Goal: Information Seeking & Learning: Learn about a topic

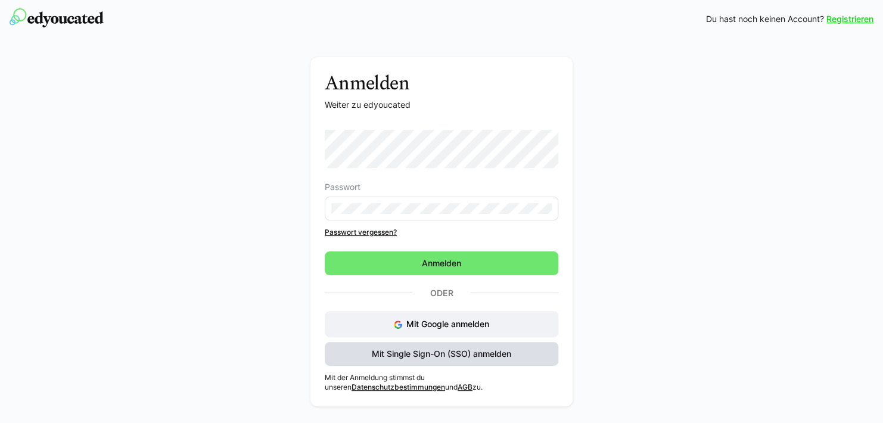
drag, startPoint x: 507, startPoint y: 353, endPoint x: 523, endPoint y: 353, distance: 16.1
click at [507, 353] on span "Mit Single Sign-On (SSO) anmelden" at bounding box center [441, 354] width 143 height 12
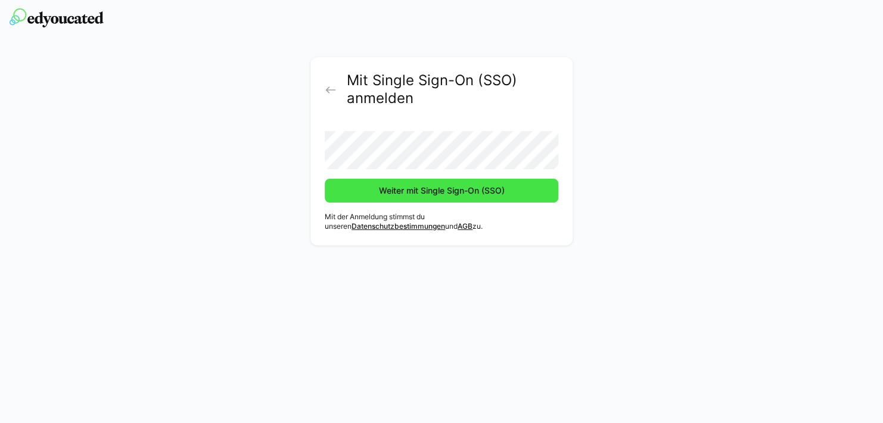
click at [469, 192] on span "Weiter mit Single Sign-On (SSO)" at bounding box center [441, 191] width 129 height 12
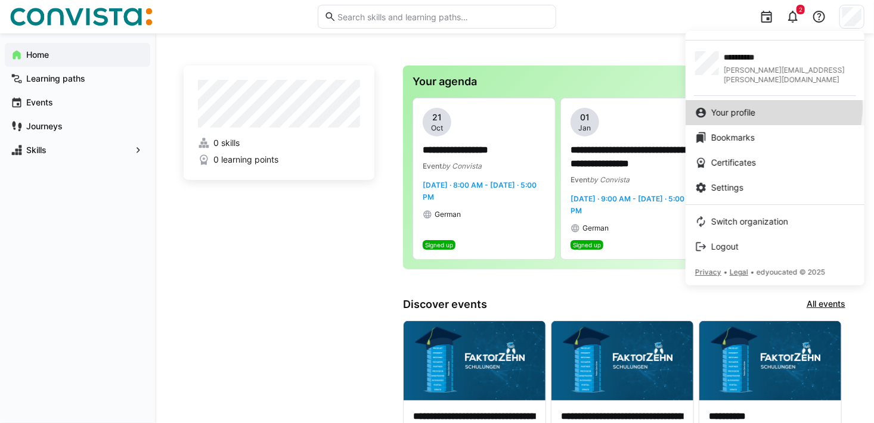
click at [742, 107] on span "Your profile" at bounding box center [733, 113] width 44 height 12
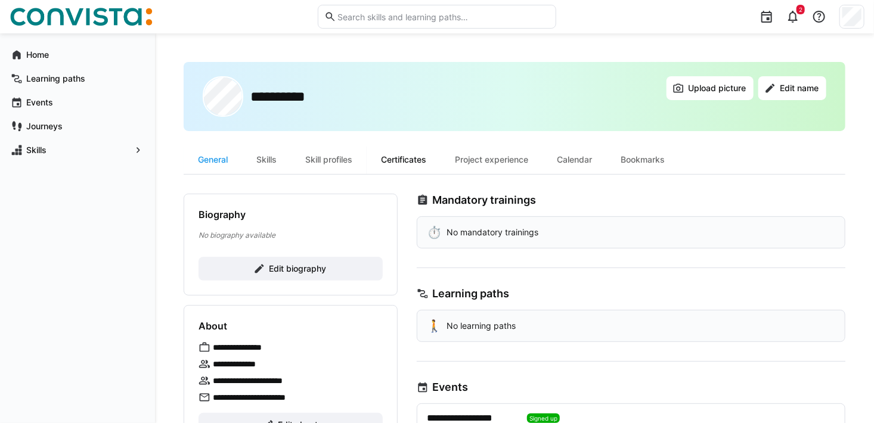
click at [426, 159] on div "Certificates" at bounding box center [404, 159] width 74 height 29
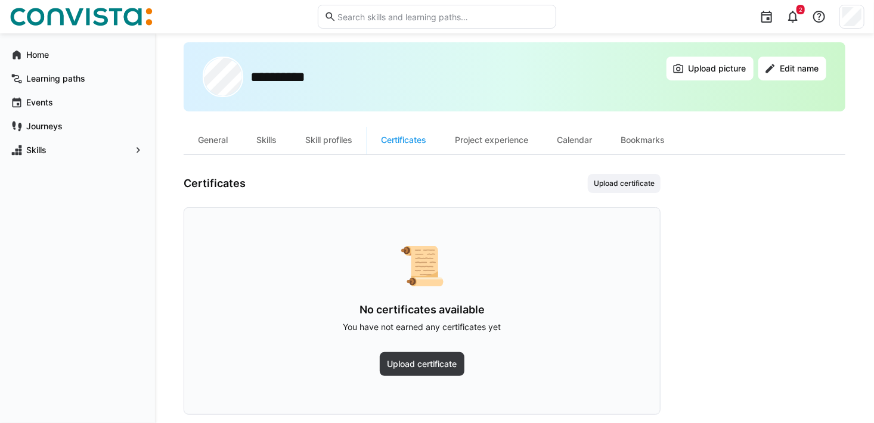
scroll to position [38, 0]
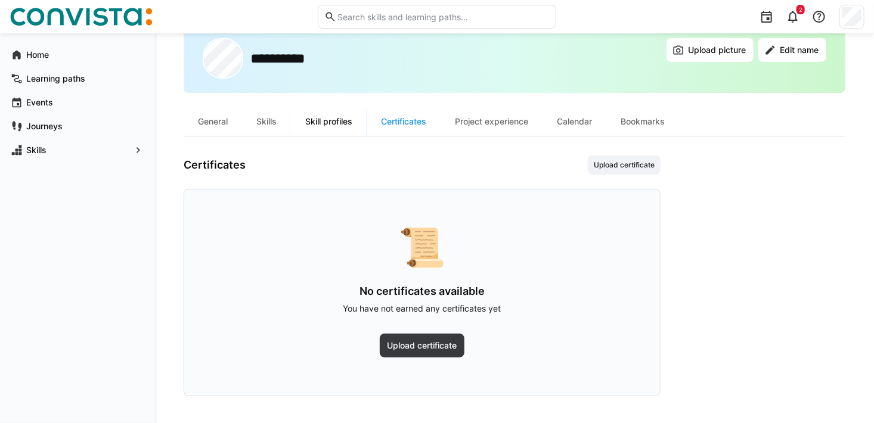
click at [337, 124] on div "Skill profiles" at bounding box center [329, 121] width 76 height 29
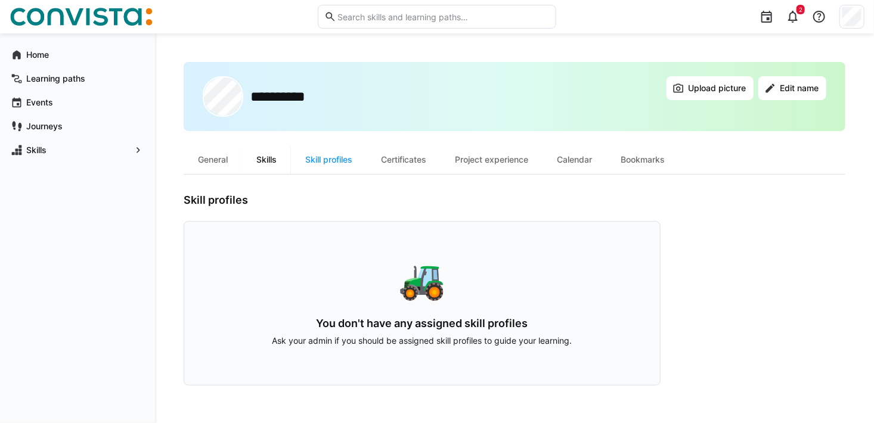
click at [272, 158] on div "Skills" at bounding box center [266, 159] width 49 height 29
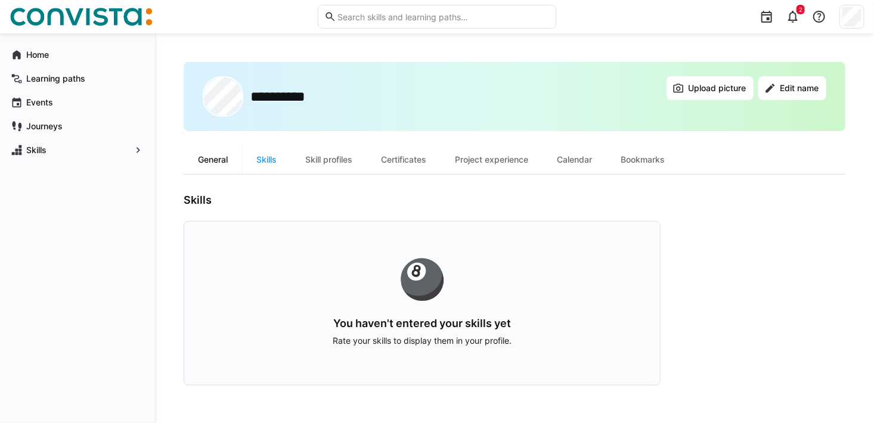
click at [201, 162] on div "General" at bounding box center [213, 159] width 58 height 29
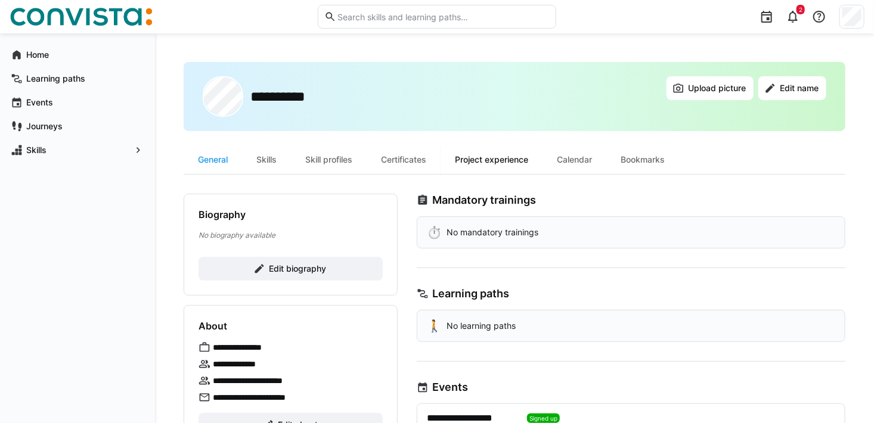
click at [470, 157] on div "Project experience" at bounding box center [491, 159] width 102 height 29
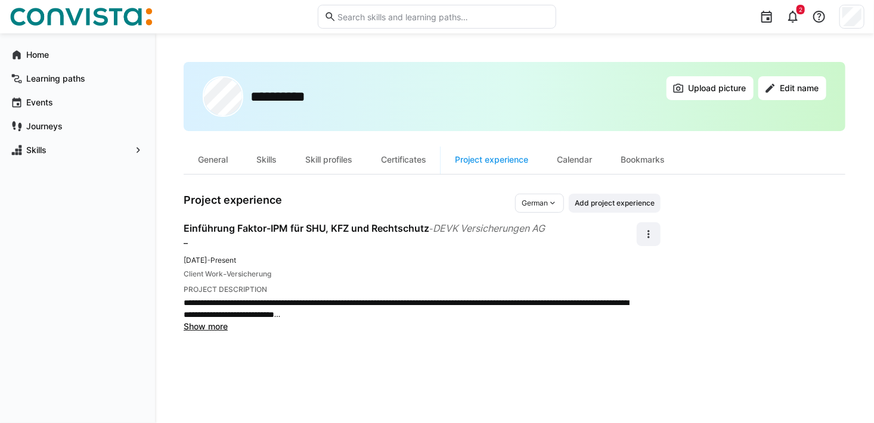
click at [218, 325] on span "Show more" at bounding box center [206, 326] width 44 height 10
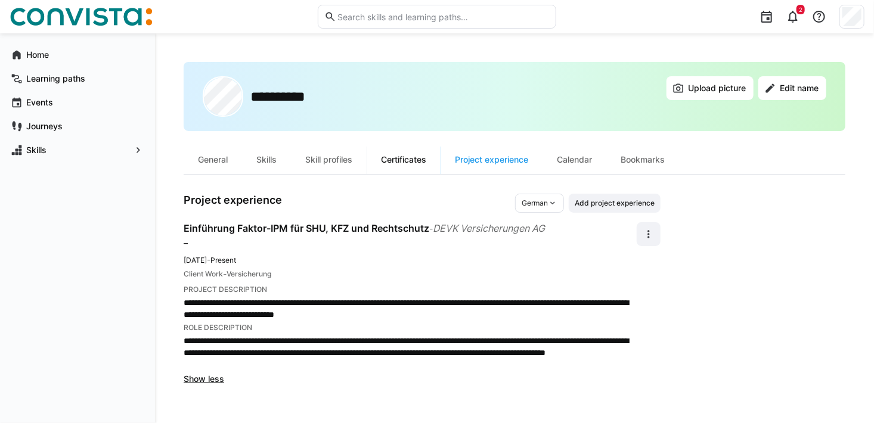
click at [403, 159] on div "Certificates" at bounding box center [404, 159] width 74 height 29
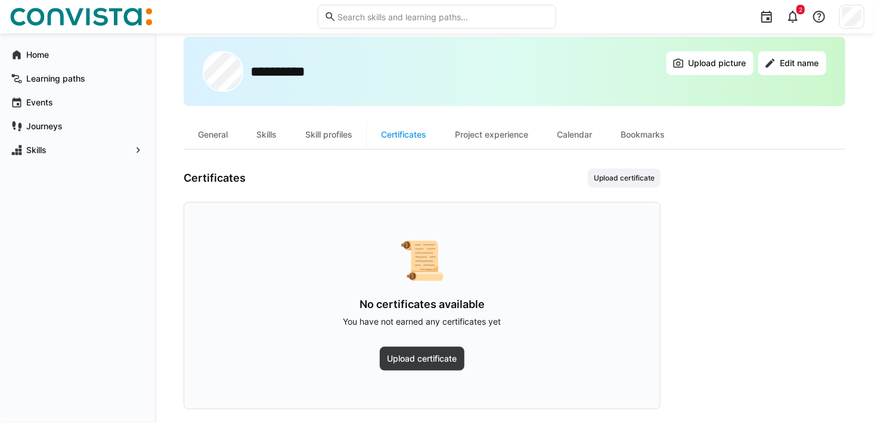
scroll to position [38, 0]
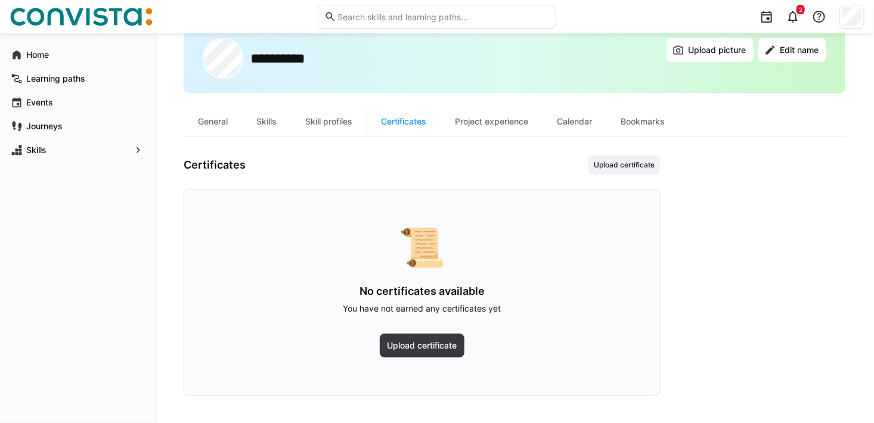
click at [751, 269] on app-user-profile-inner-container "Certificates Upload certificate 📜 No certificates available You have not earned…" at bounding box center [515, 276] width 662 height 241
click at [504, 119] on div "Project experience" at bounding box center [491, 121] width 102 height 29
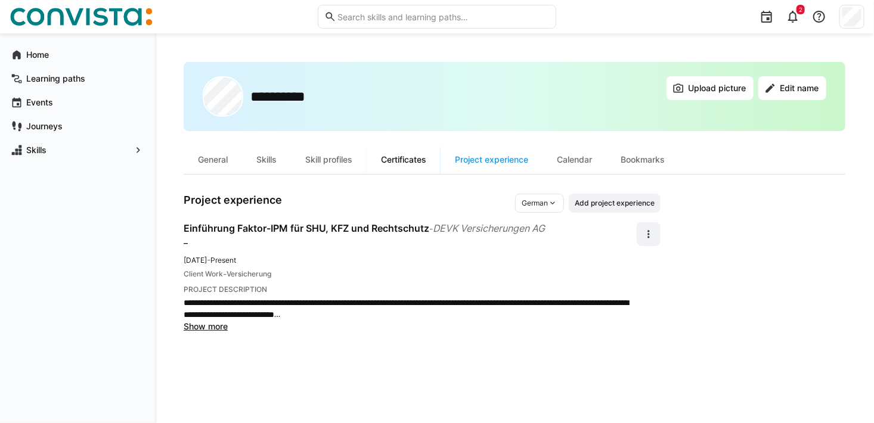
click at [412, 163] on div "Certificates" at bounding box center [404, 159] width 74 height 29
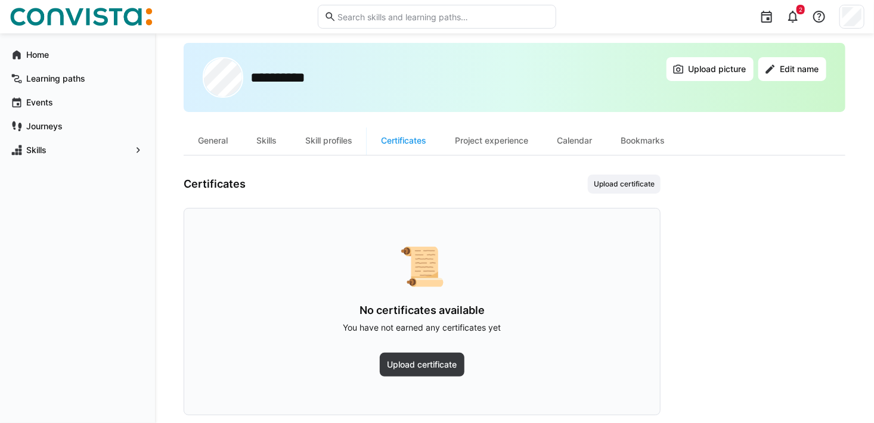
scroll to position [38, 0]
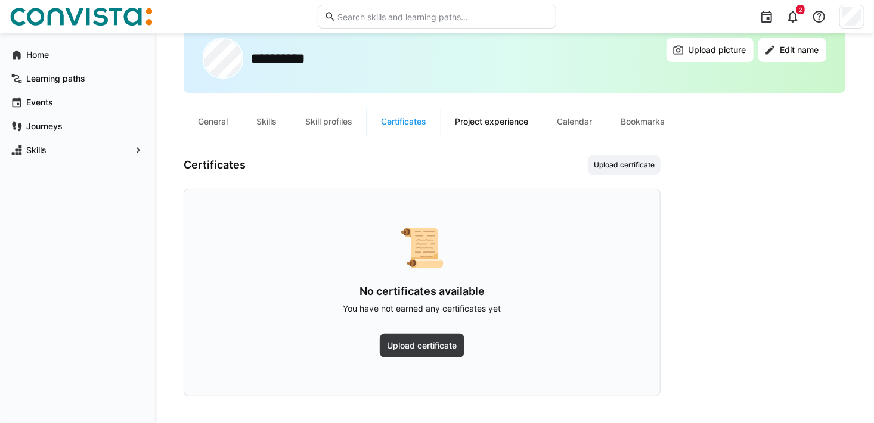
click at [496, 124] on div "Project experience" at bounding box center [491, 121] width 102 height 29
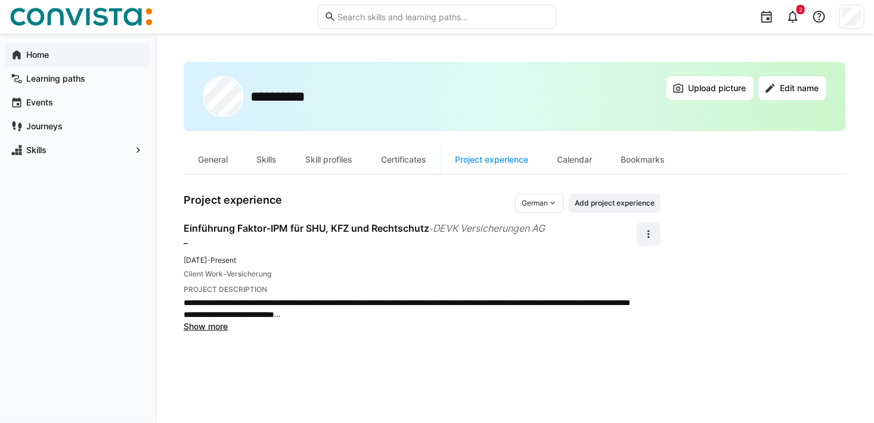
click at [0, 0] on app-navigation-label "Home" at bounding box center [0, 0] width 0 height 0
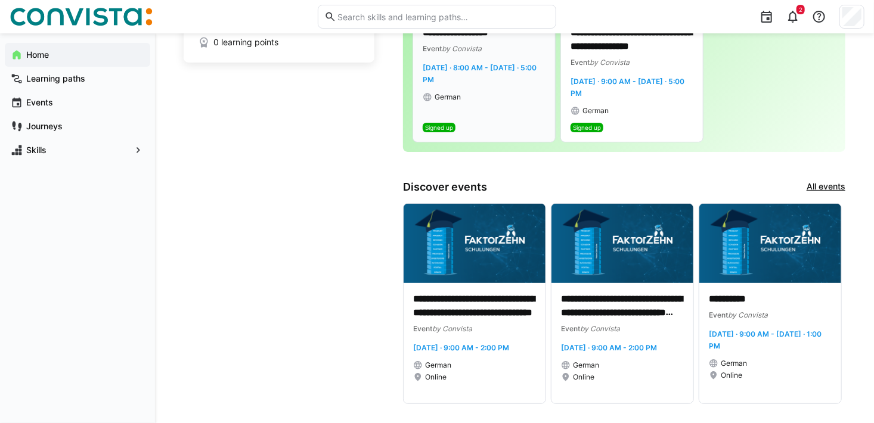
scroll to position [119, 0]
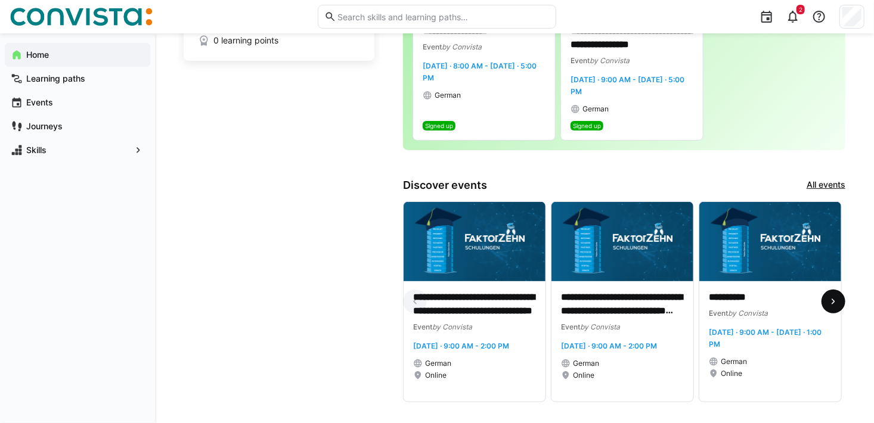
click at [830, 305] on eds-icon at bounding box center [833, 302] width 12 height 12
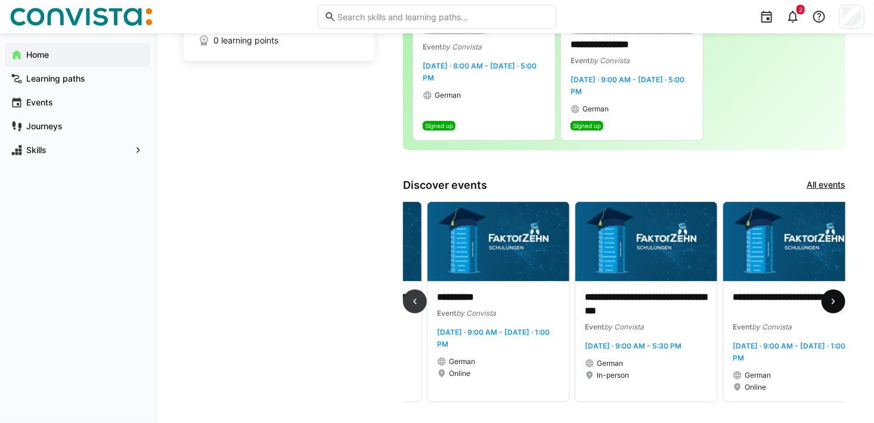
scroll to position [0, 296]
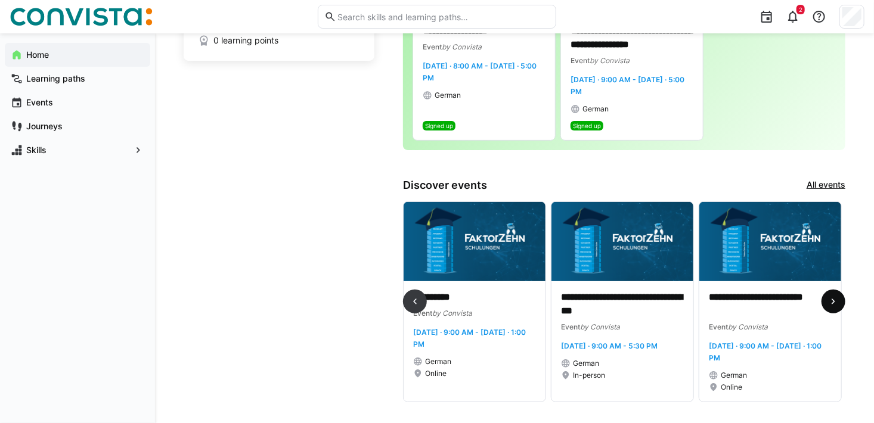
click at [830, 305] on eds-icon at bounding box center [833, 302] width 12 height 12
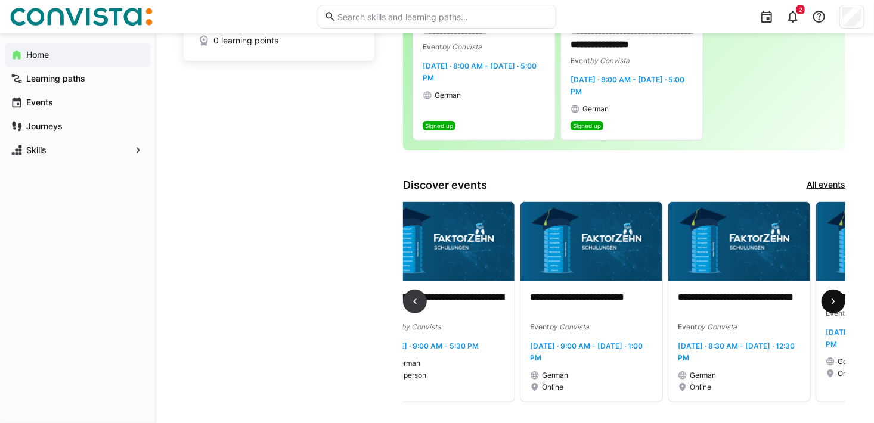
scroll to position [0, 591]
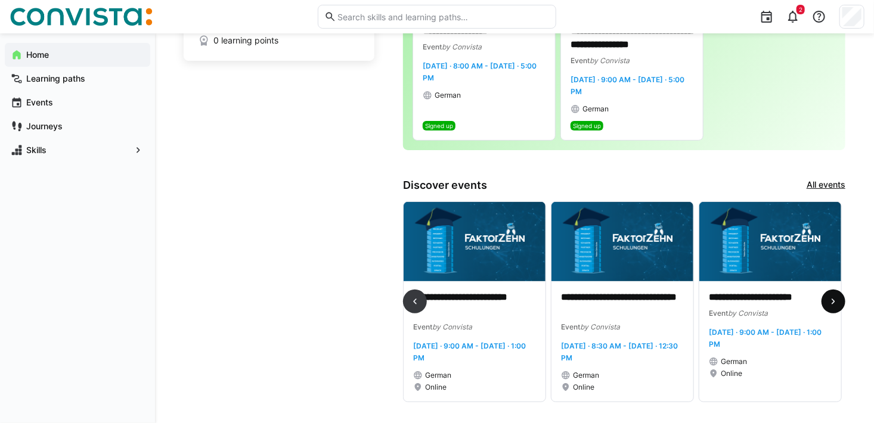
click at [830, 305] on eds-icon at bounding box center [833, 302] width 12 height 12
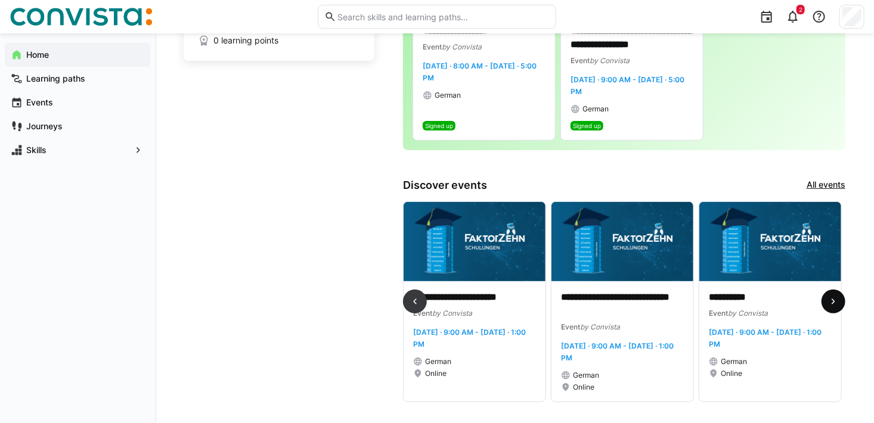
click at [830, 305] on eds-icon at bounding box center [833, 302] width 12 height 12
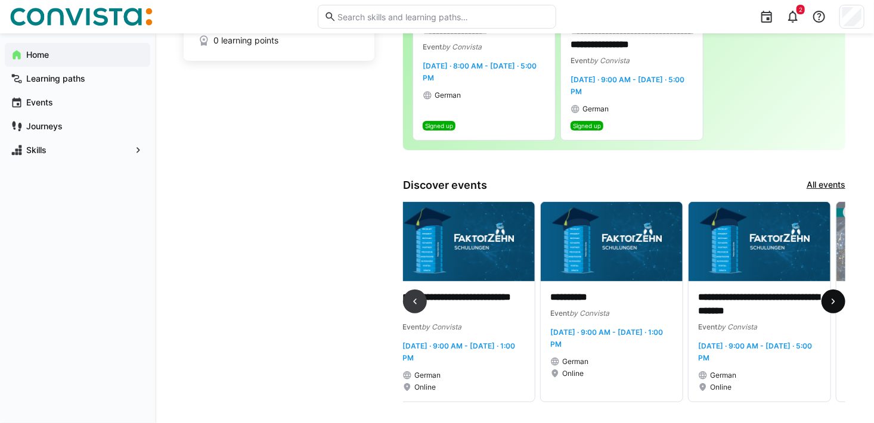
scroll to position [0, 1182]
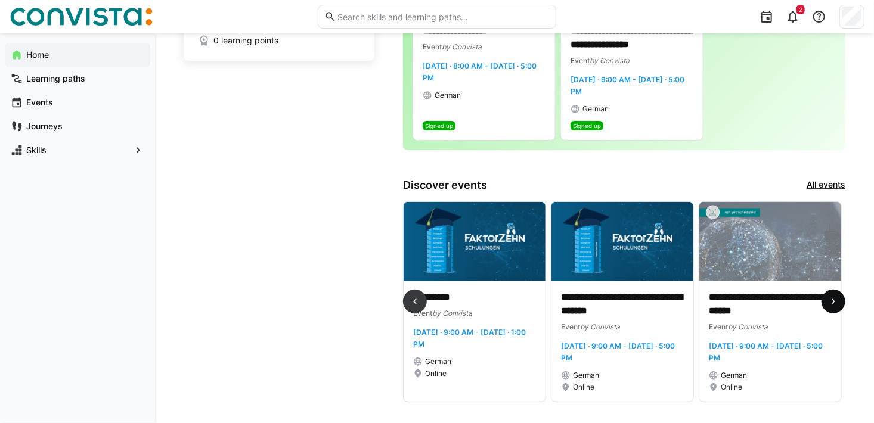
click at [830, 305] on eds-icon at bounding box center [833, 302] width 12 height 12
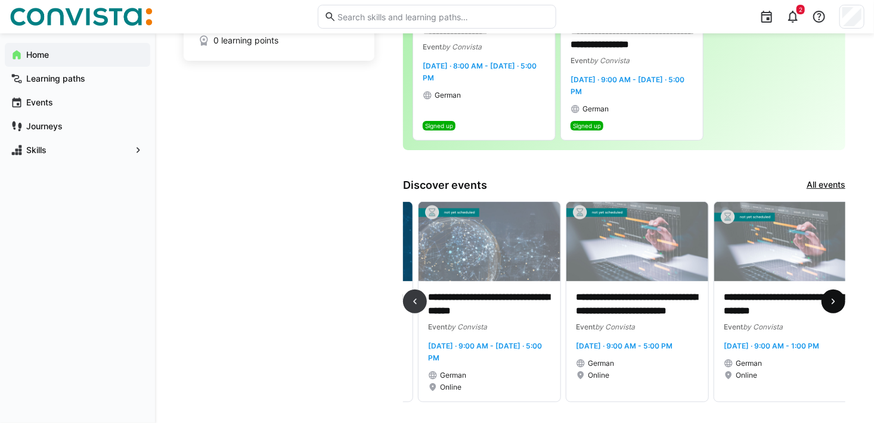
scroll to position [0, 1478]
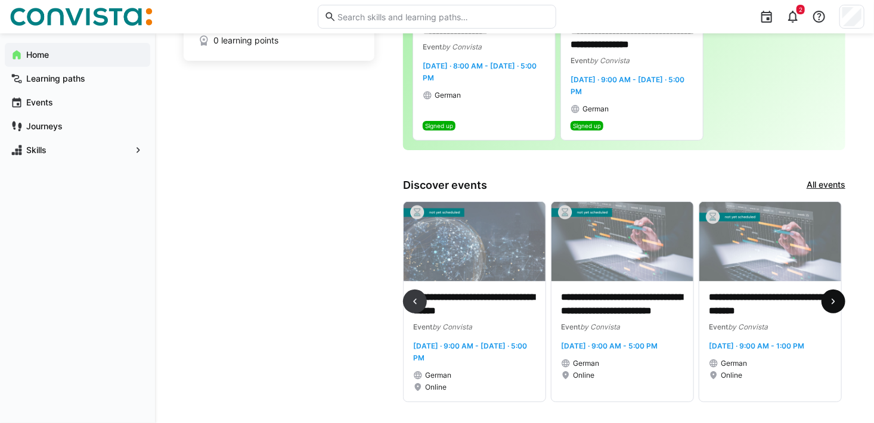
click at [830, 305] on eds-icon at bounding box center [833, 302] width 12 height 12
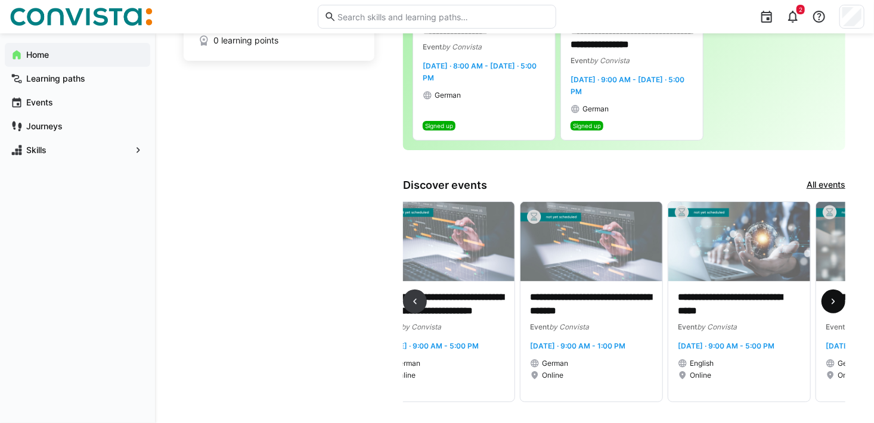
scroll to position [0, 1774]
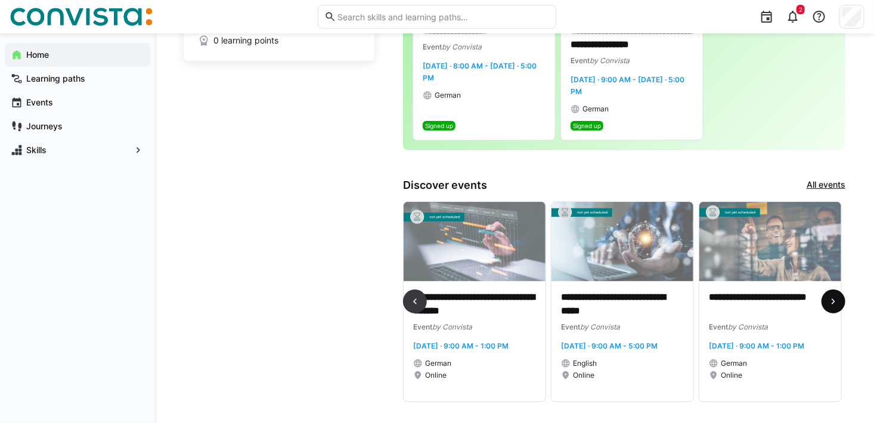
click at [830, 305] on eds-icon at bounding box center [833, 302] width 12 height 12
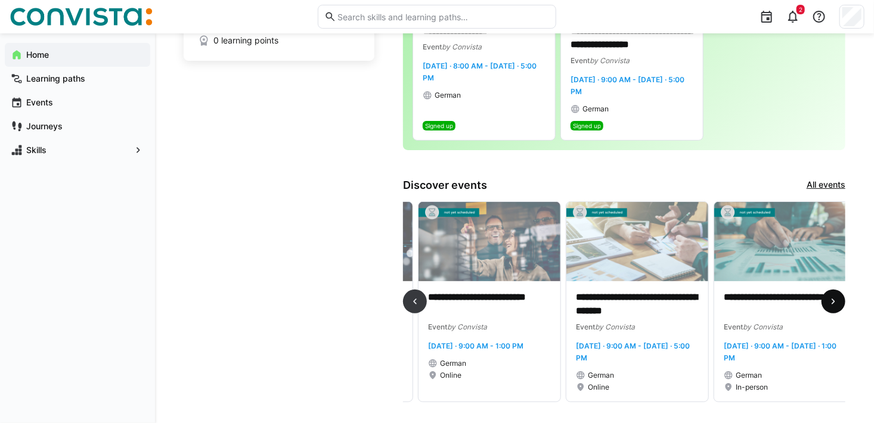
scroll to position [0, 2069]
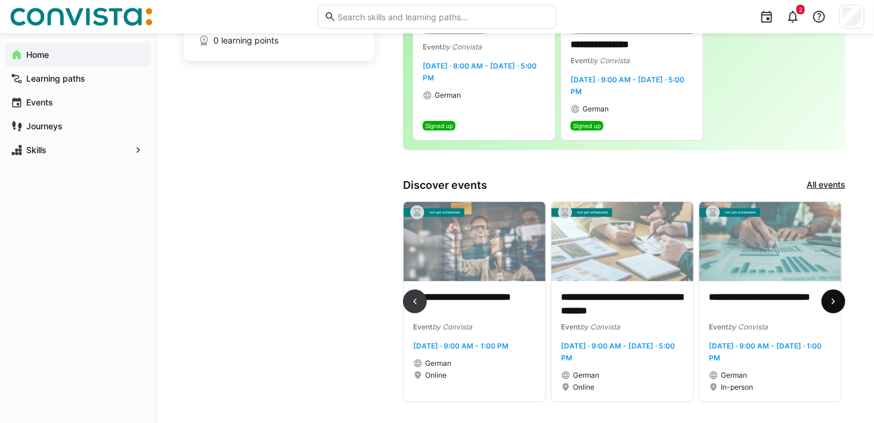
click at [830, 305] on eds-icon at bounding box center [833, 302] width 12 height 12
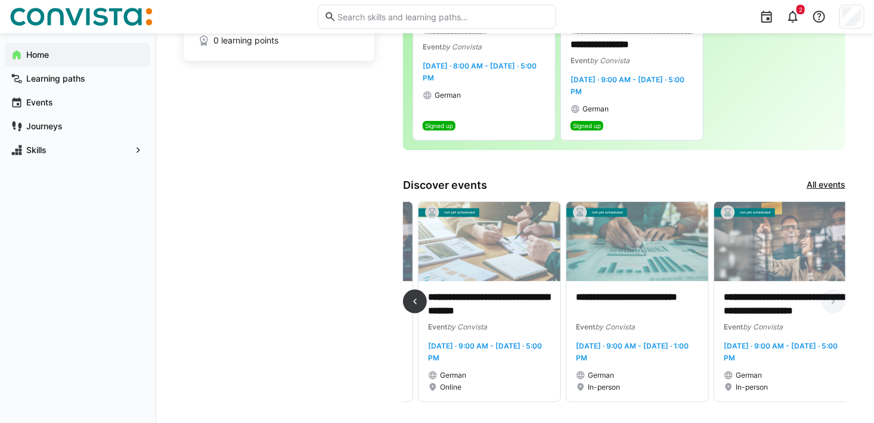
scroll to position [0, 2213]
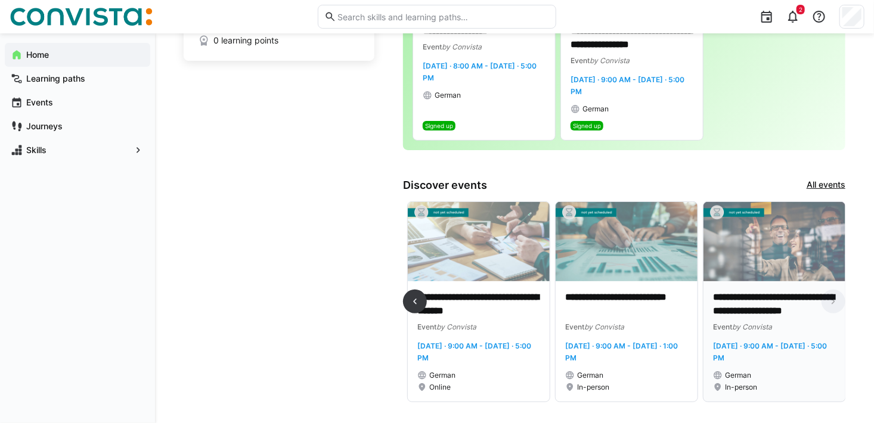
click at [819, 321] on div "Event by Convista" at bounding box center [774, 327] width 123 height 12
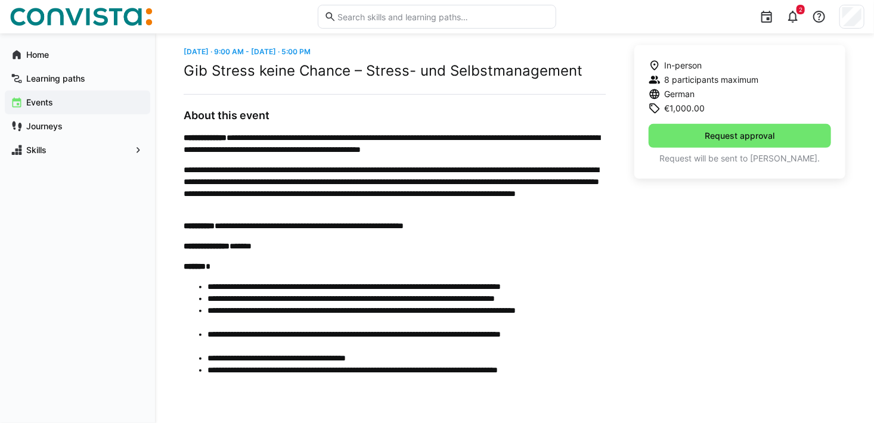
scroll to position [308, 0]
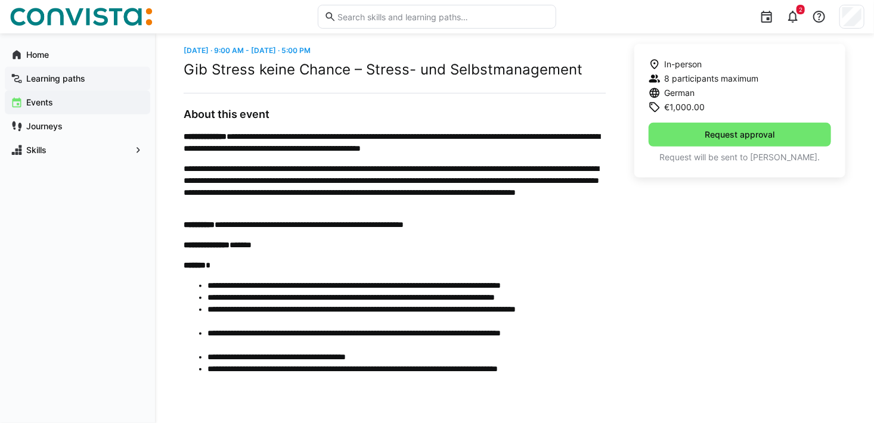
click at [0, 0] on app-navigation-label "Learning paths" at bounding box center [0, 0] width 0 height 0
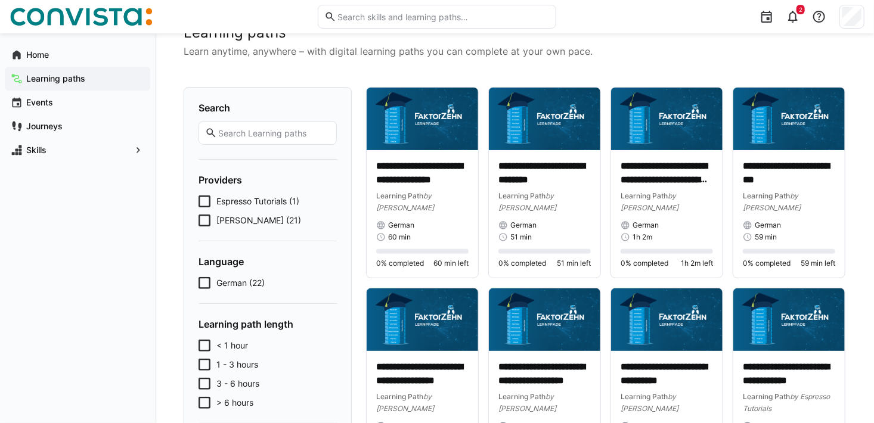
scroll to position [60, 0]
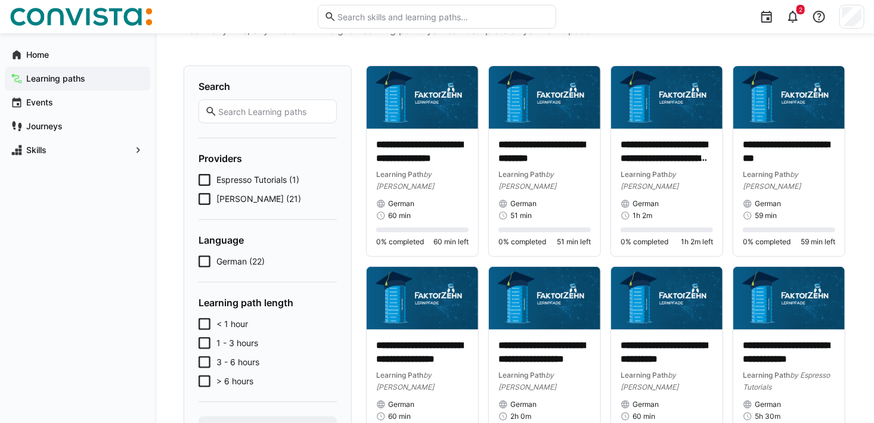
click at [280, 175] on span "Espresso Tutorials (1)" at bounding box center [257, 180] width 83 height 12
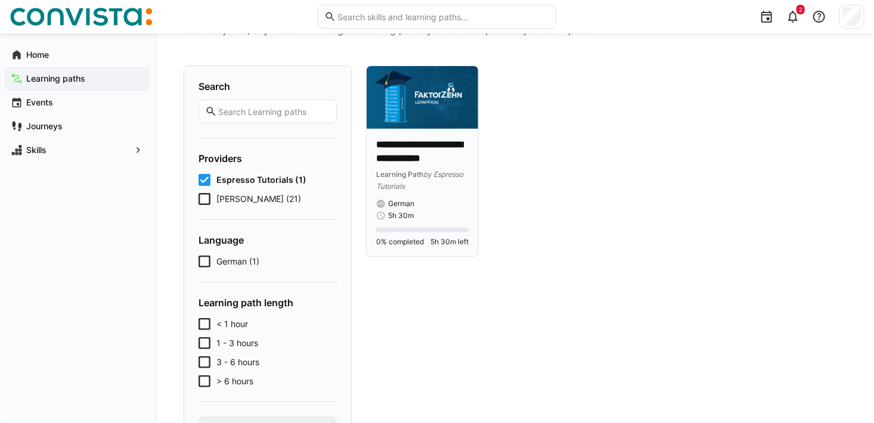
click at [437, 180] on div "Learning Path by Espresso Tutorials" at bounding box center [422, 180] width 92 height 24
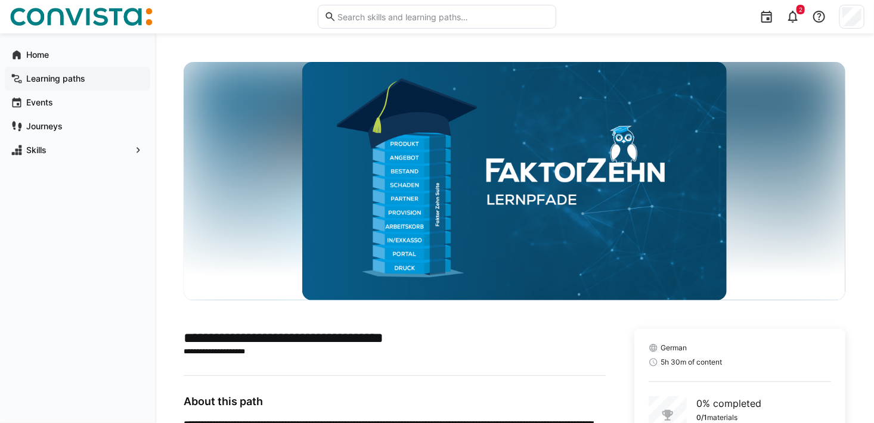
click at [71, 72] on div "Learning paths" at bounding box center [77, 79] width 145 height 24
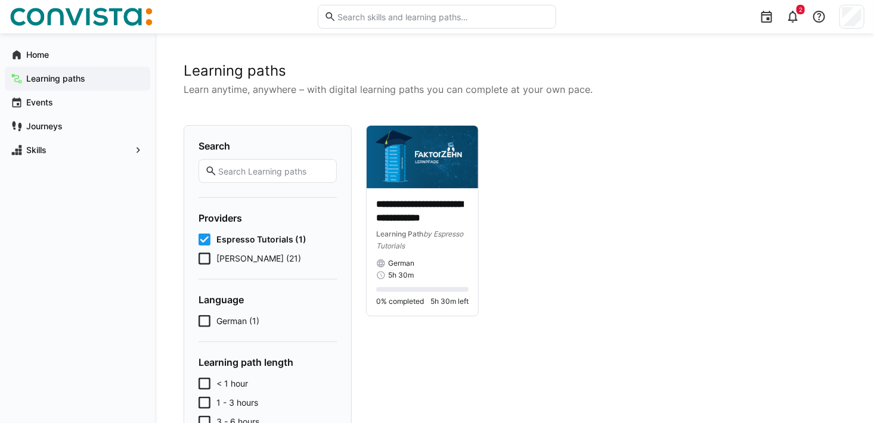
click at [201, 262] on icon at bounding box center [204, 259] width 12 height 12
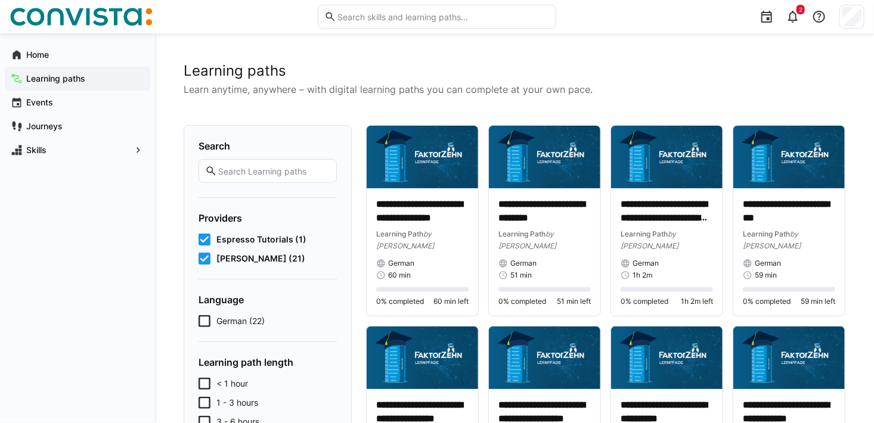
click at [203, 239] on icon at bounding box center [204, 240] width 12 height 12
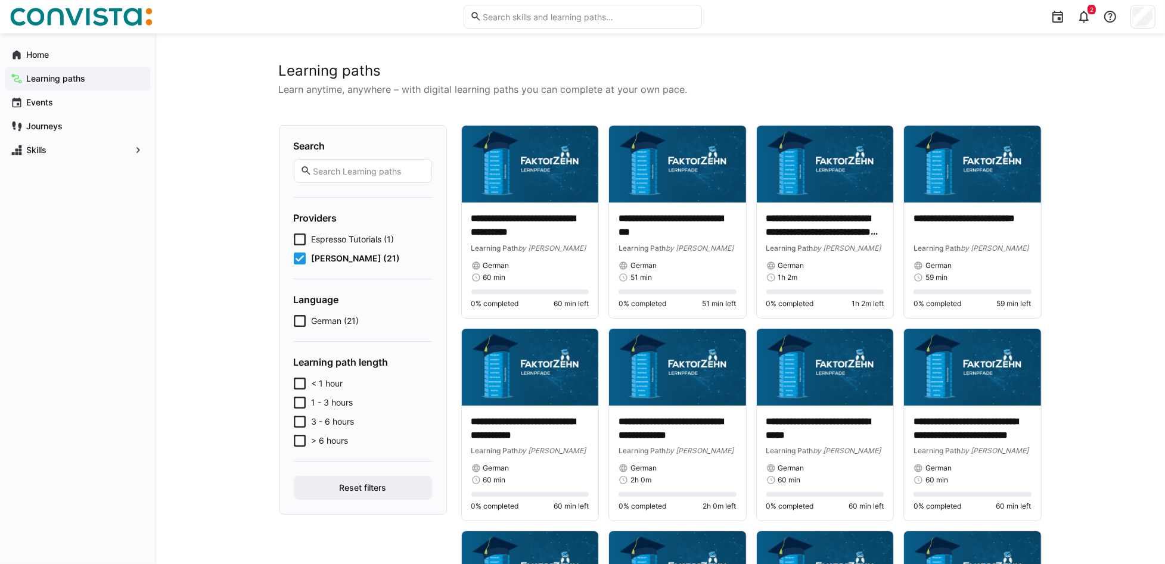
click at [316, 383] on span "< 1 hour" at bounding box center [328, 384] width 32 height 12
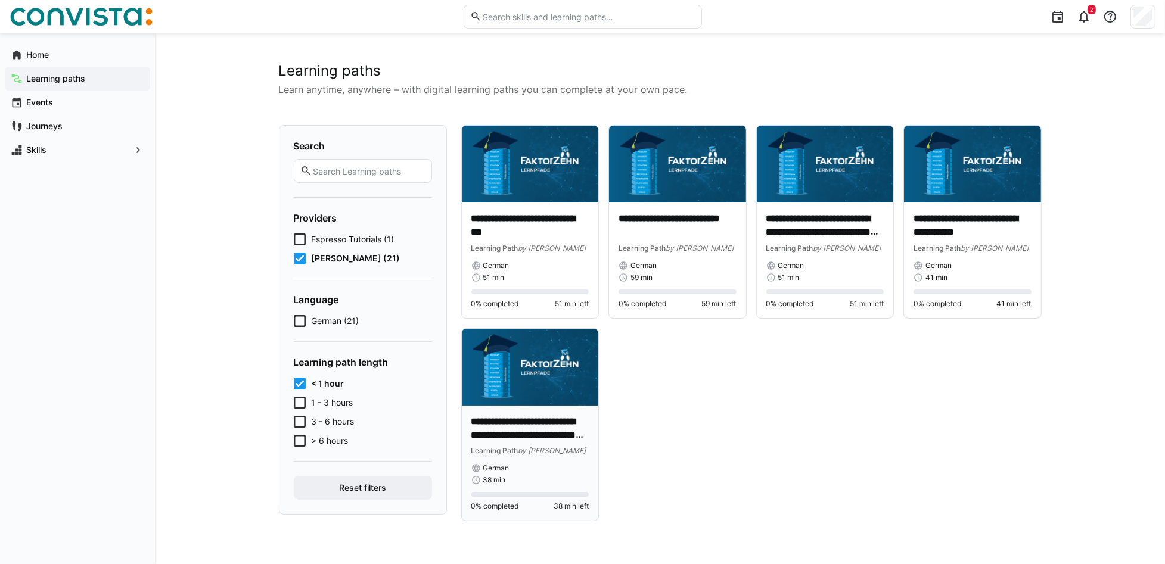
click at [545, 416] on p "**********" at bounding box center [529, 428] width 117 height 27
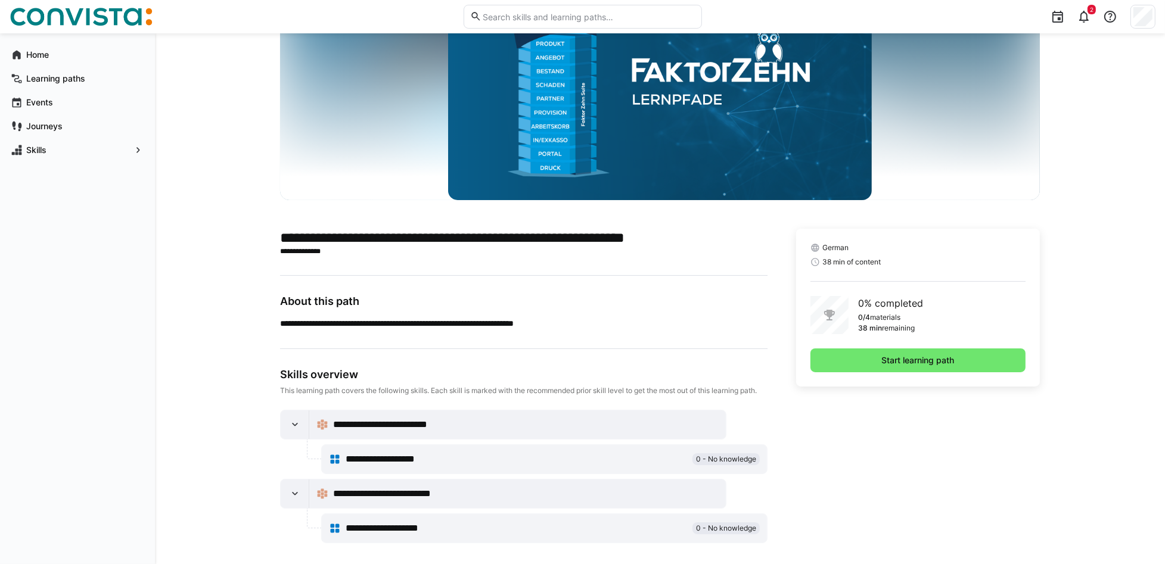
scroll to position [108, 0]
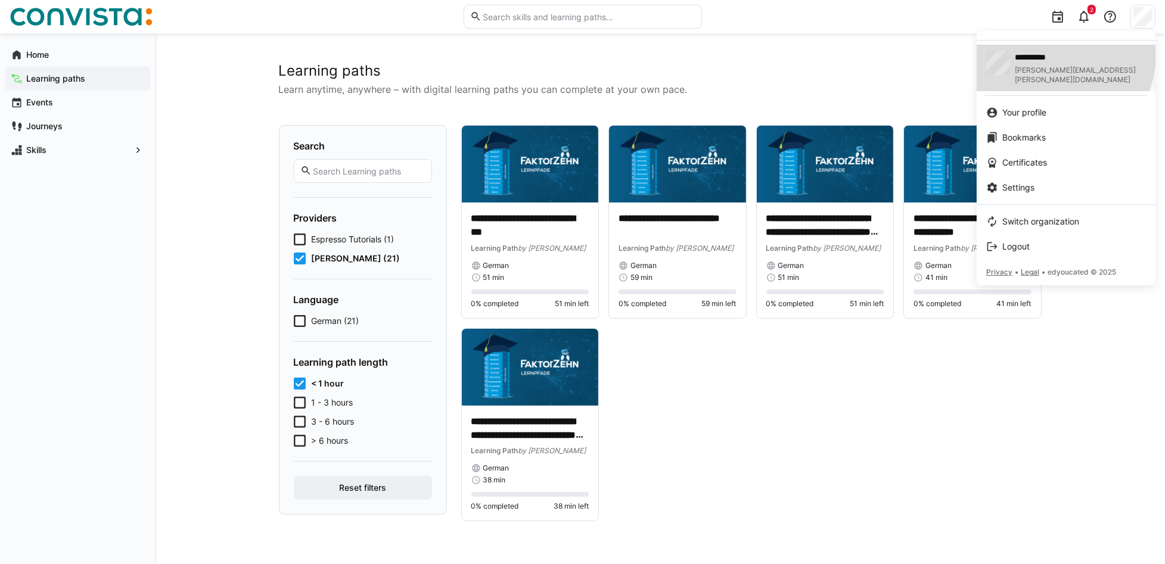
click at [883, 55] on span "**********" at bounding box center [1060, 57] width 91 height 12
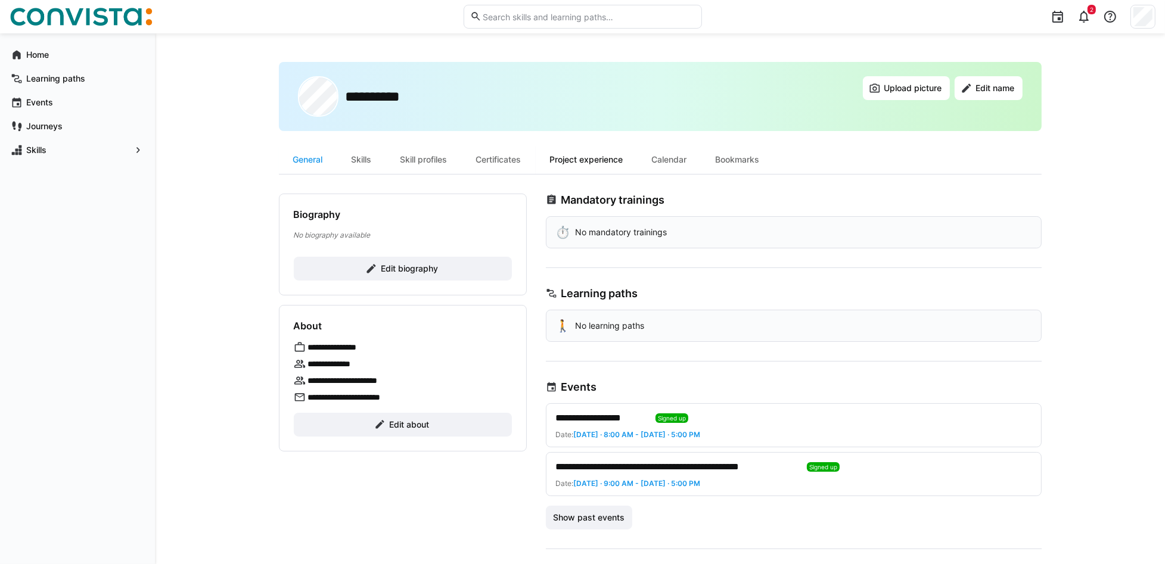
click at [599, 159] on div "Project experience" at bounding box center [587, 159] width 102 height 29
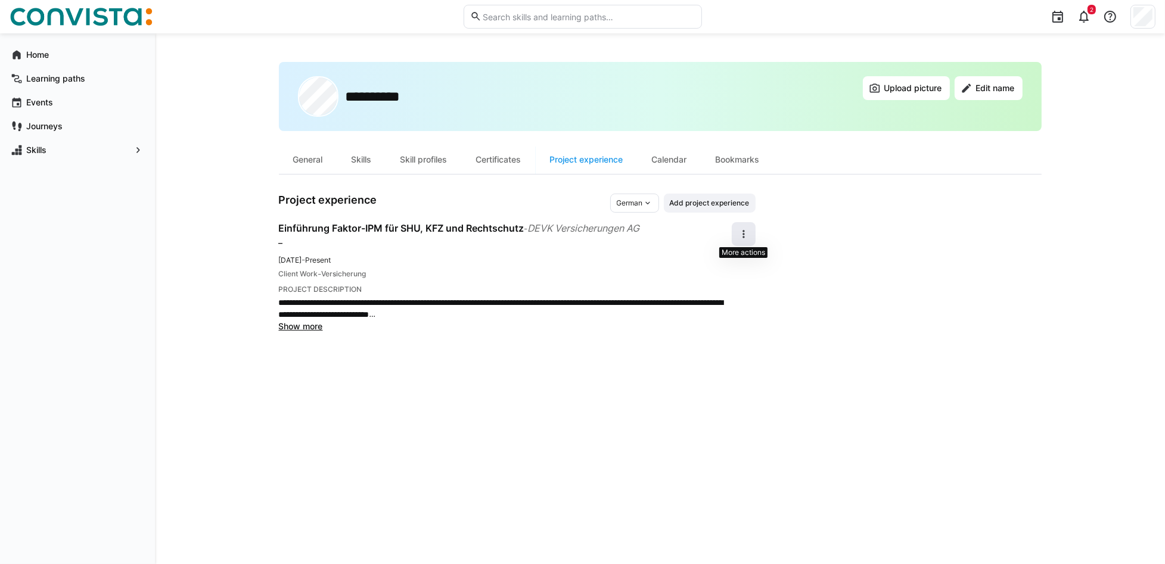
click at [747, 237] on eds-icon at bounding box center [744, 234] width 12 height 12
click at [738, 260] on div "Edit" at bounding box center [731, 265] width 32 height 12
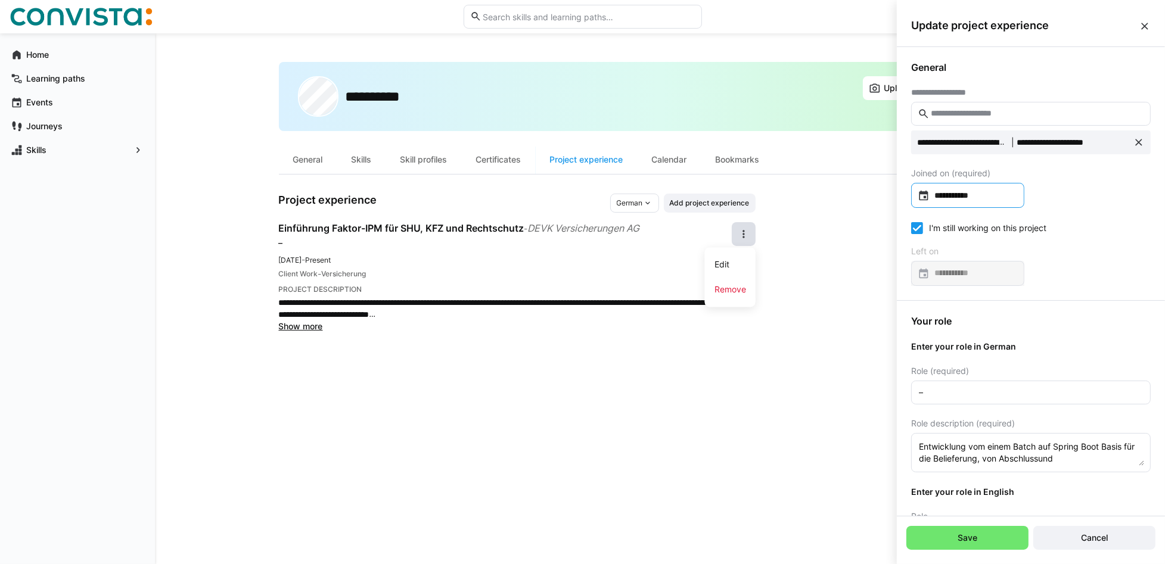
click at [883, 191] on input "**********" at bounding box center [974, 196] width 88 height 12
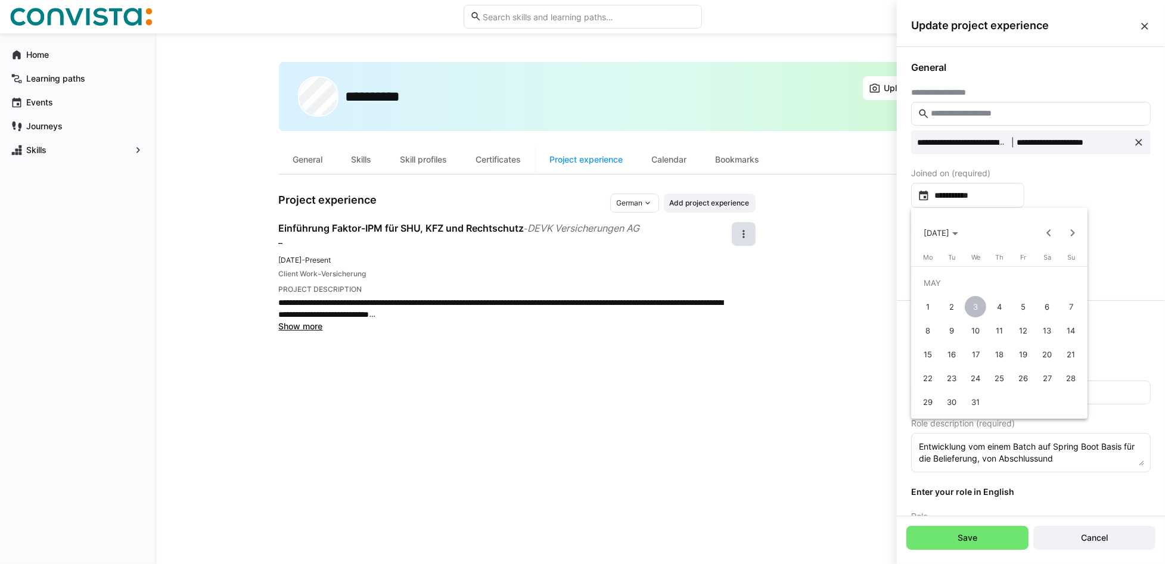
click at [883, 181] on div at bounding box center [582, 282] width 1165 height 564
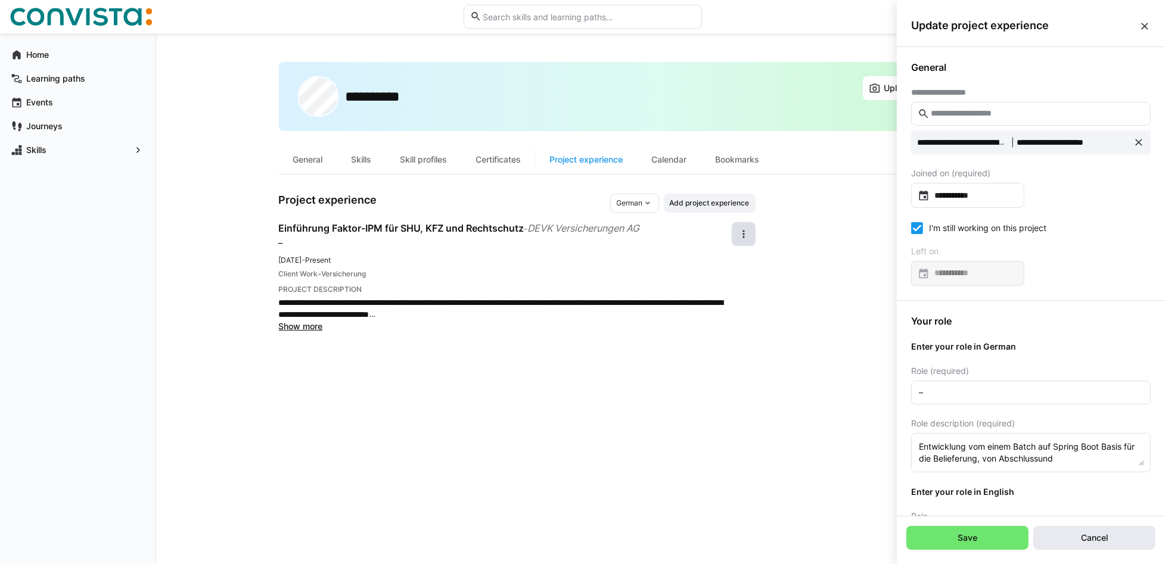
click at [883, 423] on span "Cancel" at bounding box center [1094, 538] width 122 height 24
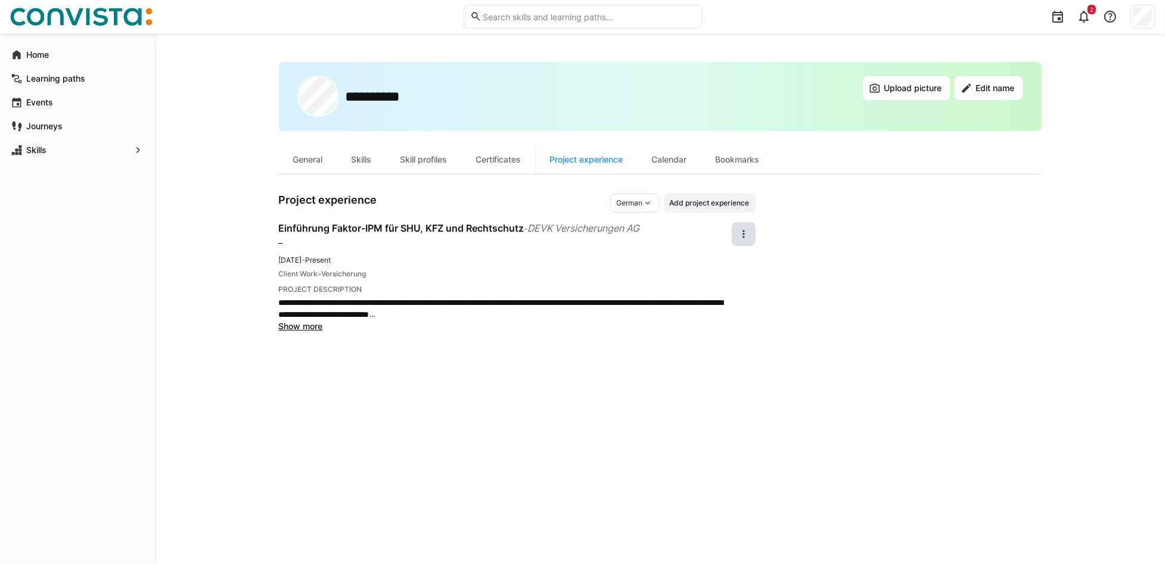
click at [303, 323] on span "Show more" at bounding box center [301, 326] width 44 height 10
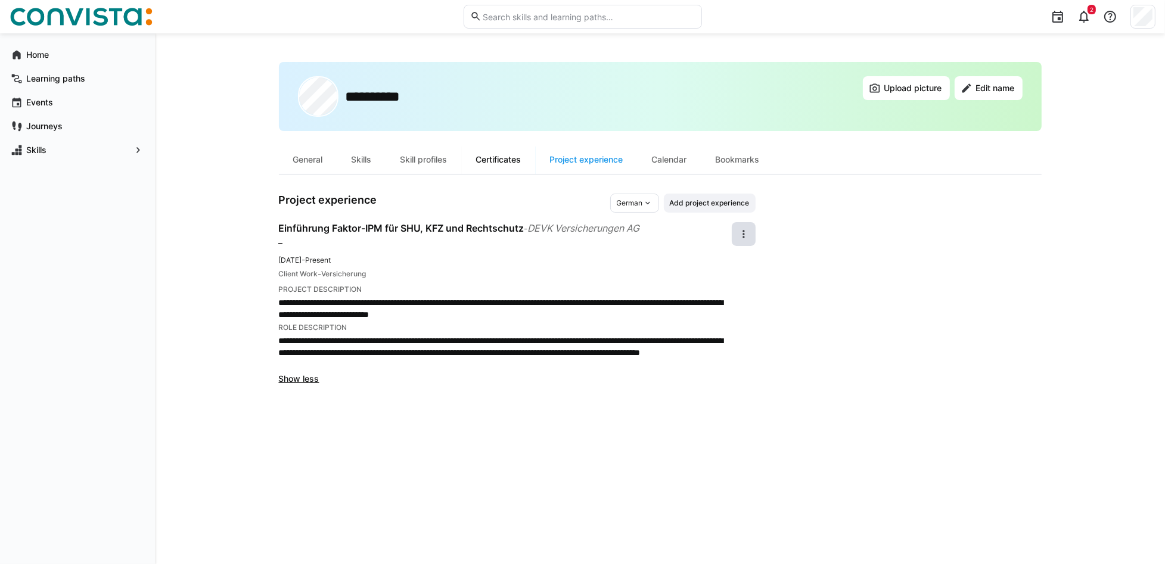
click at [495, 159] on div "Certificates" at bounding box center [499, 159] width 74 height 29
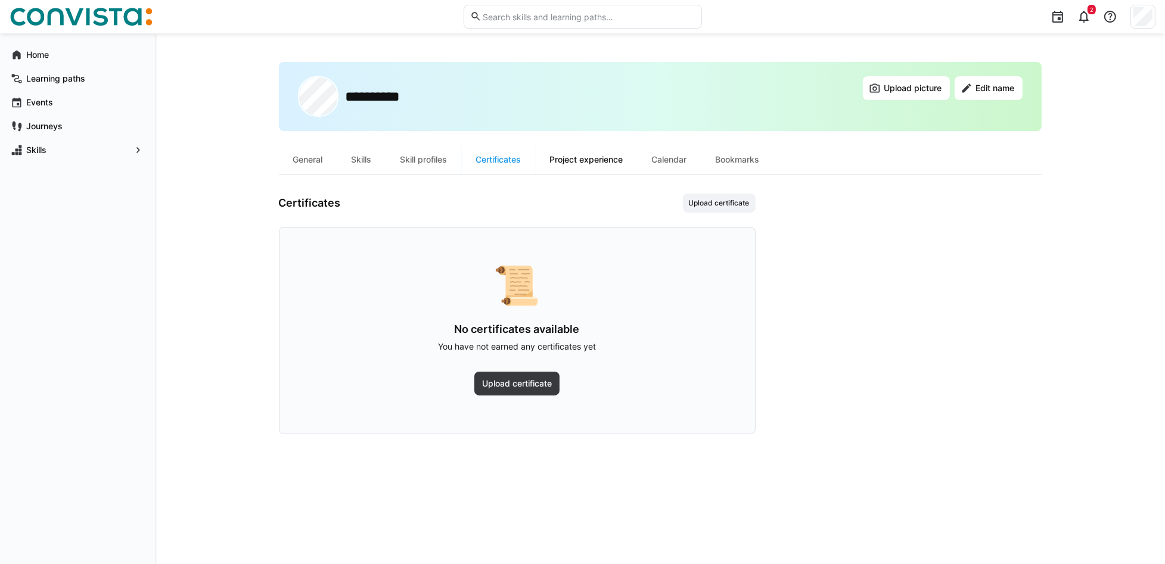
click at [584, 160] on div "Project experience" at bounding box center [587, 159] width 102 height 29
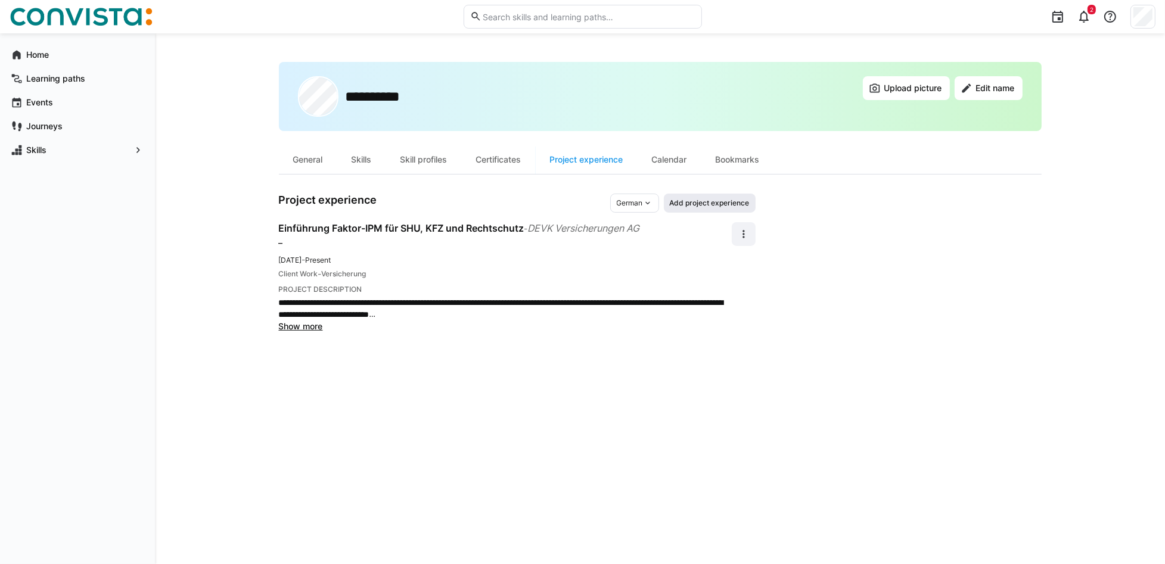
click at [736, 201] on span "Add project experience" at bounding box center [710, 203] width 82 height 10
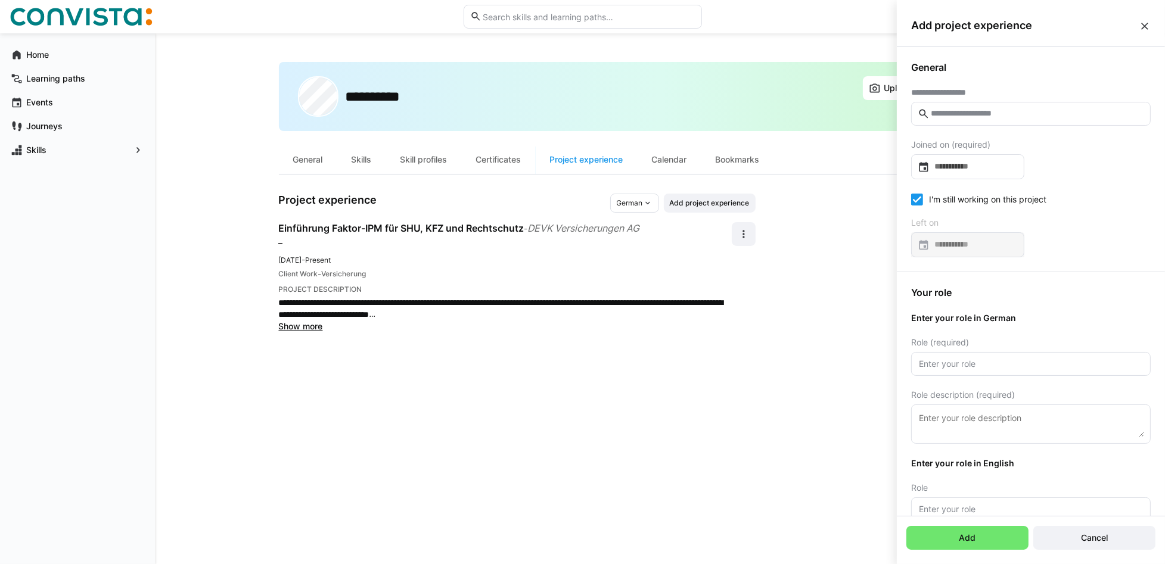
click at [883, 115] on input "text" at bounding box center [1037, 113] width 215 height 11
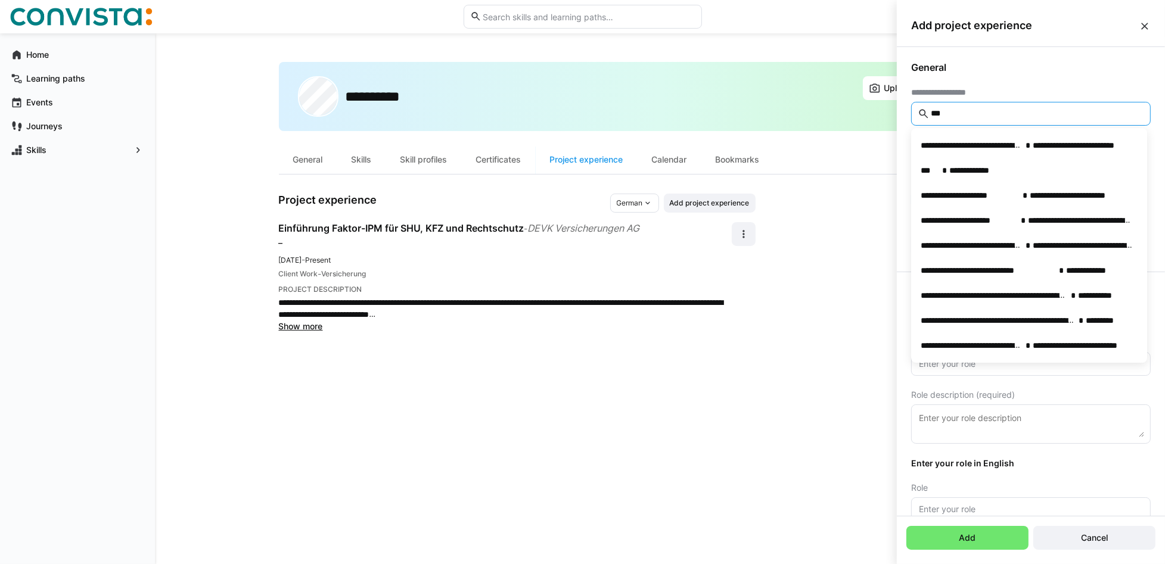
click at [883, 105] on eds-input "***" at bounding box center [1031, 114] width 240 height 24
drag, startPoint x: 1006, startPoint y: 113, endPoint x: 924, endPoint y: 117, distance: 82.3
click at [883, 117] on eds-input "***" at bounding box center [1031, 114] width 240 height 24
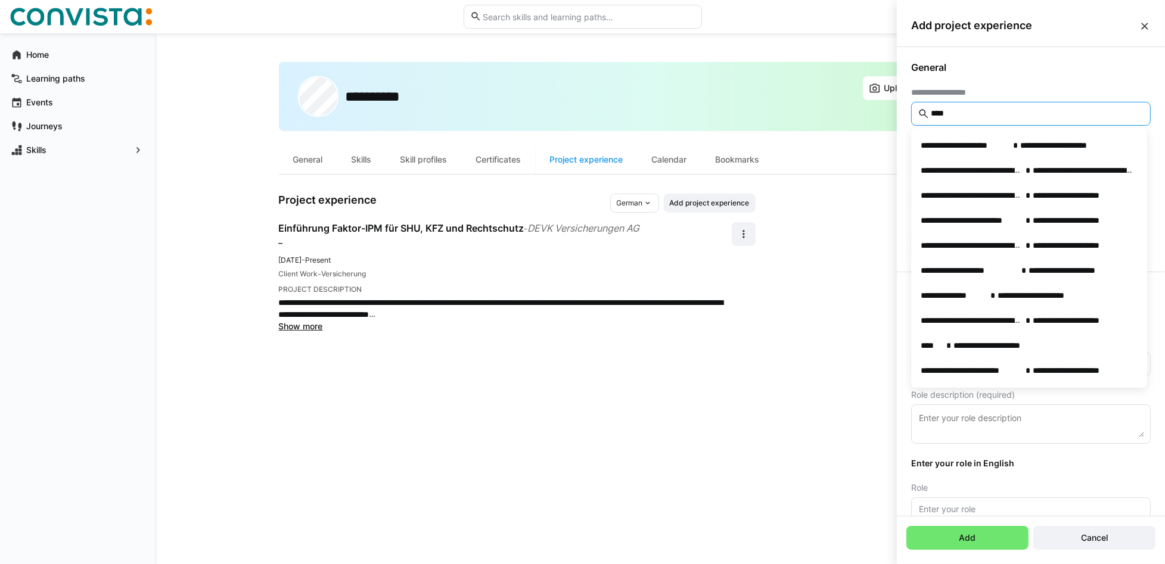
type input "****"
click at [883, 24] on eds-icon at bounding box center [1145, 26] width 12 height 12
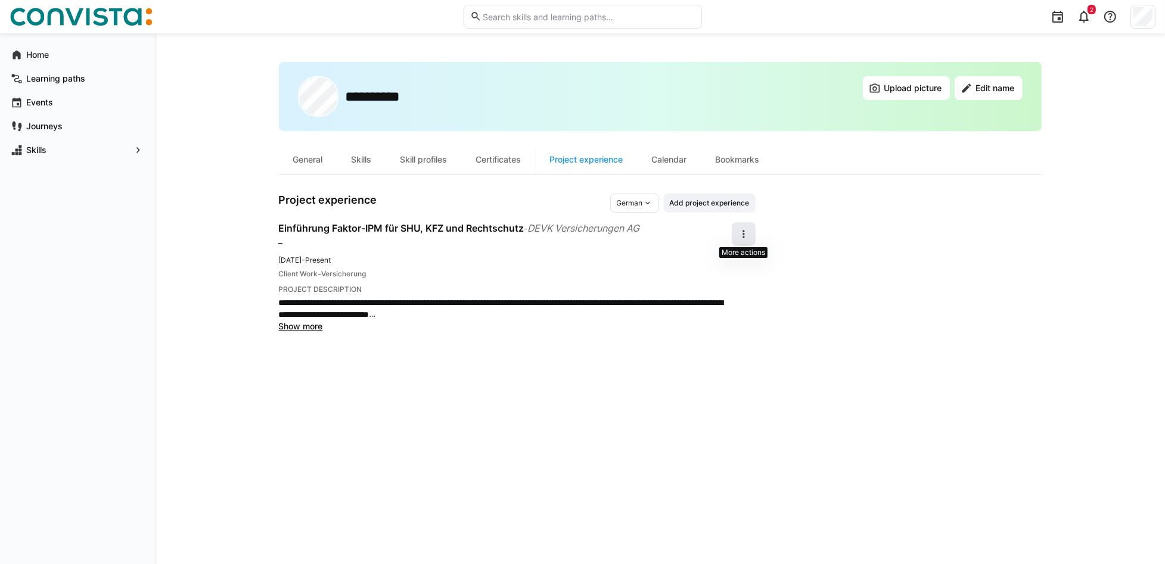
click at [740, 235] on eds-icon at bounding box center [744, 234] width 12 height 12
click at [728, 266] on div "Edit" at bounding box center [731, 265] width 32 height 12
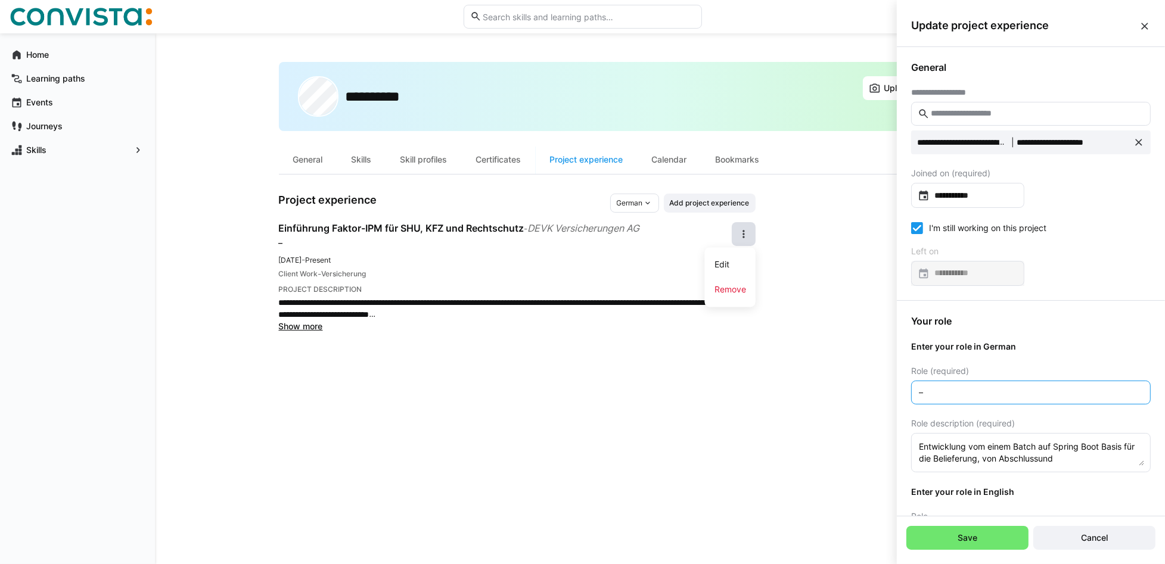
drag, startPoint x: 937, startPoint y: 389, endPoint x: 851, endPoint y: 392, distance: 85.9
click at [851, 392] on body "**********" at bounding box center [582, 282] width 1165 height 564
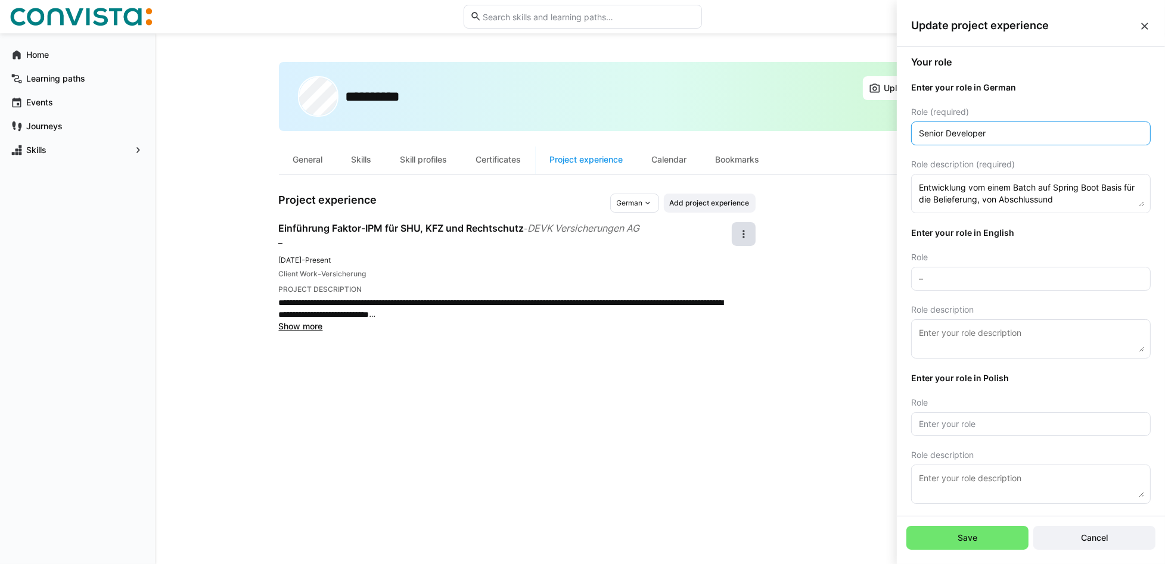
scroll to position [262, 0]
type input "Senior Developer"
click at [883, 423] on span "Cancel" at bounding box center [1094, 538] width 122 height 24
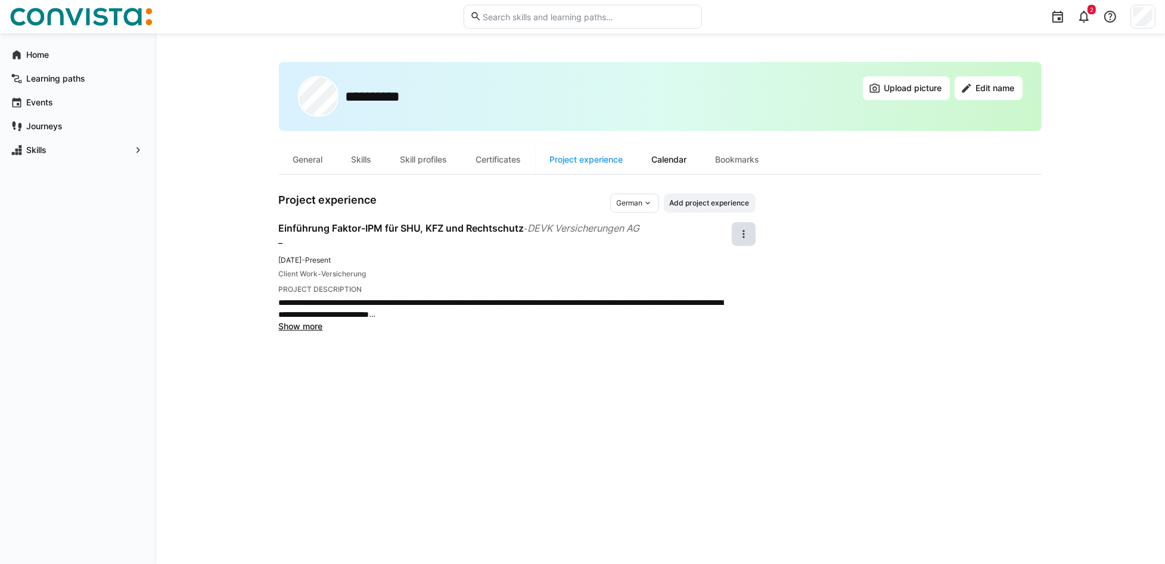
click at [684, 162] on div "Calendar" at bounding box center [670, 159] width 64 height 29
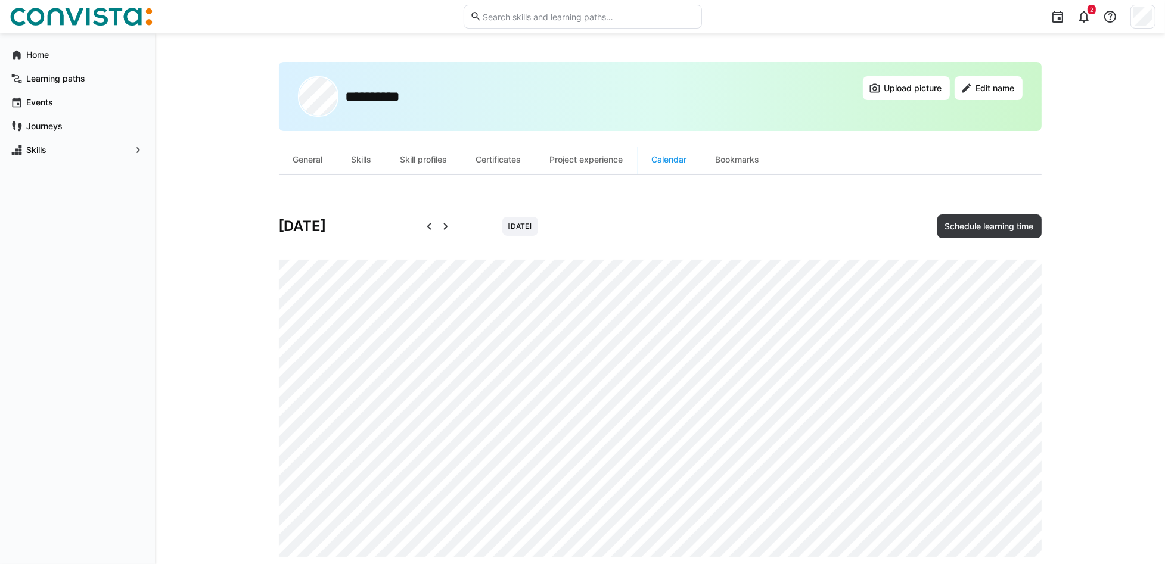
click at [445, 222] on eds-icon at bounding box center [446, 226] width 14 height 14
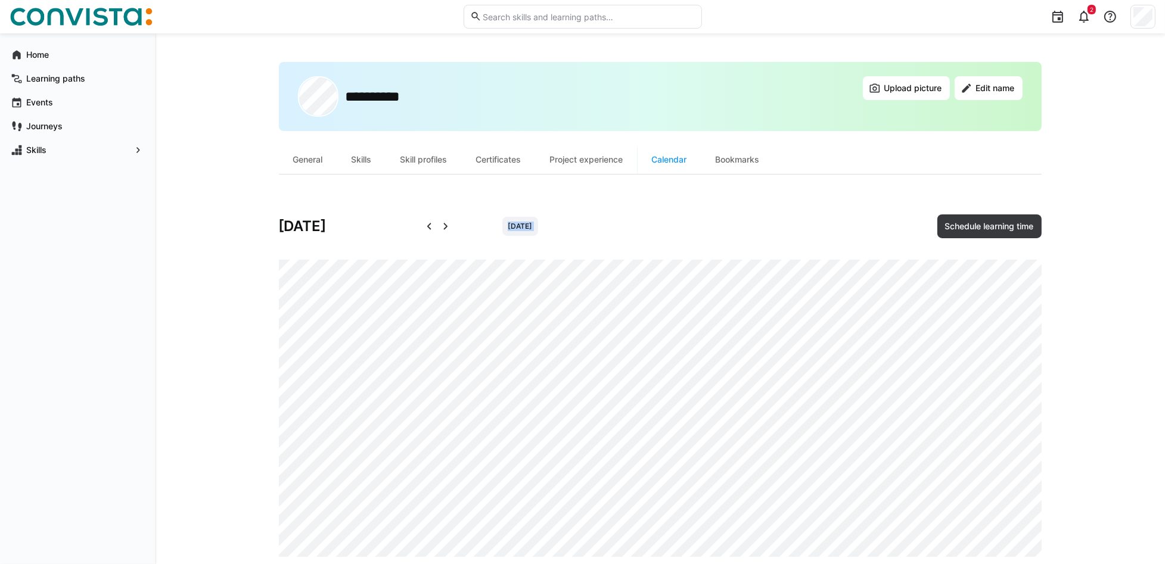
click at [445, 222] on eds-icon at bounding box center [446, 226] width 14 height 14
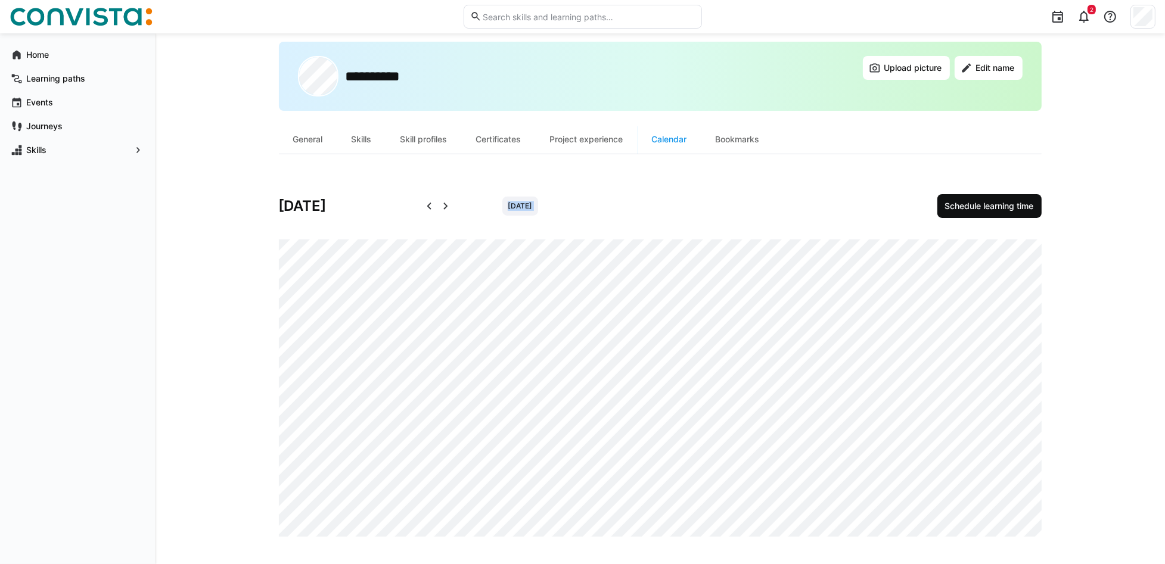
click at [883, 201] on span "Schedule learning time" at bounding box center [989, 206] width 92 height 12
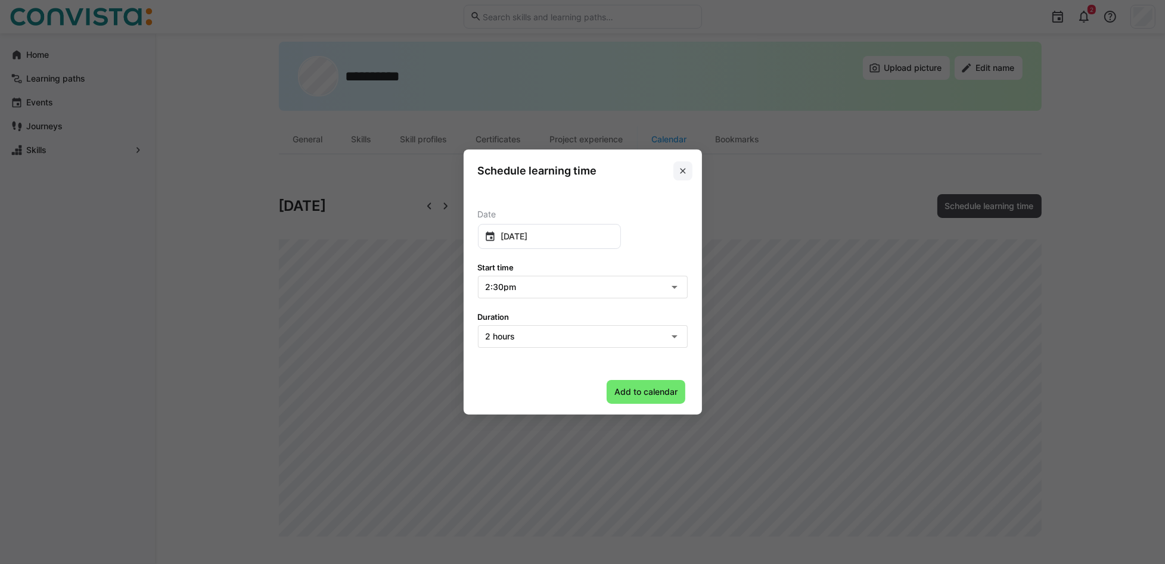
click at [688, 173] on eds-icon at bounding box center [683, 171] width 10 height 10
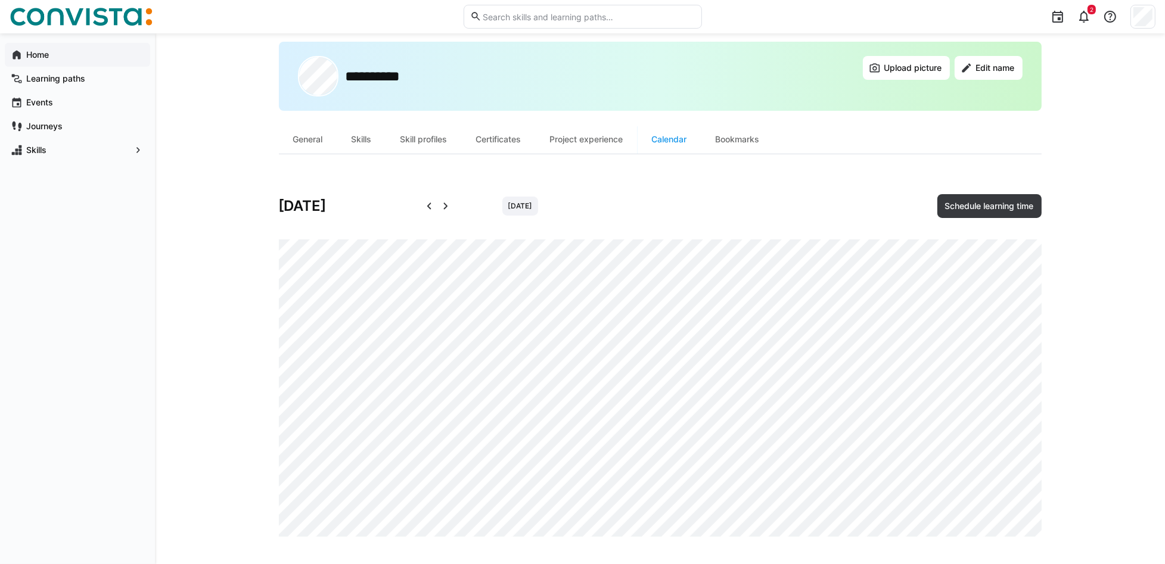
click at [0, 0] on app-navigation-label "Home" at bounding box center [0, 0] width 0 height 0
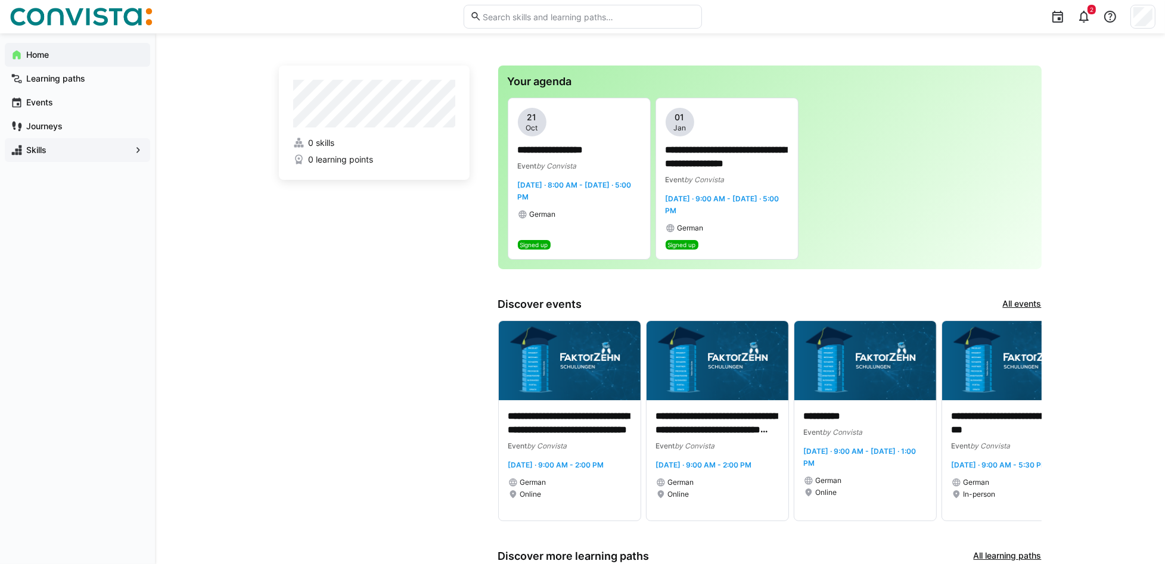
click at [42, 156] on div "Skills" at bounding box center [77, 150] width 145 height 24
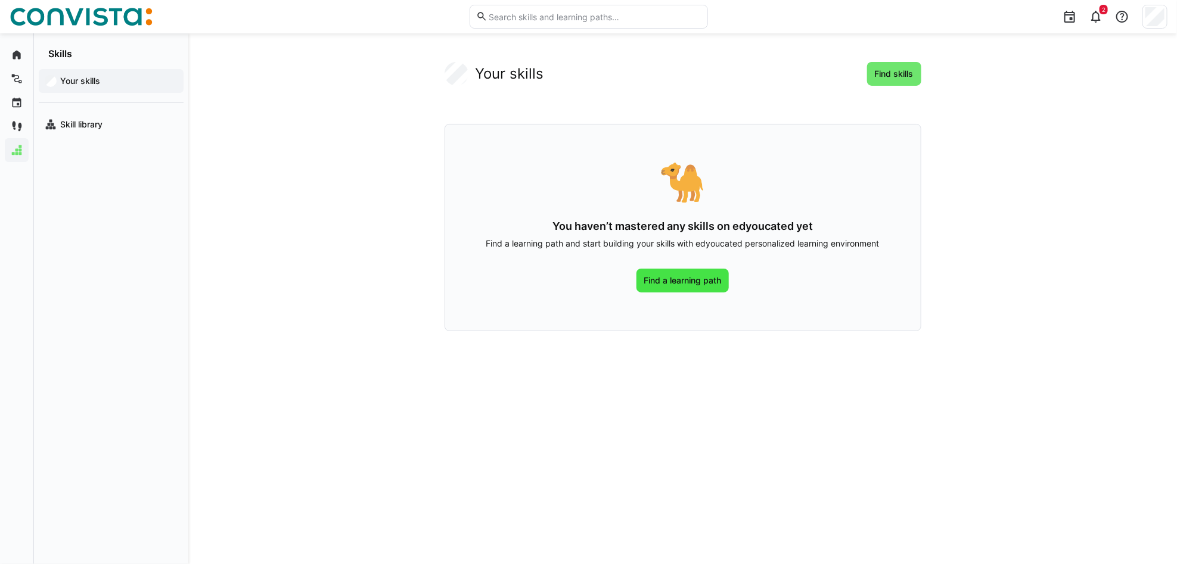
click at [691, 280] on span "Find a learning path" at bounding box center [682, 281] width 81 height 12
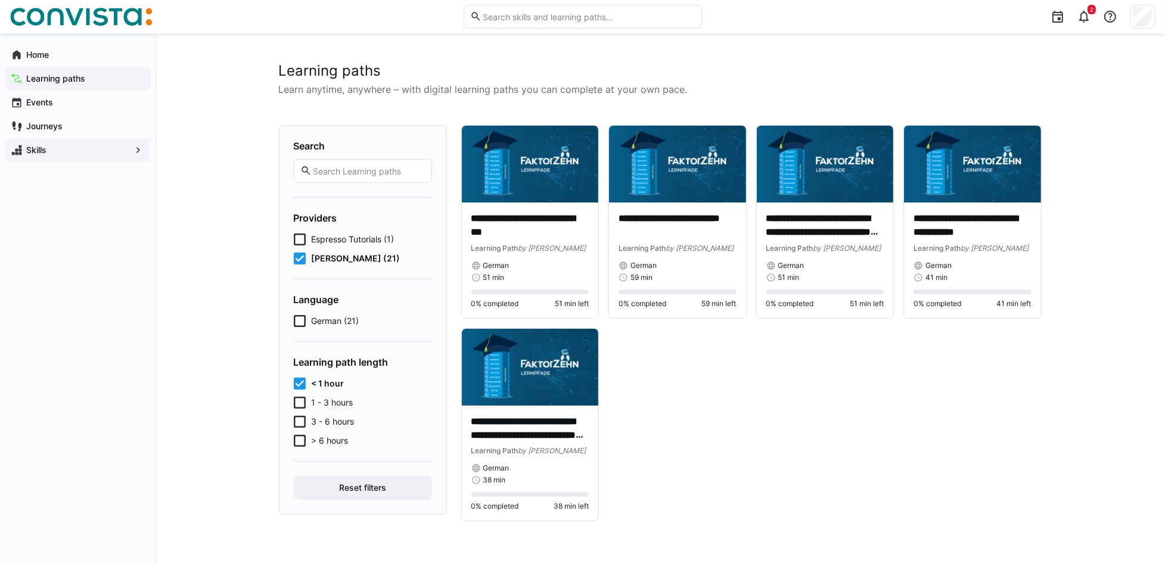
click at [0, 0] on app-navigation-label "Skills" at bounding box center [0, 0] width 0 height 0
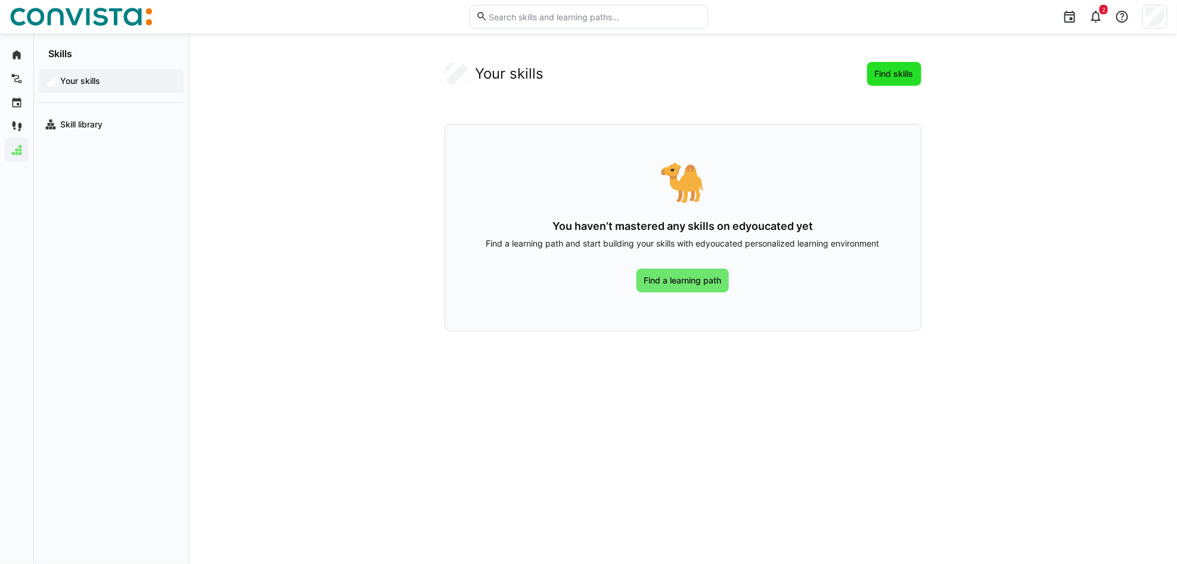
click at [883, 69] on span "Find skills" at bounding box center [894, 74] width 42 height 12
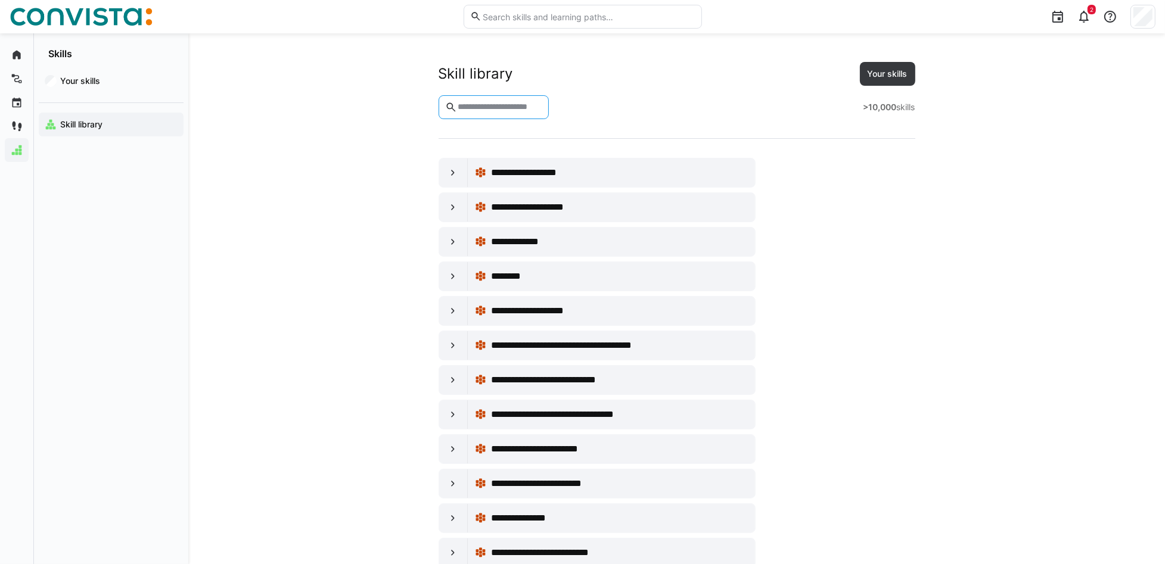
click at [511, 102] on input "text" at bounding box center [499, 107] width 86 height 11
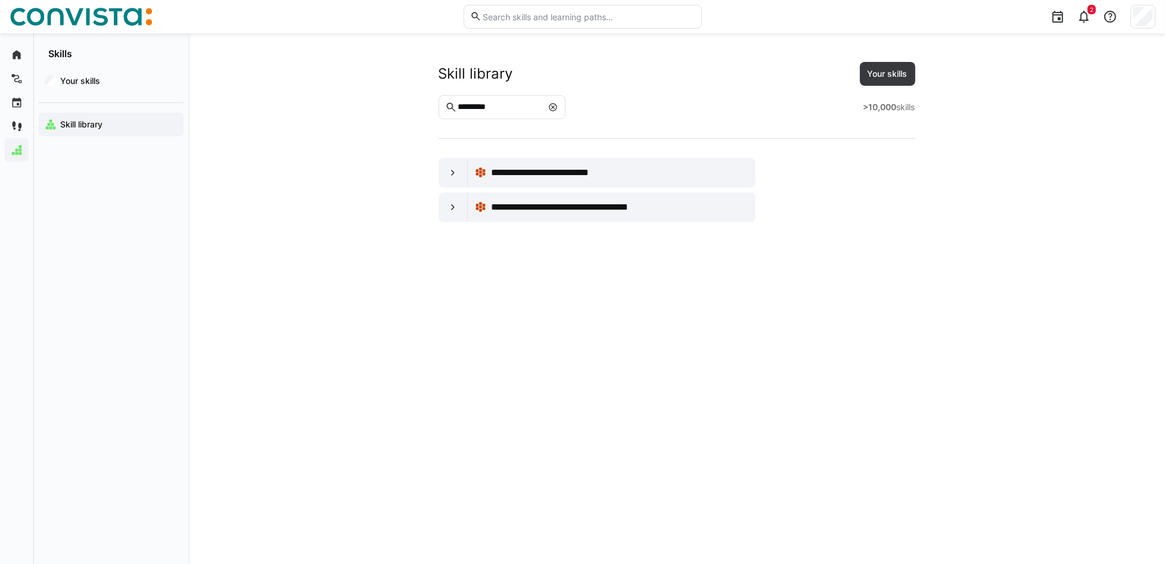
drag, startPoint x: 511, startPoint y: 100, endPoint x: 473, endPoint y: 108, distance: 39.5
click at [473, 108] on eds-input "*********" at bounding box center [503, 107] width 128 height 24
click at [471, 108] on input "*********" at bounding box center [499, 107] width 86 height 11
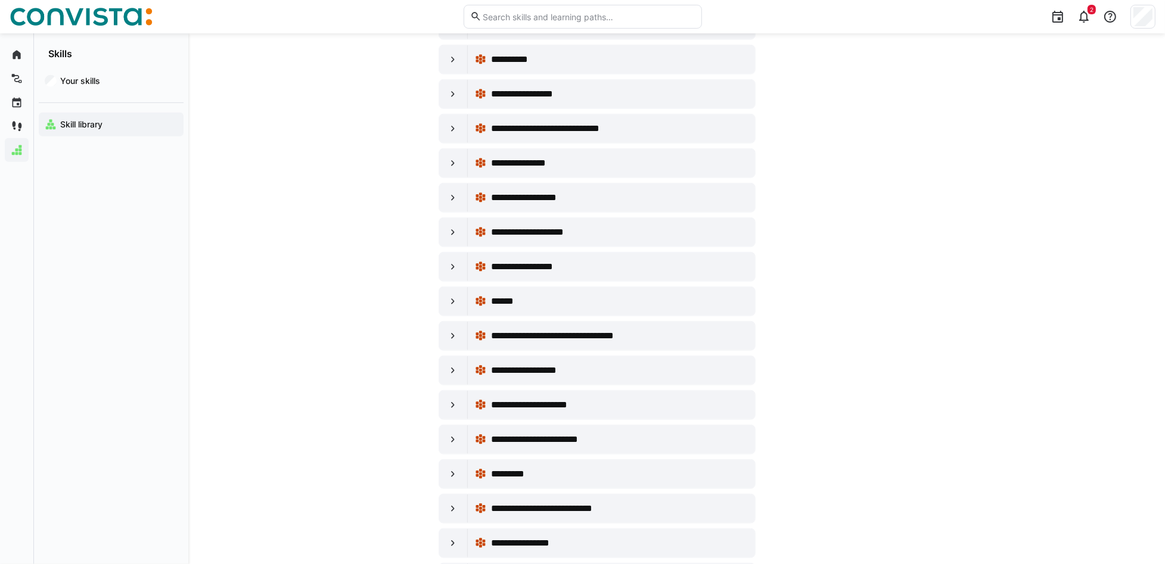
scroll to position [954, 0]
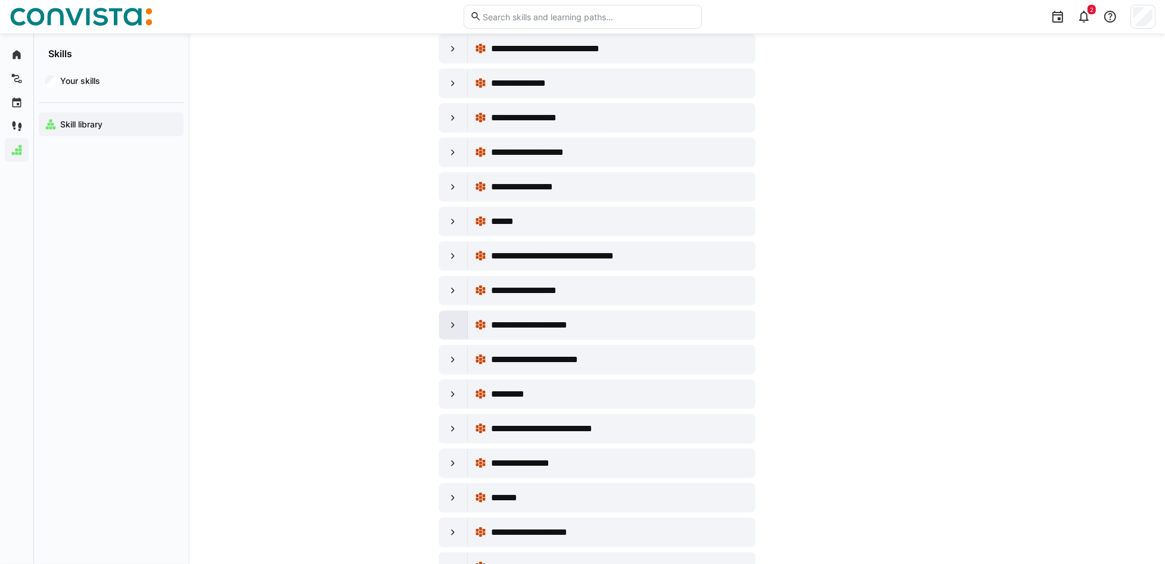
type input "********"
click at [450, 330] on eds-icon at bounding box center [453, 325] width 12 height 12
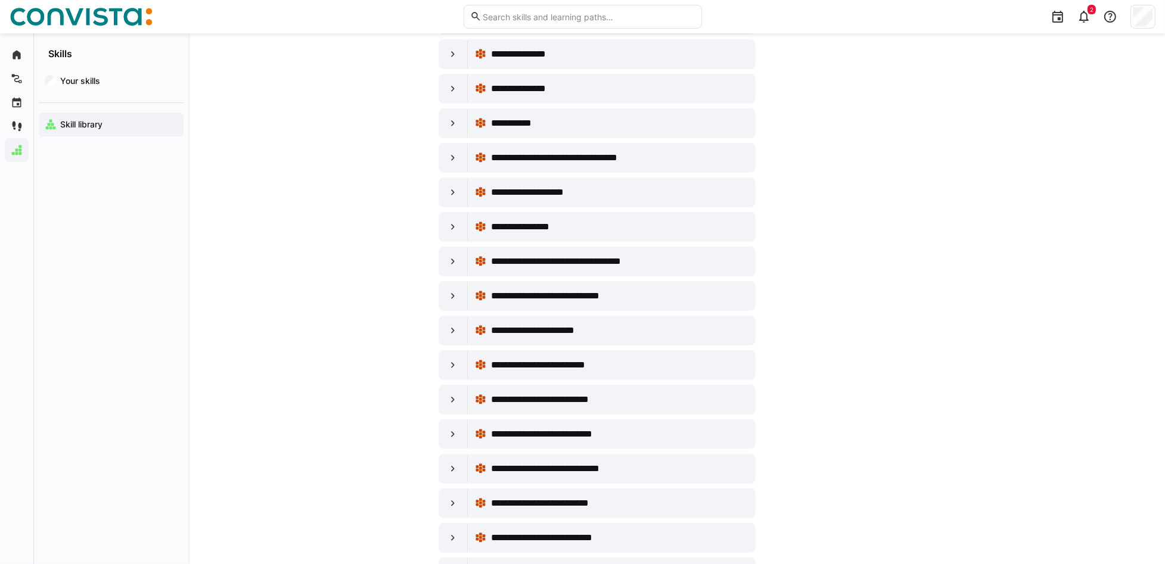
scroll to position [0, 0]
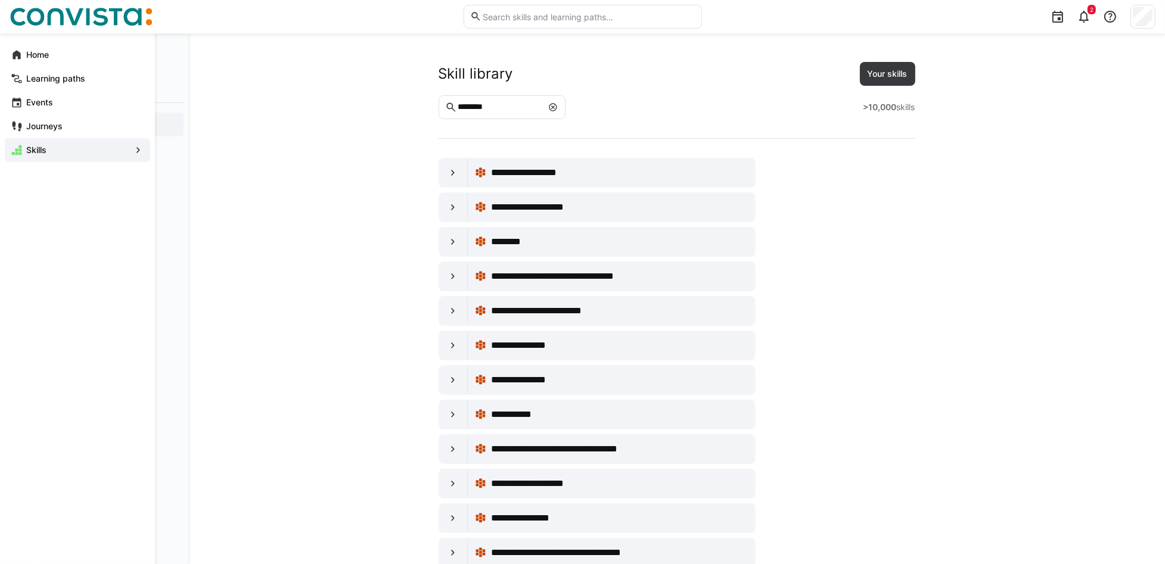
click at [21, 150] on eds-icon at bounding box center [17, 150] width 12 height 12
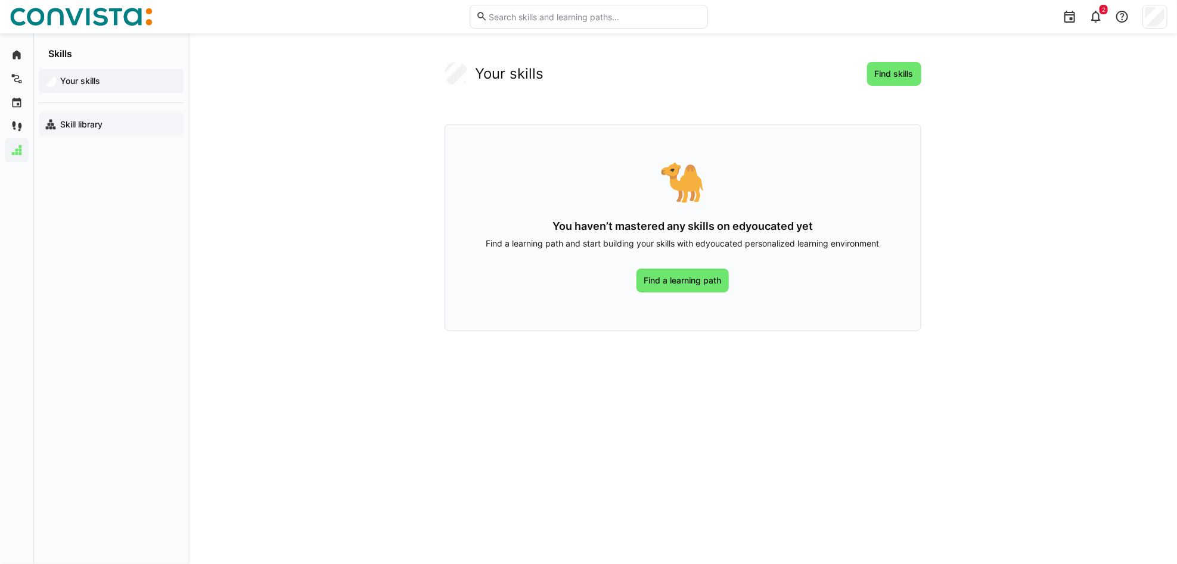
click at [0, 0] on app-navigation-label "Skill library" at bounding box center [0, 0] width 0 height 0
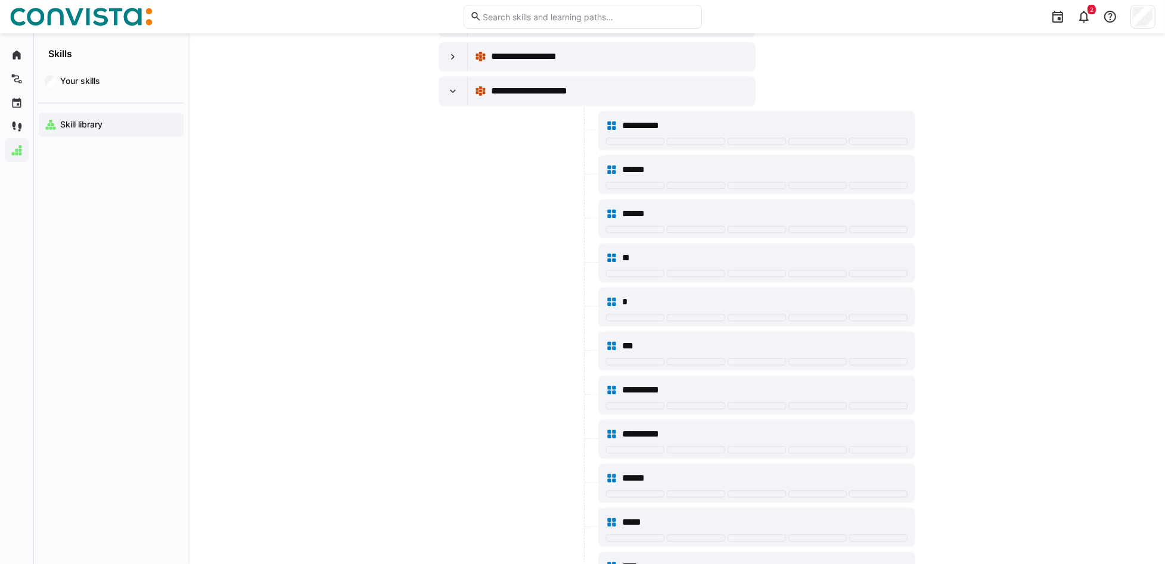
scroll to position [3576, 0]
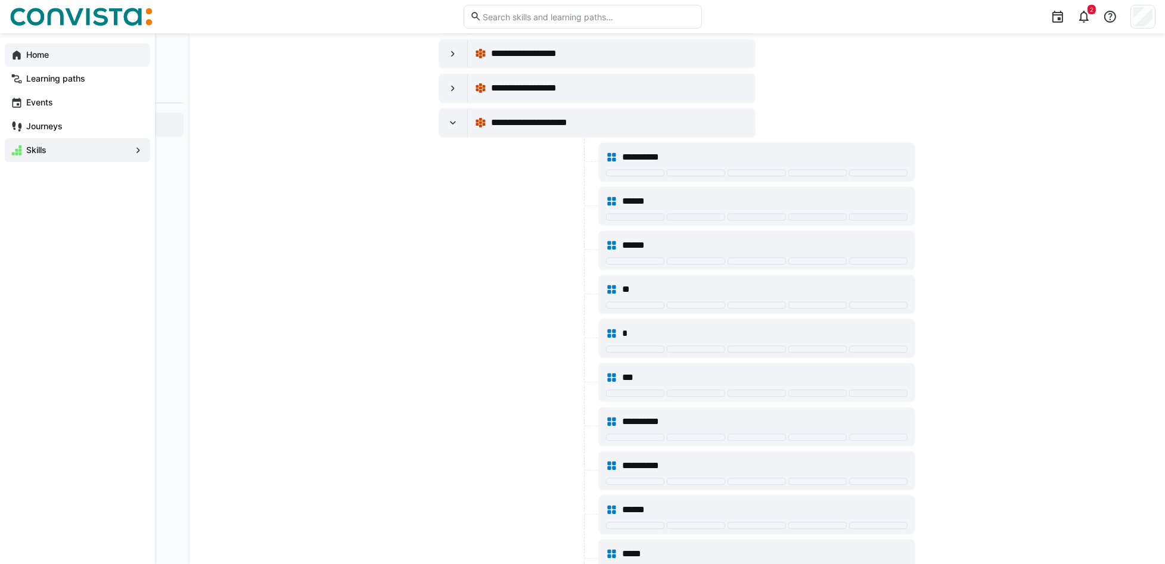
click at [12, 60] on eds-icon at bounding box center [17, 55] width 12 height 12
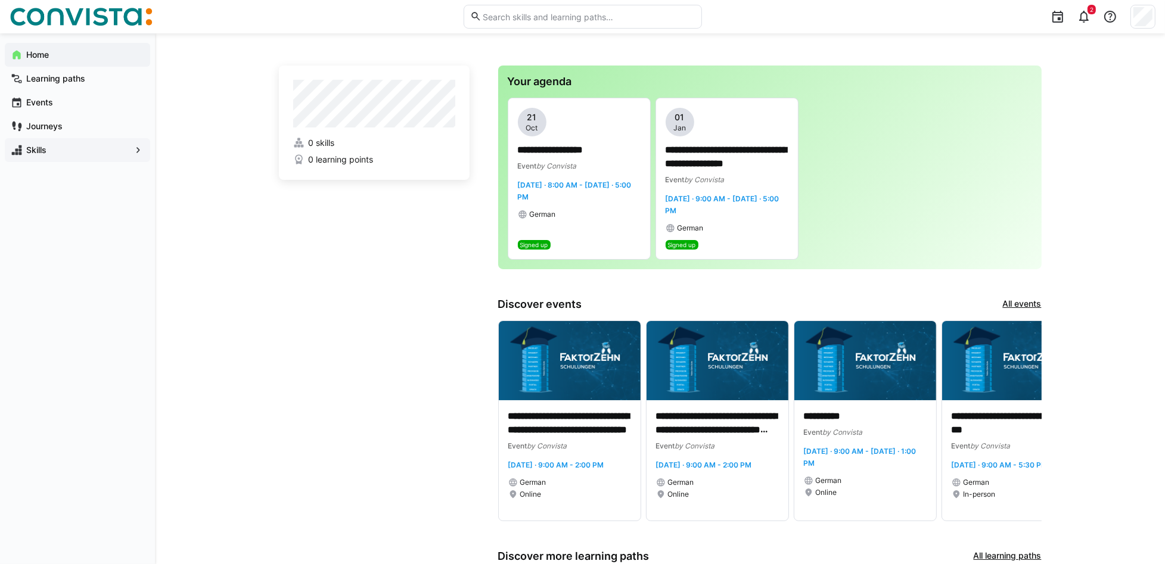
click at [49, 144] on span "Skills" at bounding box center [77, 150] width 106 height 12
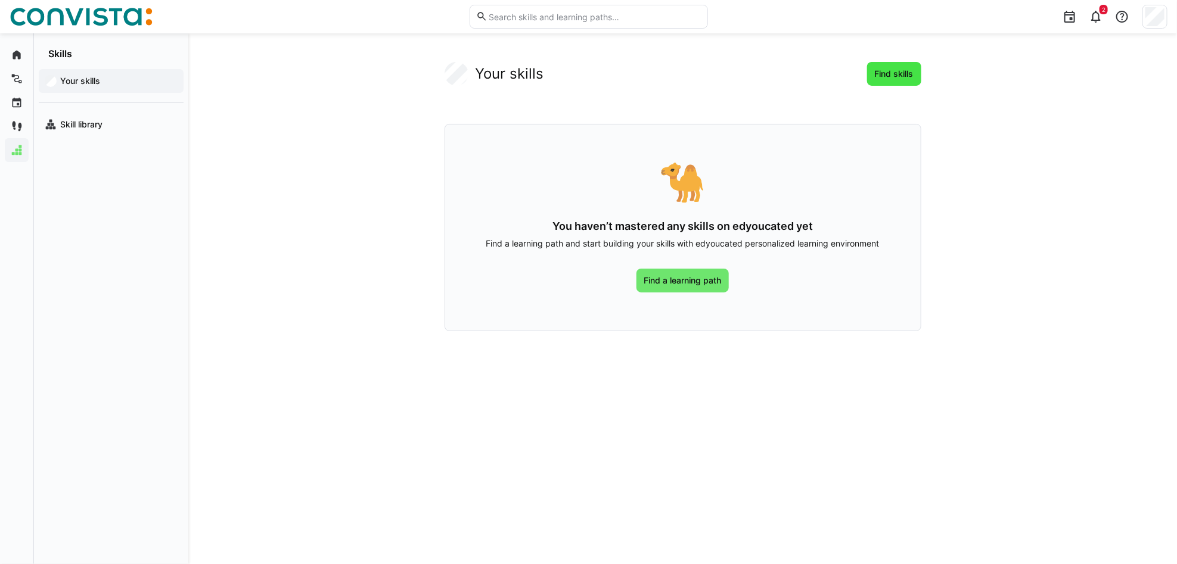
click at [883, 74] on span "Find skills" at bounding box center [894, 74] width 42 height 12
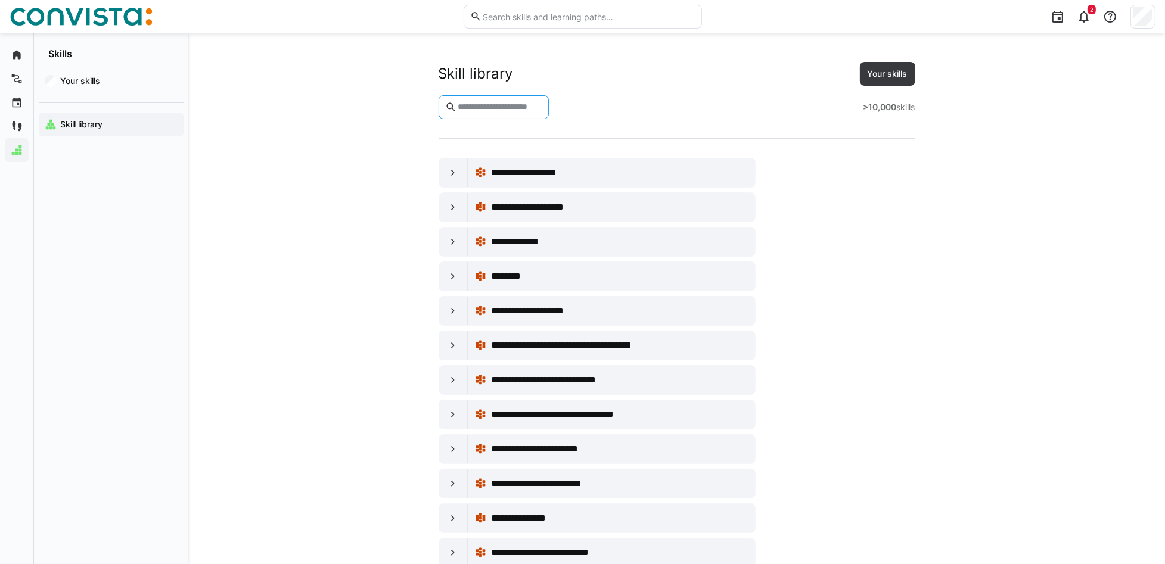
click at [542, 111] on input "text" at bounding box center [499, 107] width 86 height 11
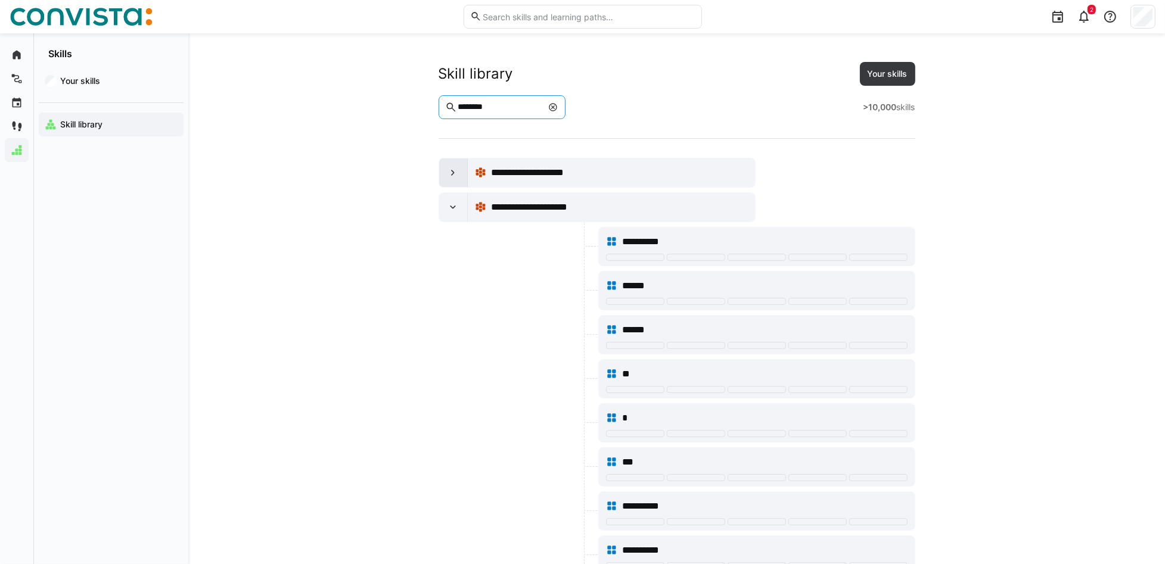
type input "********"
click at [454, 171] on eds-icon at bounding box center [453, 173] width 12 height 12
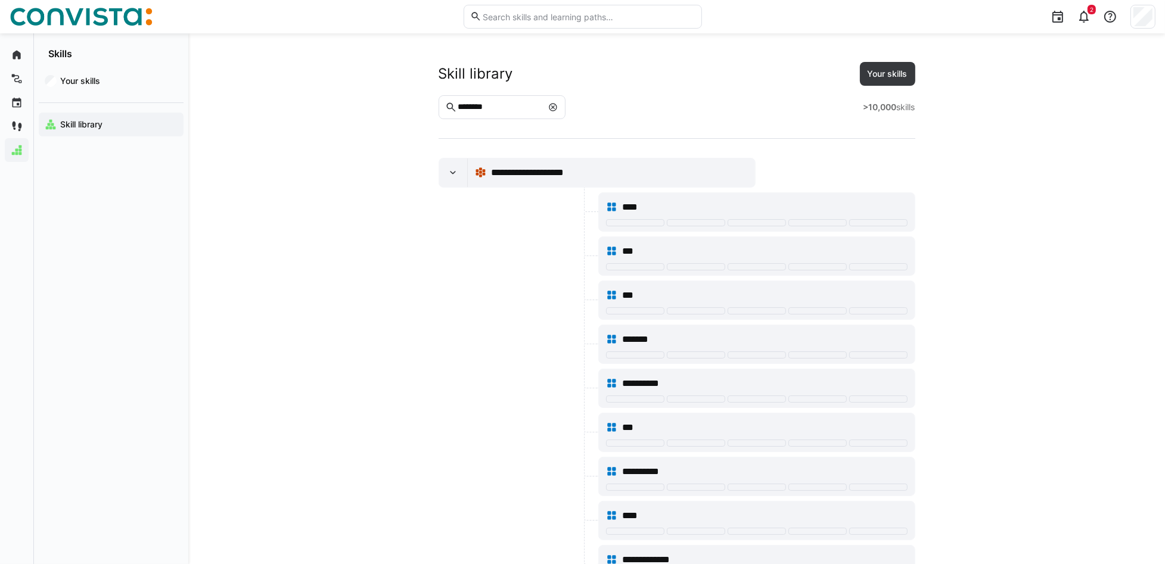
click at [0, 0] on app-navigation-label "Skills" at bounding box center [0, 0] width 0 height 0
click at [0, 0] on app-navigation-label "Skill library" at bounding box center [0, 0] width 0 height 0
click at [0, 0] on app-navigation-label "Your skills" at bounding box center [0, 0] width 0 height 0
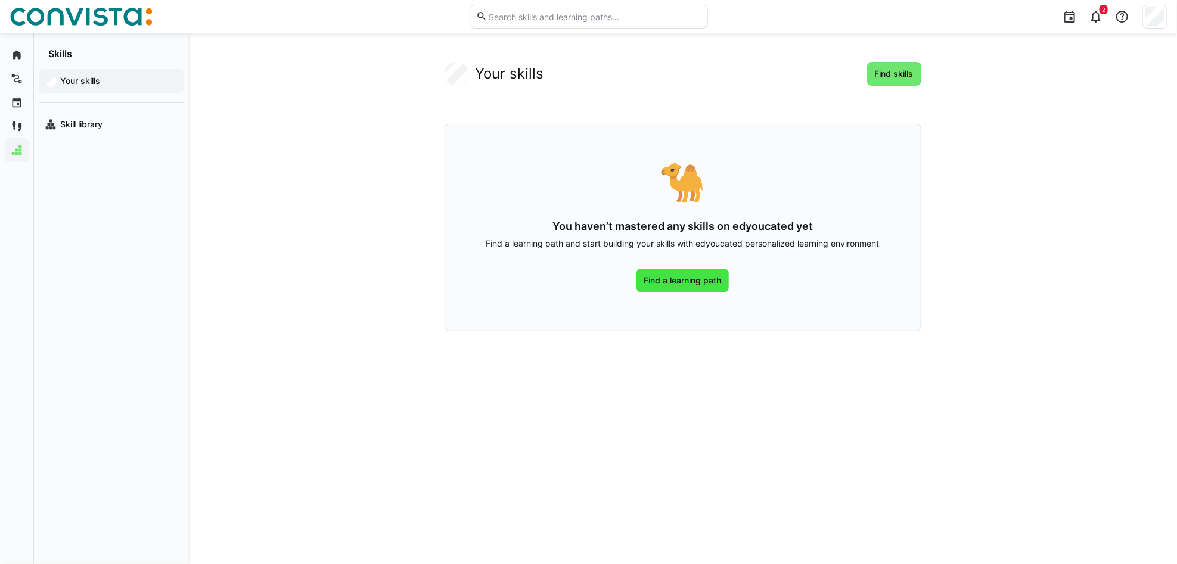
click at [704, 280] on span "Find a learning path" at bounding box center [682, 281] width 81 height 12
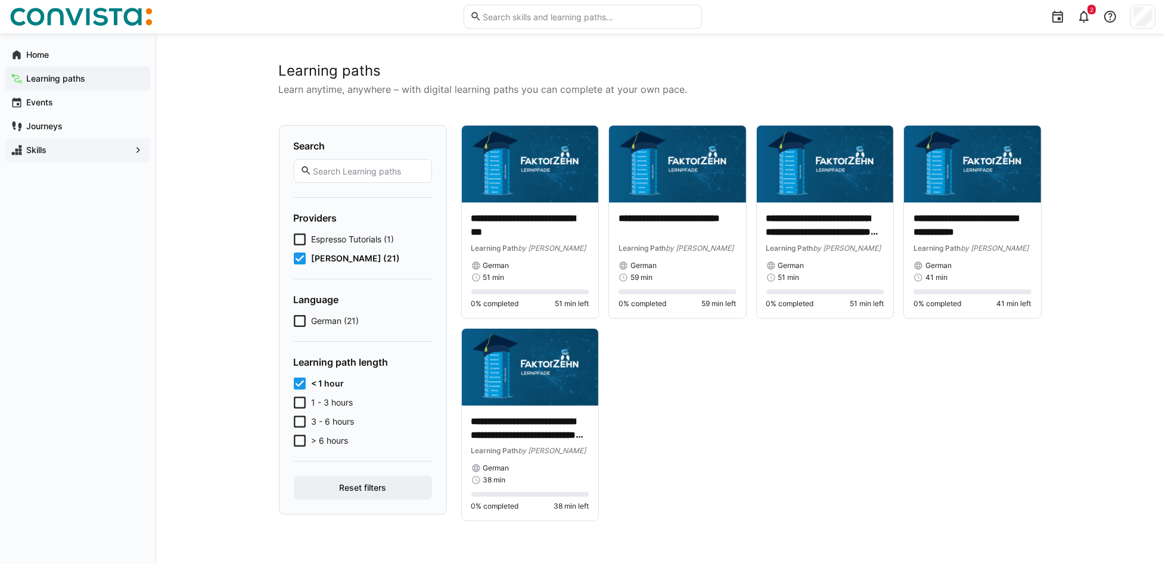
click at [330, 164] on eds-input at bounding box center [363, 171] width 138 height 24
click at [0, 0] on app-navigation-label "Home" at bounding box center [0, 0] width 0 height 0
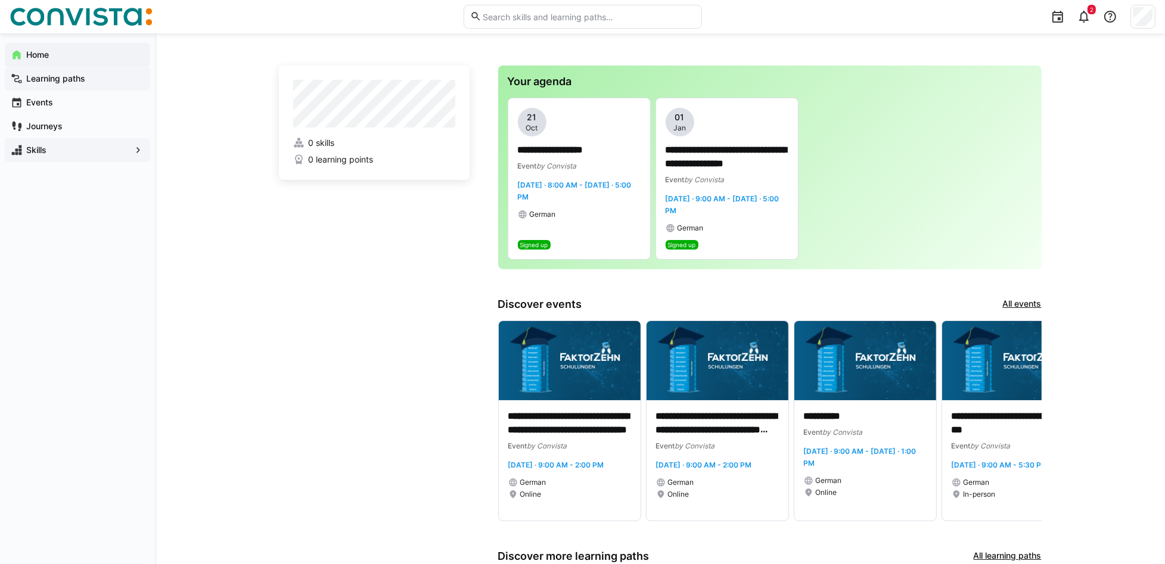
click at [0, 0] on app-navigation-label "Learning paths" at bounding box center [0, 0] width 0 height 0
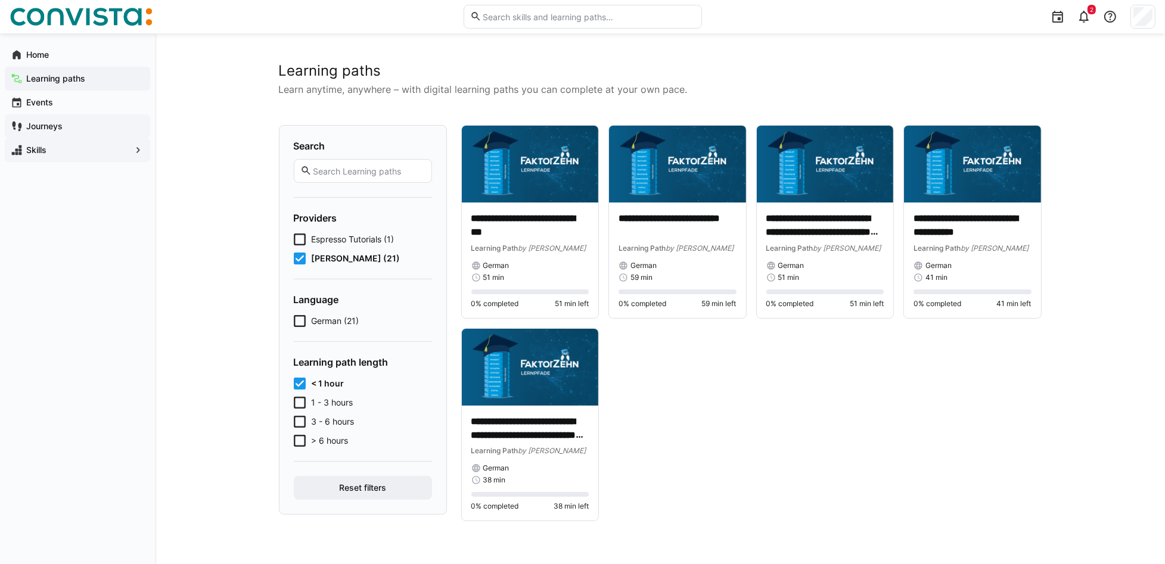
click at [63, 129] on span "Journeys" at bounding box center [84, 126] width 120 height 12
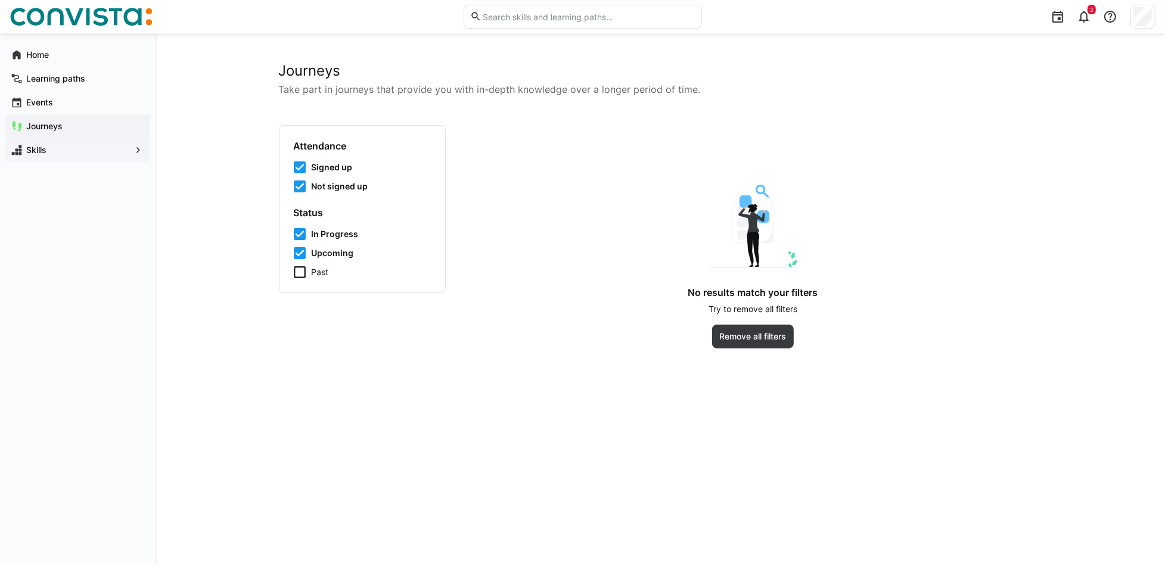
click at [297, 269] on icon at bounding box center [300, 272] width 12 height 12
click at [0, 0] on app-navigation-label "Home" at bounding box center [0, 0] width 0 height 0
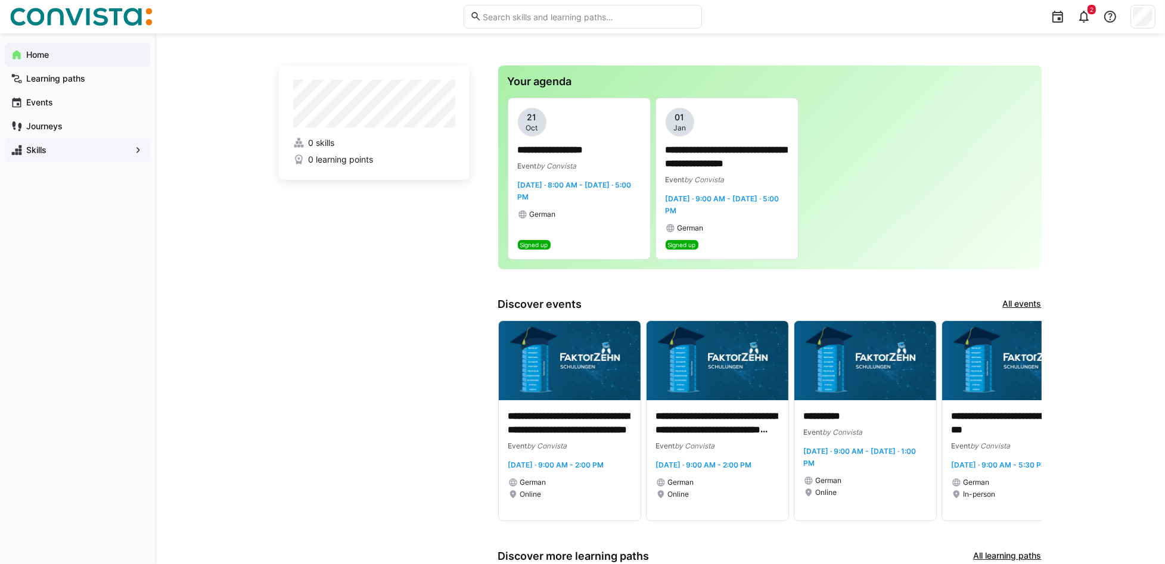
click at [73, 153] on span "Skills" at bounding box center [77, 150] width 106 height 12
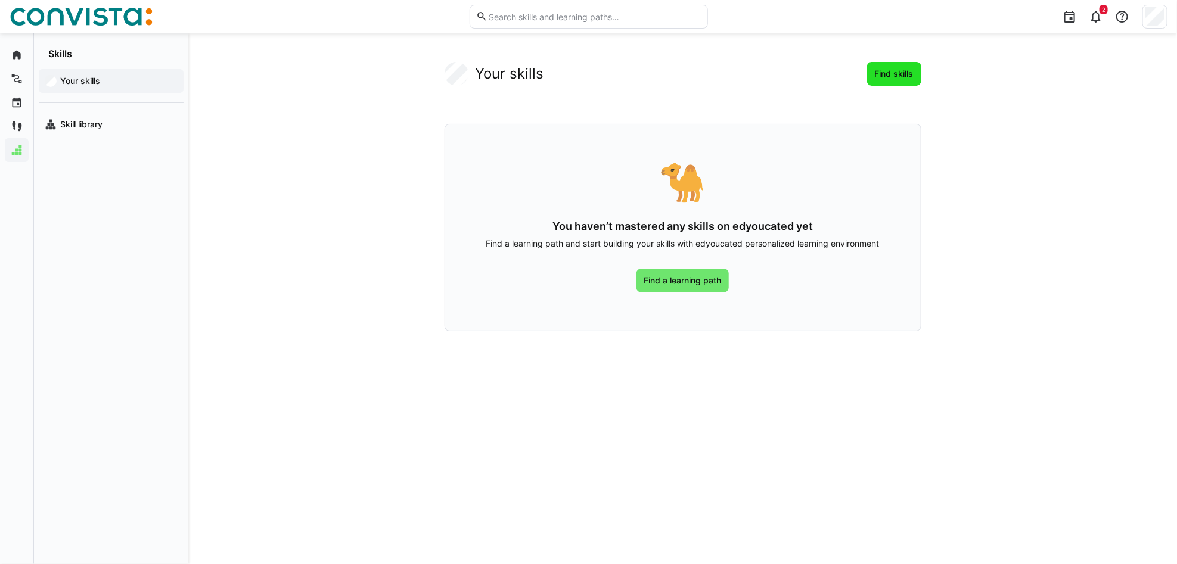
click at [883, 70] on span "Find skills" at bounding box center [894, 74] width 42 height 12
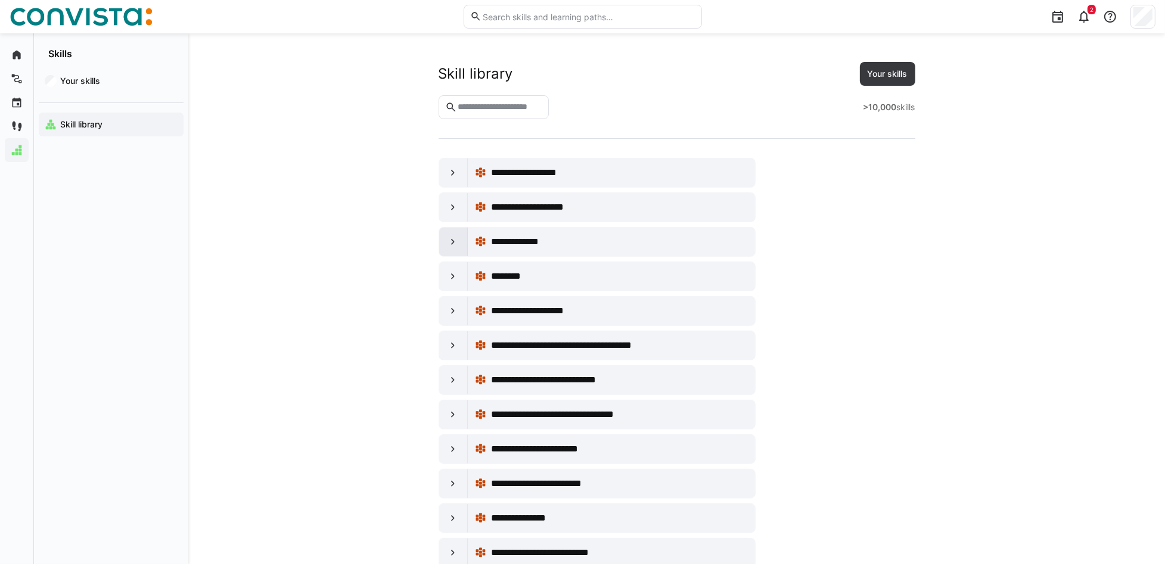
click at [455, 247] on eds-icon at bounding box center [453, 242] width 12 height 12
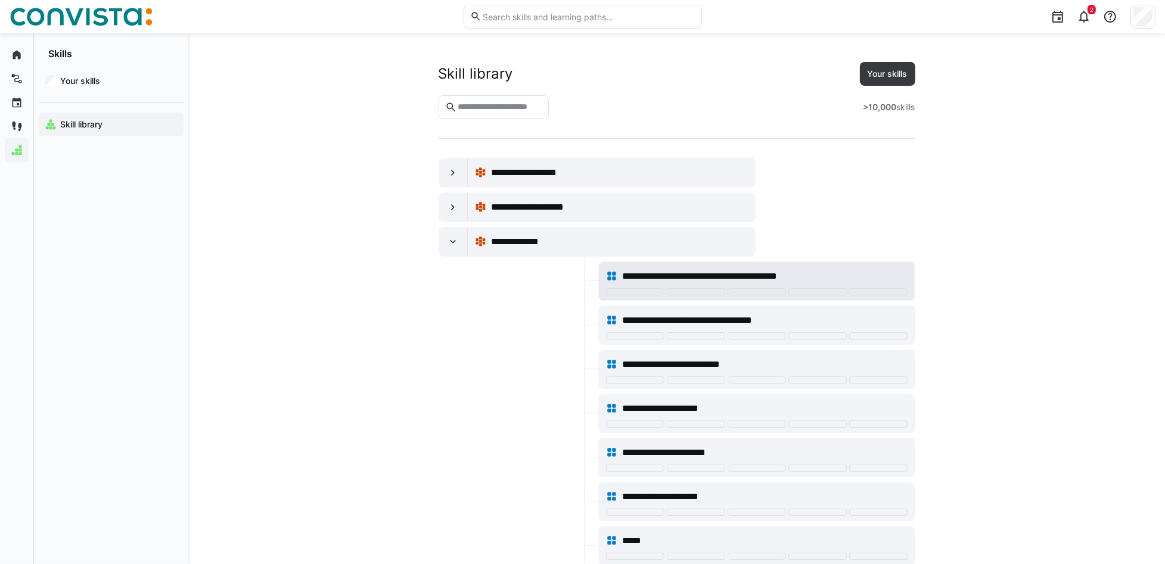
click at [653, 275] on span "**********" at bounding box center [719, 276] width 194 height 14
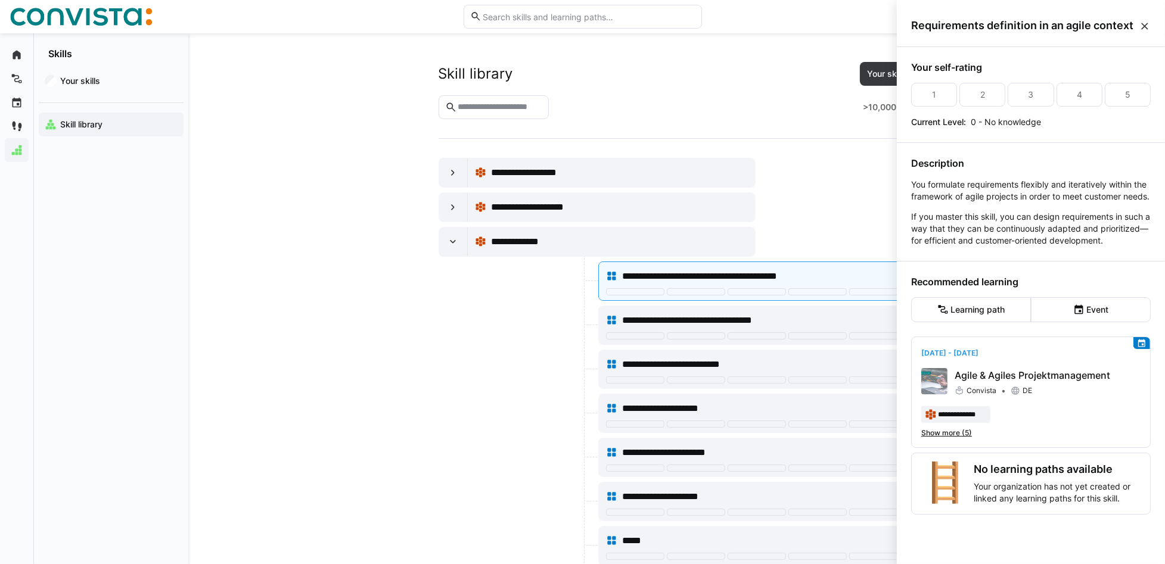
scroll to position [5, 0]
click at [883, 423] on div "**********" at bounding box center [1030, 422] width 219 height 32
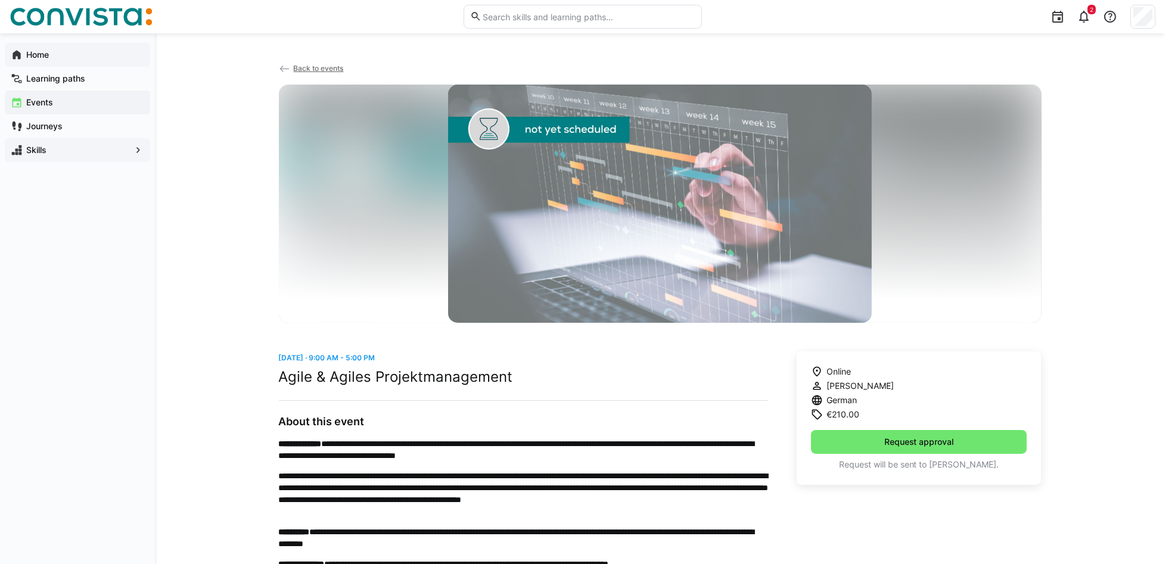
click at [21, 62] on div "Home" at bounding box center [77, 55] width 145 height 24
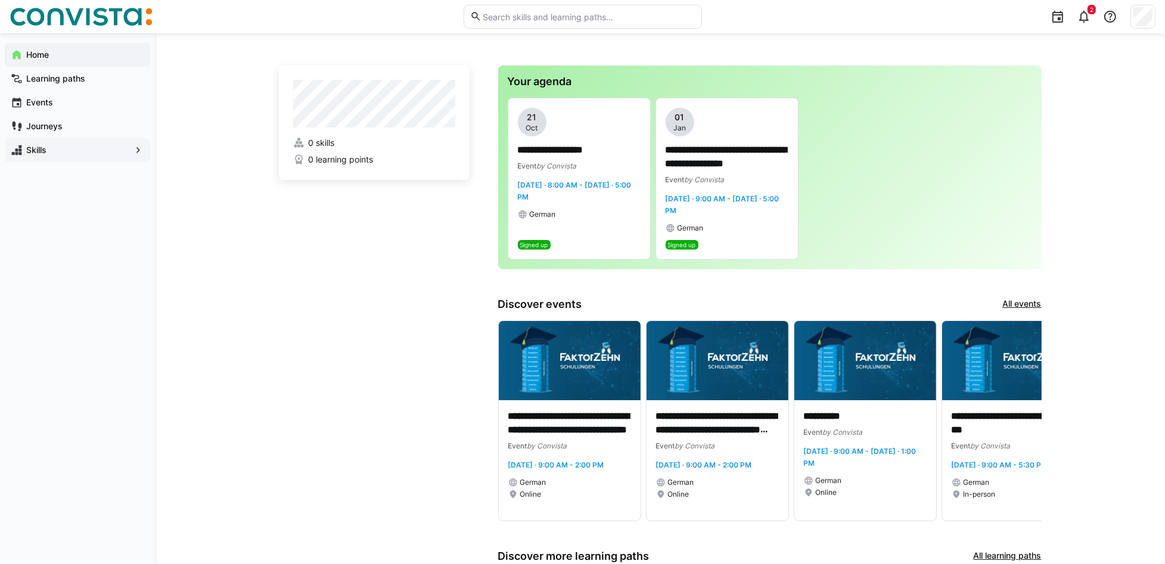
click at [0, 0] on app-navigation-label "Skills" at bounding box center [0, 0] width 0 height 0
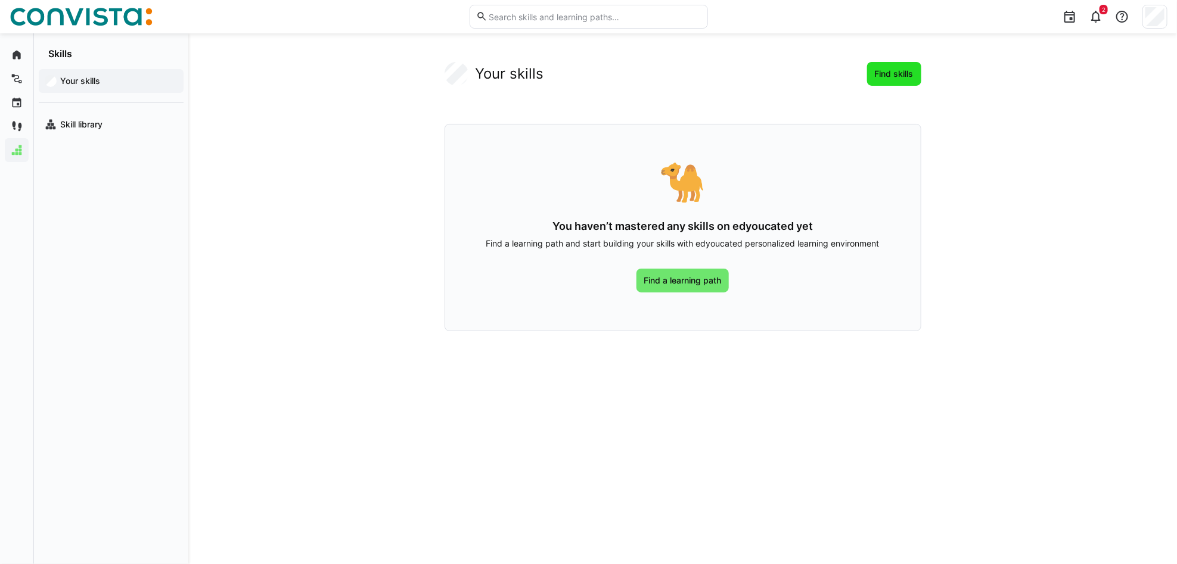
click at [883, 76] on span "Find skills" at bounding box center [894, 74] width 42 height 12
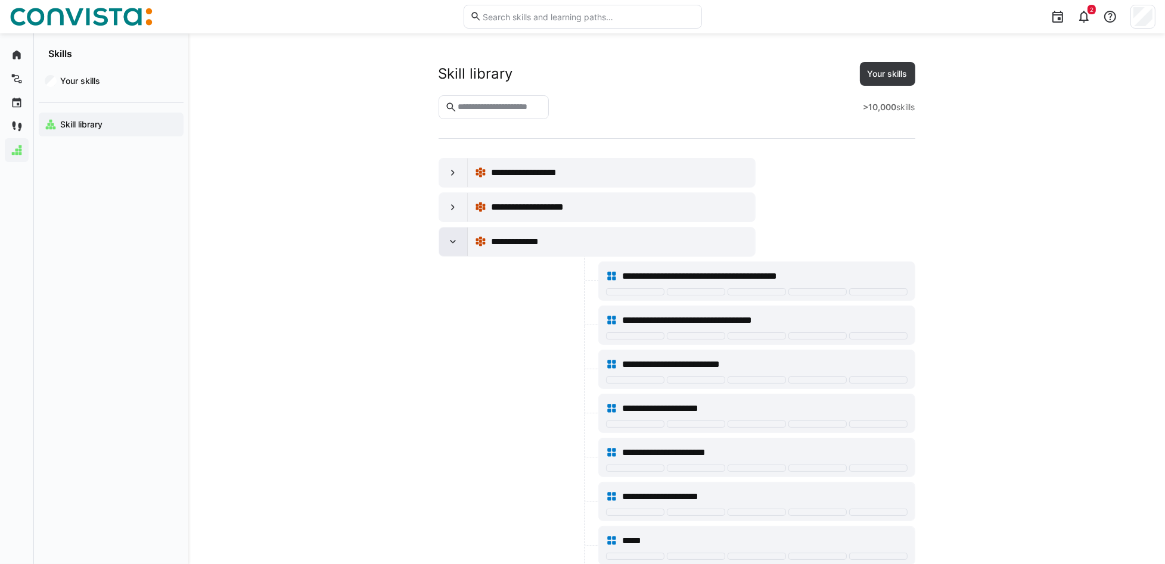
click at [443, 243] on div at bounding box center [453, 242] width 29 height 29
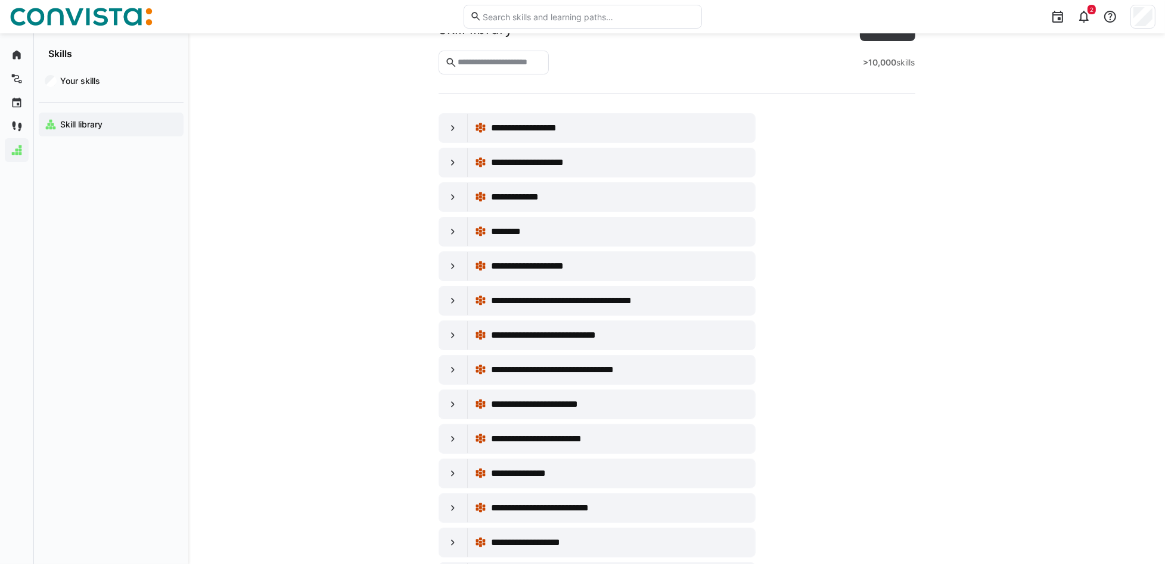
scroll to position [159, 0]
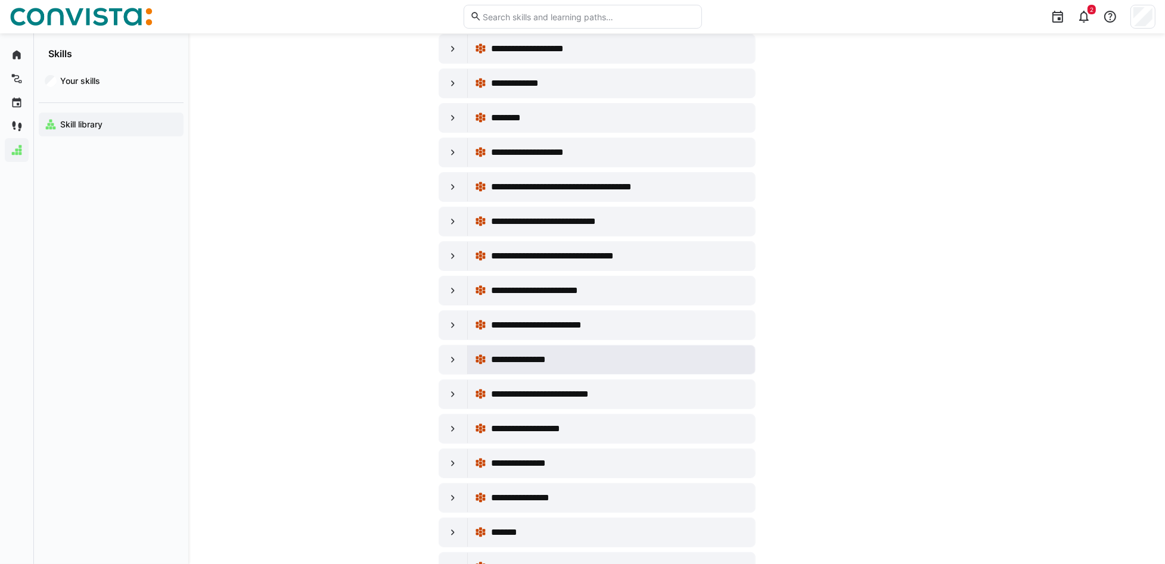
click at [631, 351] on div "**********" at bounding box center [611, 360] width 273 height 24
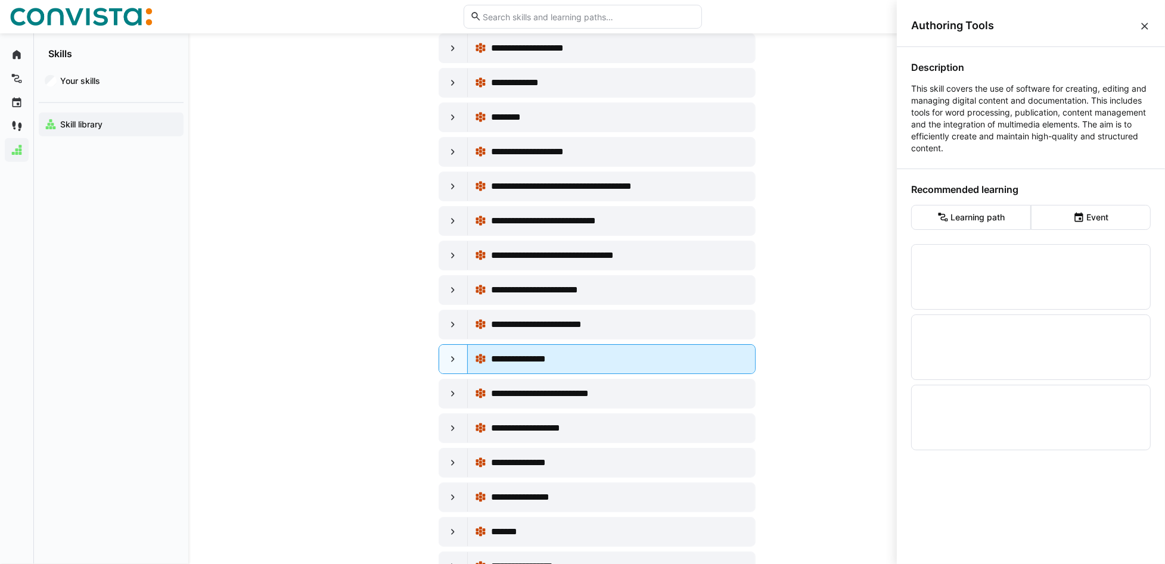
scroll to position [0, 0]
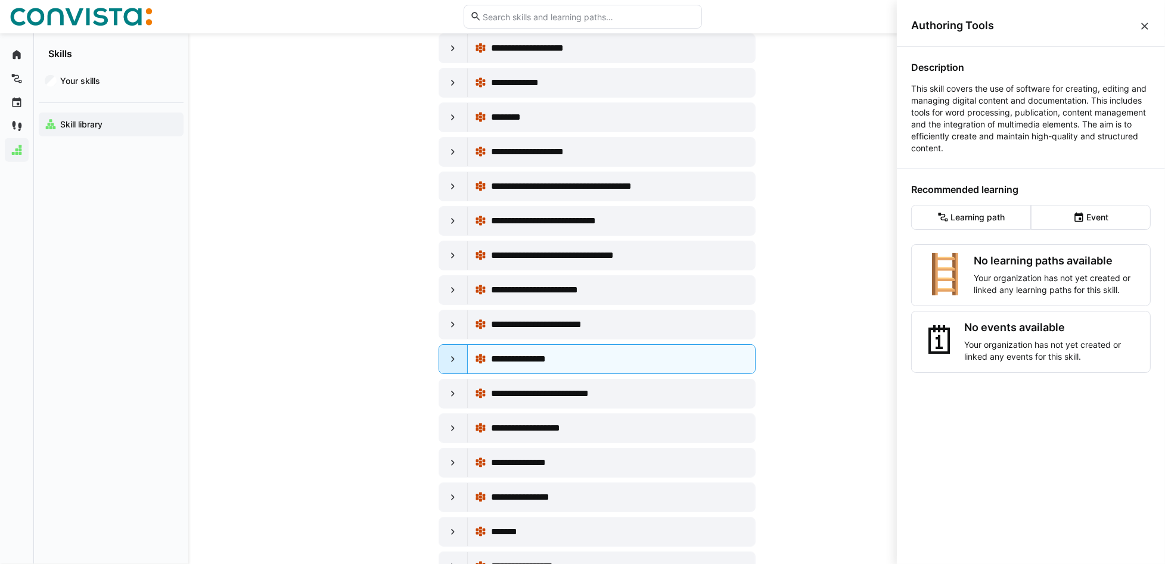
click at [453, 358] on eds-icon at bounding box center [453, 359] width 12 height 12
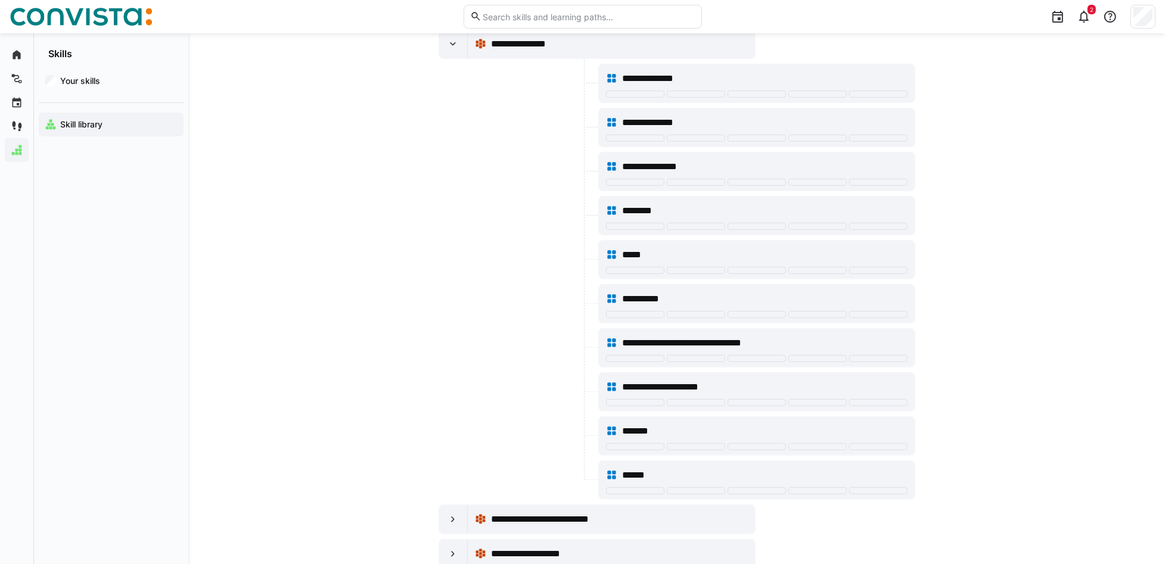
scroll to position [477, 0]
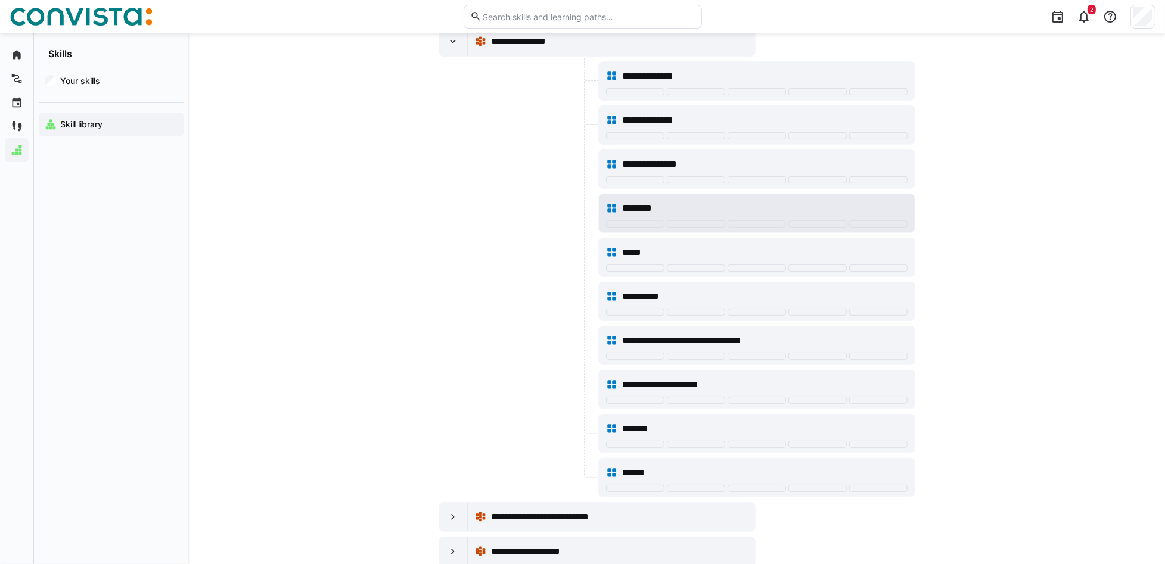
click at [689, 207] on div "********" at bounding box center [764, 208] width 285 height 14
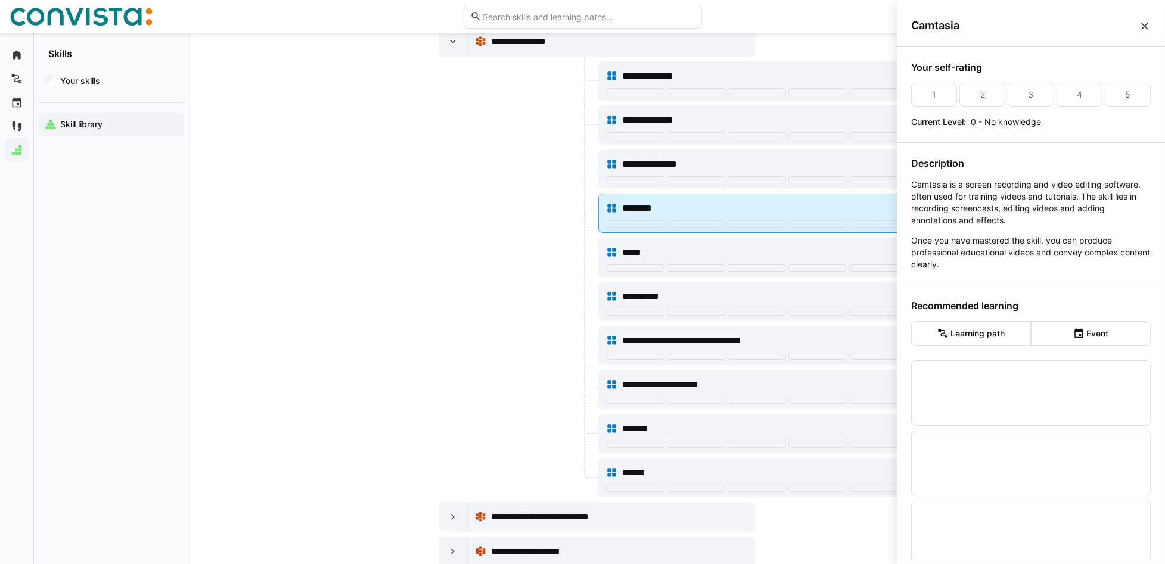
scroll to position [0, 0]
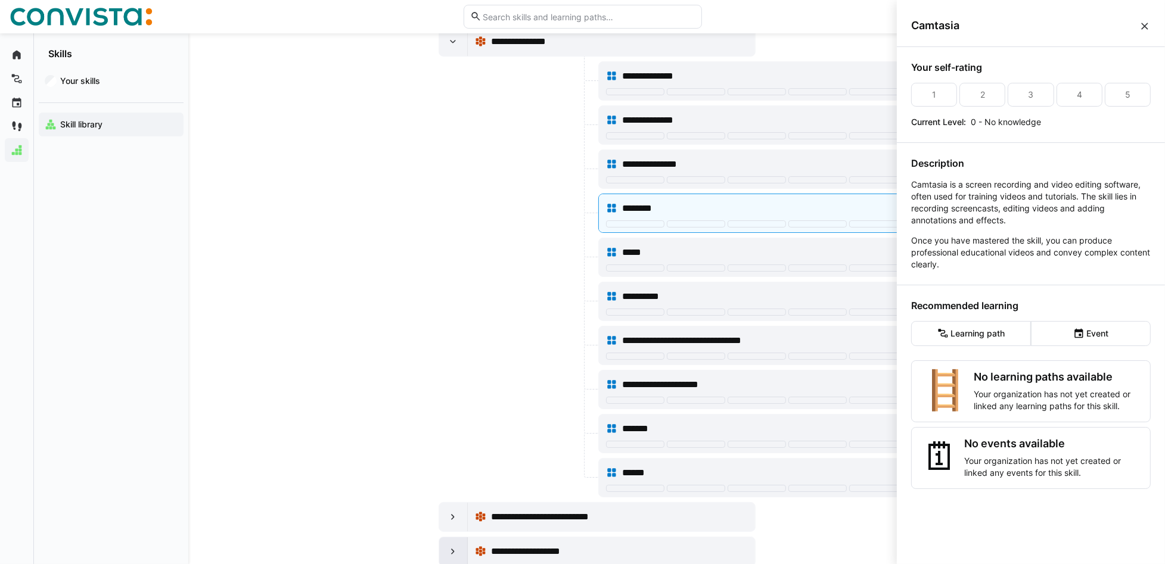
click at [456, 423] on eds-icon at bounding box center [453, 552] width 12 height 12
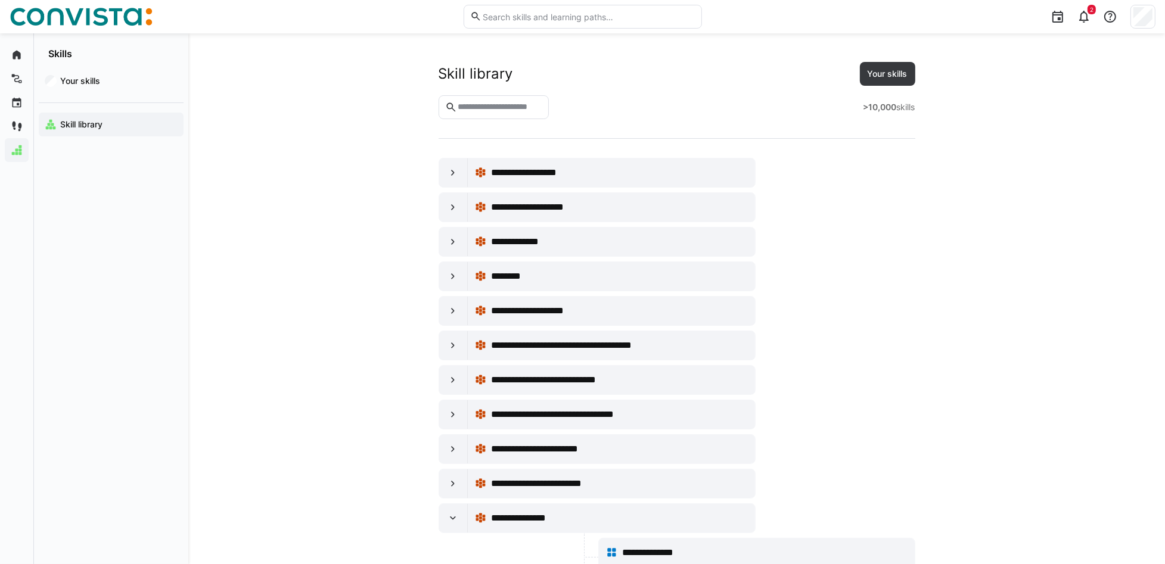
scroll to position [794, 0]
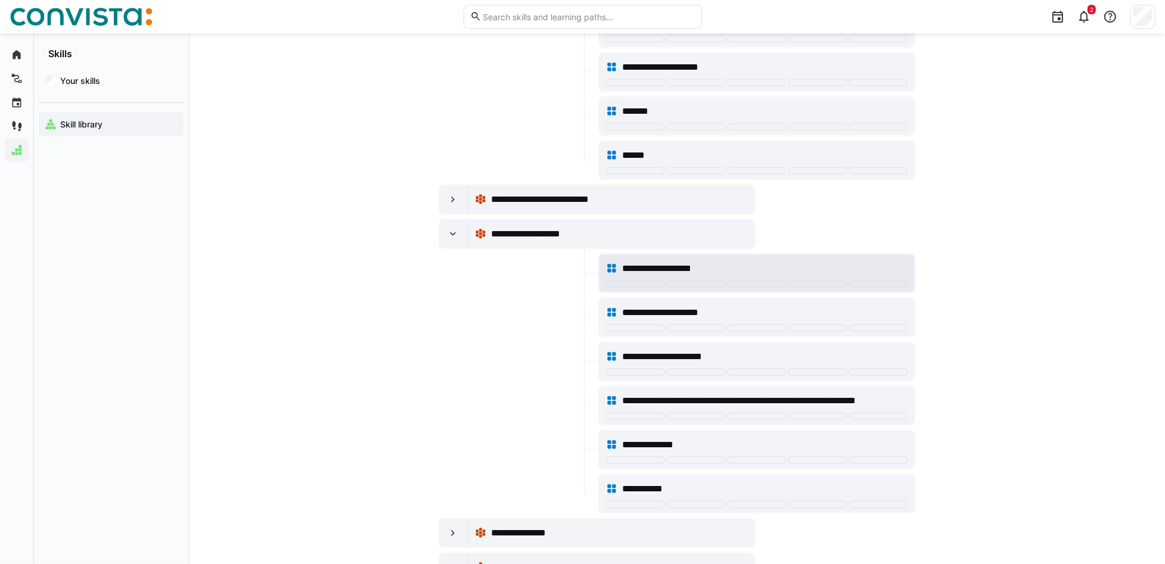
click at [640, 264] on span "**********" at bounding box center [659, 269] width 74 height 14
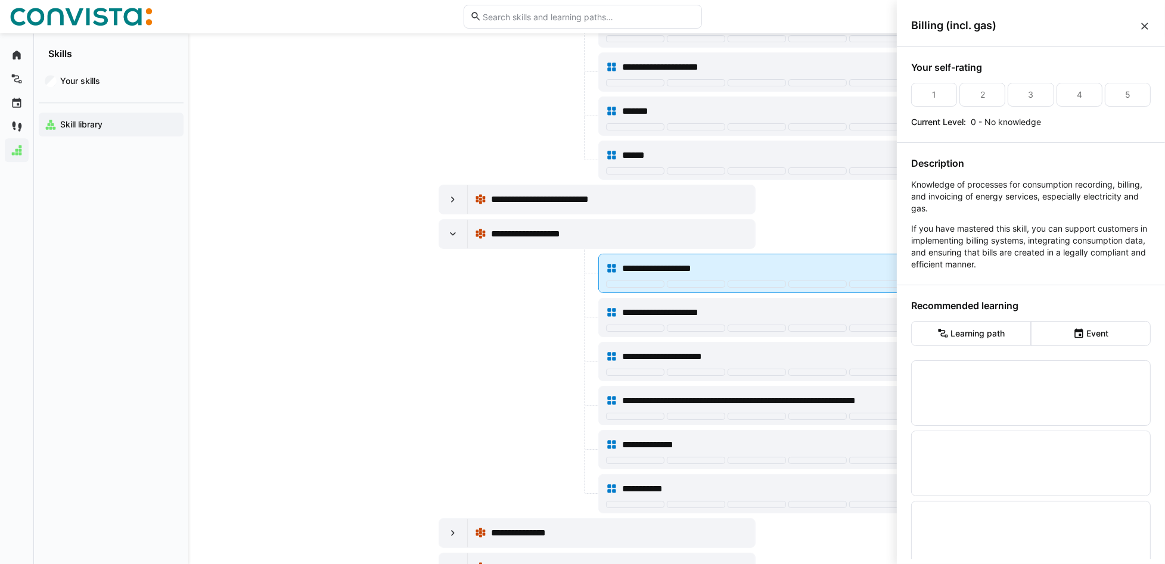
scroll to position [0, 0]
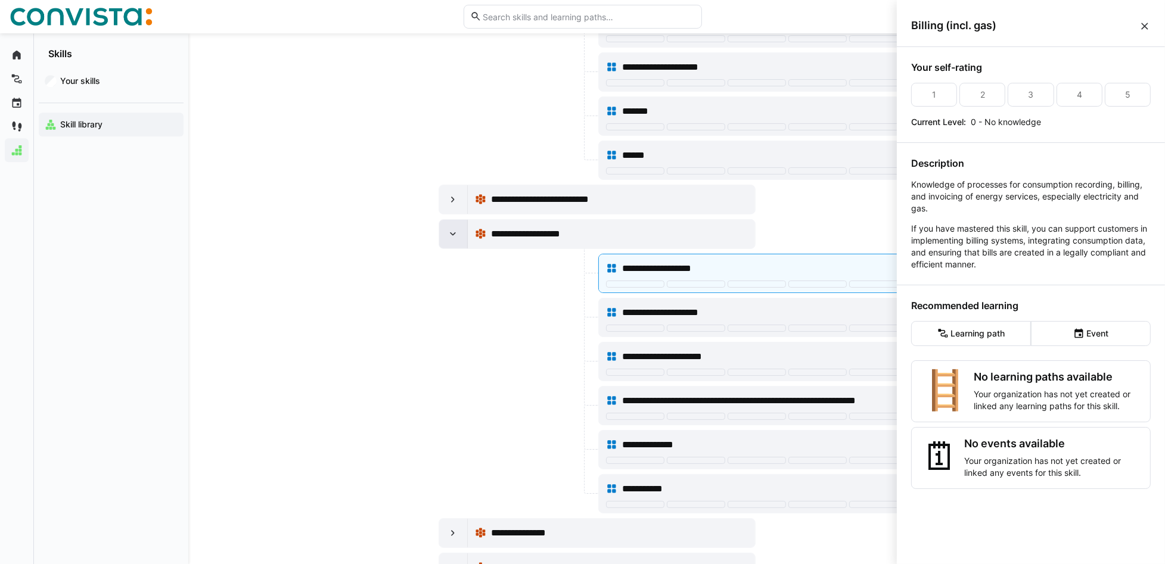
click at [452, 240] on eds-icon at bounding box center [453, 234] width 12 height 12
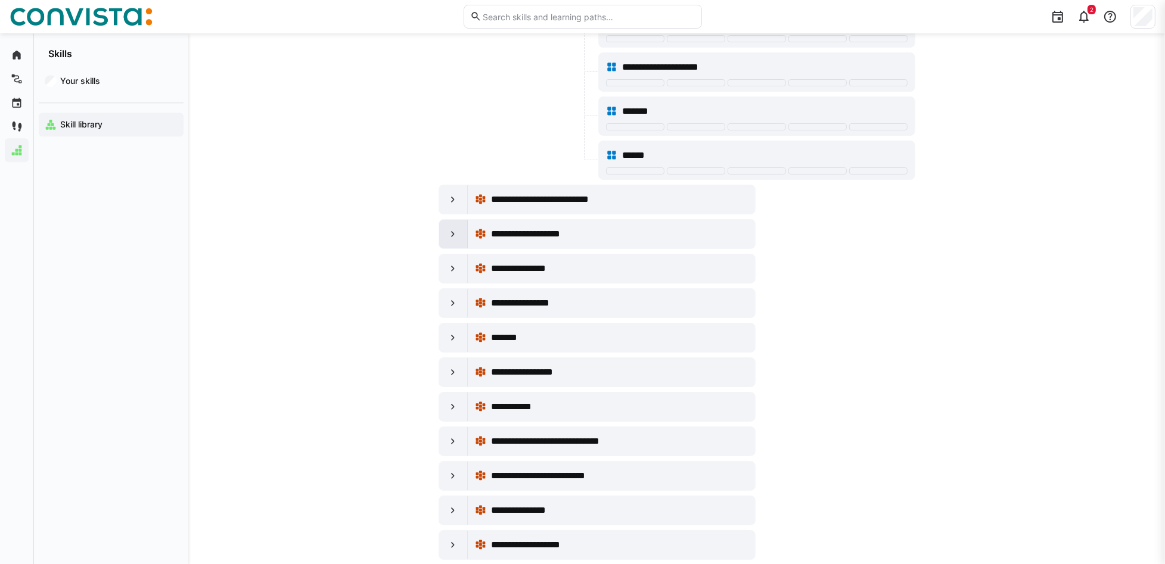
scroll to position [794, 0]
click at [0, 0] on app-navigation-label "Your skills" at bounding box center [0, 0] width 0 height 0
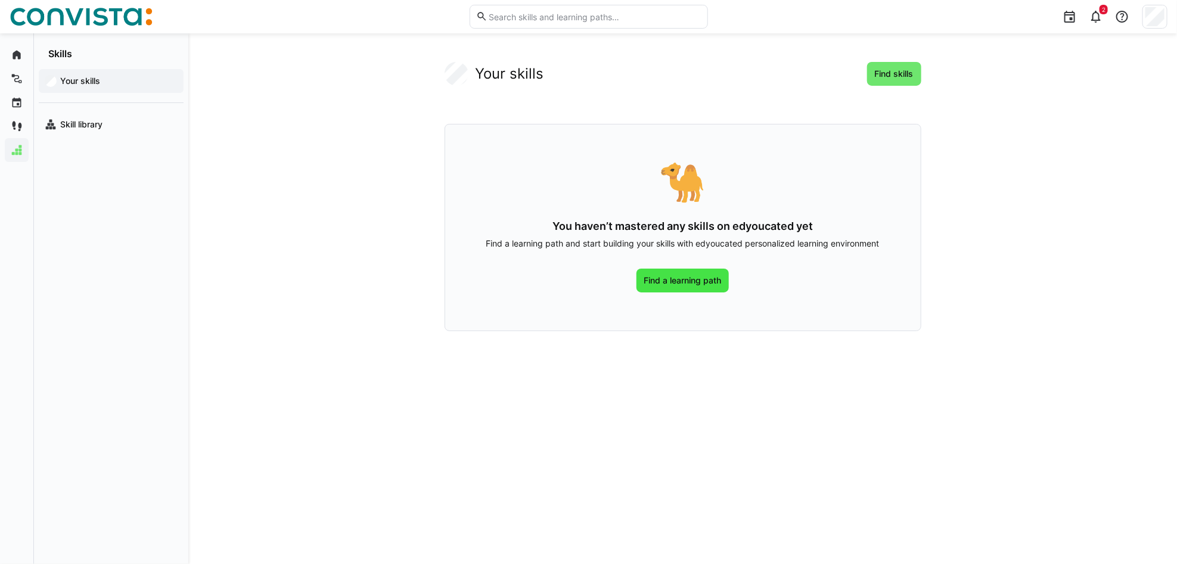
click at [687, 280] on span "Find a learning path" at bounding box center [682, 281] width 81 height 12
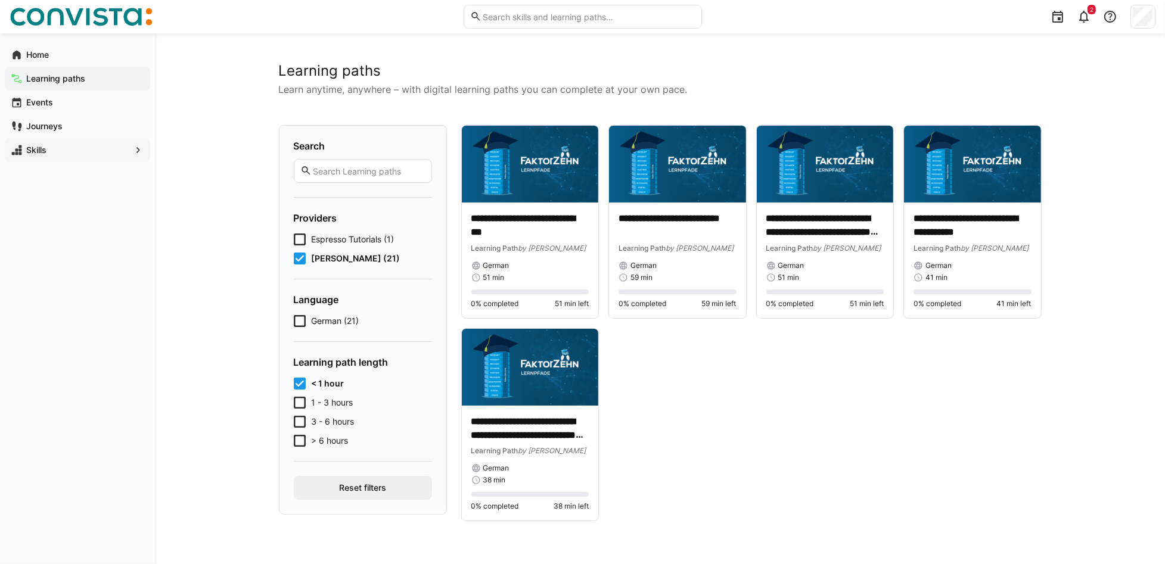
click at [341, 403] on span "1 - 3 hours" at bounding box center [333, 403] width 42 height 12
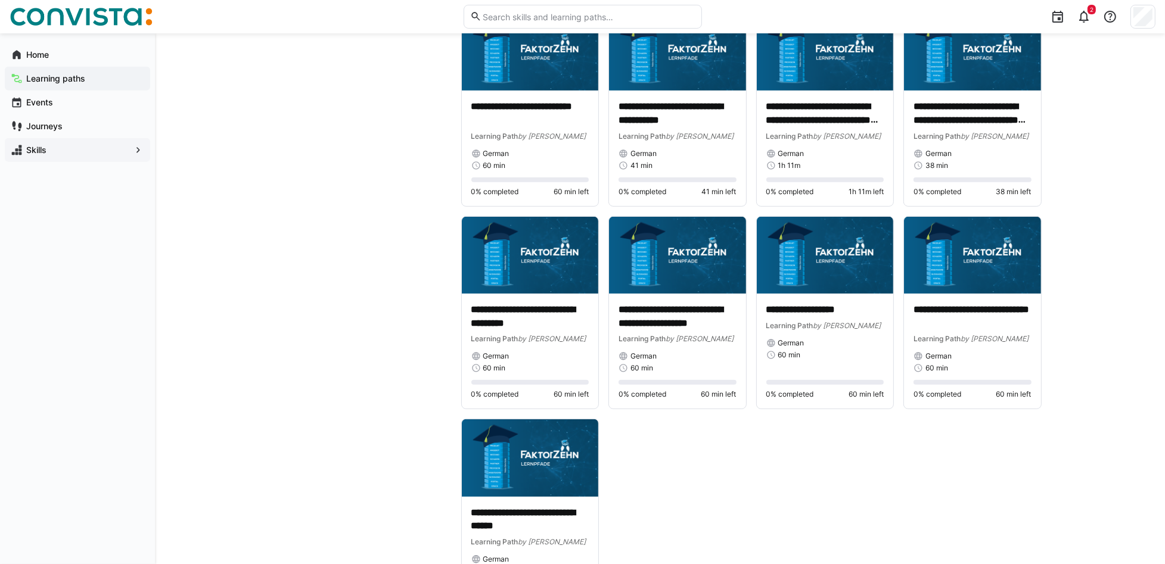
scroll to position [799, 0]
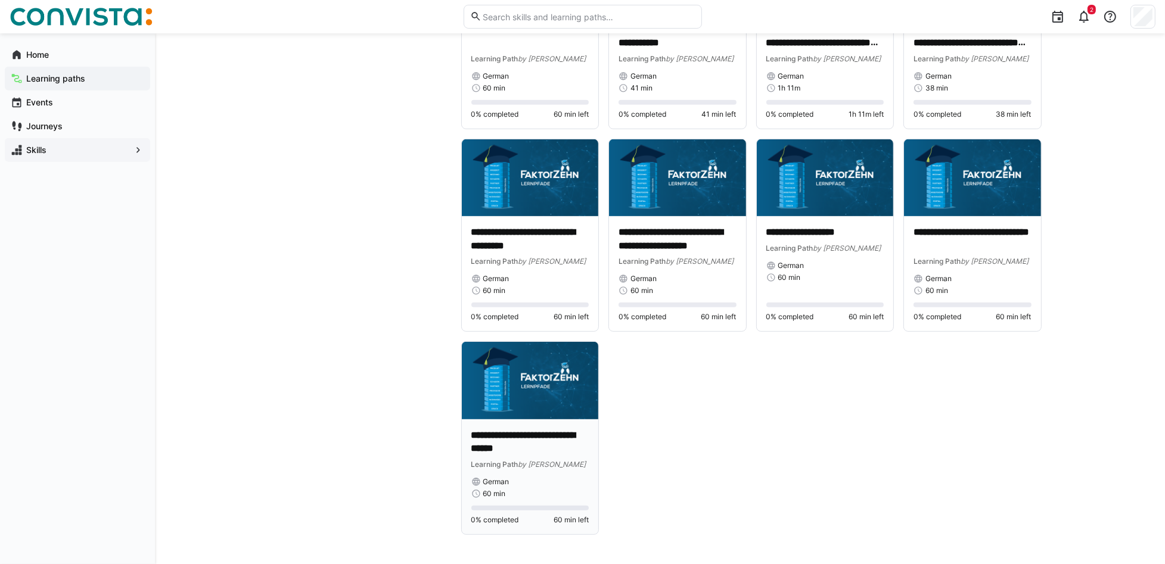
click at [544, 423] on p "**********" at bounding box center [529, 442] width 117 height 27
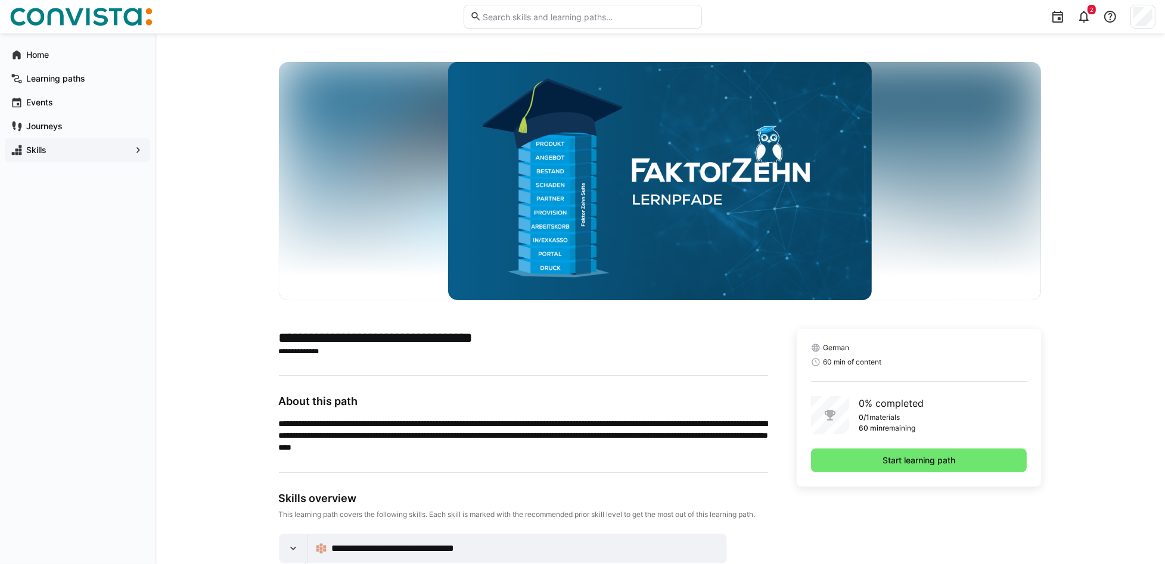
click at [19, 154] on eds-icon at bounding box center [17, 150] width 12 height 12
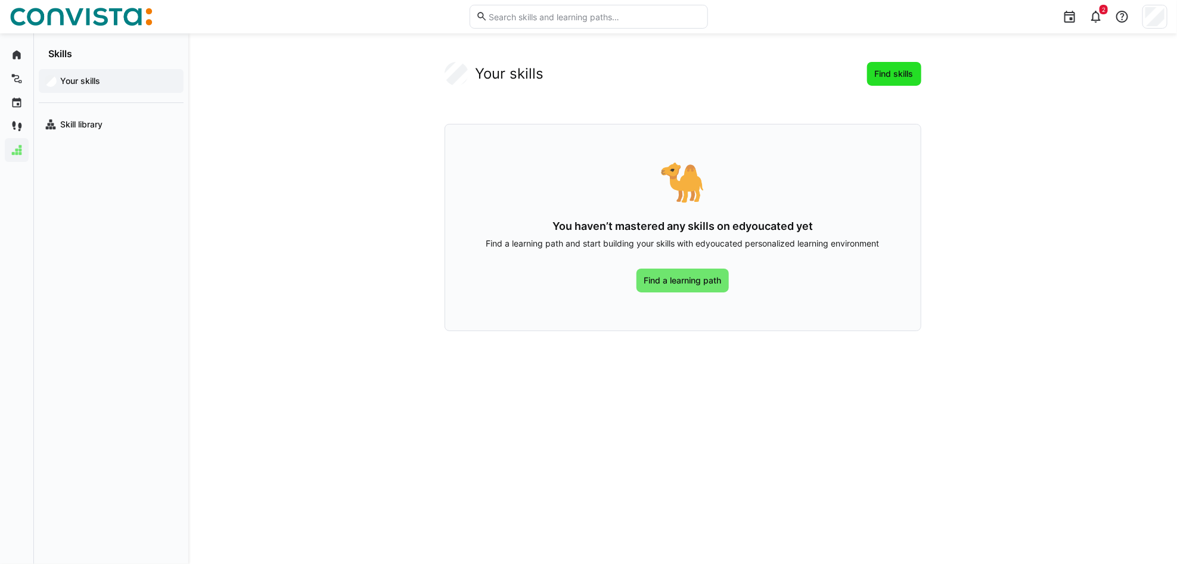
click at [883, 68] on span "Find skills" at bounding box center [894, 74] width 42 height 12
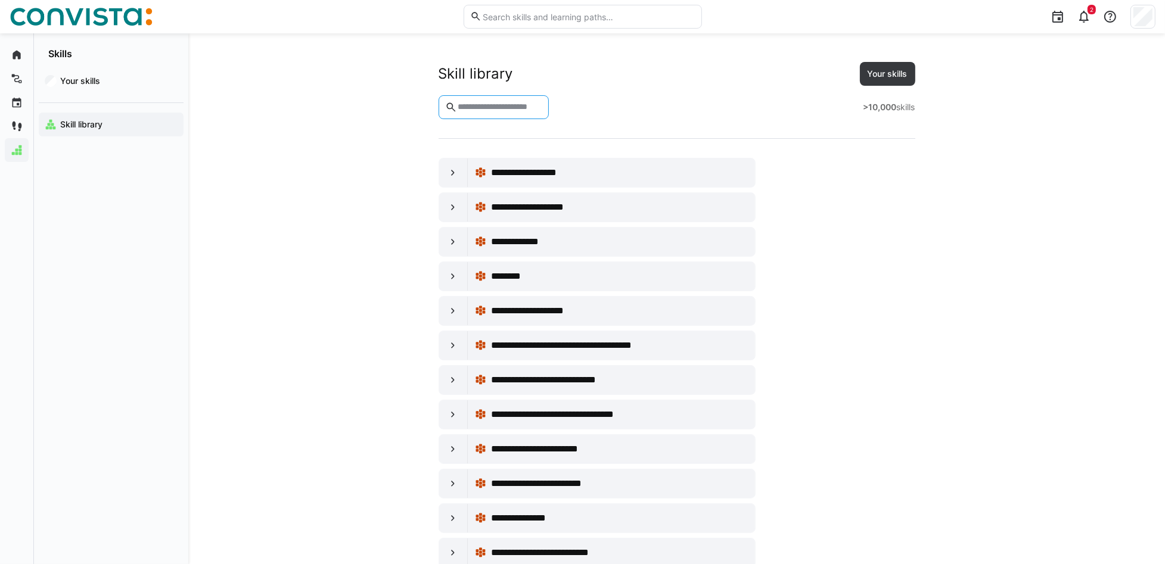
click at [542, 108] on input "text" at bounding box center [499, 107] width 86 height 11
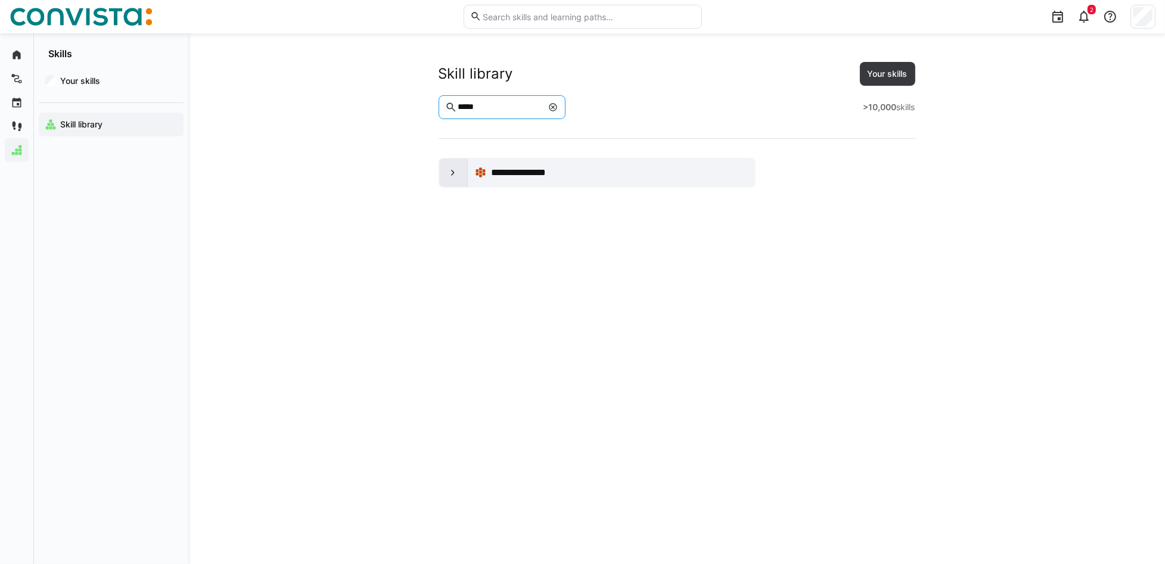
type input "*****"
click at [454, 166] on div at bounding box center [453, 173] width 29 height 29
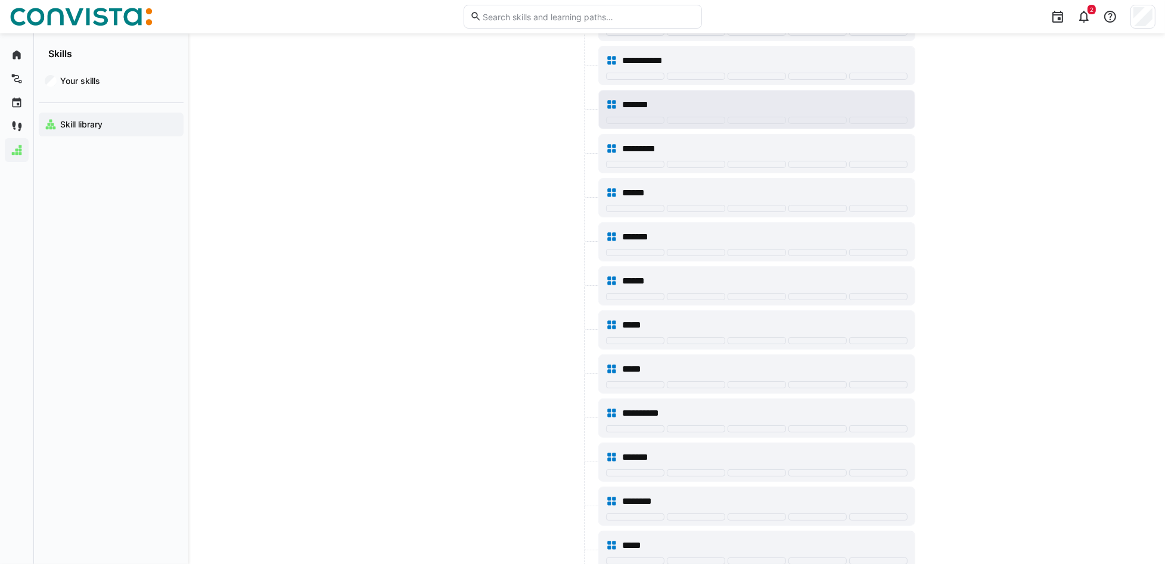
scroll to position [238, 0]
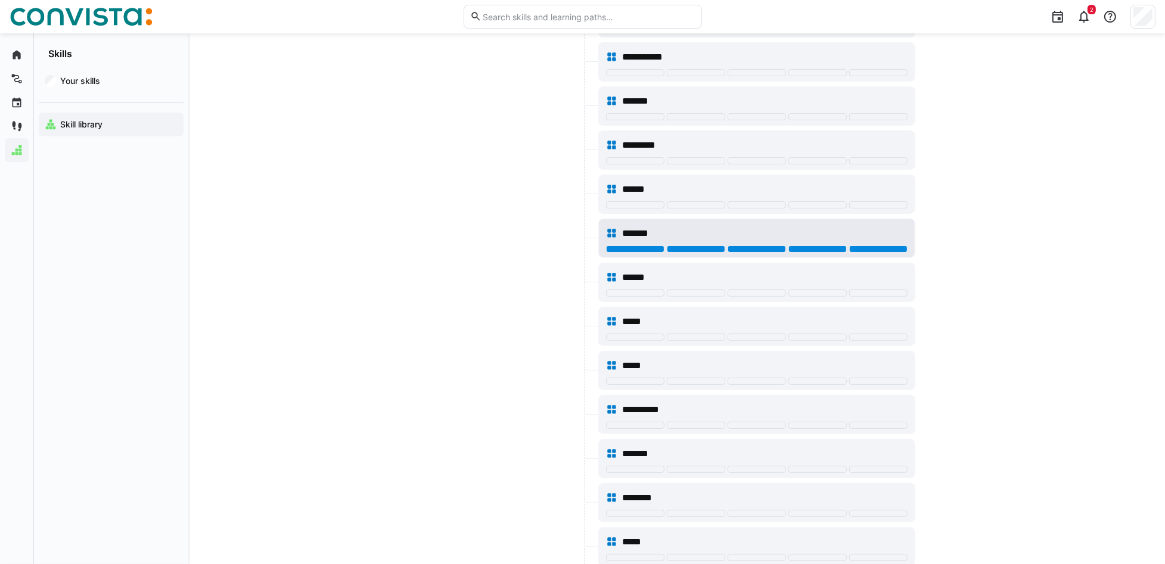
click at [868, 250] on div at bounding box center [878, 249] width 58 height 7
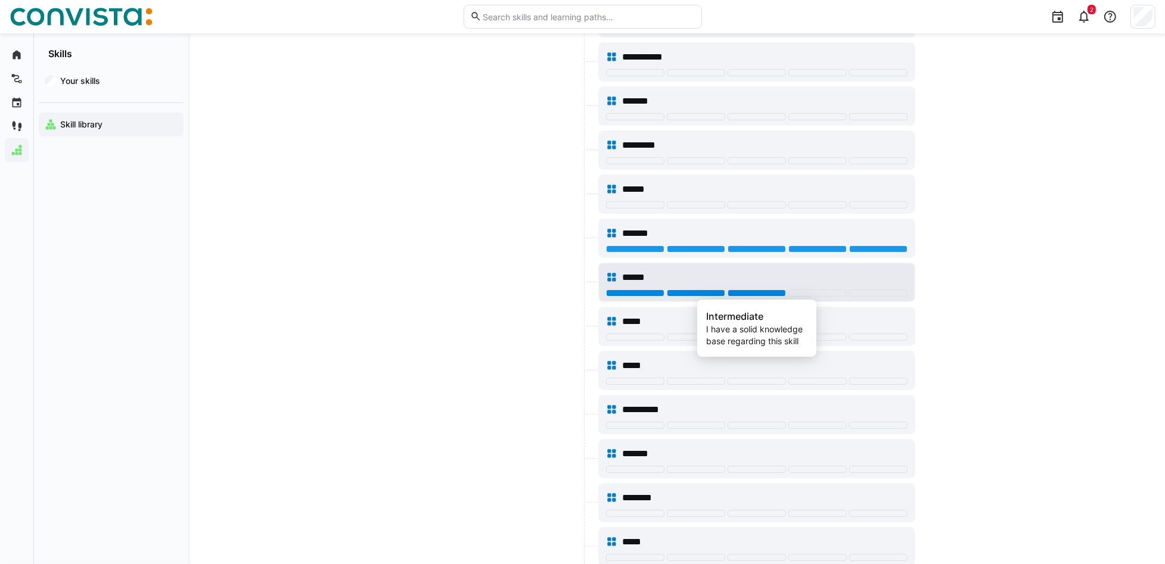
click at [763, 294] on div at bounding box center [757, 293] width 58 height 7
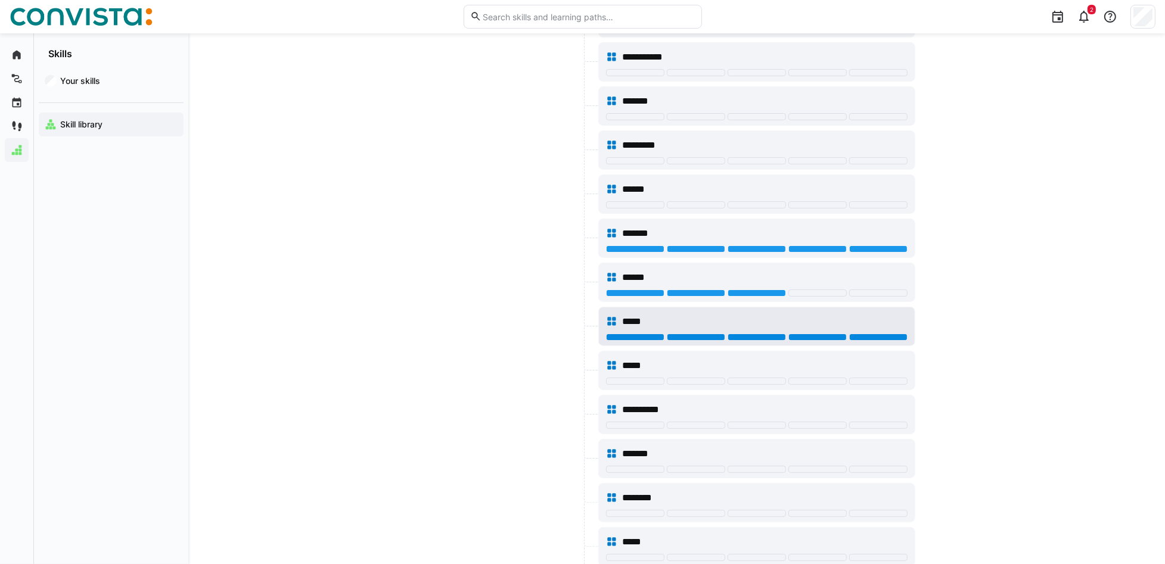
click at [883, 335] on div at bounding box center [878, 337] width 58 height 7
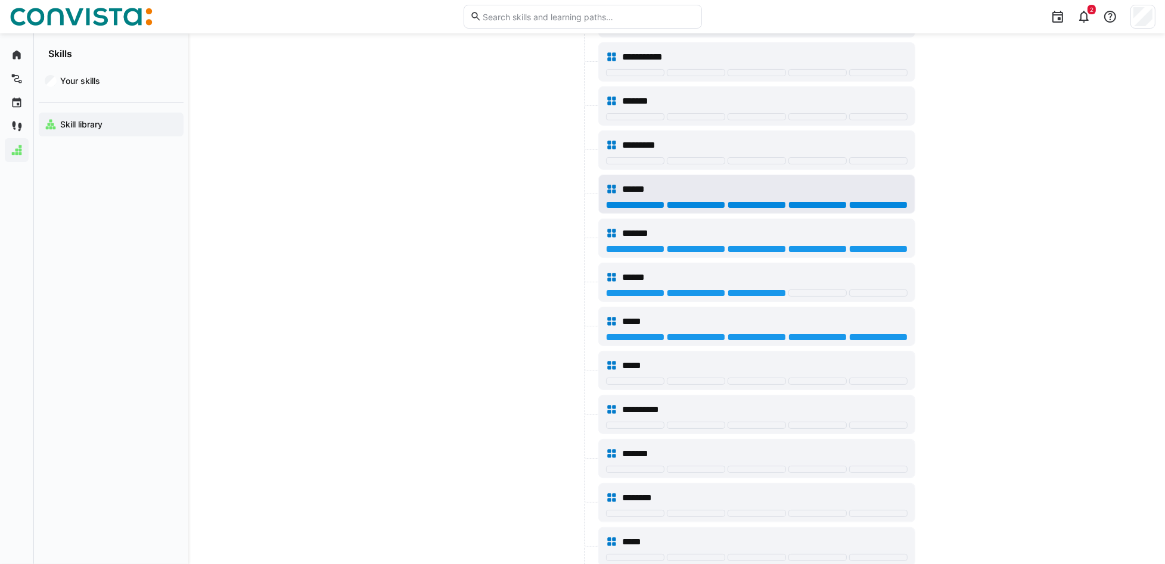
click at [883, 205] on div at bounding box center [878, 204] width 58 height 7
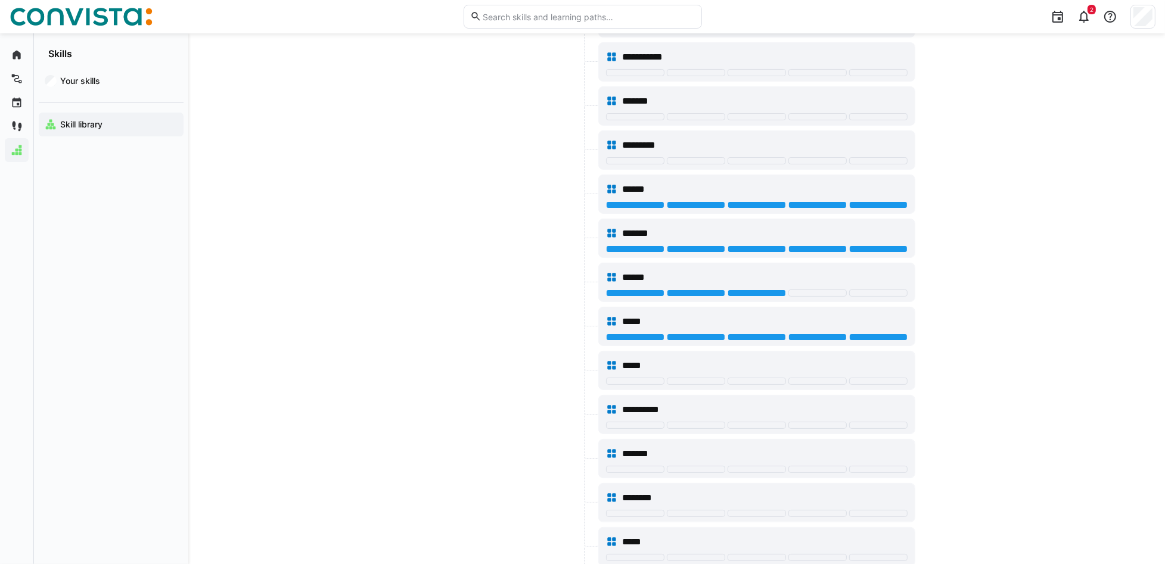
click at [883, 203] on app-skills-library "**********" at bounding box center [677, 504] width 763 height 1361
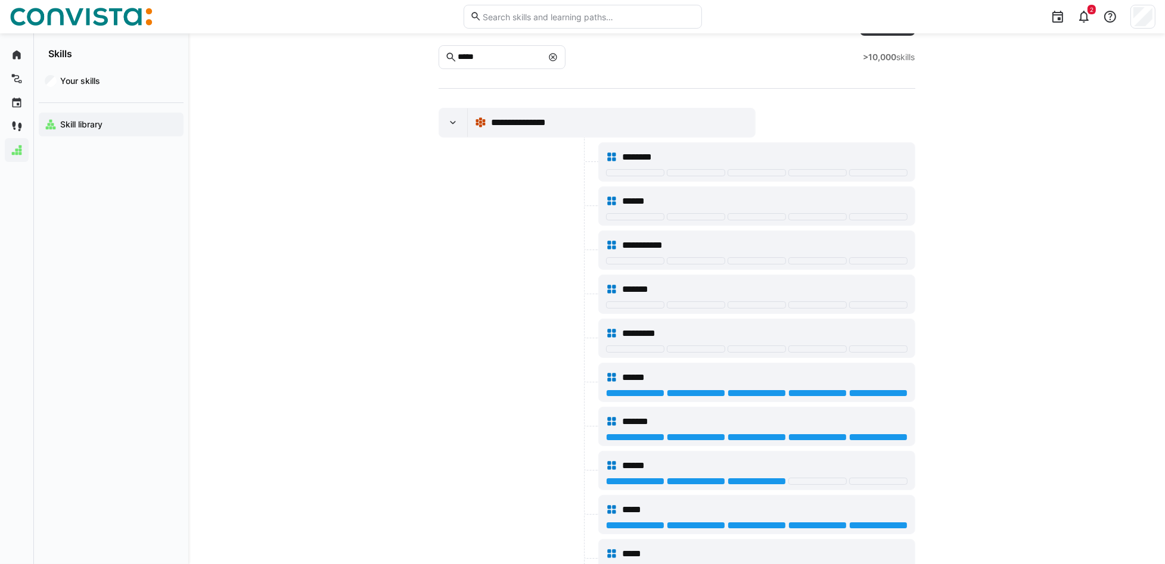
scroll to position [0, 0]
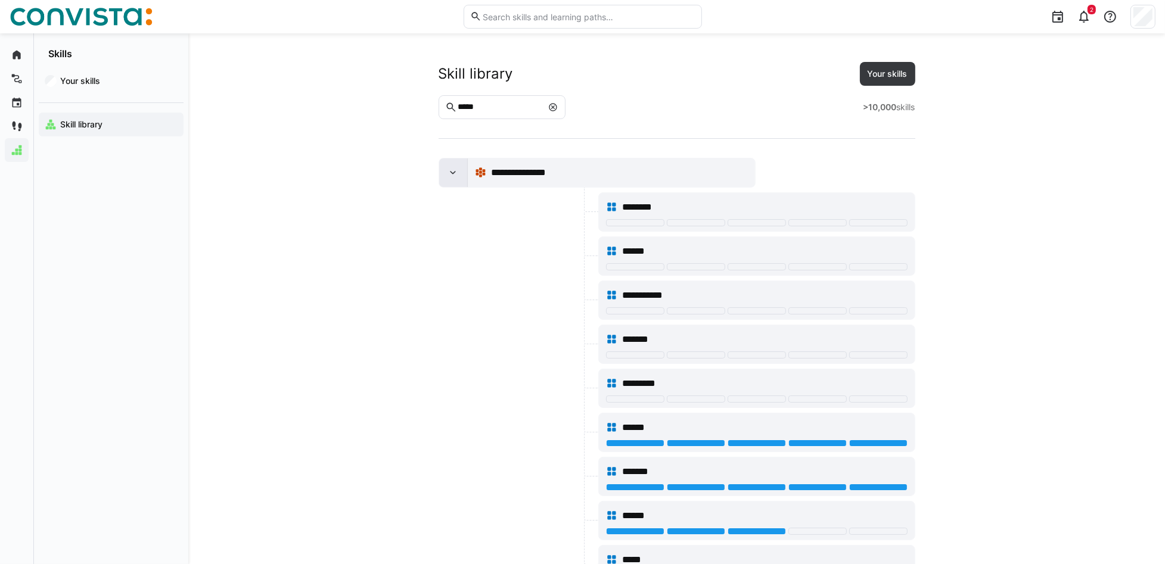
click at [453, 175] on eds-icon at bounding box center [453, 173] width 12 height 12
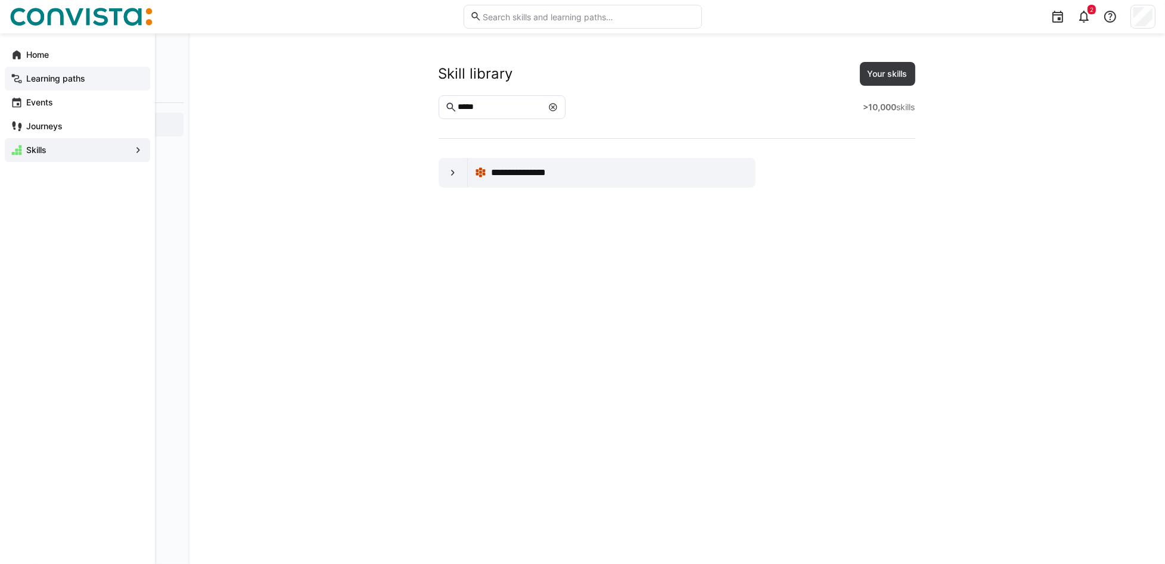
click at [0, 0] on app-navigation-label "Learning paths" at bounding box center [0, 0] width 0 height 0
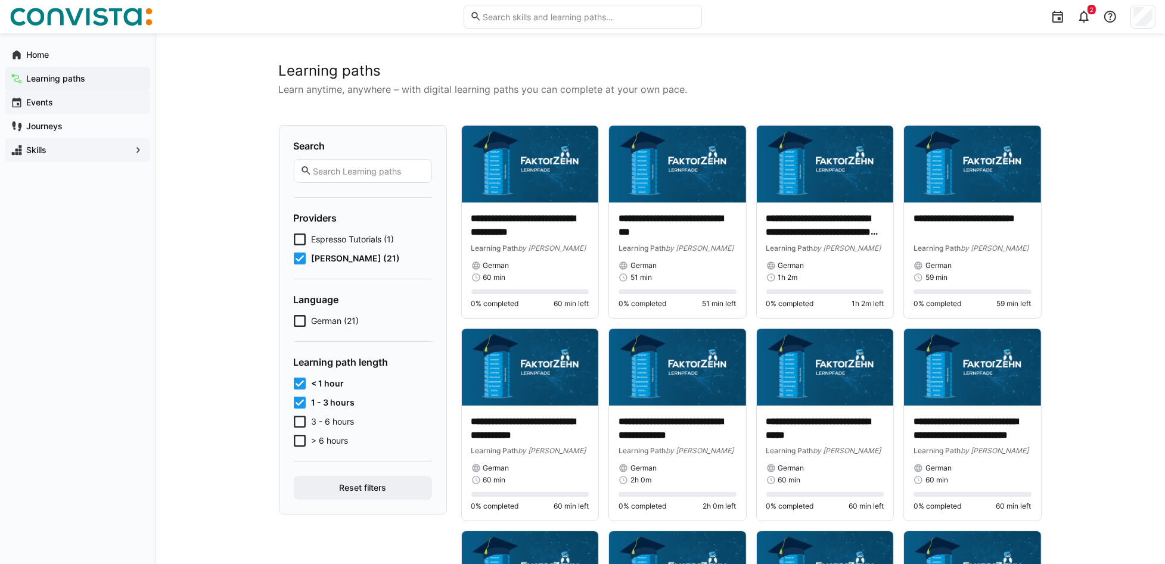
click at [74, 101] on span "Events" at bounding box center [84, 103] width 120 height 12
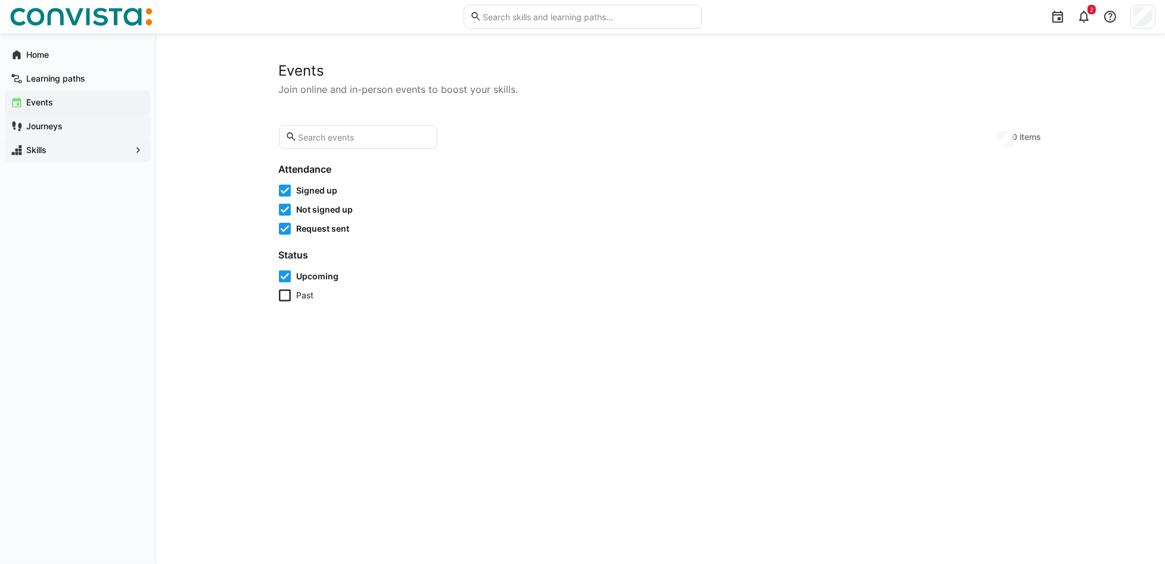
click at [67, 122] on span "Journeys" at bounding box center [84, 126] width 120 height 12
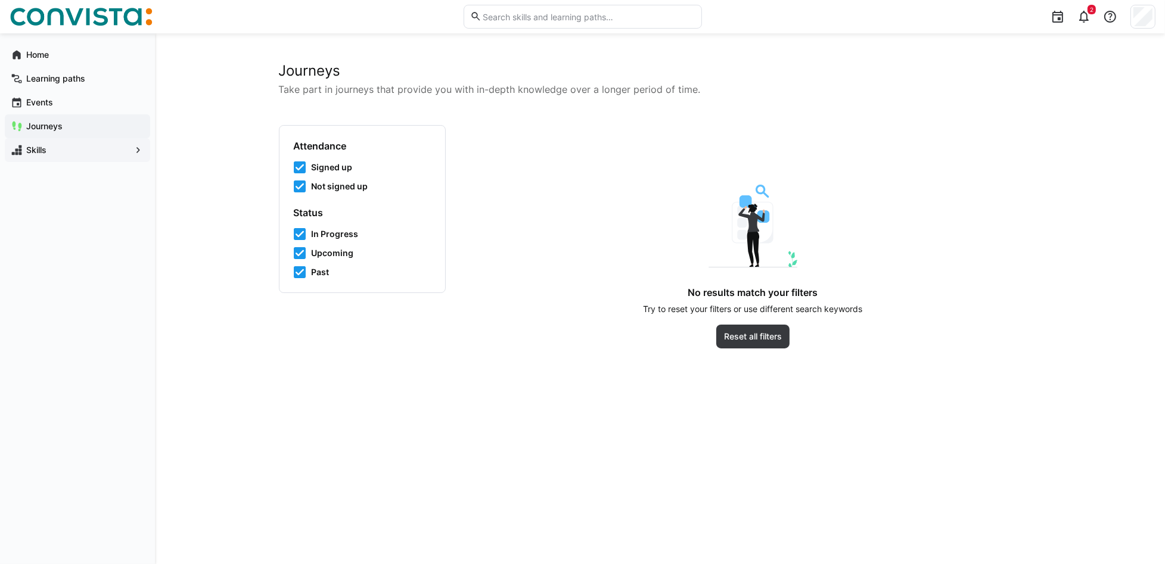
click at [66, 150] on span "Skills" at bounding box center [77, 150] width 106 height 12
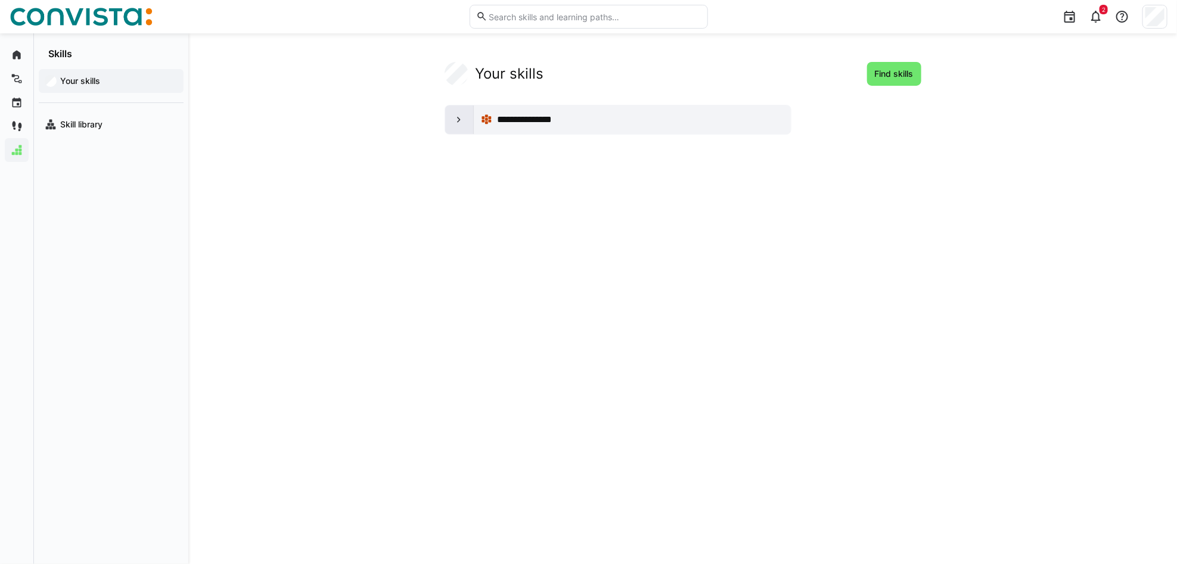
click at [459, 121] on eds-icon at bounding box center [459, 120] width 12 height 12
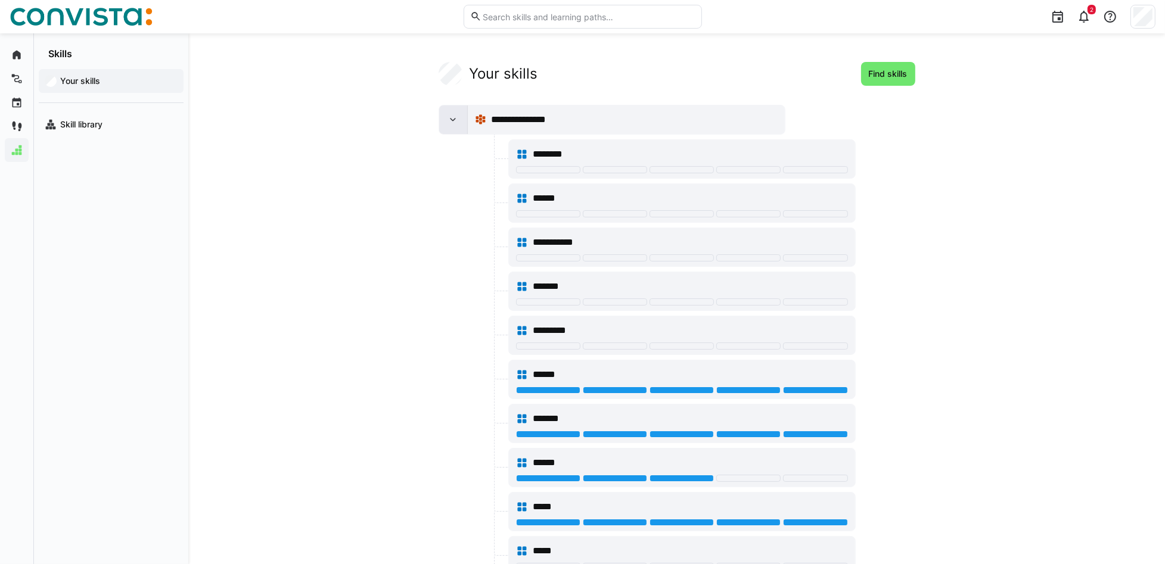
click at [448, 116] on eds-icon at bounding box center [453, 120] width 12 height 12
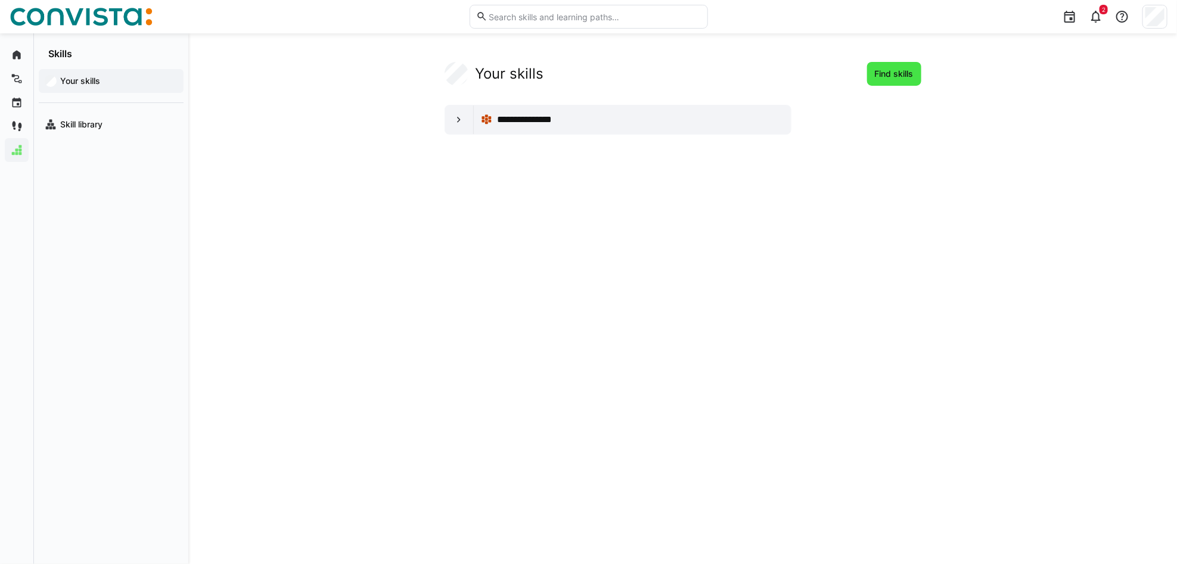
click at [883, 74] on span "Find skills" at bounding box center [894, 74] width 42 height 12
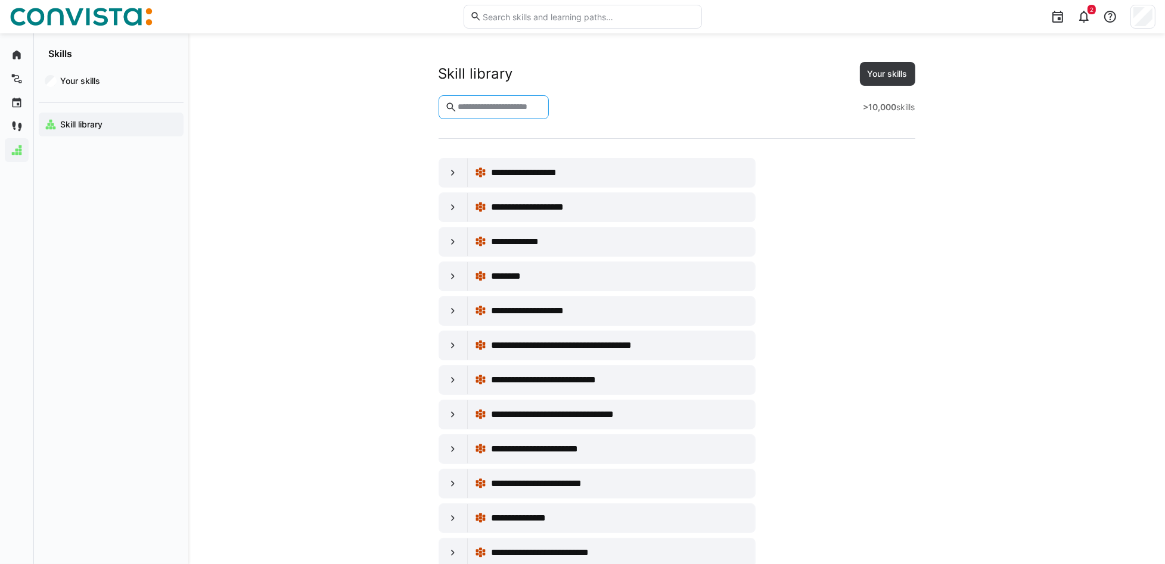
click at [542, 107] on input "text" at bounding box center [499, 107] width 86 height 11
click at [458, 280] on eds-icon at bounding box center [453, 277] width 12 height 12
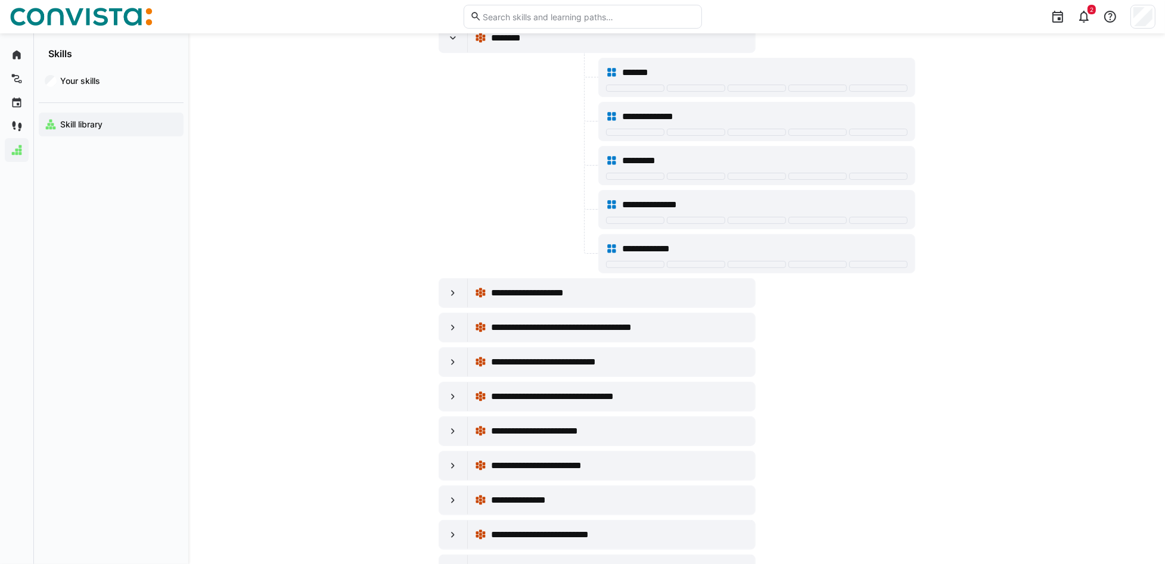
scroll to position [159, 0]
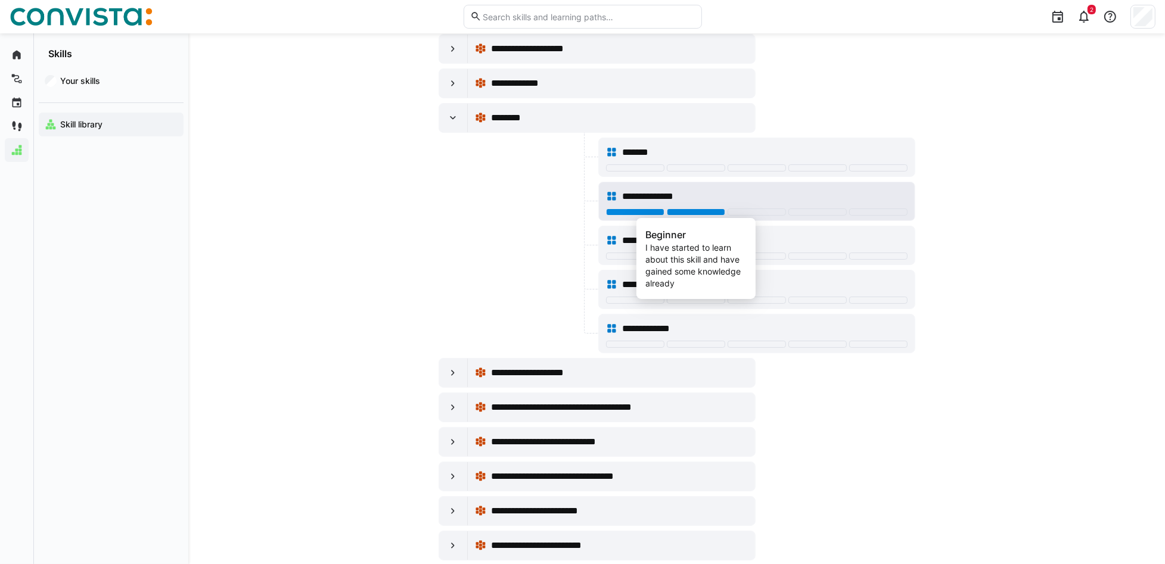
click at [695, 209] on div at bounding box center [696, 212] width 58 height 7
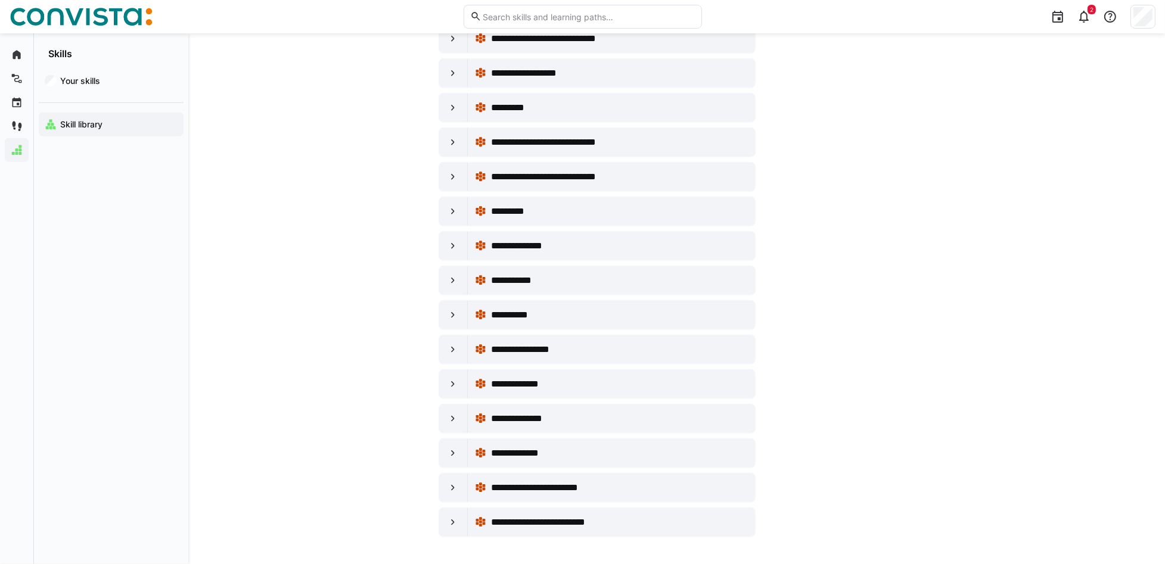
scroll to position [7287, 0]
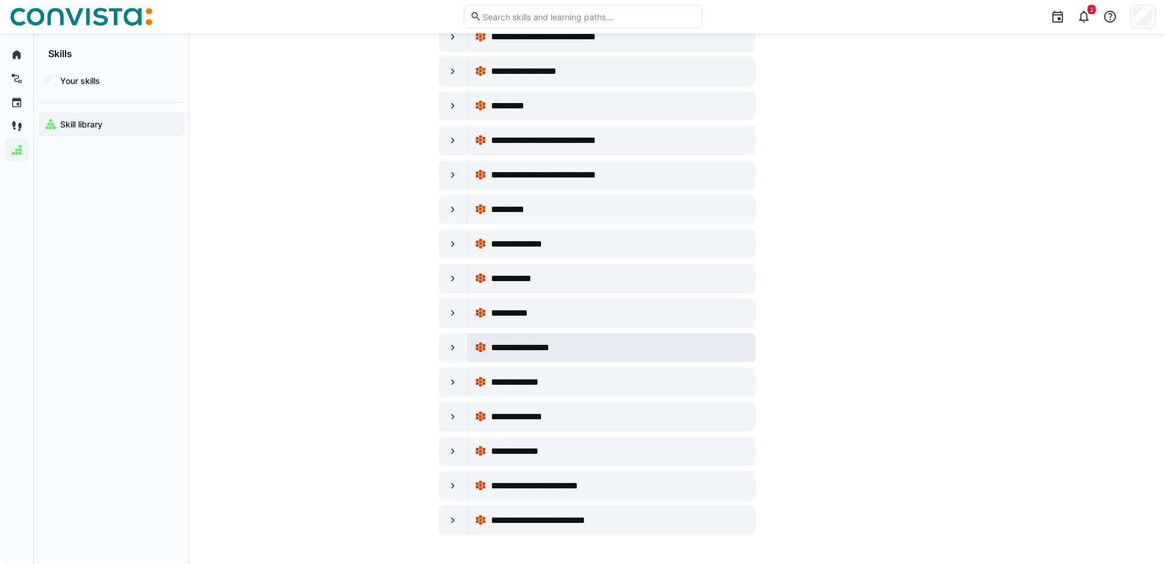
click at [574, 349] on div "**********" at bounding box center [619, 348] width 256 height 14
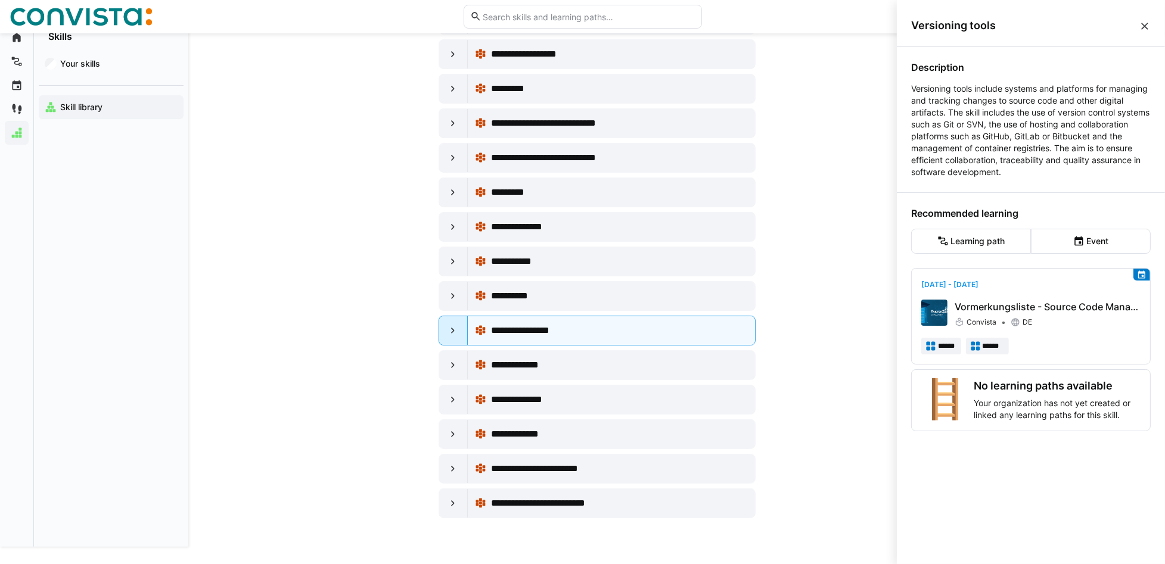
click at [452, 337] on eds-icon at bounding box center [453, 331] width 12 height 12
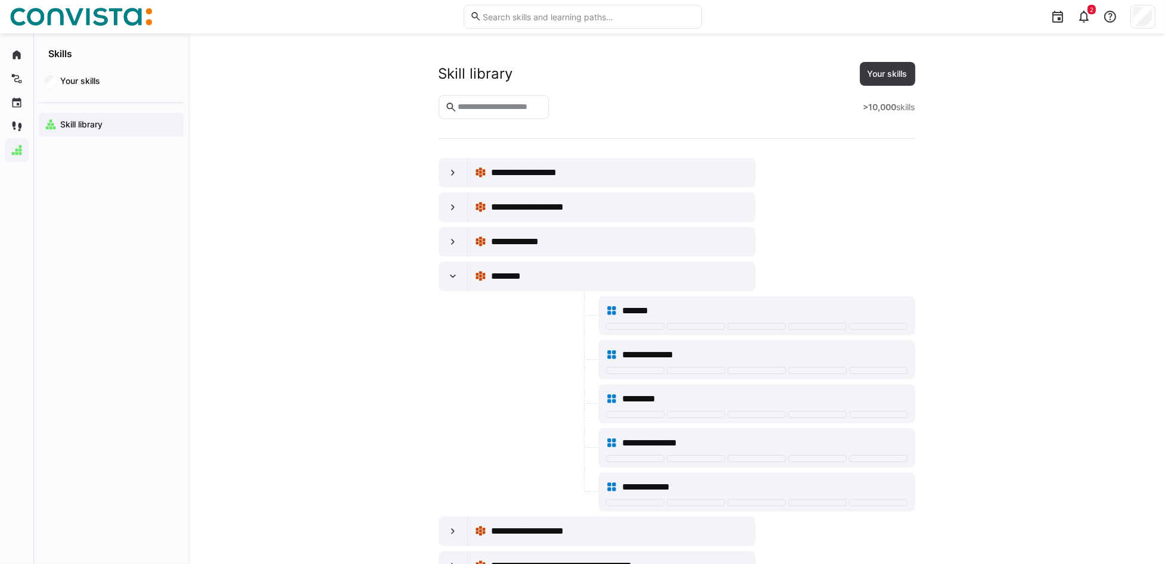
scroll to position [7287, 0]
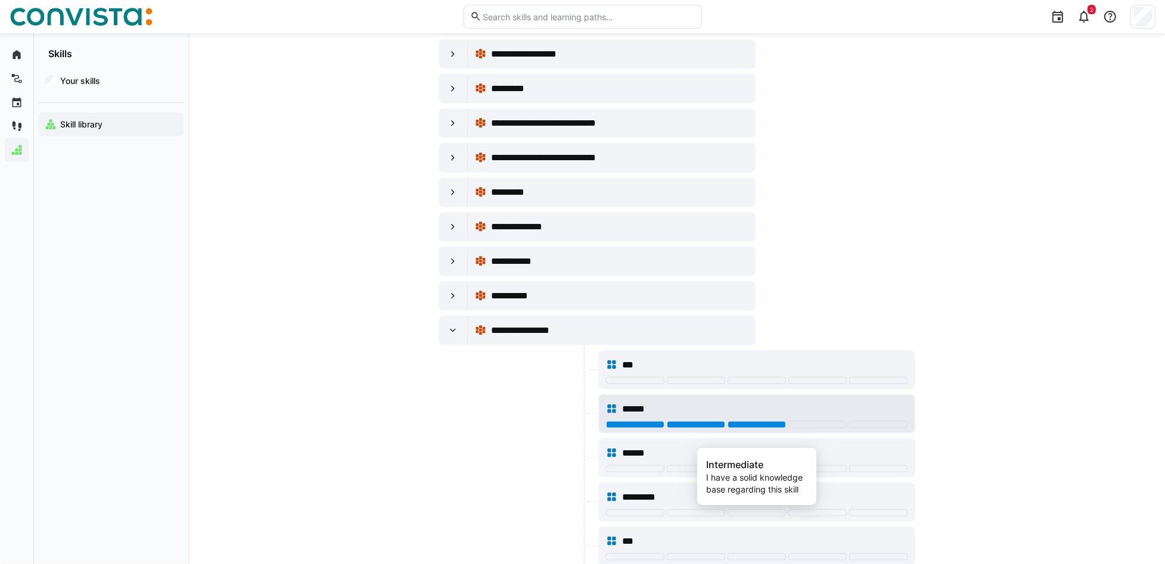
click at [749, 423] on div at bounding box center [757, 424] width 58 height 7
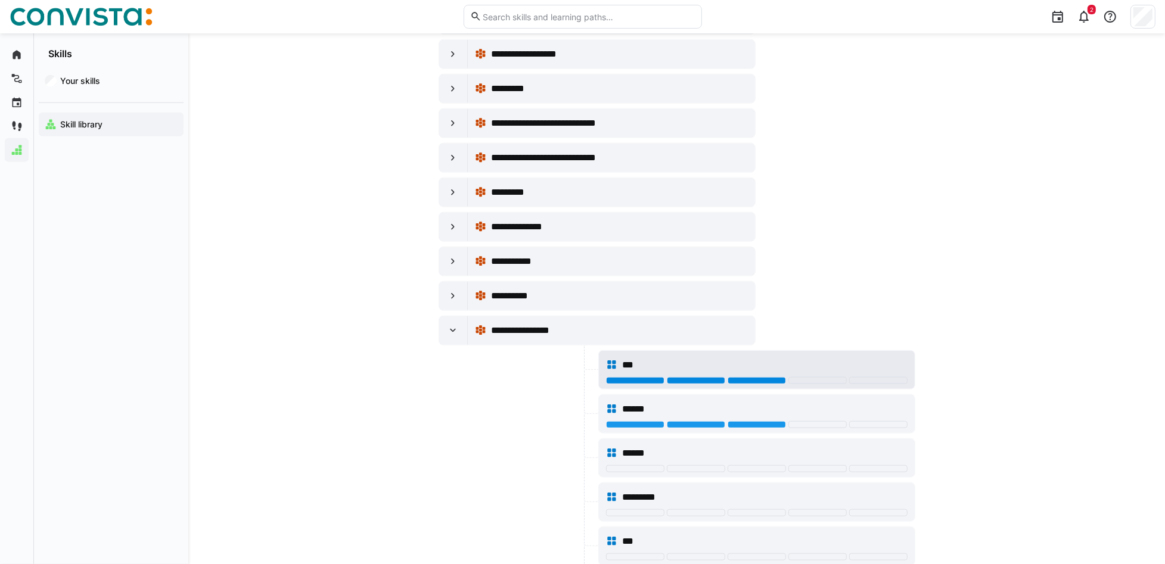
click at [763, 384] on div at bounding box center [757, 380] width 58 height 7
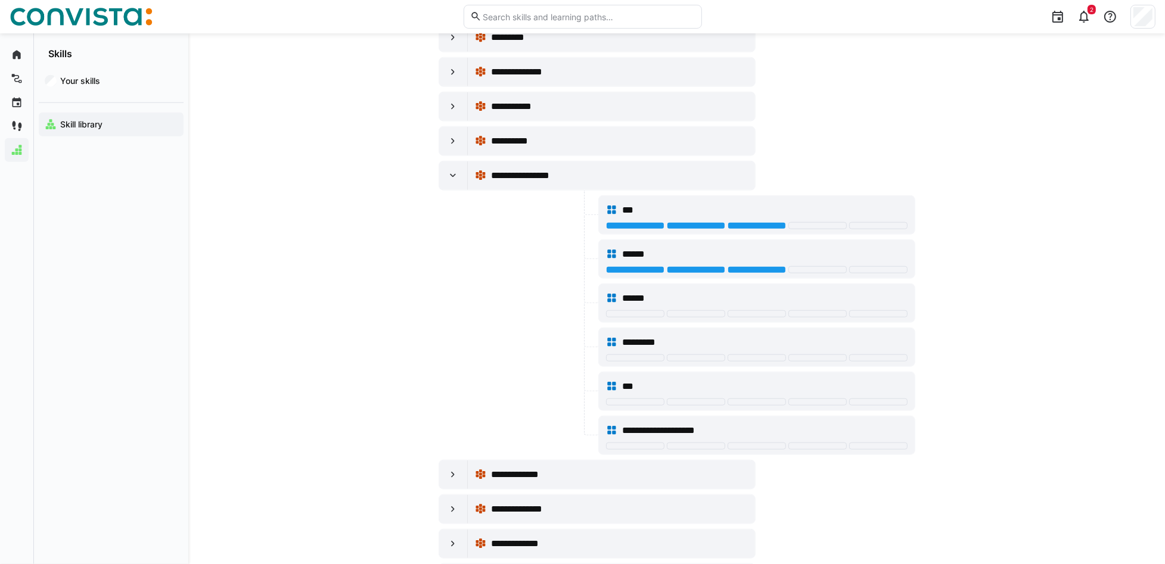
scroll to position [7445, 0]
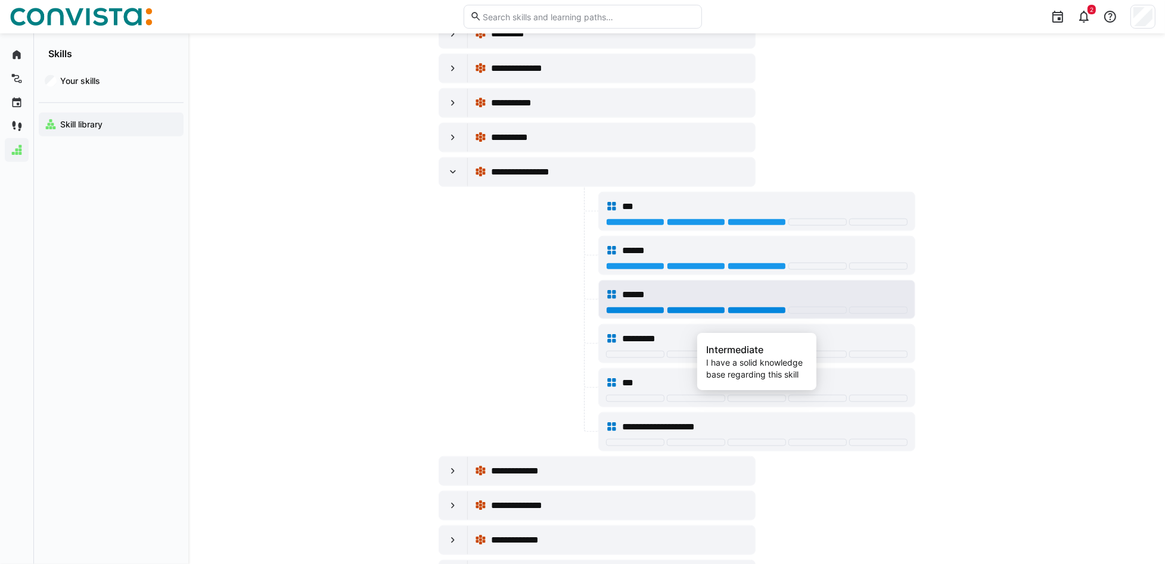
click at [757, 314] on div at bounding box center [757, 310] width 58 height 7
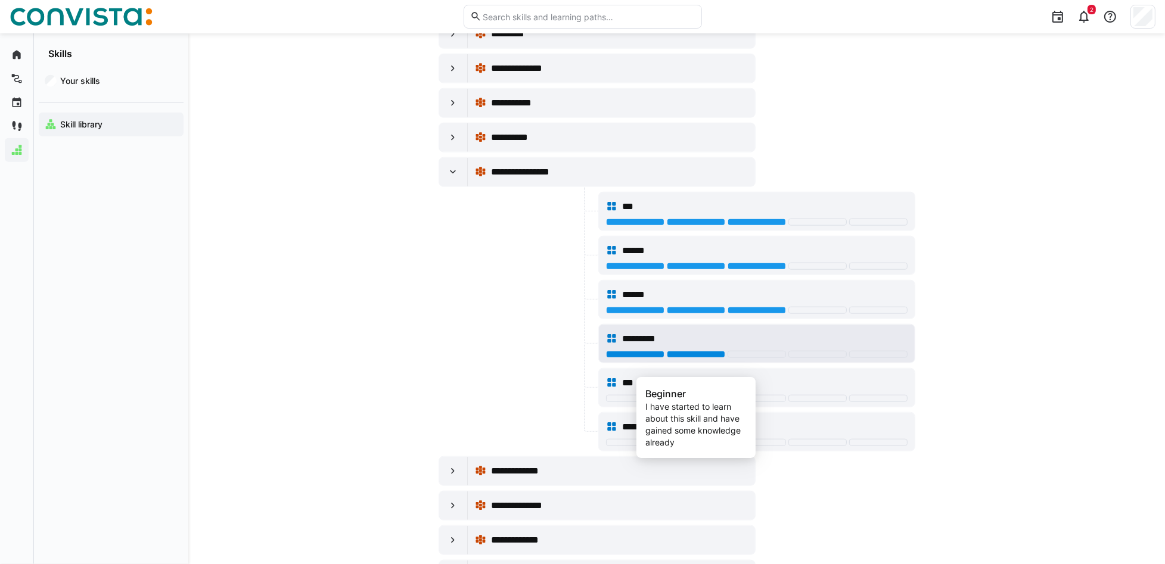
click at [679, 358] on div at bounding box center [696, 354] width 58 height 7
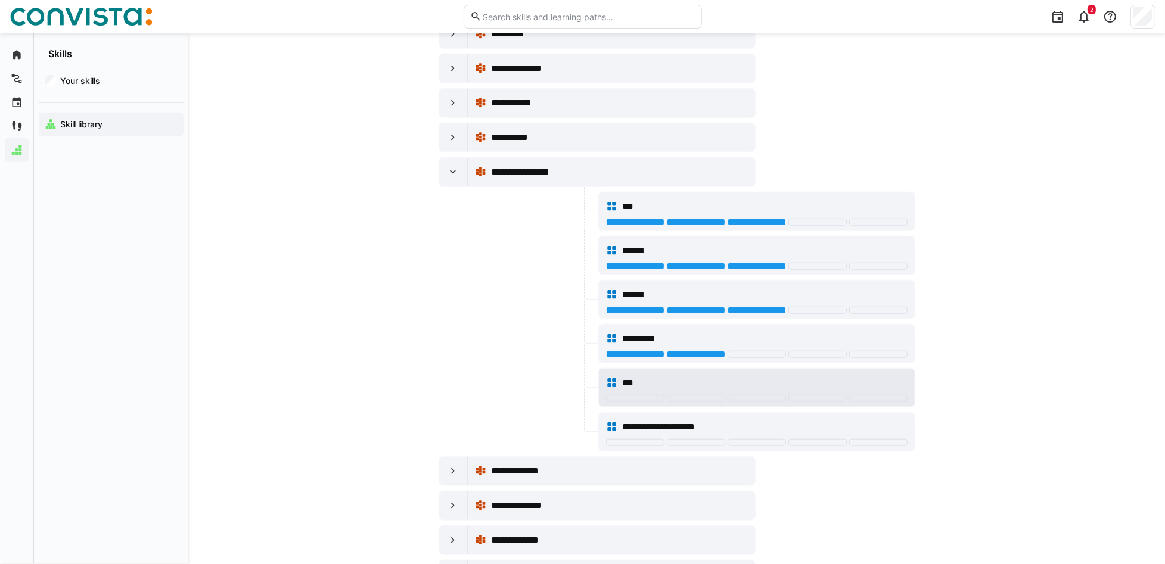
click at [679, 395] on div "***" at bounding box center [757, 383] width 302 height 24
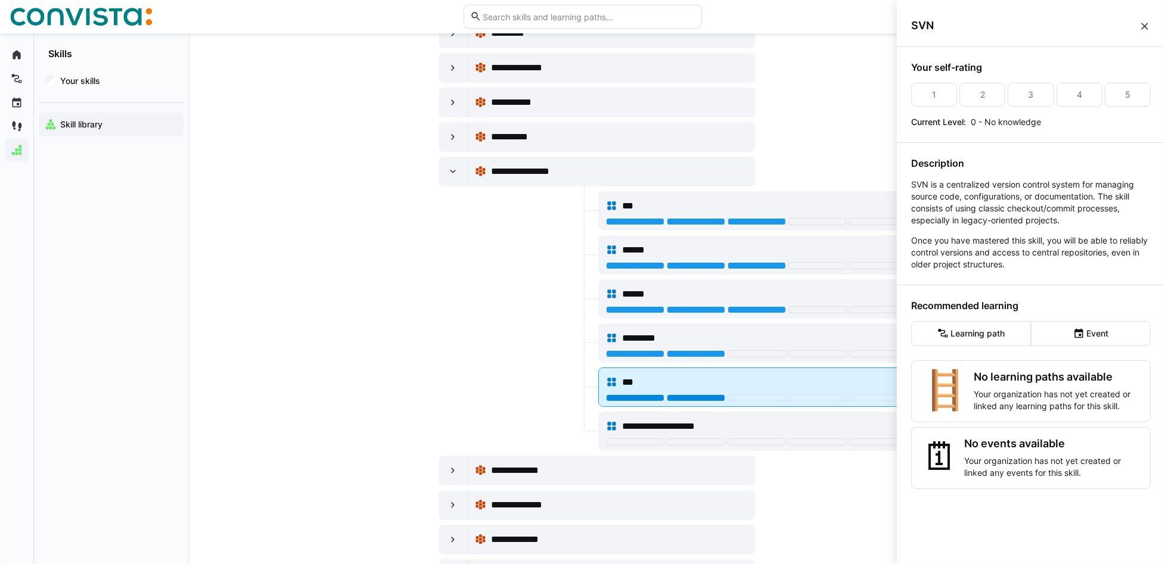
click at [690, 402] on div at bounding box center [696, 398] width 58 height 7
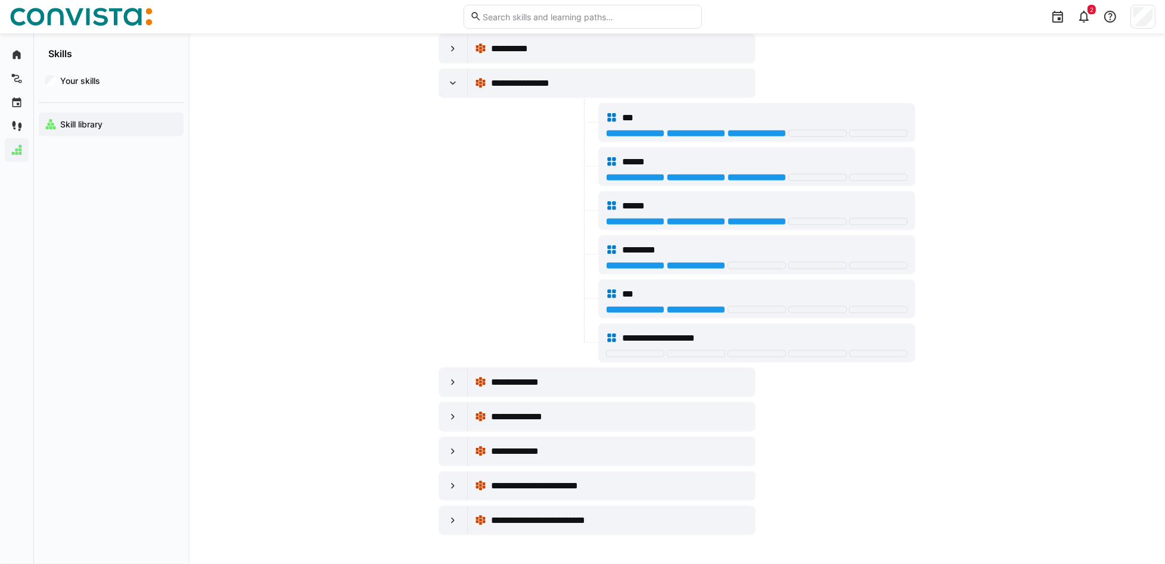
scroll to position [7552, 0]
click at [586, 423] on span "**********" at bounding box center [555, 486] width 129 height 14
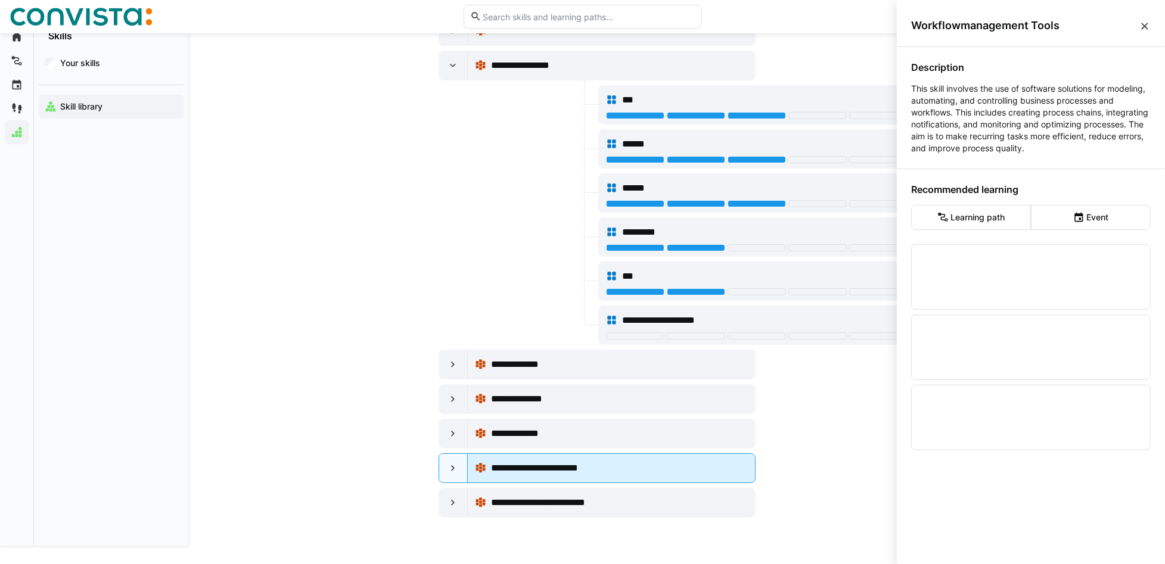
scroll to position [0, 0]
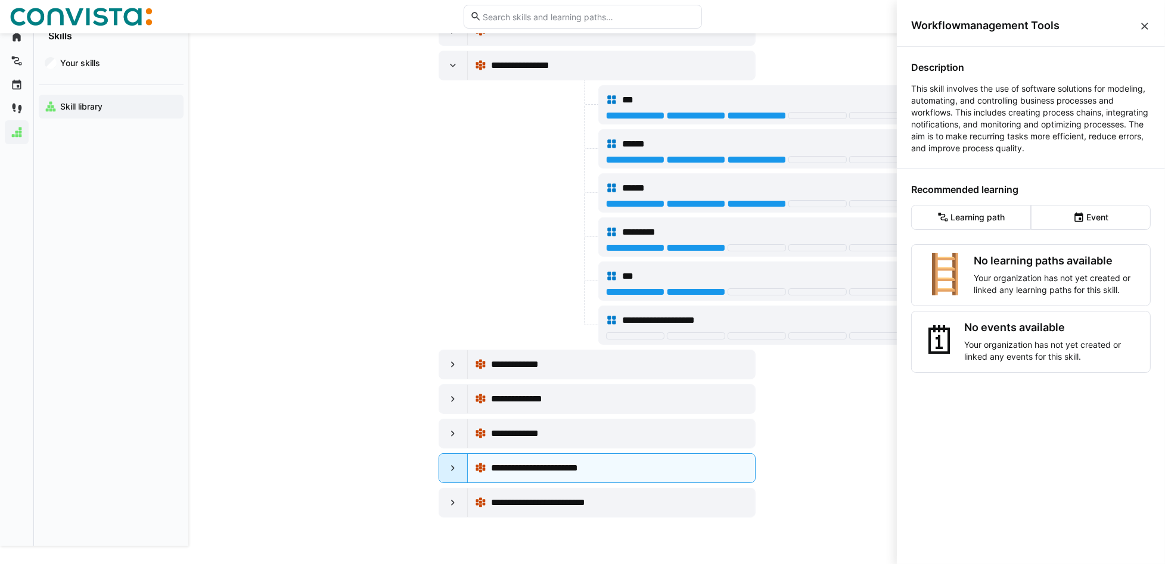
click at [451, 423] on eds-icon at bounding box center [453, 468] width 12 height 12
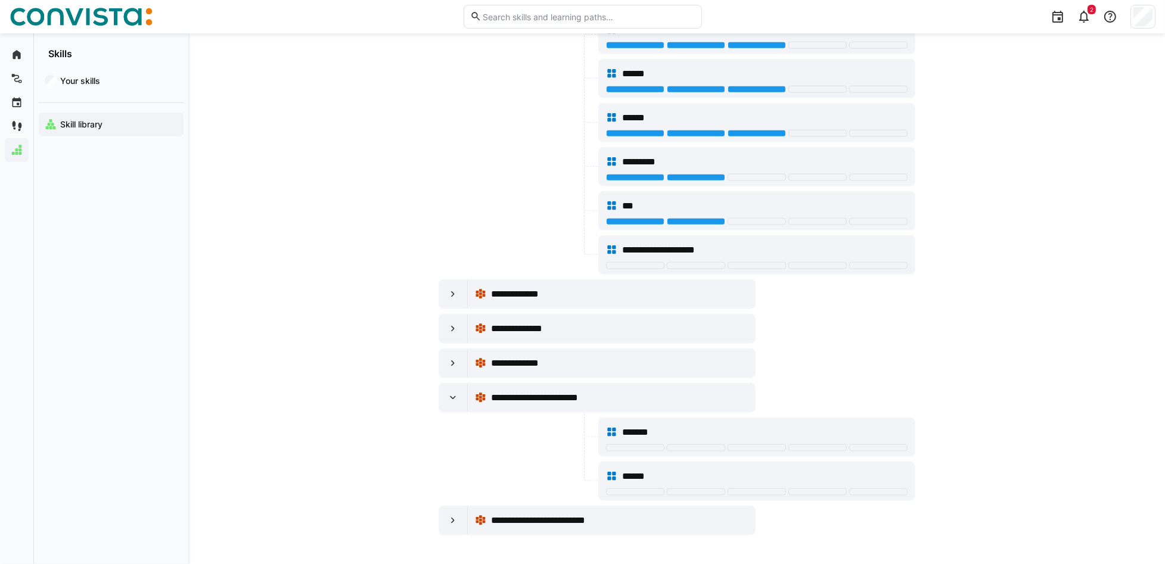
scroll to position [7640, 0]
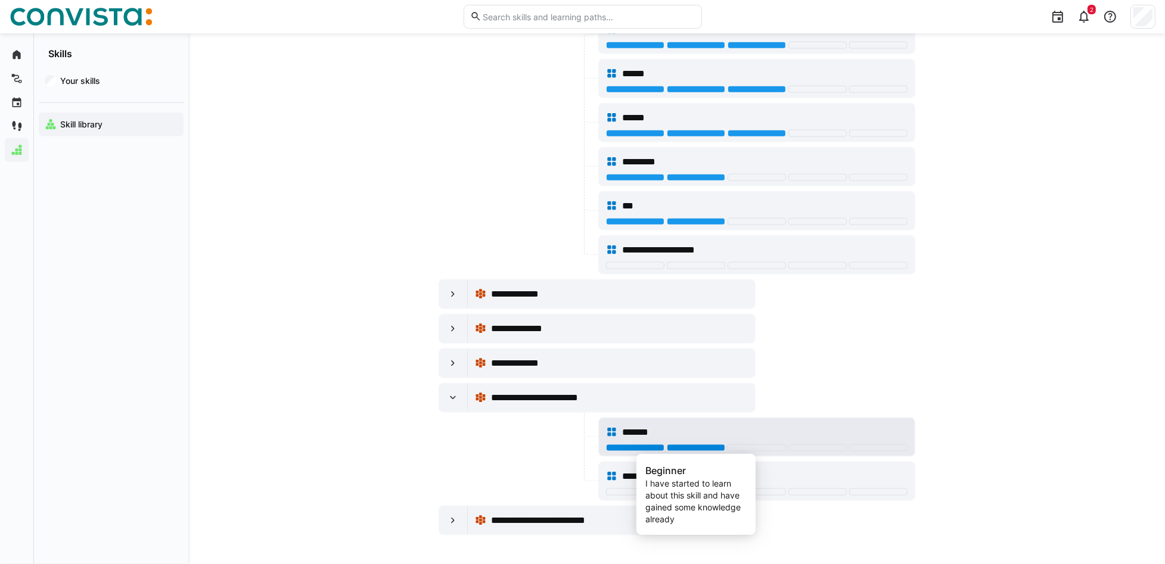
click at [695, 423] on div at bounding box center [696, 448] width 58 height 7
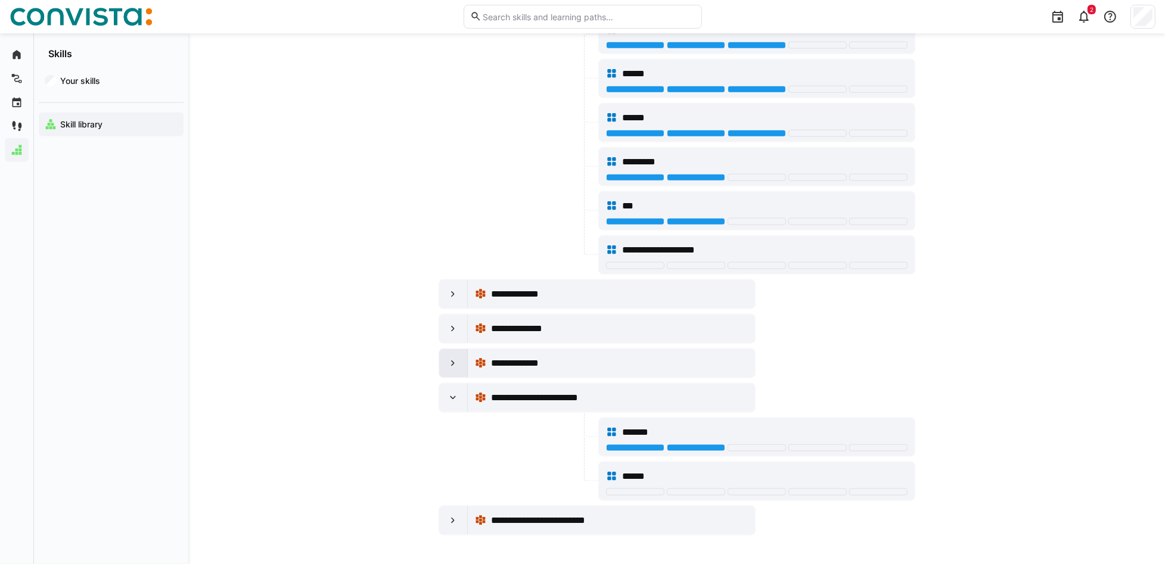
click at [456, 363] on eds-icon at bounding box center [453, 364] width 12 height 12
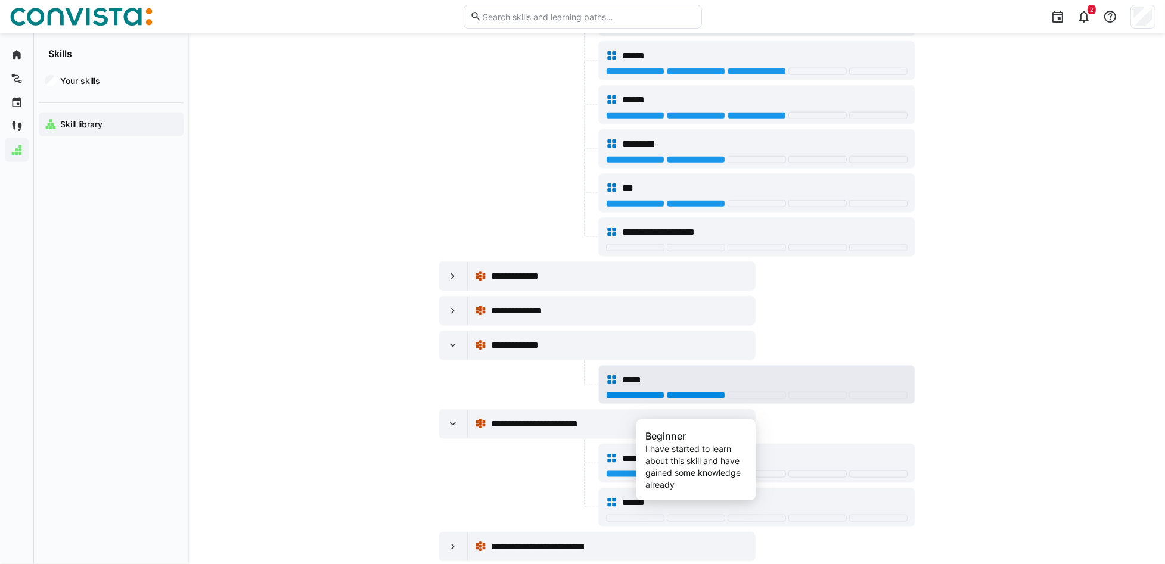
click at [698, 399] on div at bounding box center [696, 395] width 58 height 7
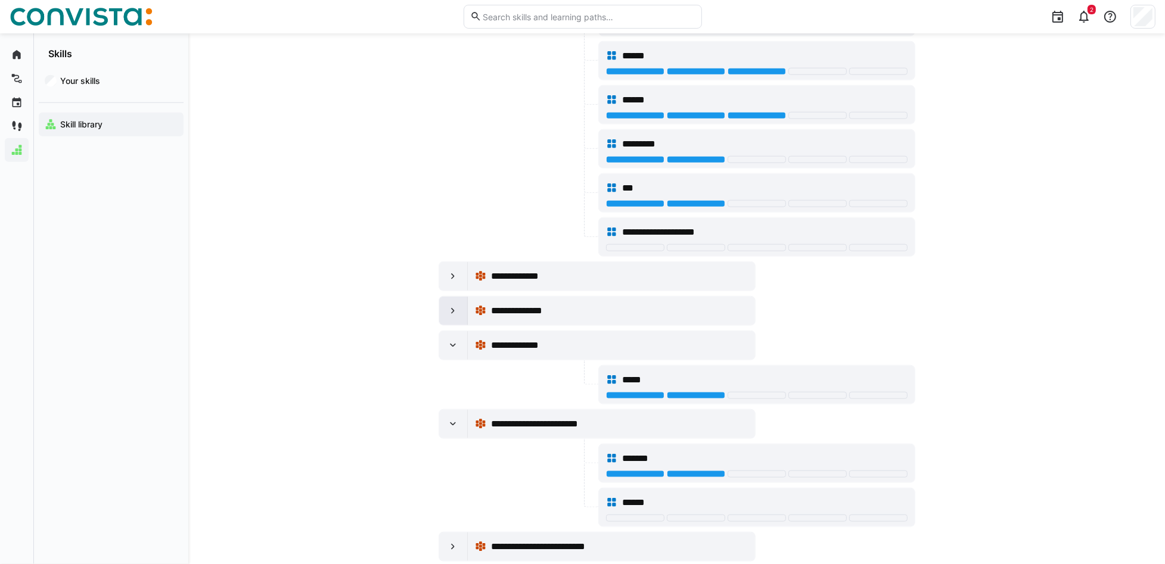
click at [450, 317] on eds-icon at bounding box center [453, 311] width 12 height 12
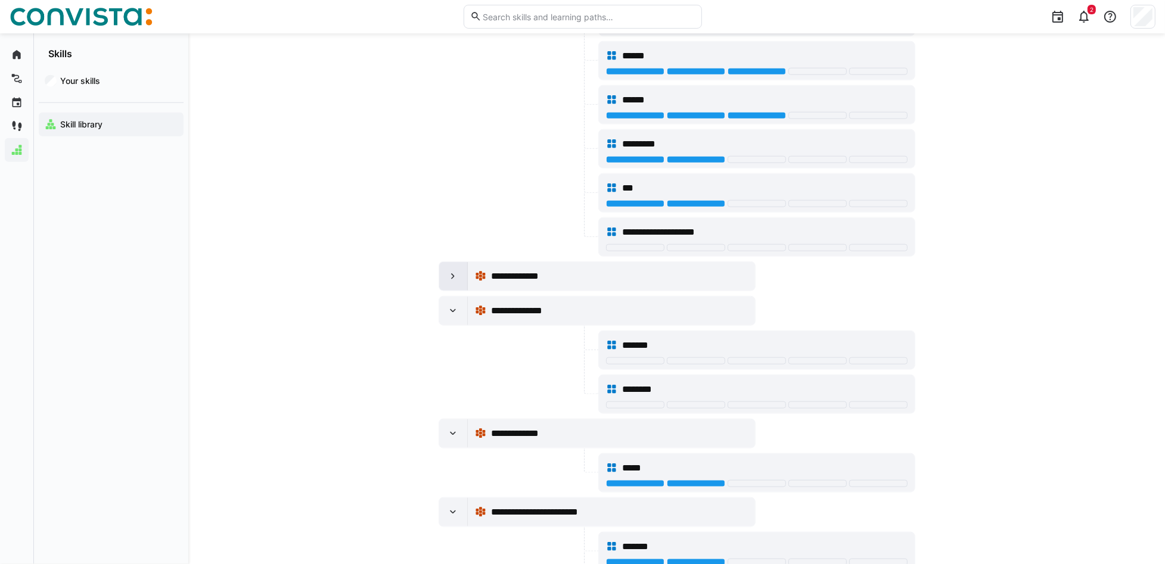
click at [448, 284] on div at bounding box center [453, 276] width 29 height 29
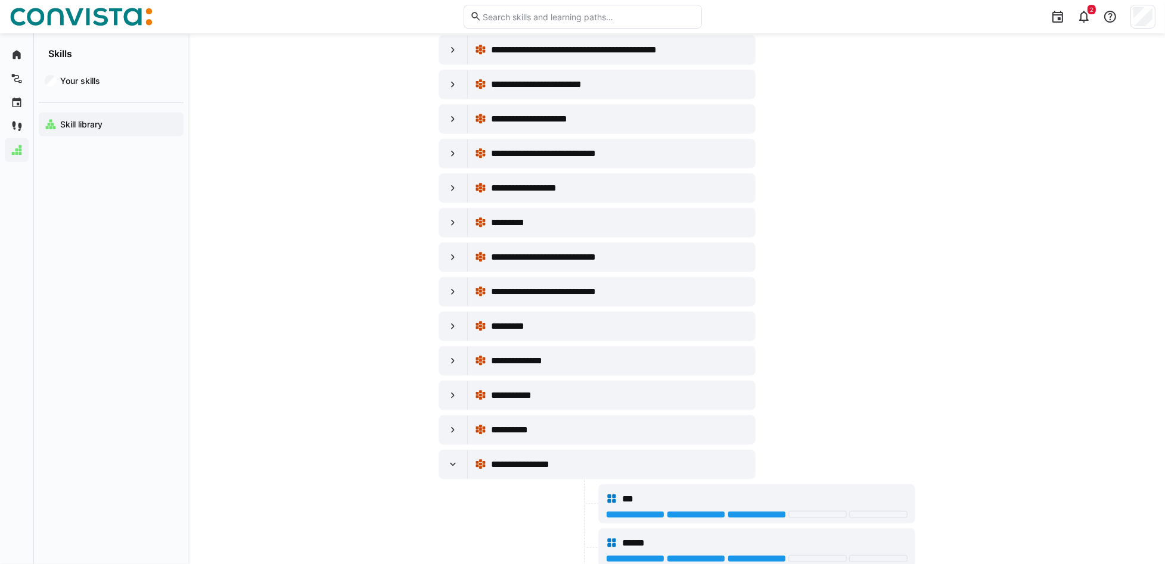
scroll to position [7163, 0]
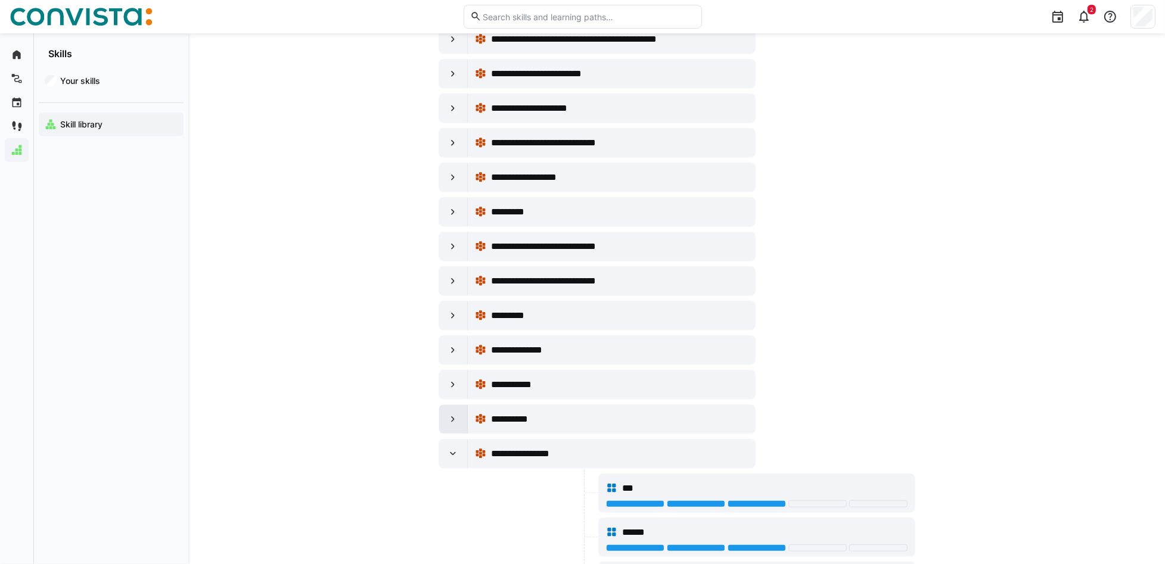
click at [450, 423] on eds-icon at bounding box center [453, 420] width 12 height 12
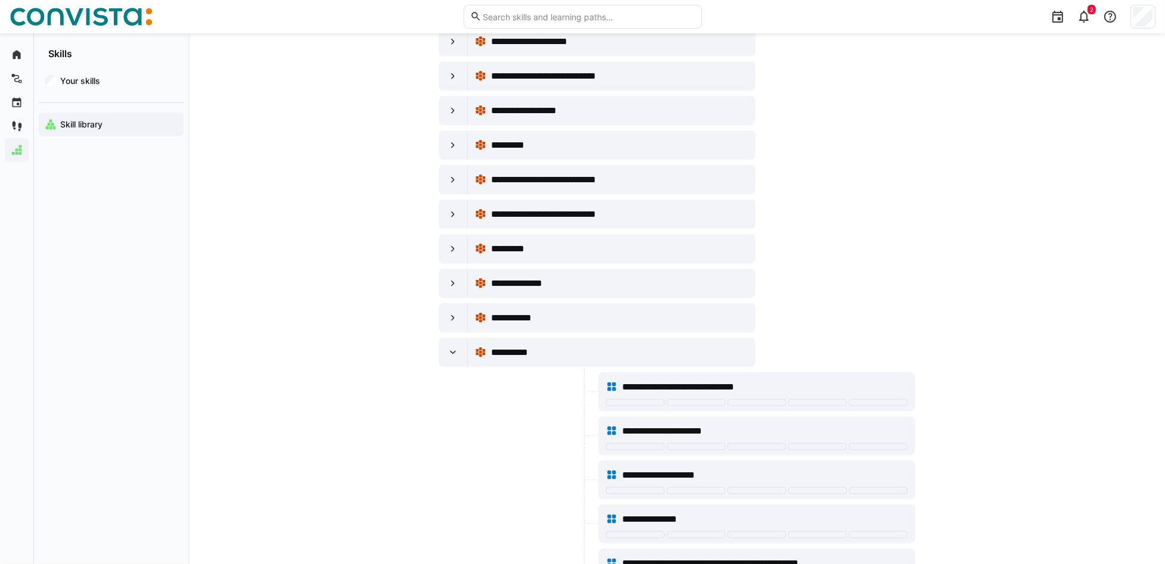
scroll to position [7322, 0]
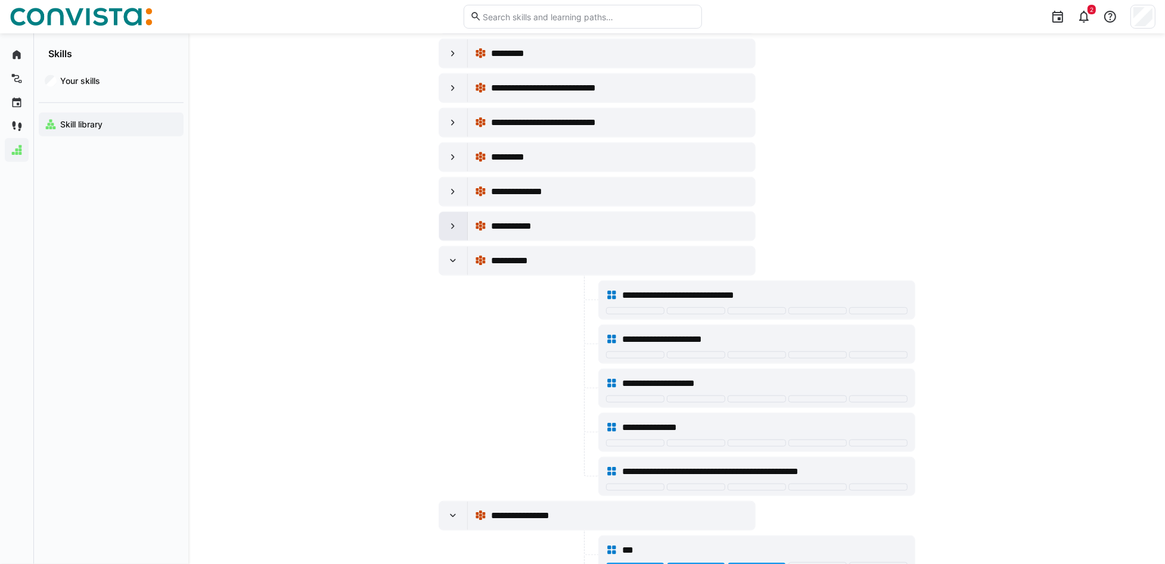
click at [456, 232] on eds-icon at bounding box center [453, 227] width 12 height 12
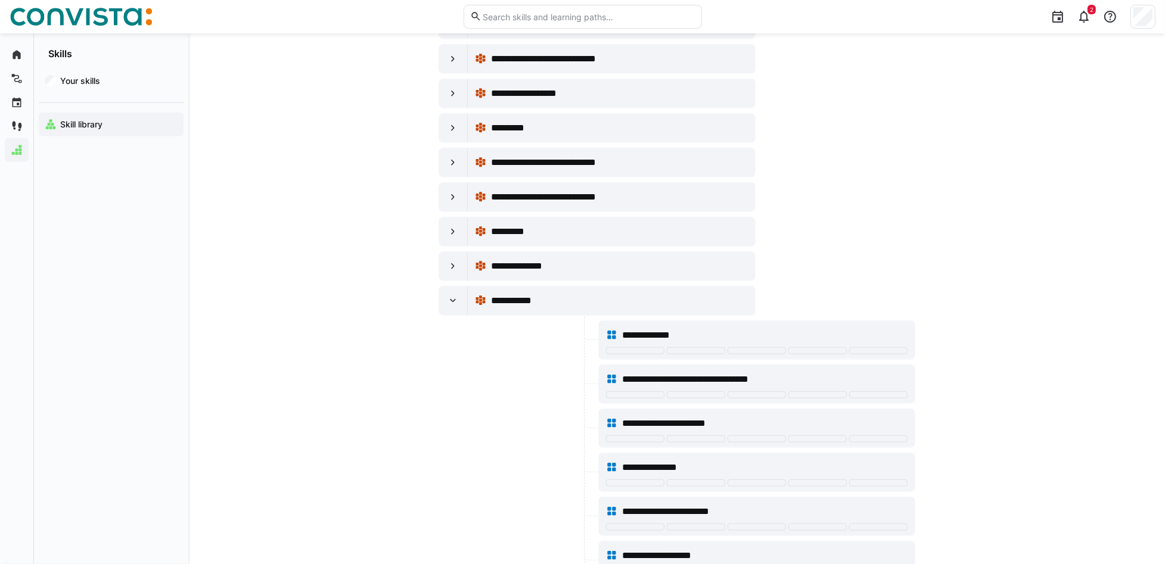
scroll to position [7243, 0]
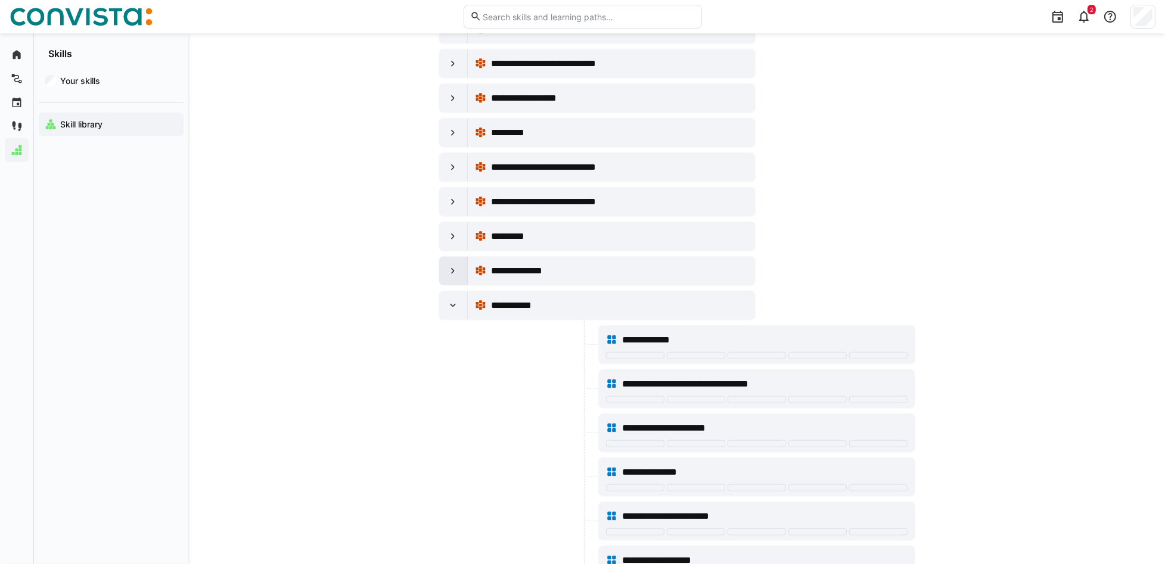
click at [456, 277] on eds-icon at bounding box center [453, 271] width 12 height 12
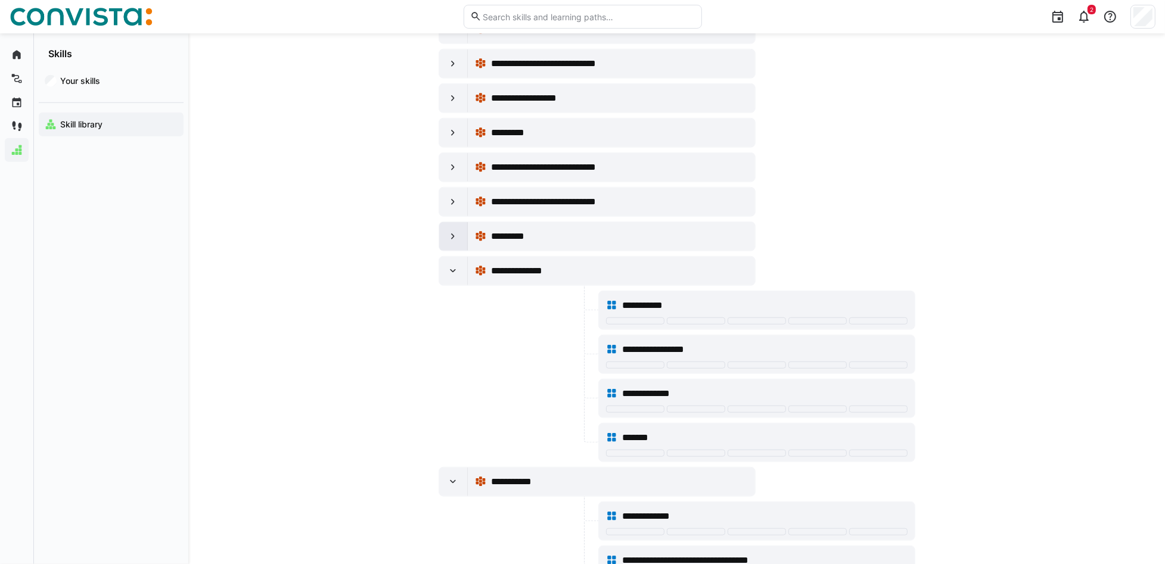
click at [452, 243] on eds-icon at bounding box center [453, 237] width 12 height 12
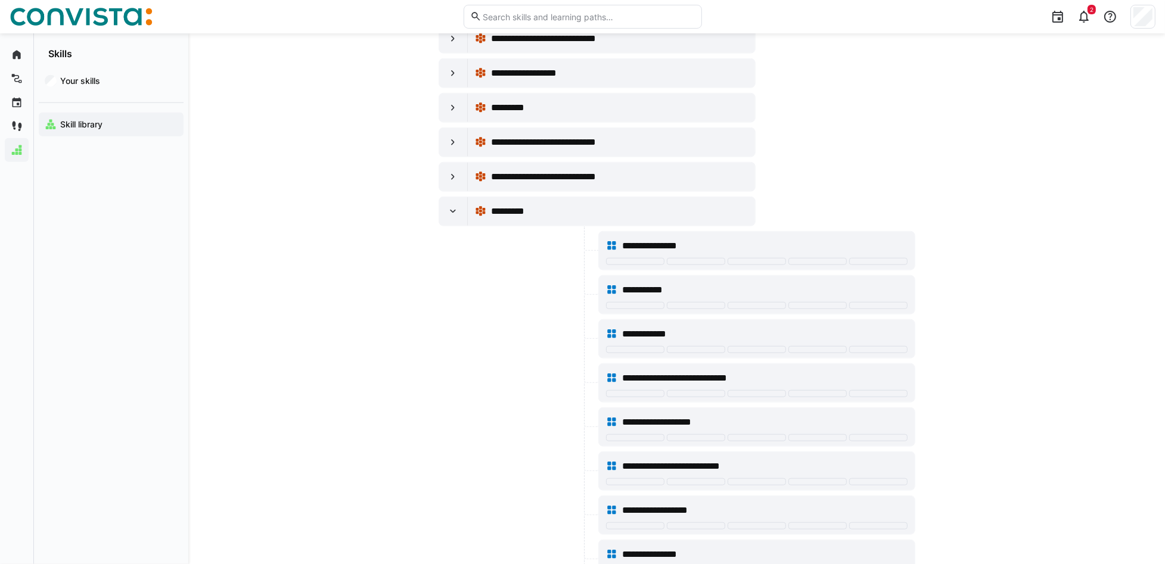
scroll to position [7163, 0]
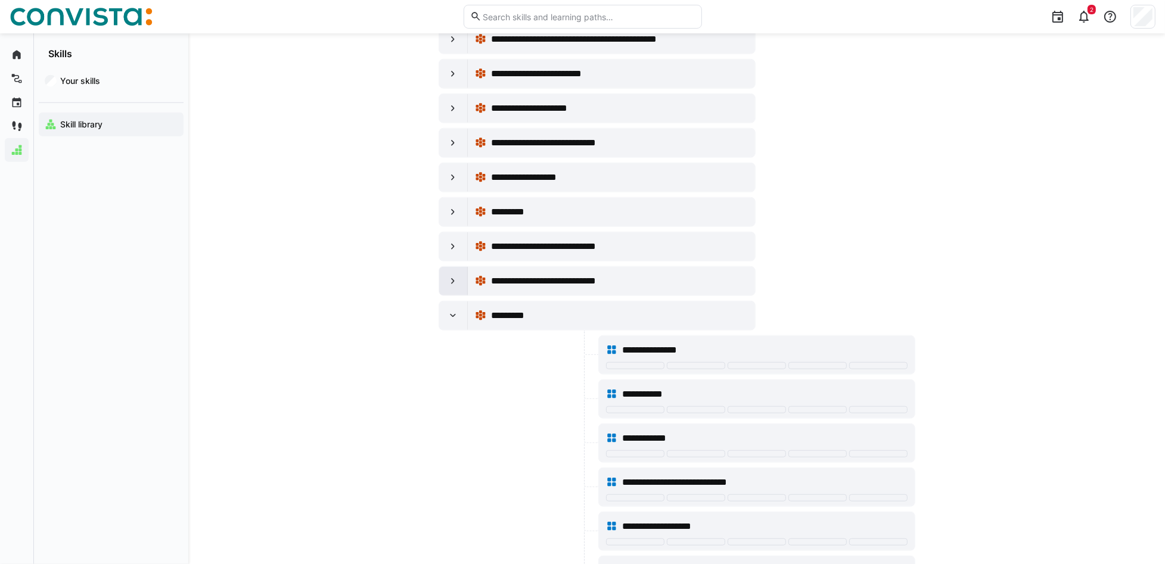
click at [467, 291] on div at bounding box center [453, 281] width 29 height 29
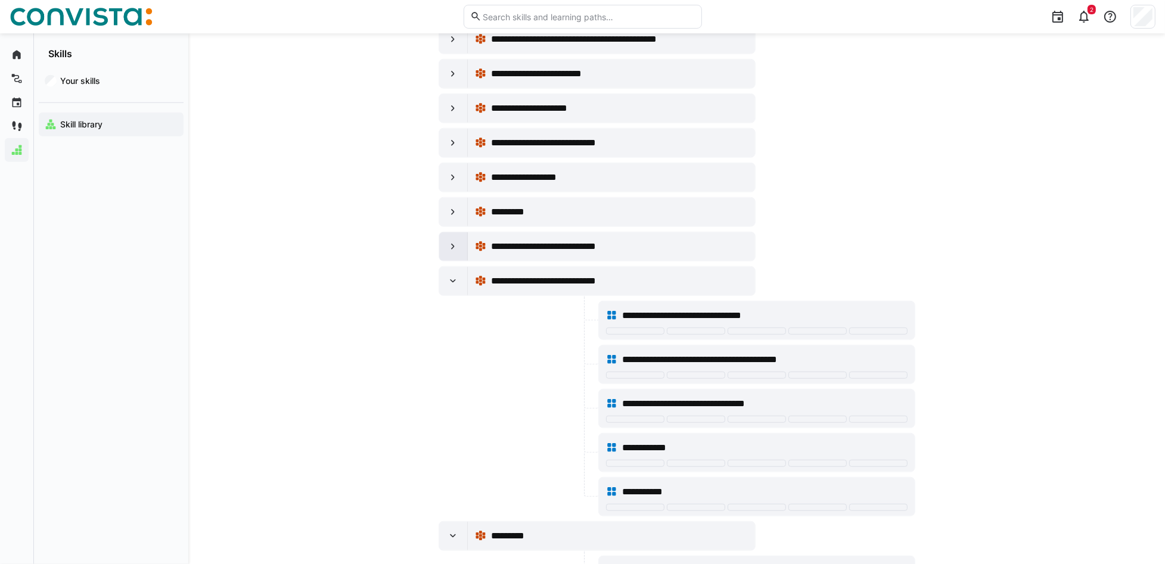
click at [461, 261] on div at bounding box center [453, 246] width 29 height 29
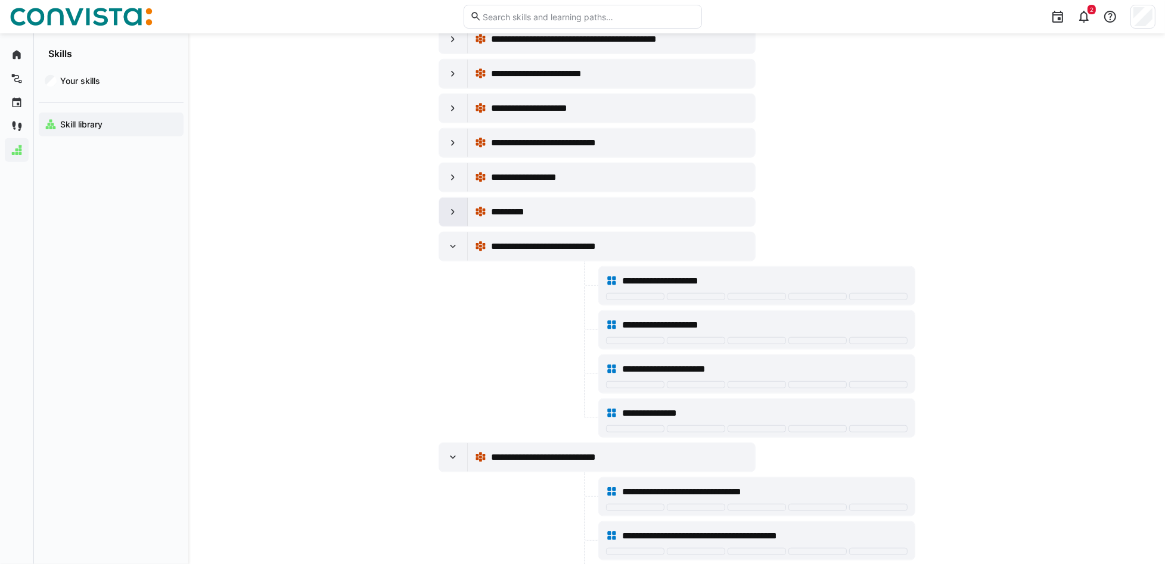
click at [450, 218] on eds-icon at bounding box center [453, 212] width 12 height 12
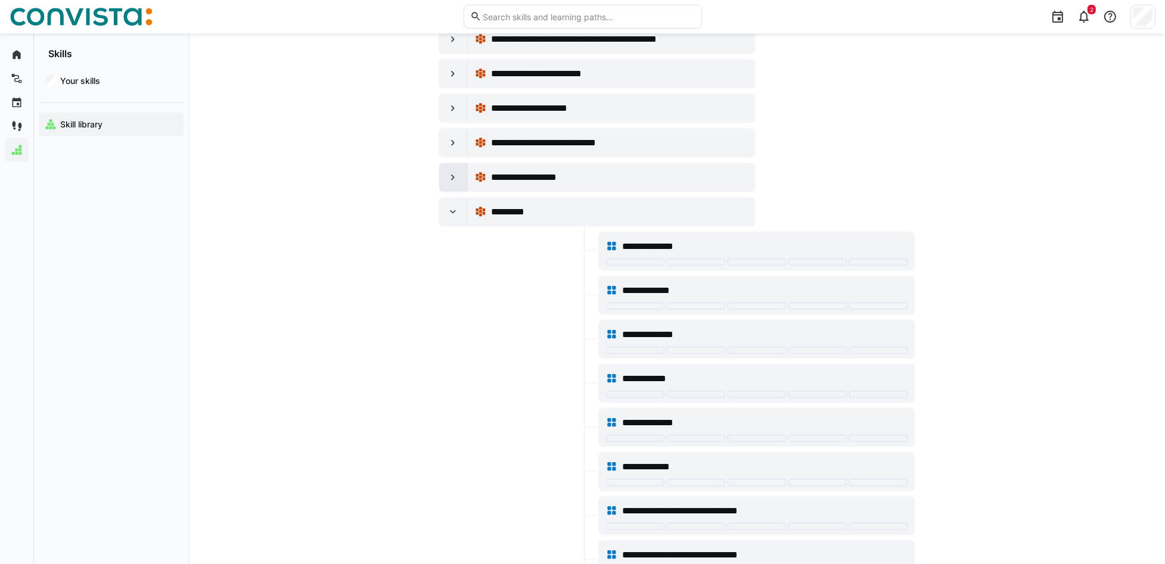
click at [452, 184] on eds-icon at bounding box center [453, 178] width 12 height 12
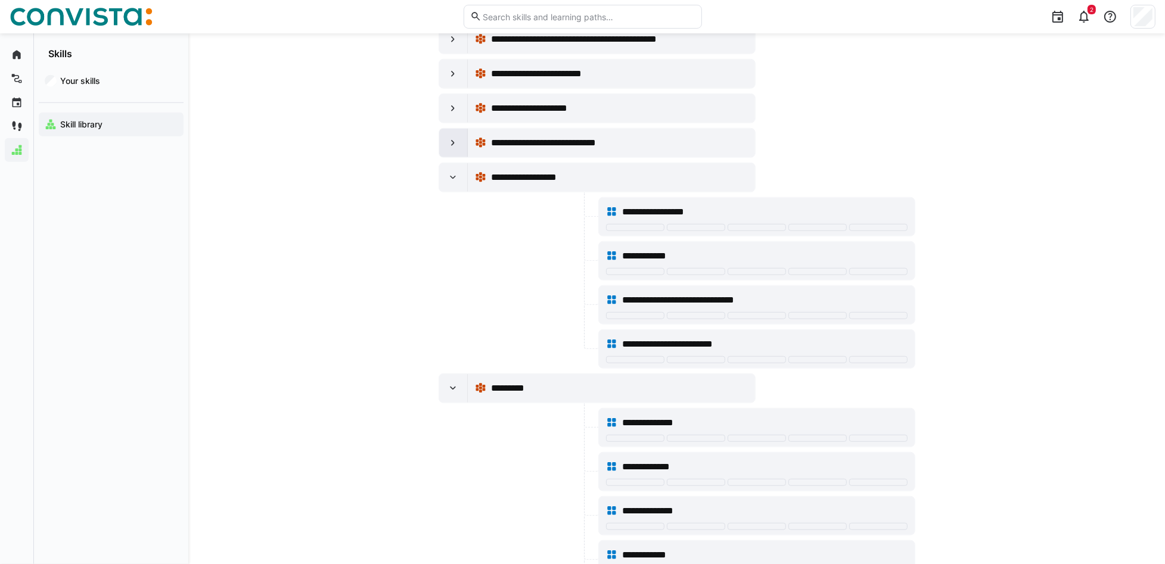
click at [448, 149] on eds-icon at bounding box center [453, 143] width 12 height 12
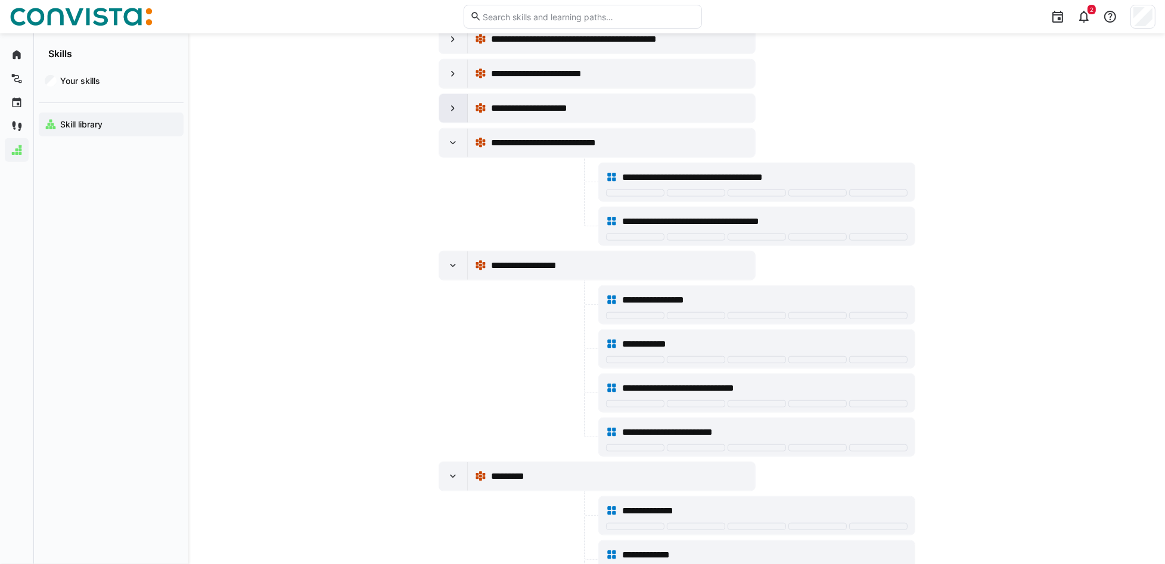
click at [451, 114] on eds-icon at bounding box center [453, 109] width 12 height 12
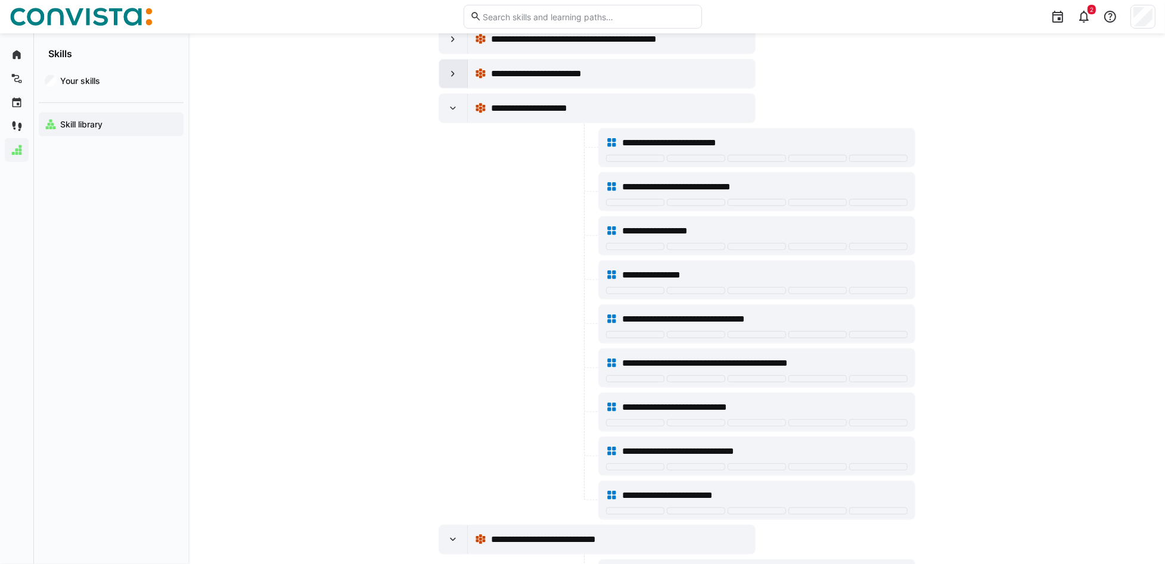
click at [448, 80] on eds-icon at bounding box center [453, 74] width 12 height 12
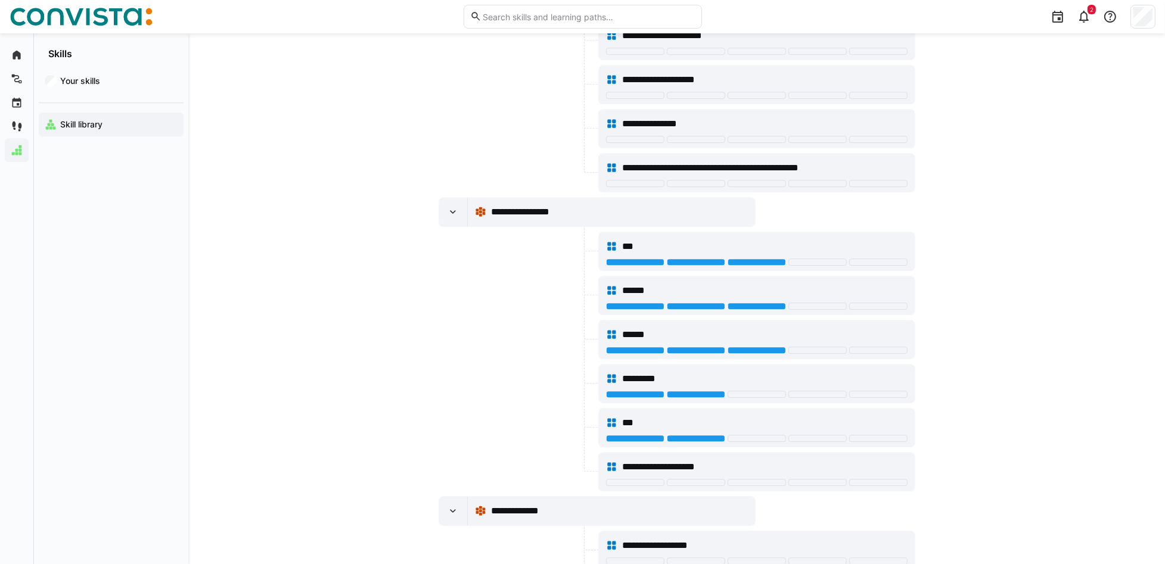
scroll to position [10909, 0]
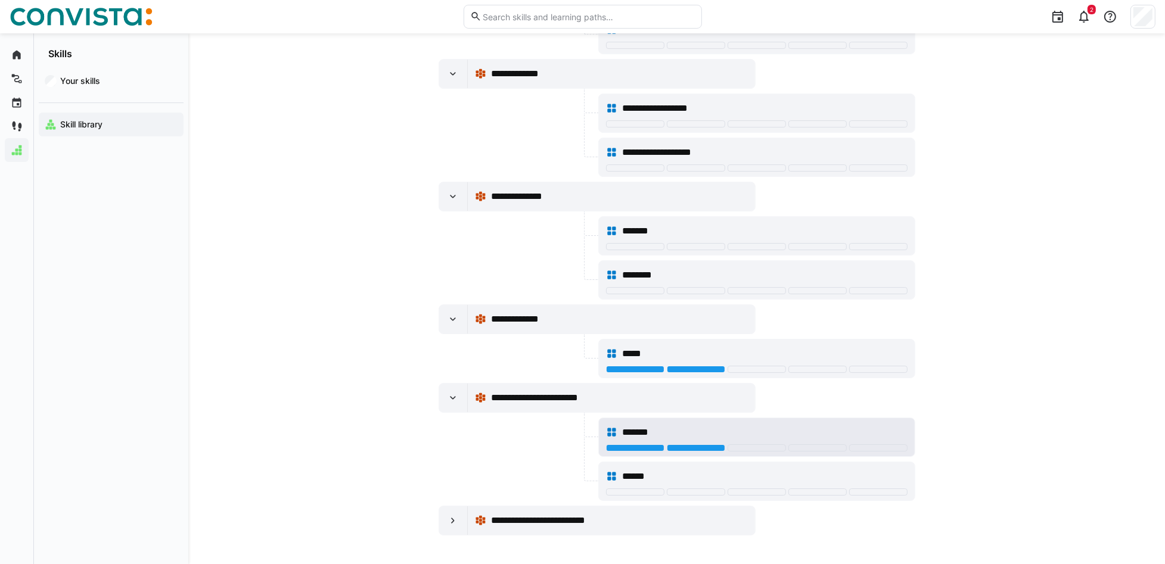
click at [635, 423] on div "*******" at bounding box center [757, 433] width 302 height 24
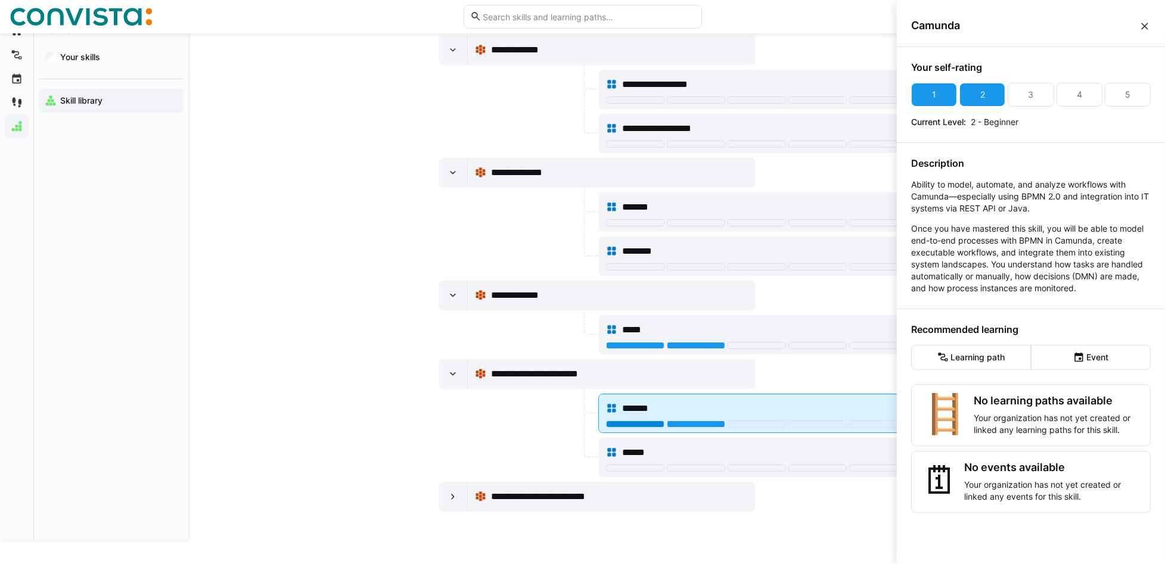
click at [649, 423] on div at bounding box center [635, 424] width 58 height 7
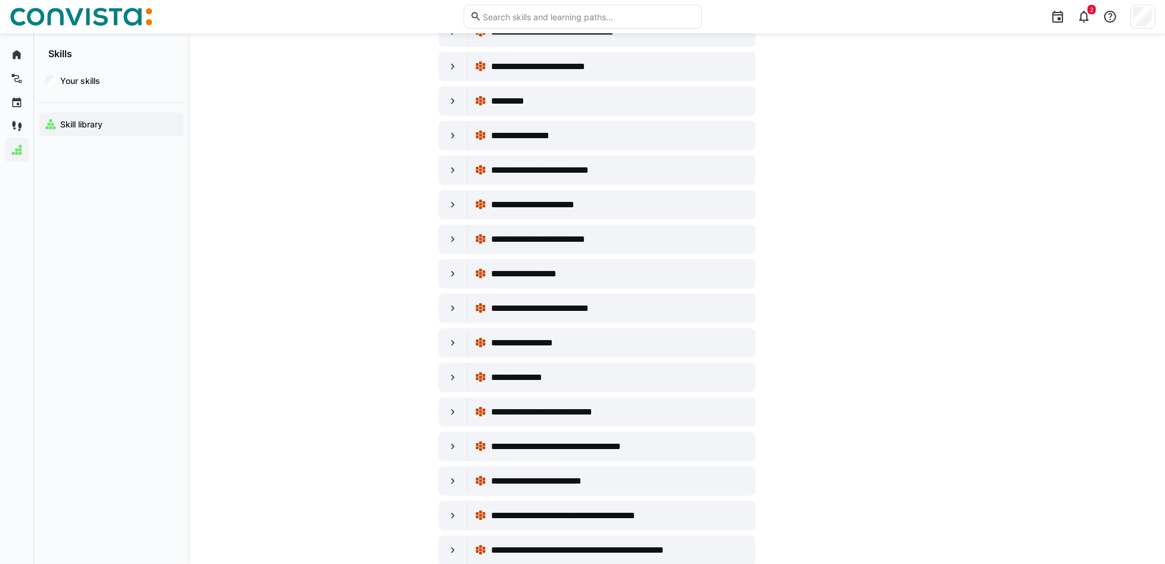
scroll to position [1613, 0]
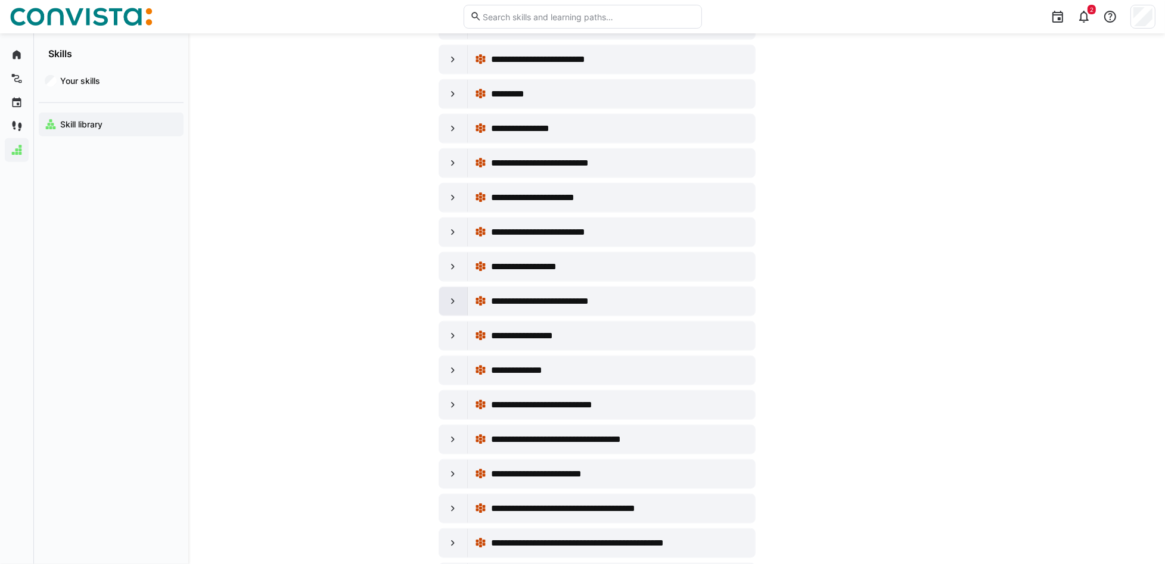
click at [460, 306] on div at bounding box center [453, 301] width 29 height 29
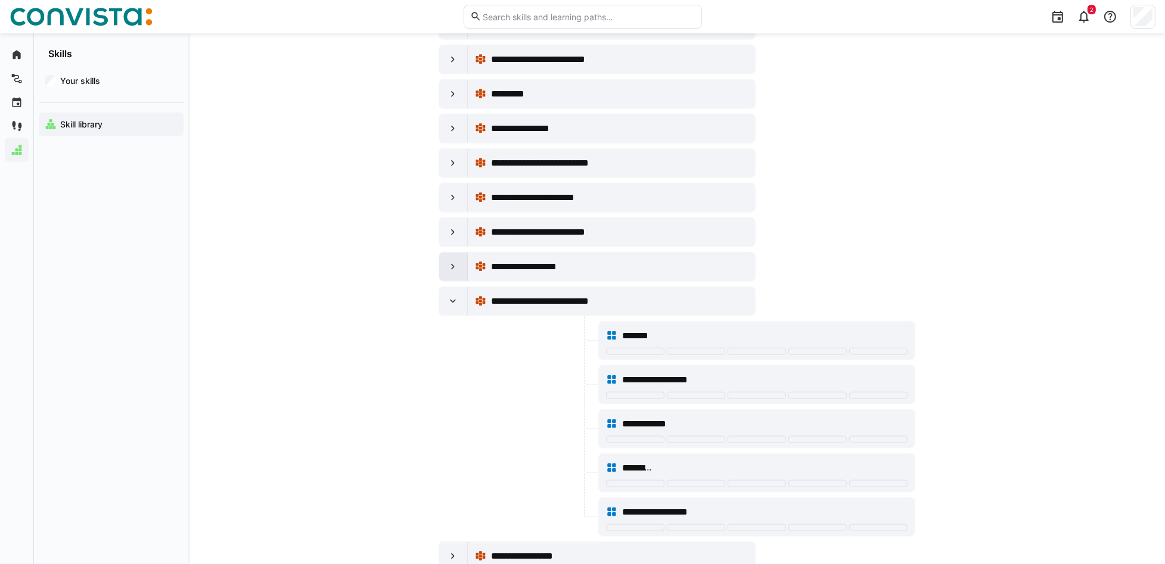
click at [451, 271] on eds-icon at bounding box center [453, 267] width 12 height 12
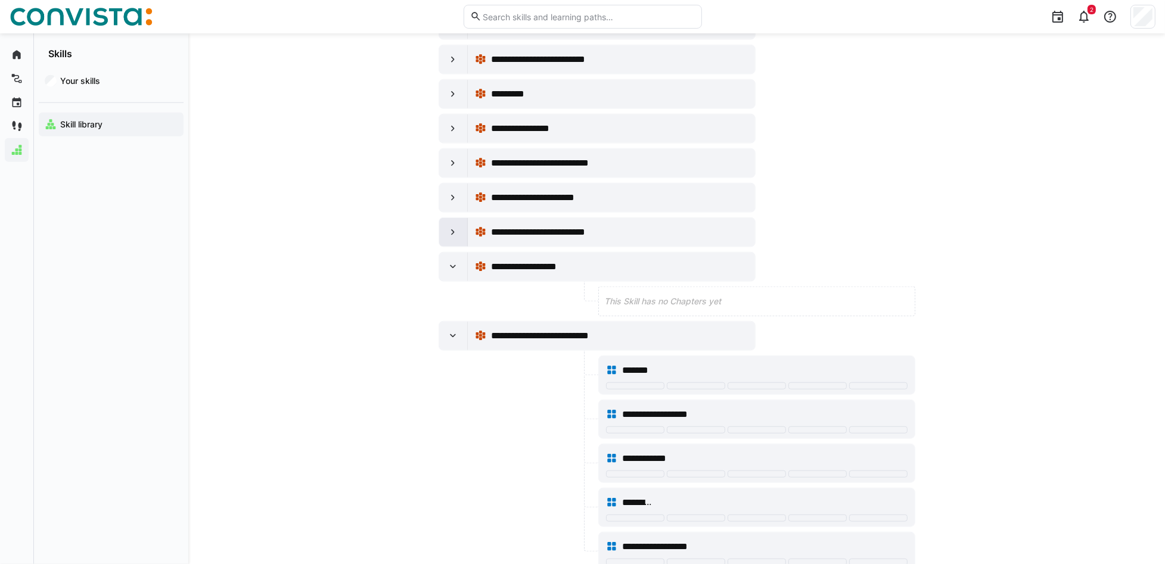
click at [451, 238] on eds-icon at bounding box center [453, 232] width 12 height 12
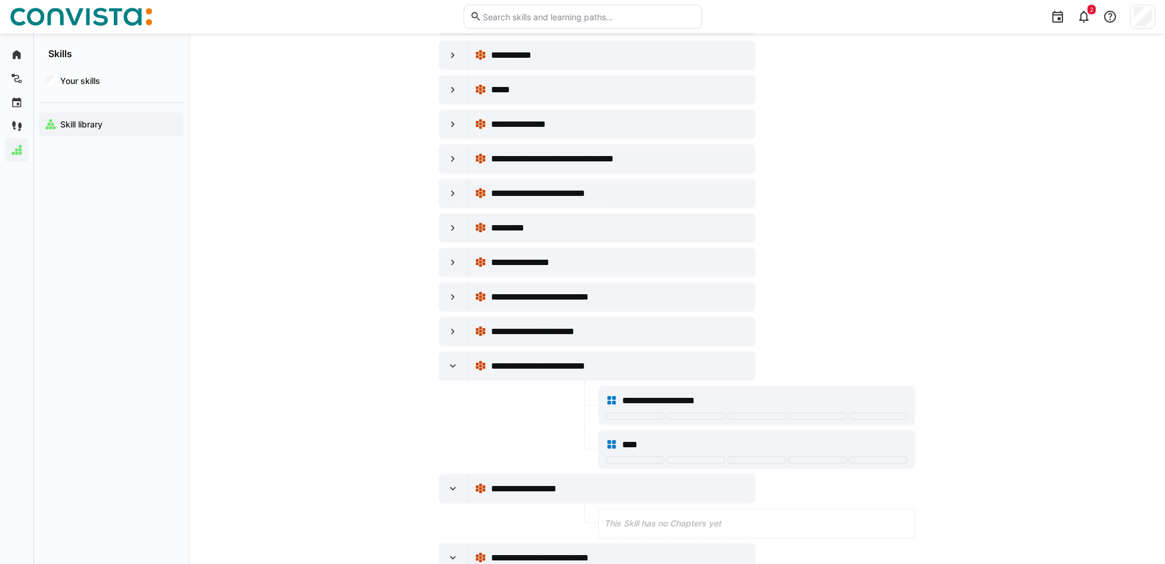
scroll to position [1454, 0]
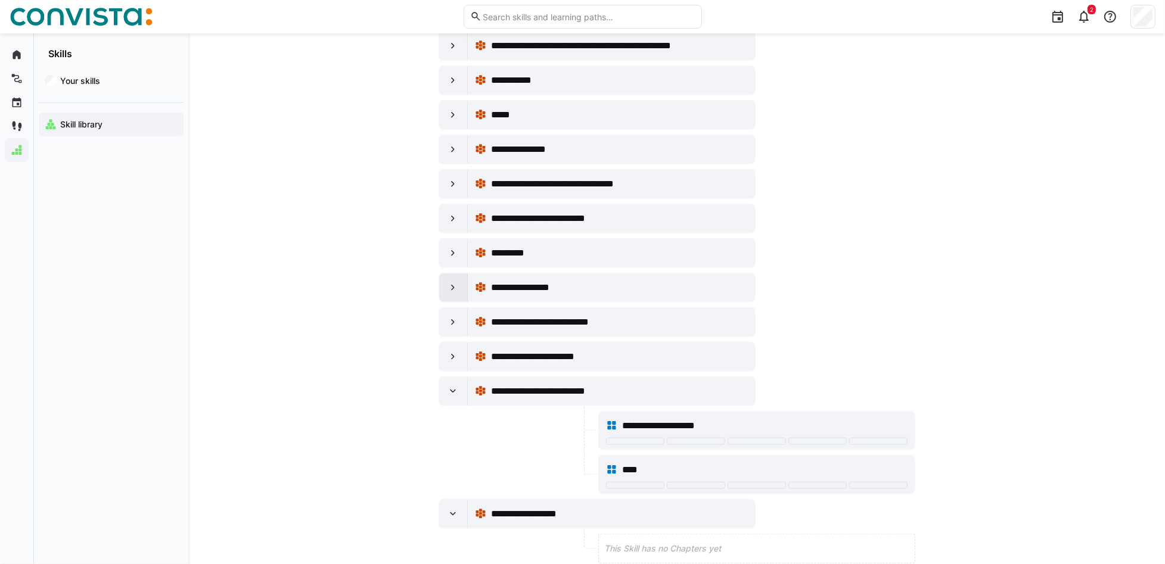
click at [459, 289] on div at bounding box center [453, 288] width 29 height 29
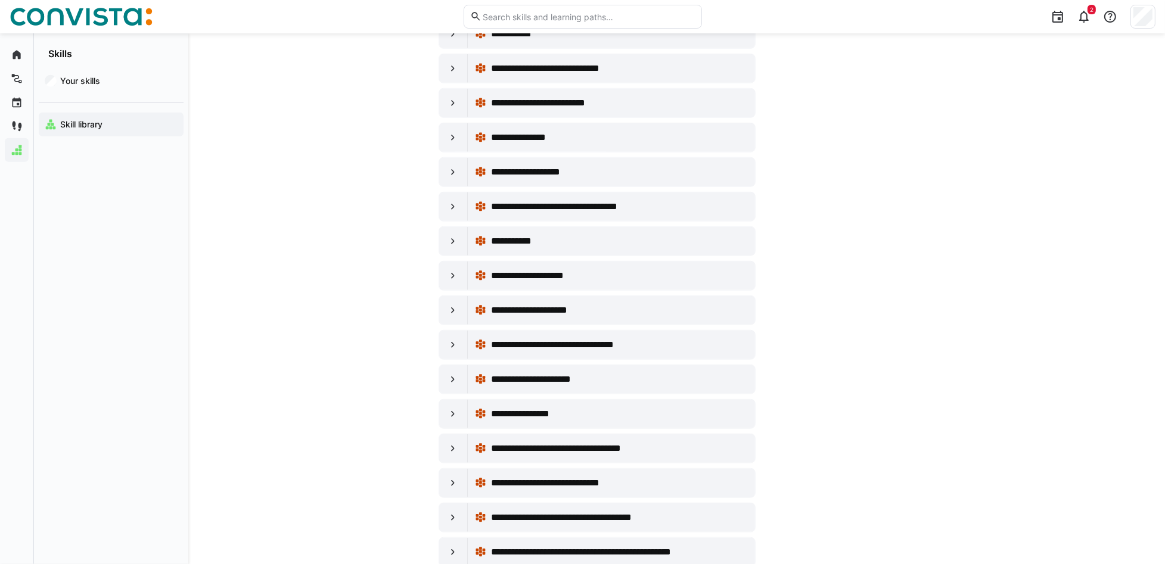
scroll to position [818, 0]
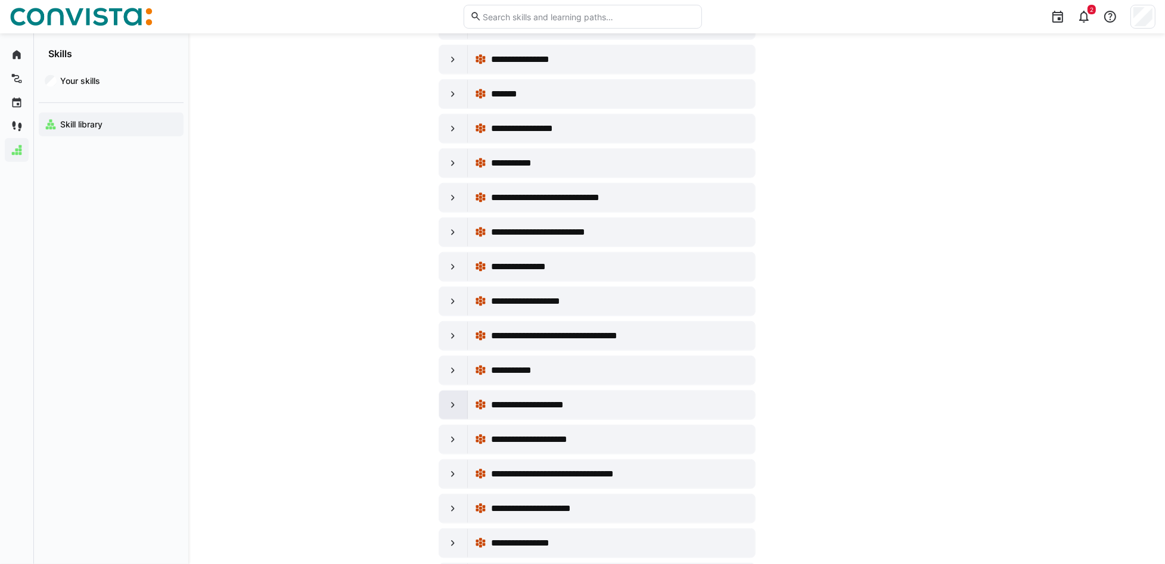
click at [451, 407] on eds-icon at bounding box center [453, 405] width 12 height 12
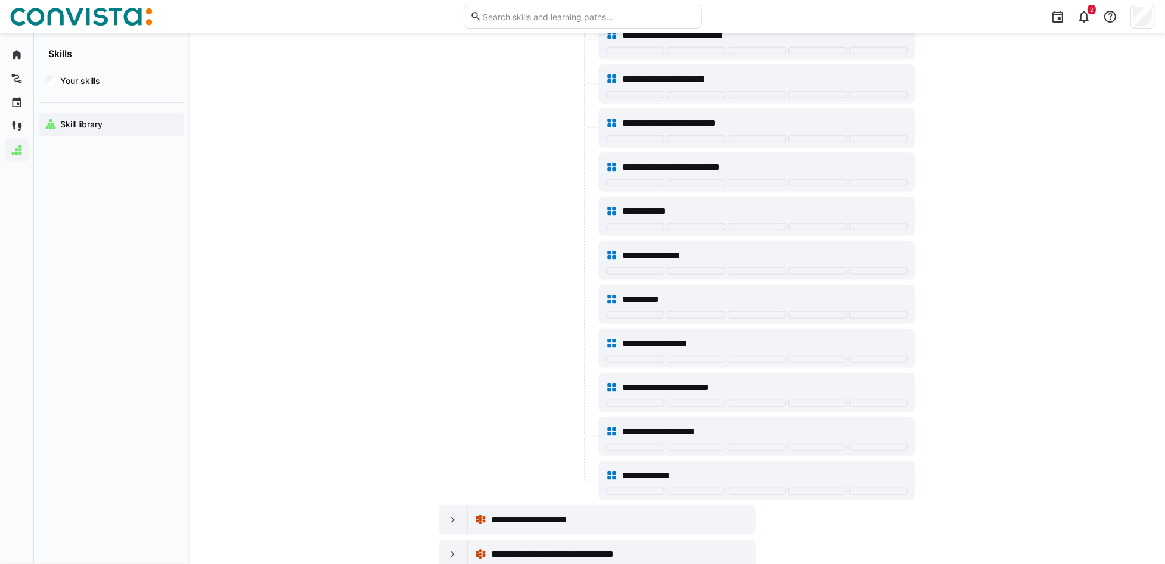
scroll to position [2010, 0]
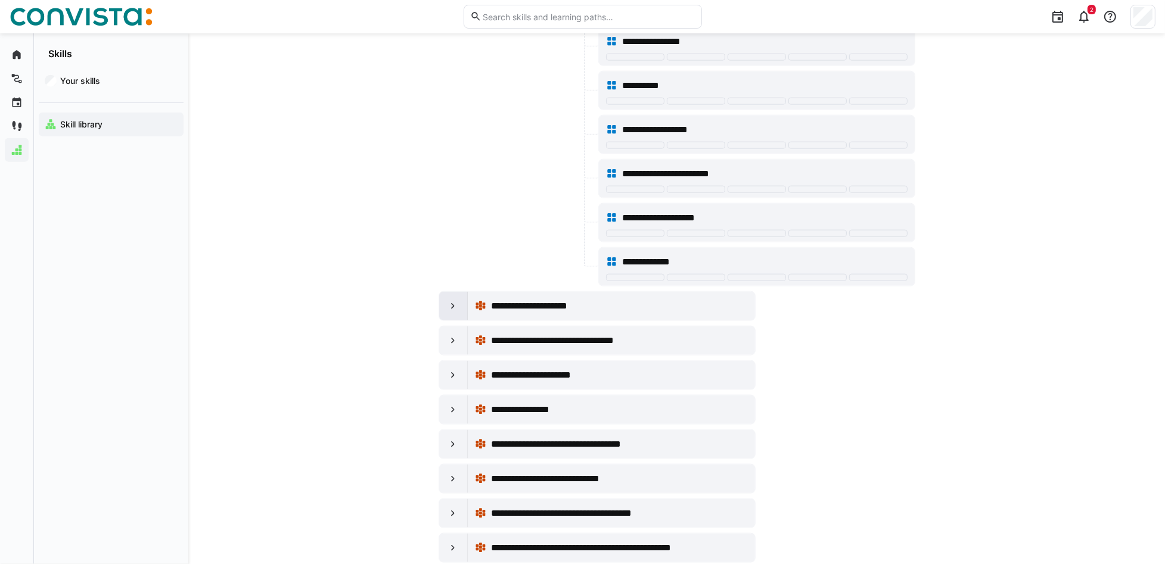
click at [449, 308] on eds-icon at bounding box center [453, 306] width 12 height 12
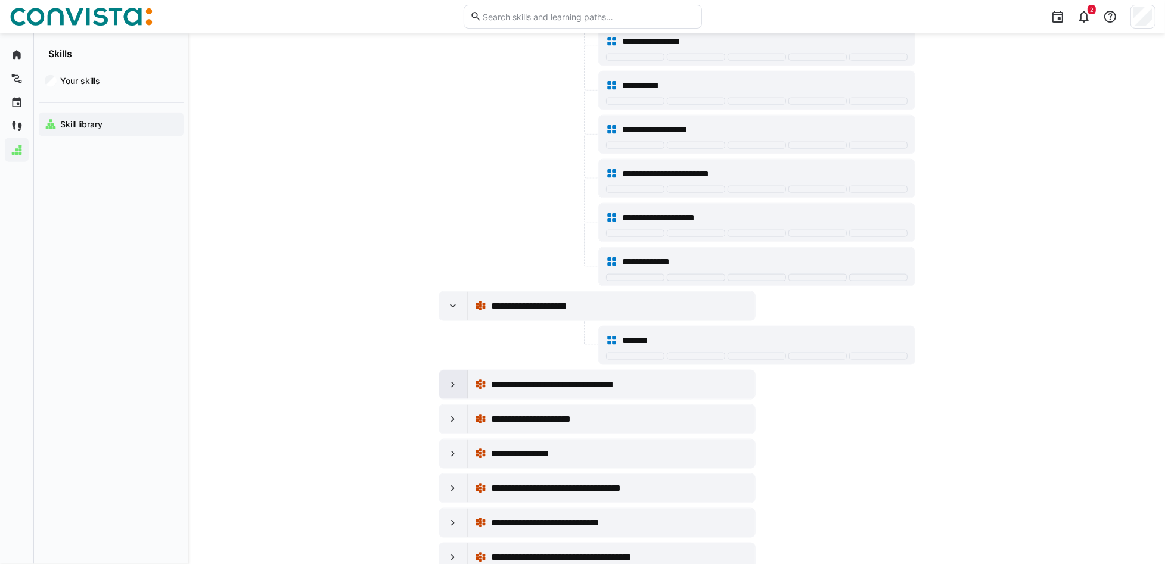
click at [454, 398] on div at bounding box center [453, 385] width 29 height 29
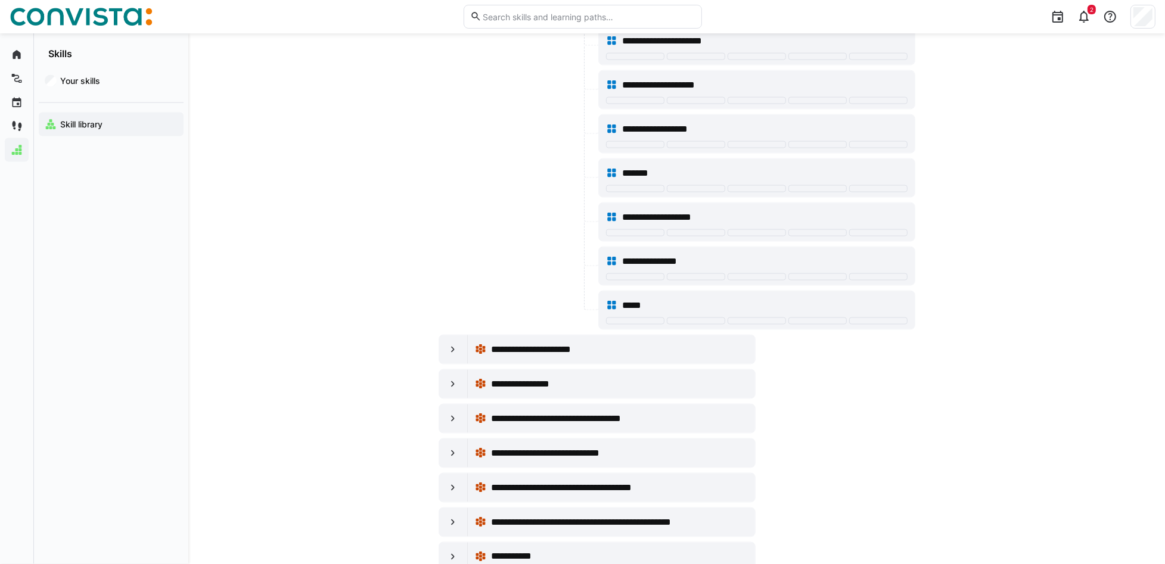
scroll to position [2566, 0]
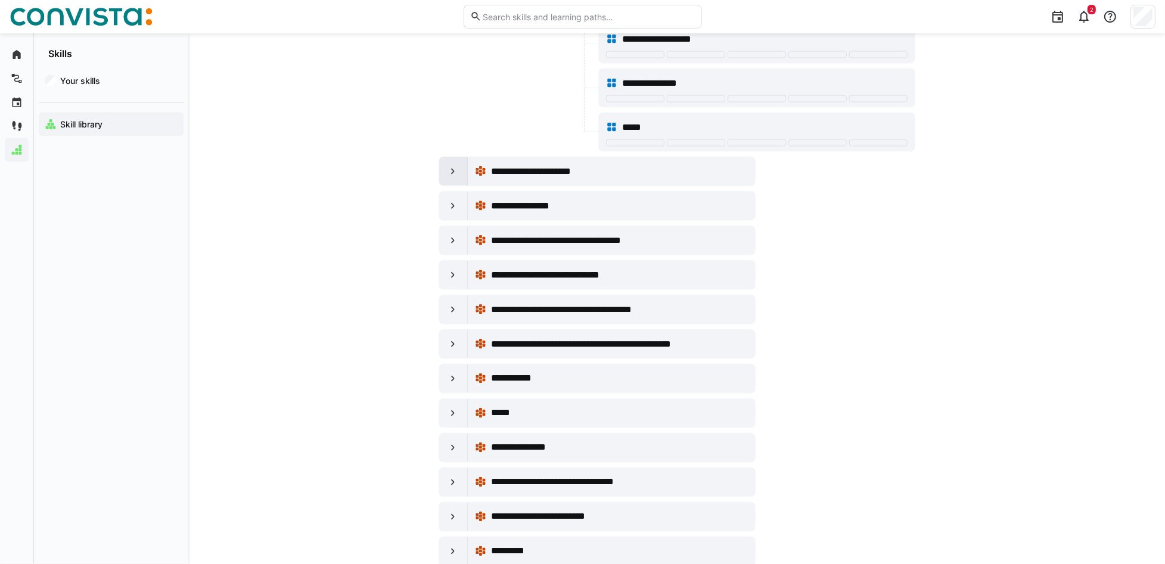
click at [452, 177] on eds-icon at bounding box center [453, 172] width 12 height 12
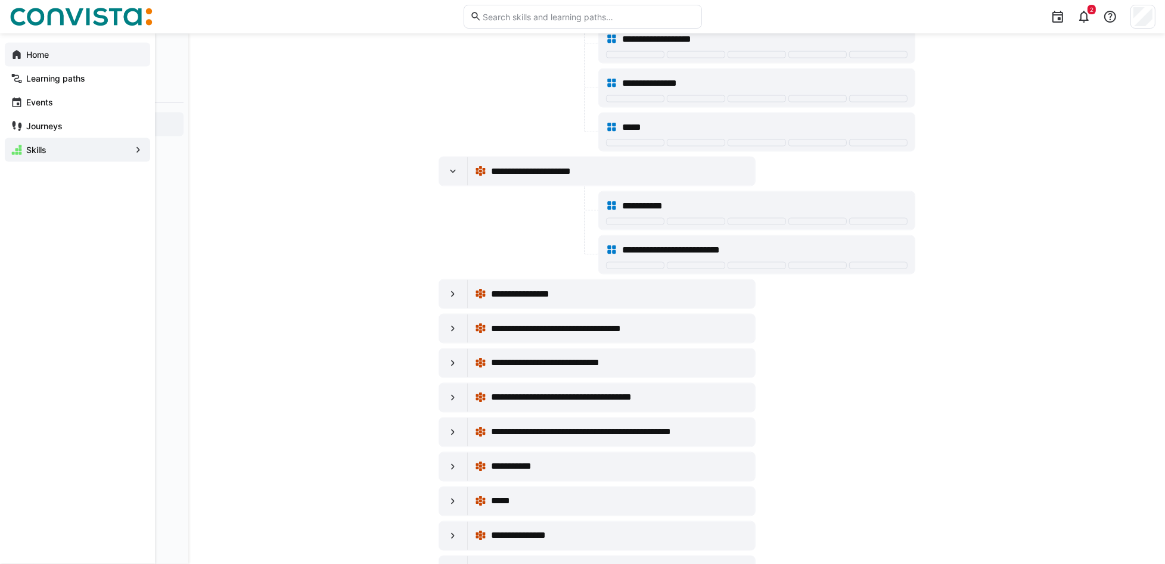
click at [19, 58] on eds-icon at bounding box center [17, 55] width 12 height 12
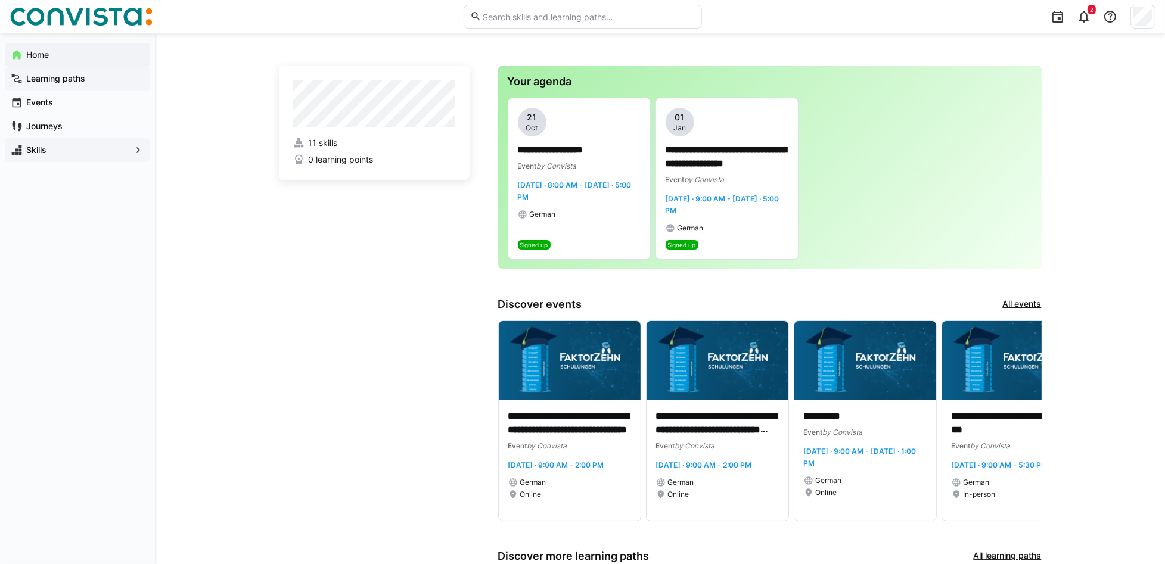
click at [0, 0] on app-navigation-label "Learning paths" at bounding box center [0, 0] width 0 height 0
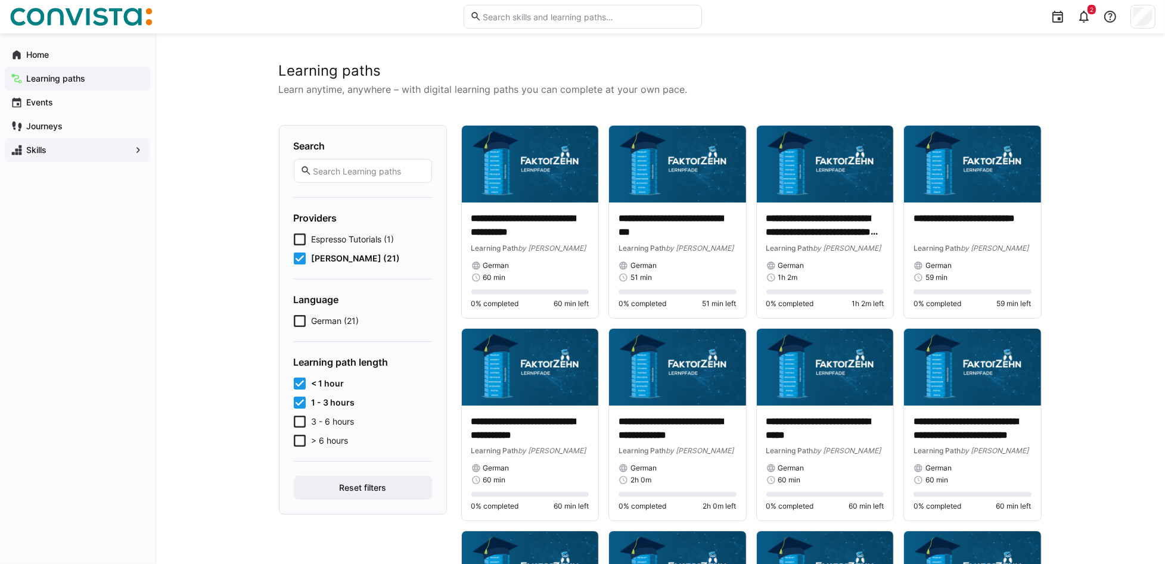
click at [301, 256] on icon at bounding box center [300, 259] width 12 height 12
click at [302, 385] on icon at bounding box center [300, 384] width 12 height 12
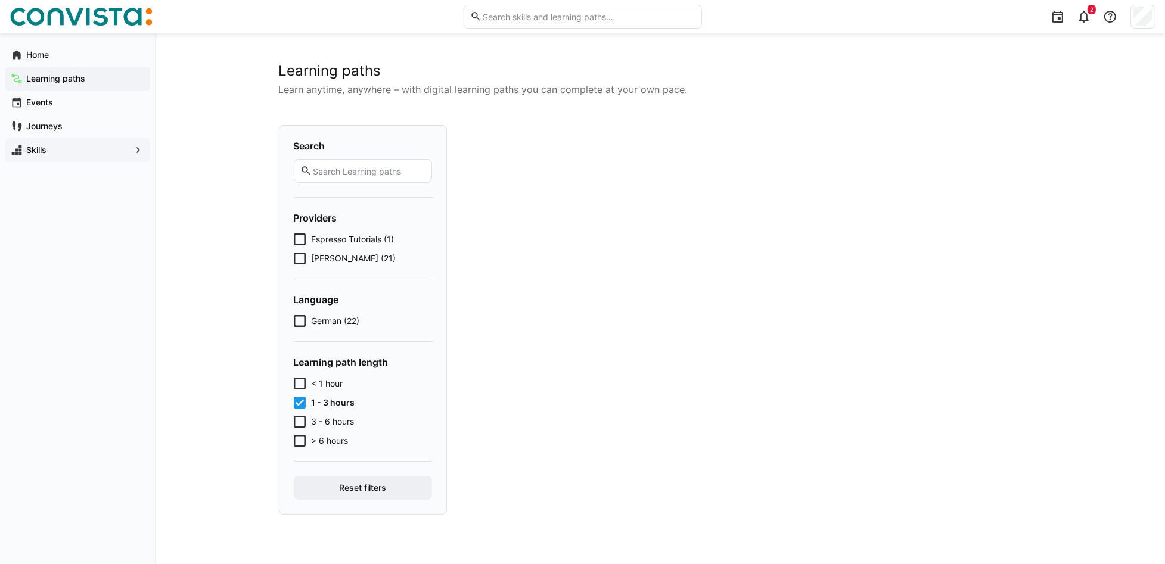
click at [302, 400] on icon at bounding box center [300, 403] width 12 height 12
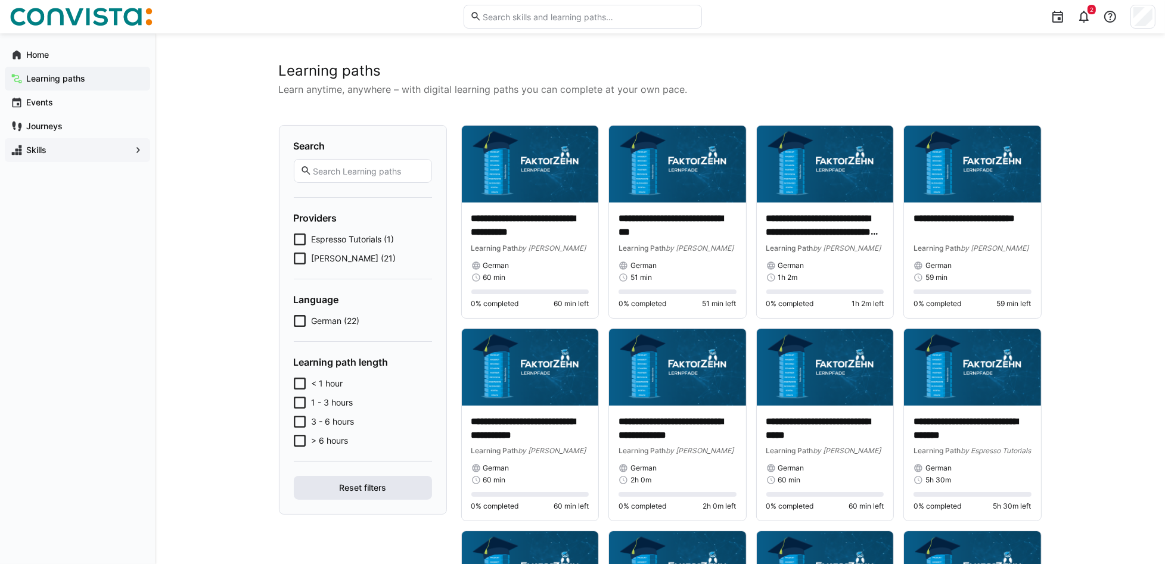
click at [369, 423] on span "Reset filters" at bounding box center [362, 488] width 51 height 12
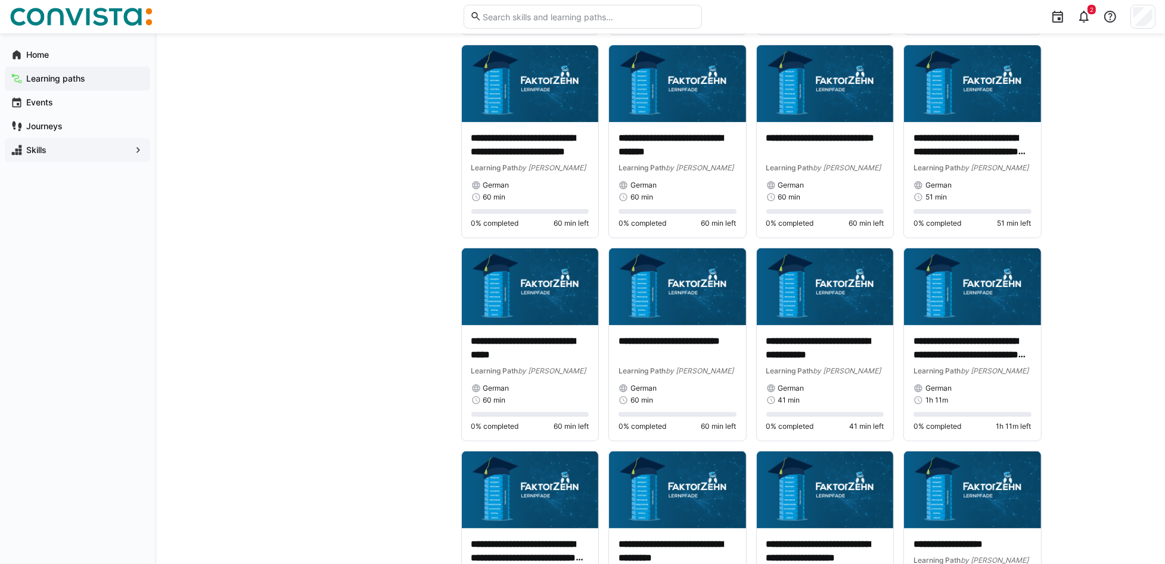
scroll to position [794, 0]
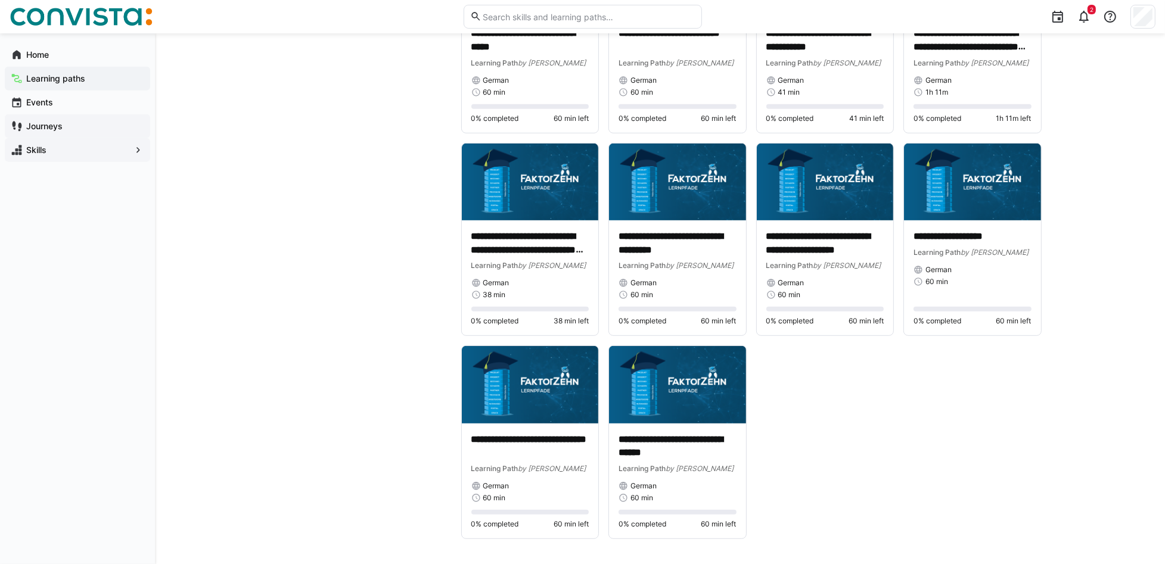
click at [66, 119] on div "Journeys" at bounding box center [77, 126] width 145 height 24
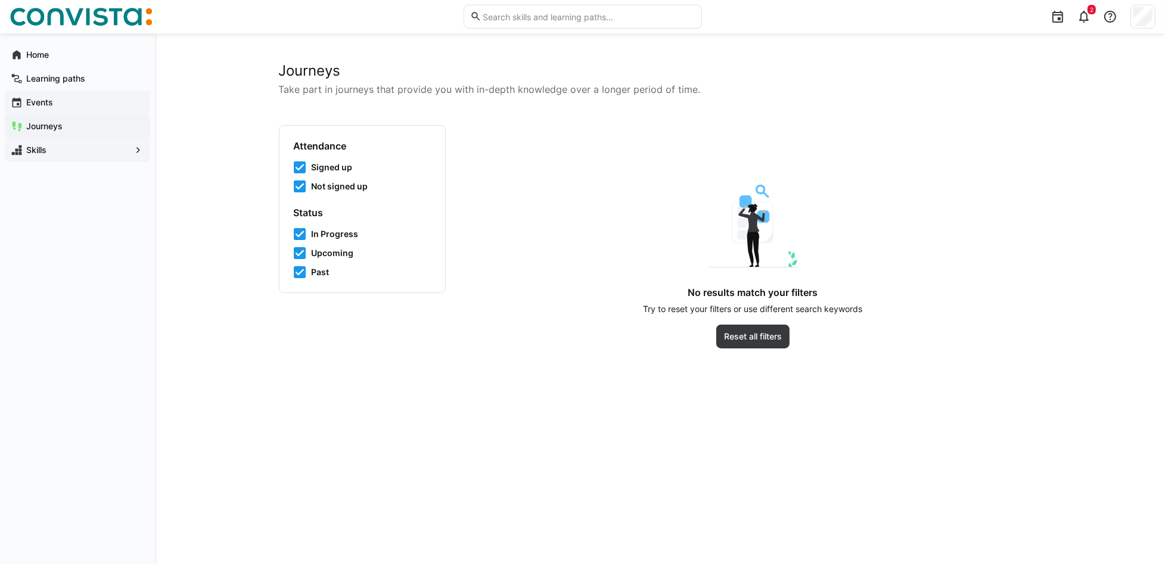
click at [0, 0] on app-navigation-label "Events" at bounding box center [0, 0] width 0 height 0
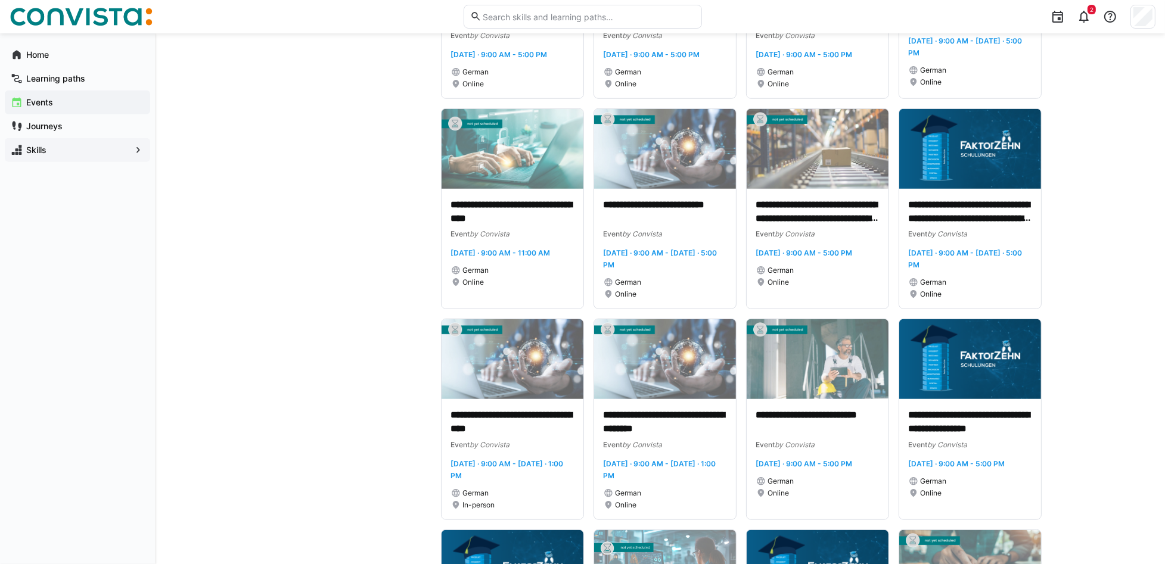
scroll to position [1350, 0]
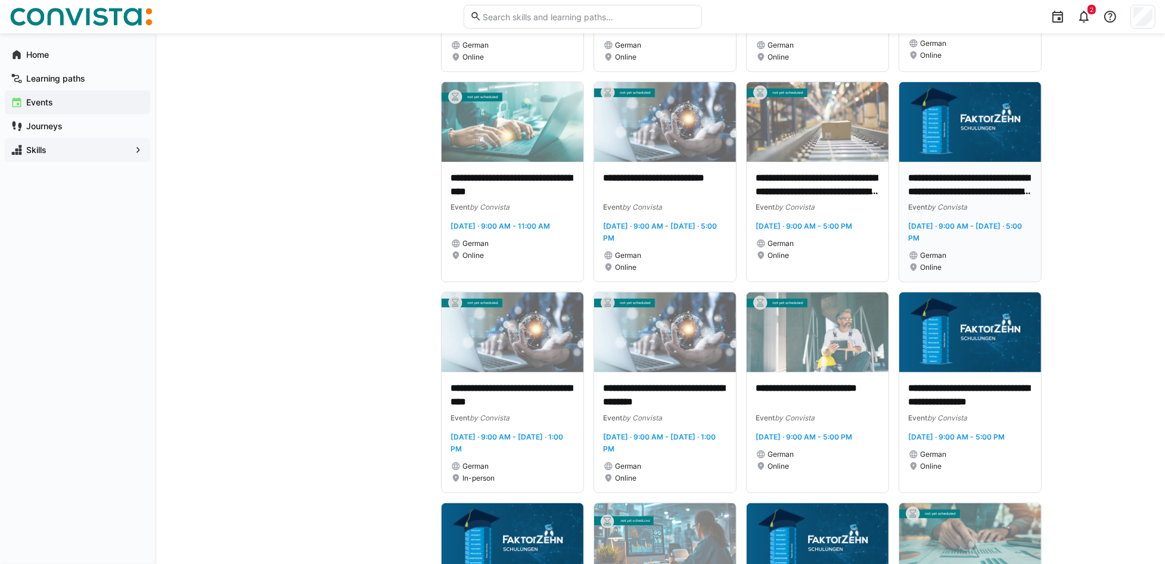
click at [883, 192] on p "**********" at bounding box center [970, 185] width 123 height 27
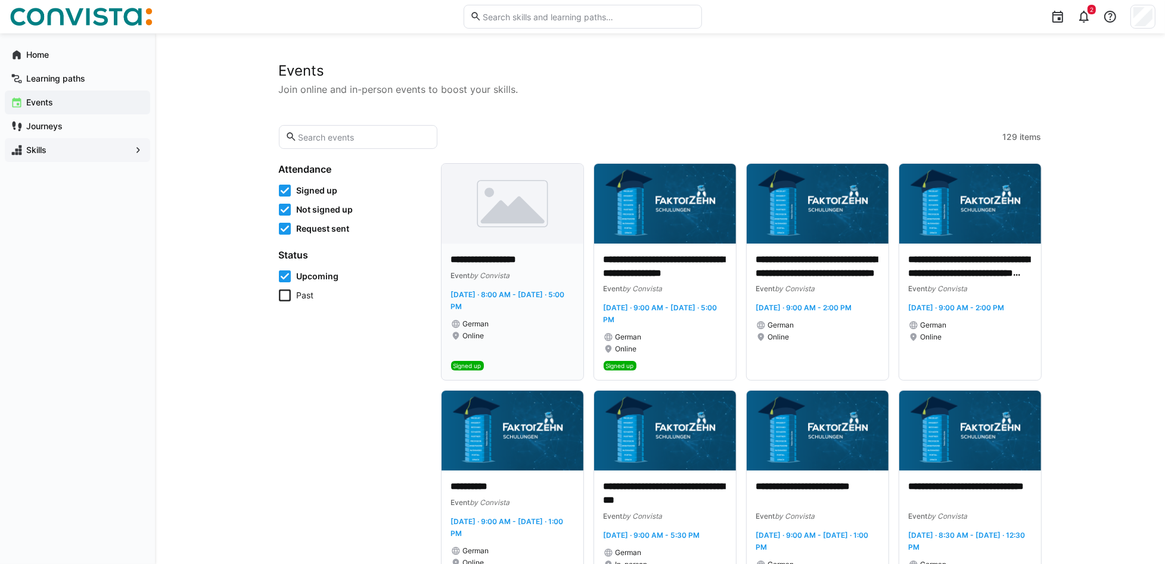
click at [524, 208] on img at bounding box center [513, 204] width 142 height 80
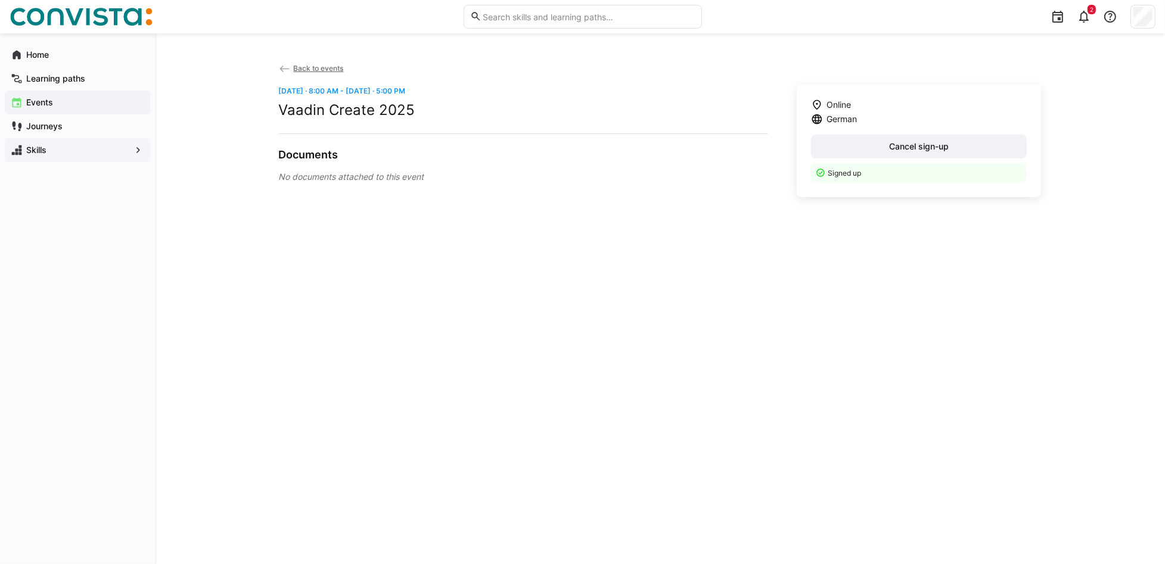
click at [307, 63] on app-back-navigation "Back to events" at bounding box center [660, 73] width 763 height 23
click at [335, 66] on span "Back to events" at bounding box center [318, 68] width 50 height 9
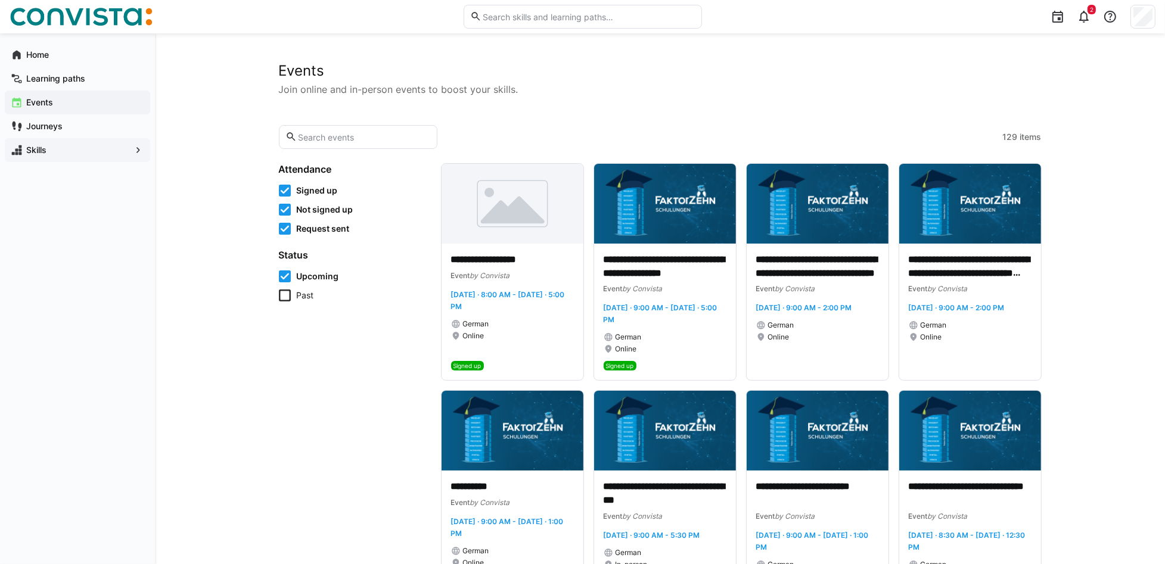
click at [305, 296] on span "Past" at bounding box center [305, 296] width 17 height 12
click at [394, 132] on input "text" at bounding box center [364, 137] width 134 height 11
click at [396, 135] on input "text" at bounding box center [364, 137] width 134 height 11
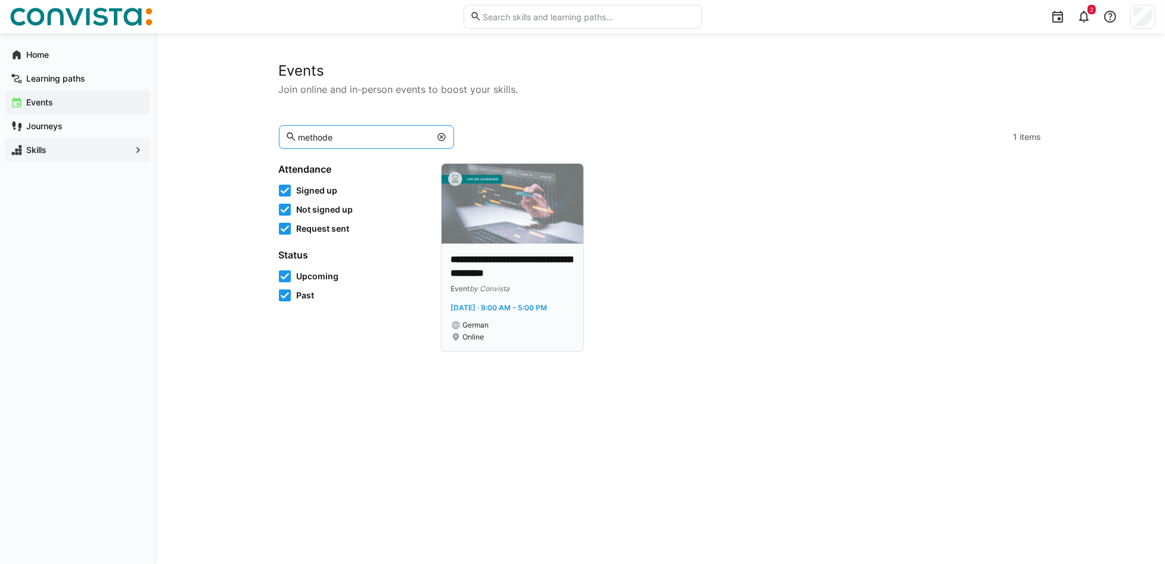
type input "methode"
click at [504, 240] on img at bounding box center [513, 204] width 142 height 80
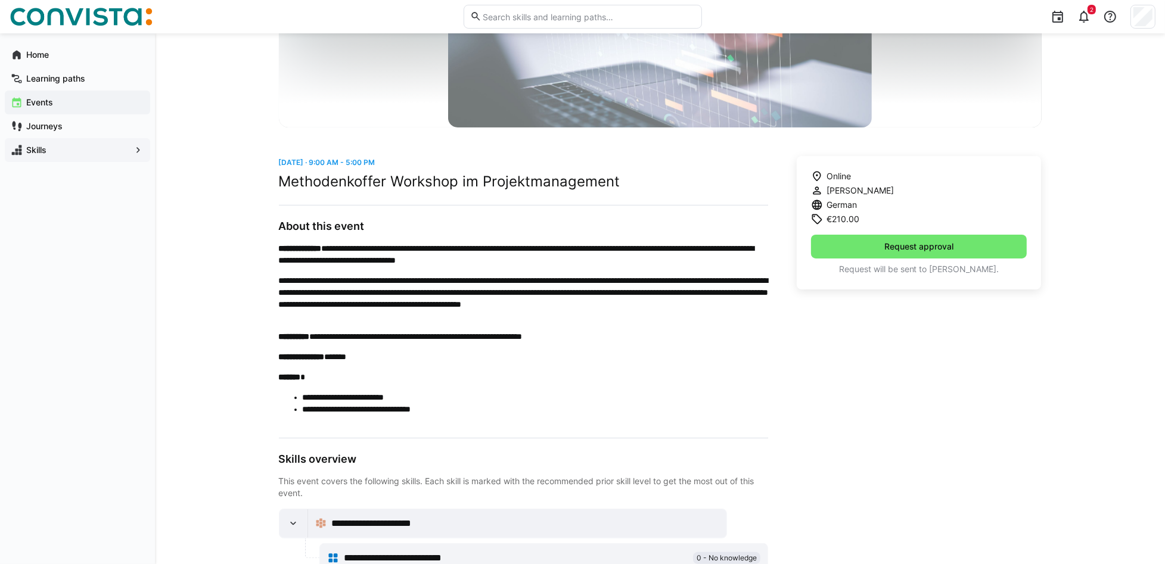
scroll to position [302, 0]
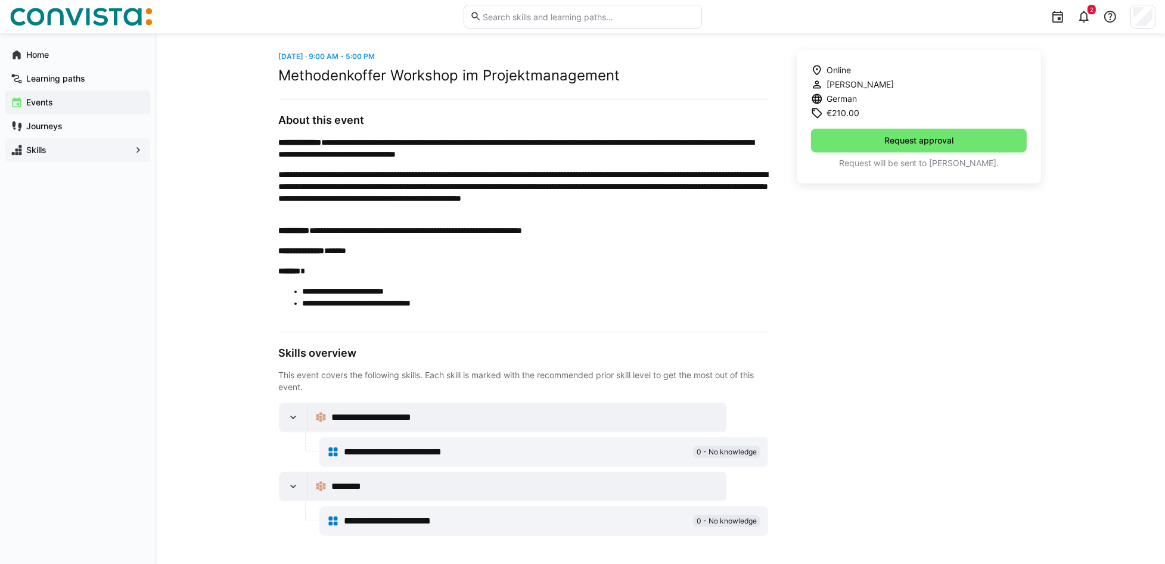
click at [0, 0] on app-navigation-label "Skills" at bounding box center [0, 0] width 0 height 0
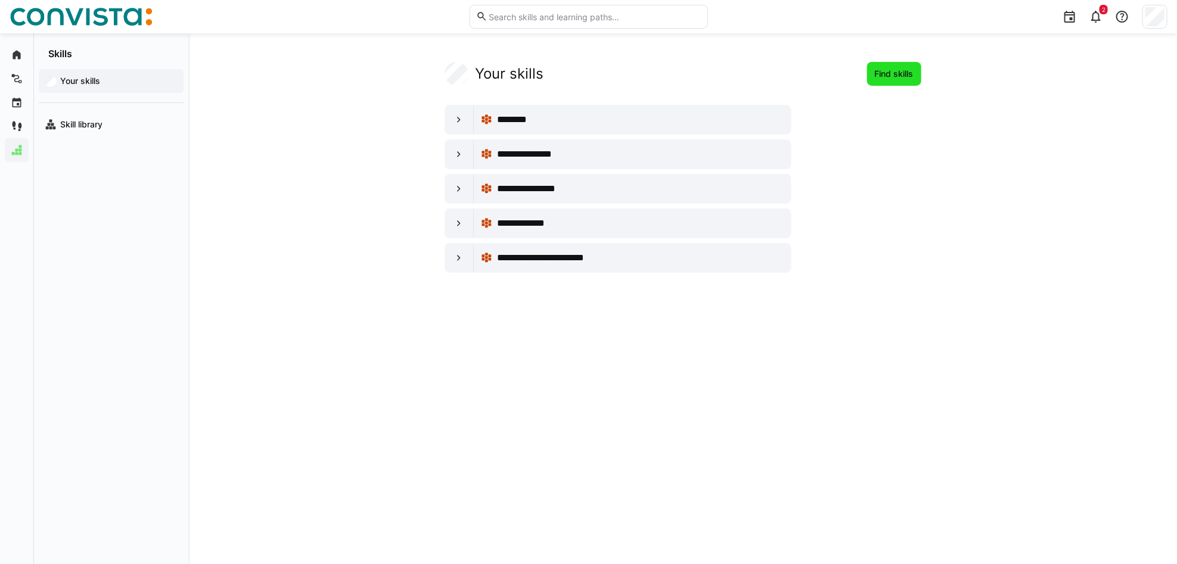
click at [883, 76] on span "Find skills" at bounding box center [894, 74] width 42 height 12
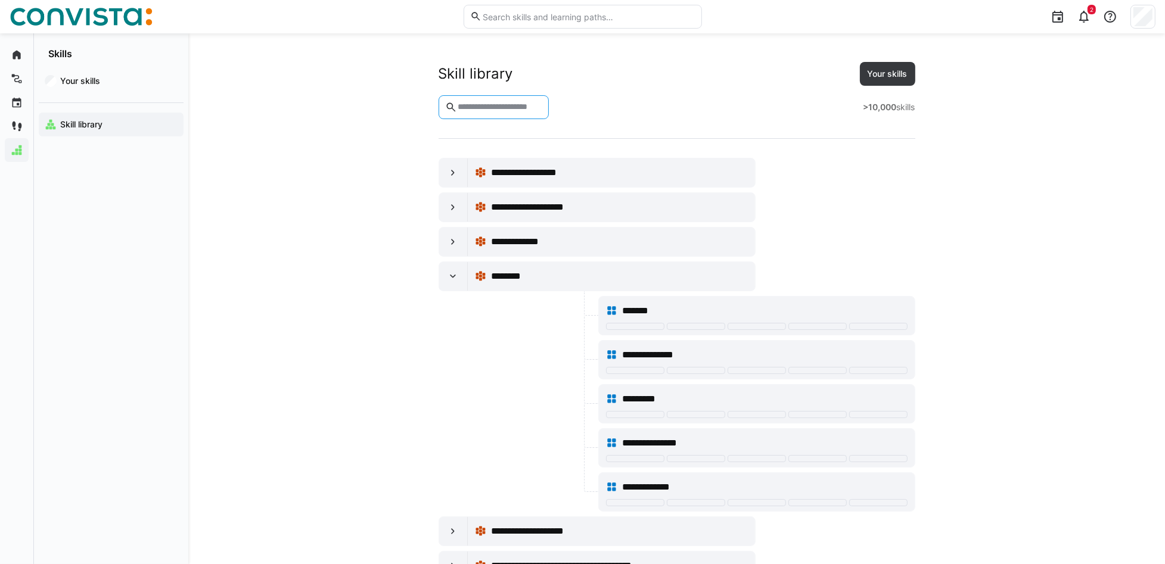
click at [534, 104] on input "text" at bounding box center [499, 107] width 86 height 11
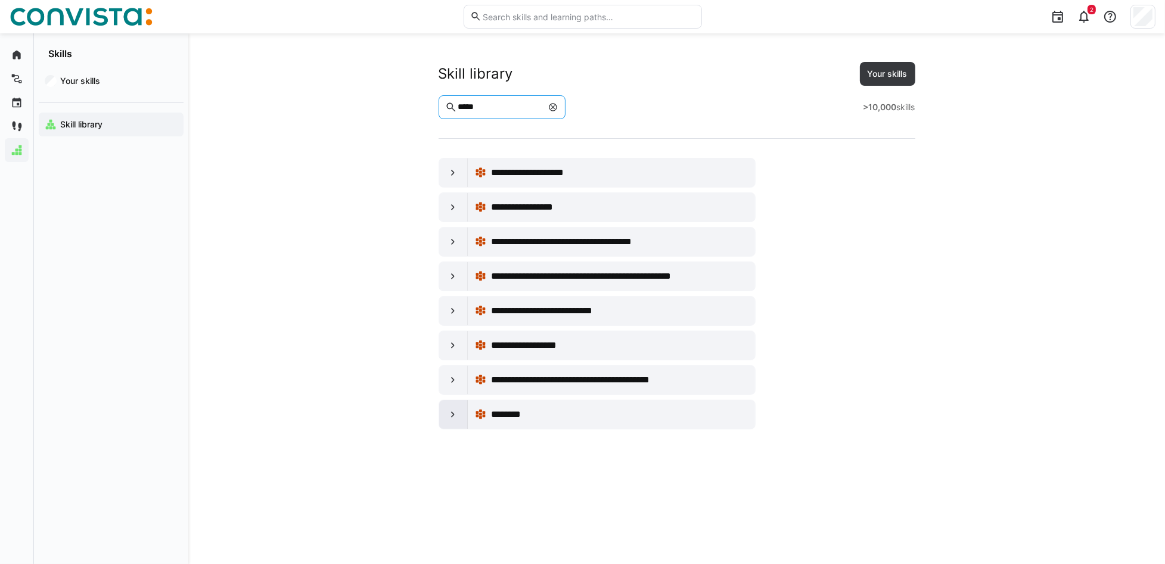
type input "*****"
click at [454, 417] on eds-icon at bounding box center [453, 415] width 12 height 12
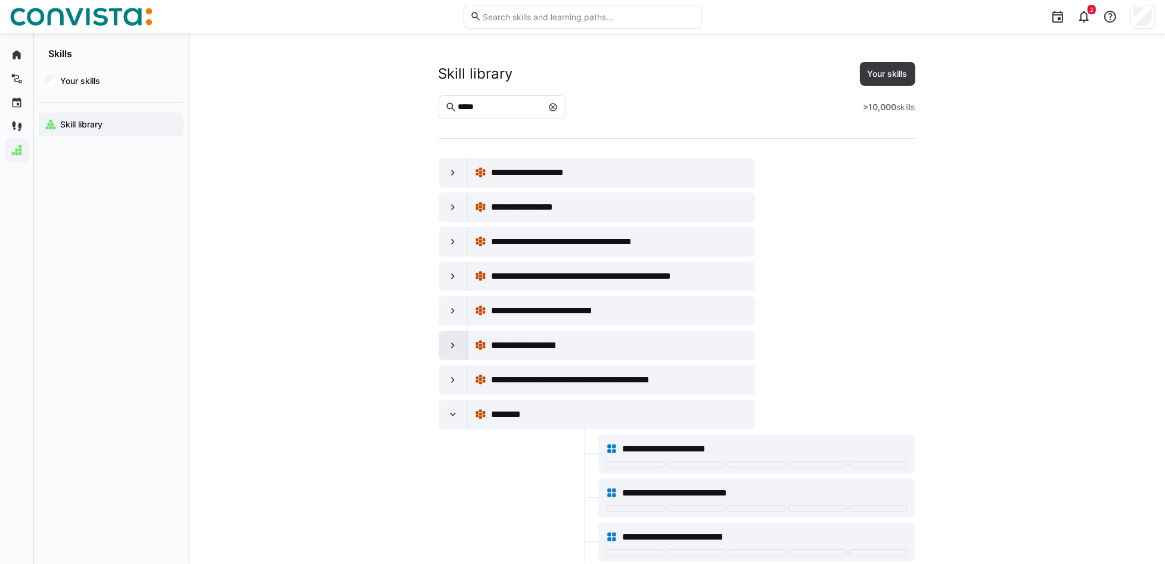
click at [451, 349] on eds-icon at bounding box center [453, 346] width 12 height 12
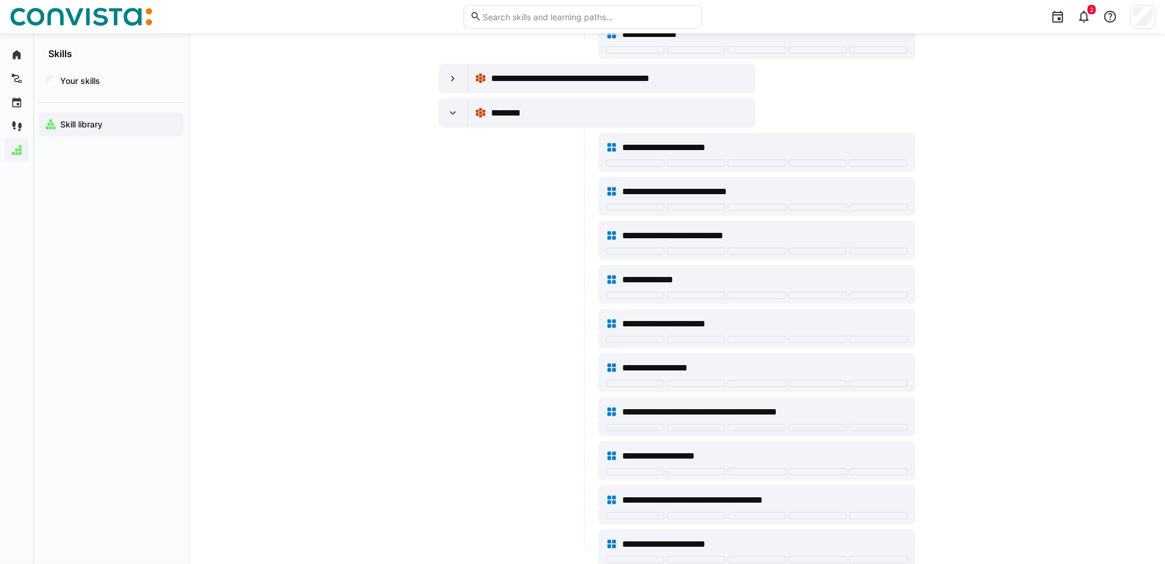
scroll to position [690, 0]
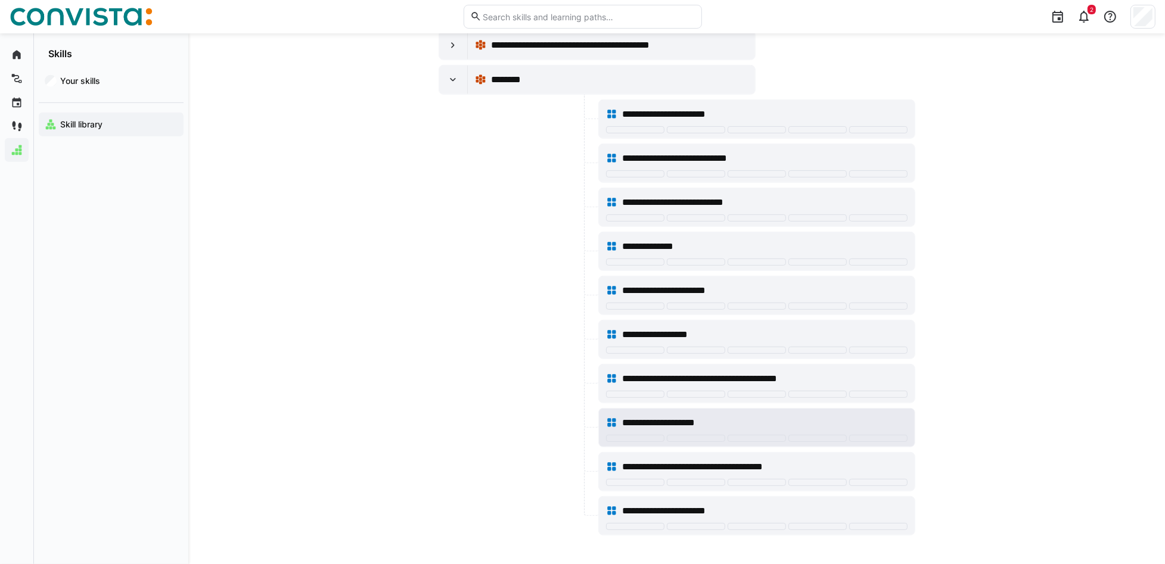
click at [639, 418] on span "**********" at bounding box center [678, 423] width 113 height 14
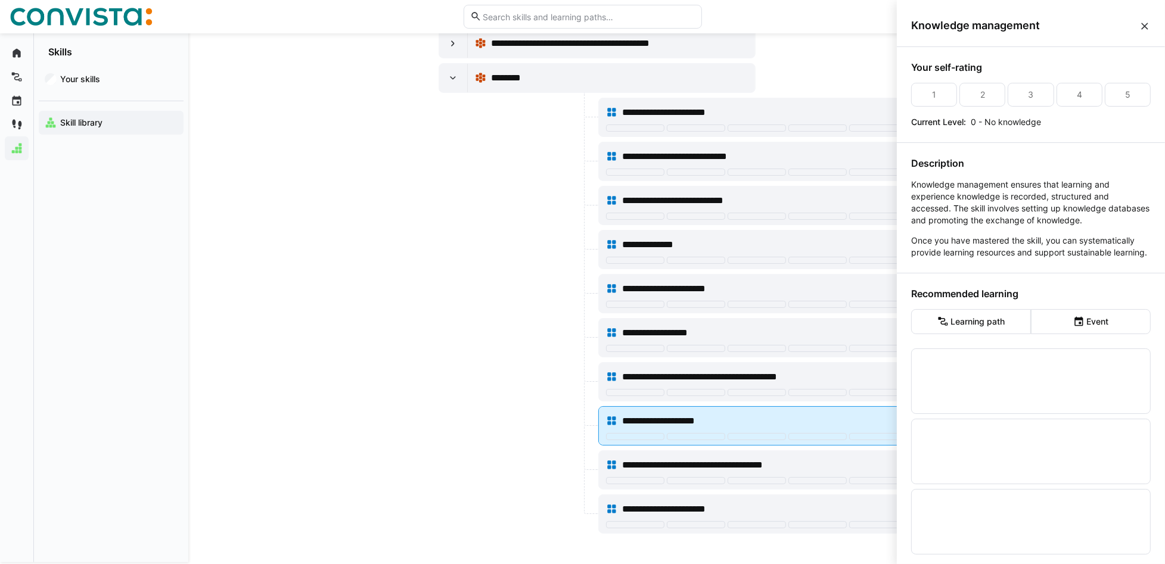
scroll to position [0, 0]
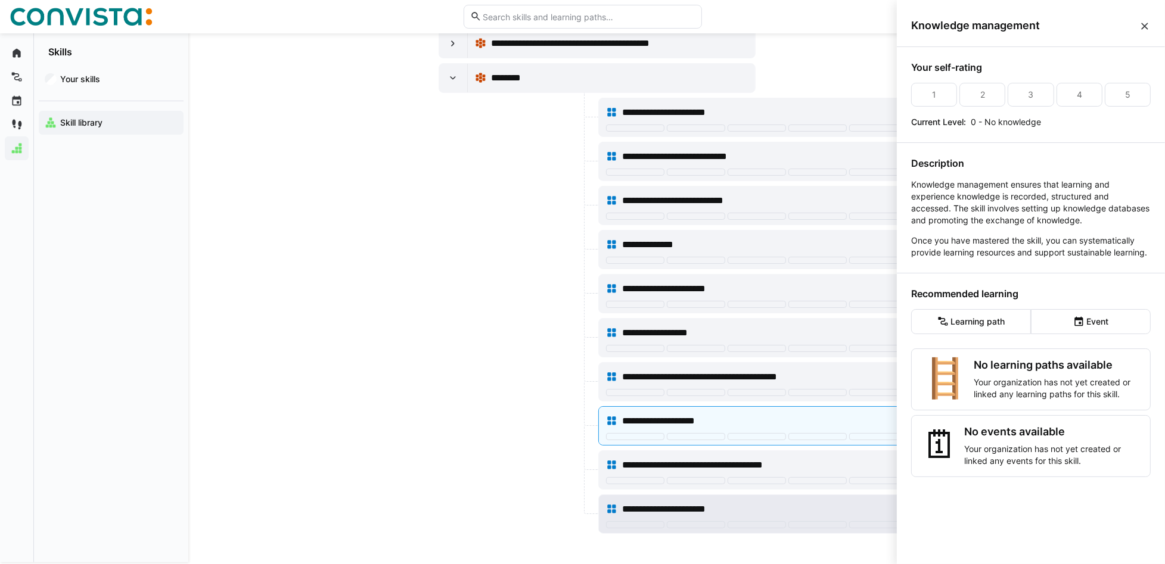
click at [673, 423] on div "**********" at bounding box center [757, 510] width 302 height 24
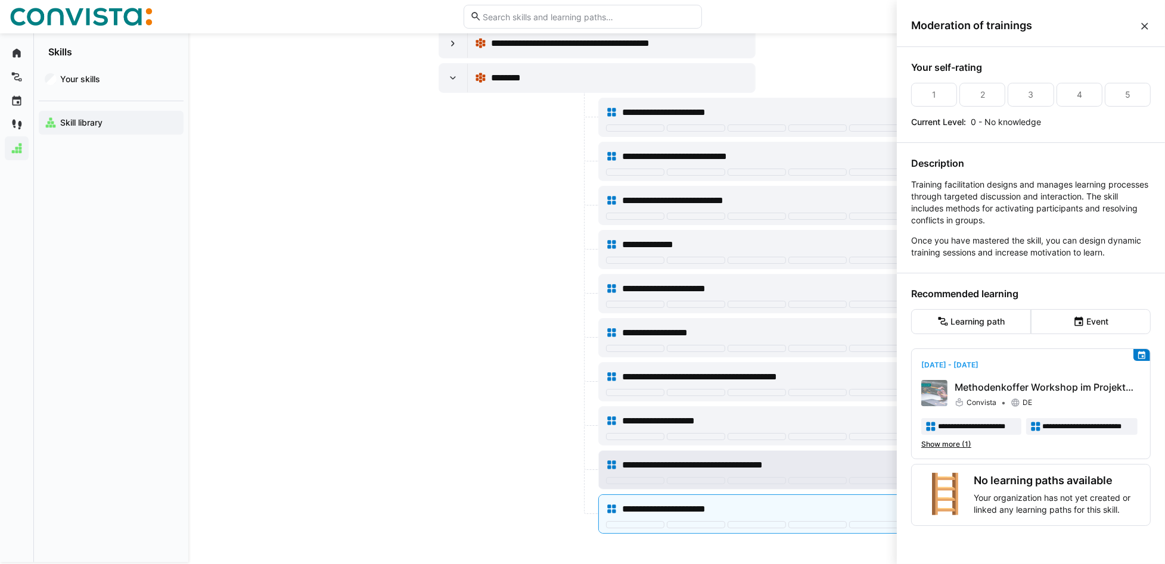
click at [634, 423] on span "**********" at bounding box center [712, 465] width 181 height 14
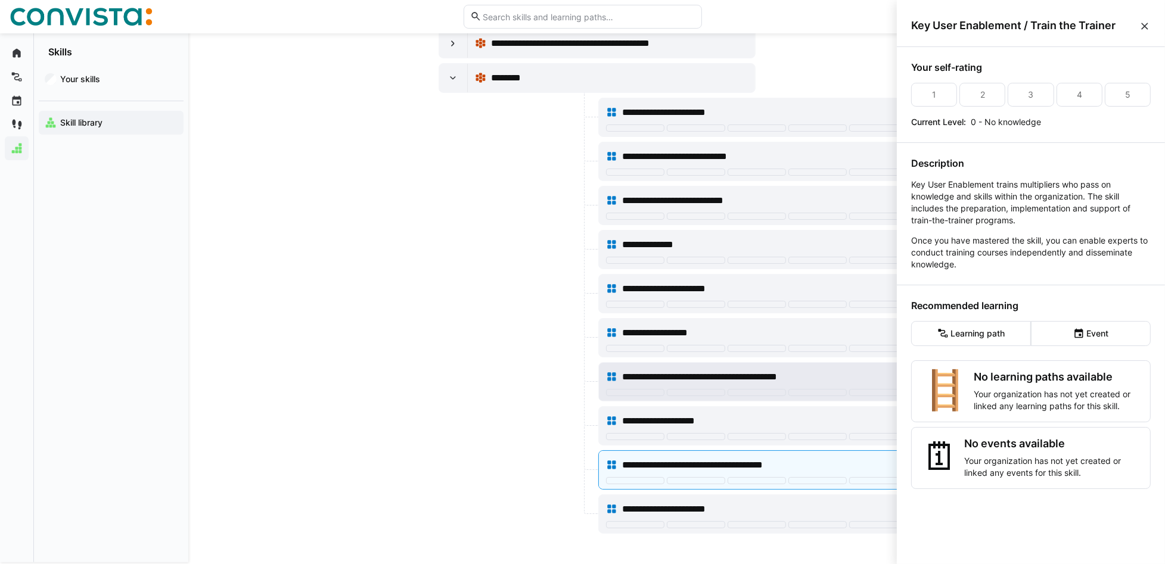
click at [644, 368] on div "**********" at bounding box center [757, 377] width 302 height 24
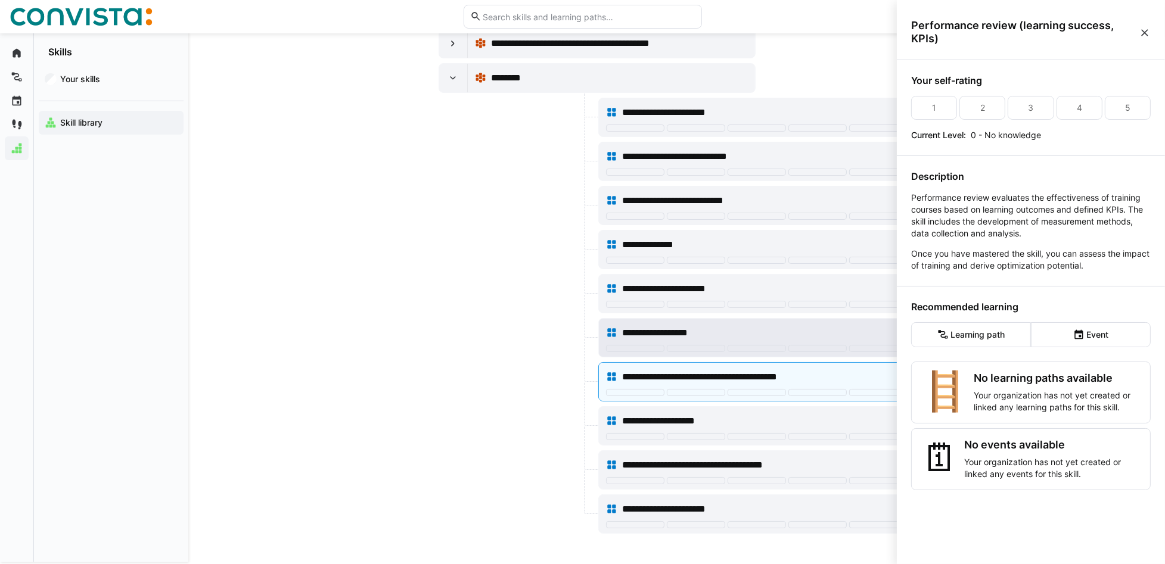
click at [647, 330] on span "**********" at bounding box center [664, 333] width 84 height 14
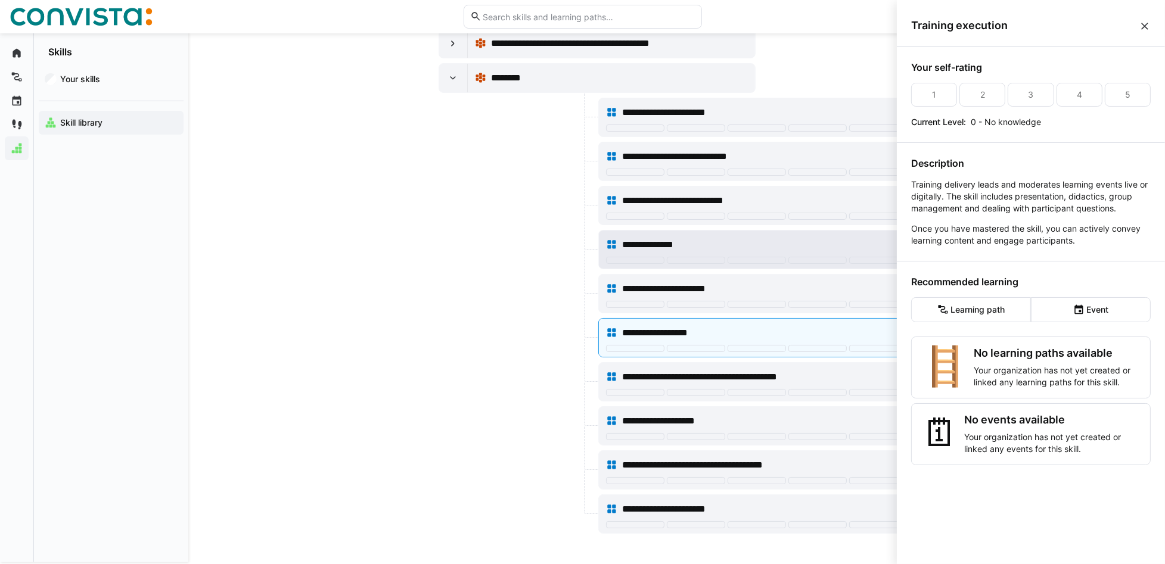
click at [634, 241] on span "**********" at bounding box center [653, 245] width 63 height 14
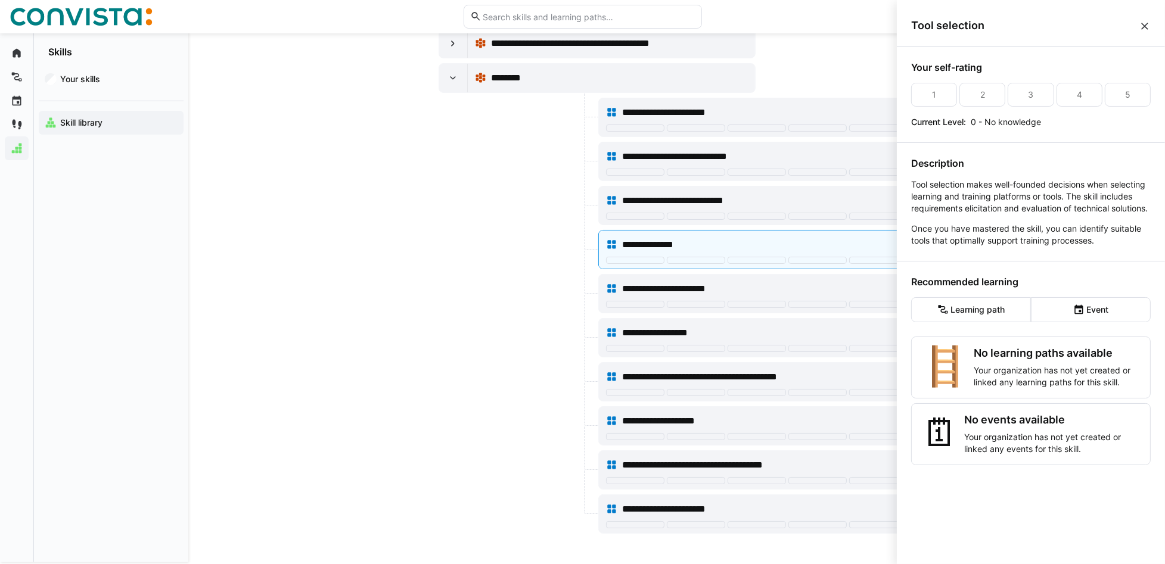
click at [883, 24] on eds-icon at bounding box center [1145, 26] width 12 height 12
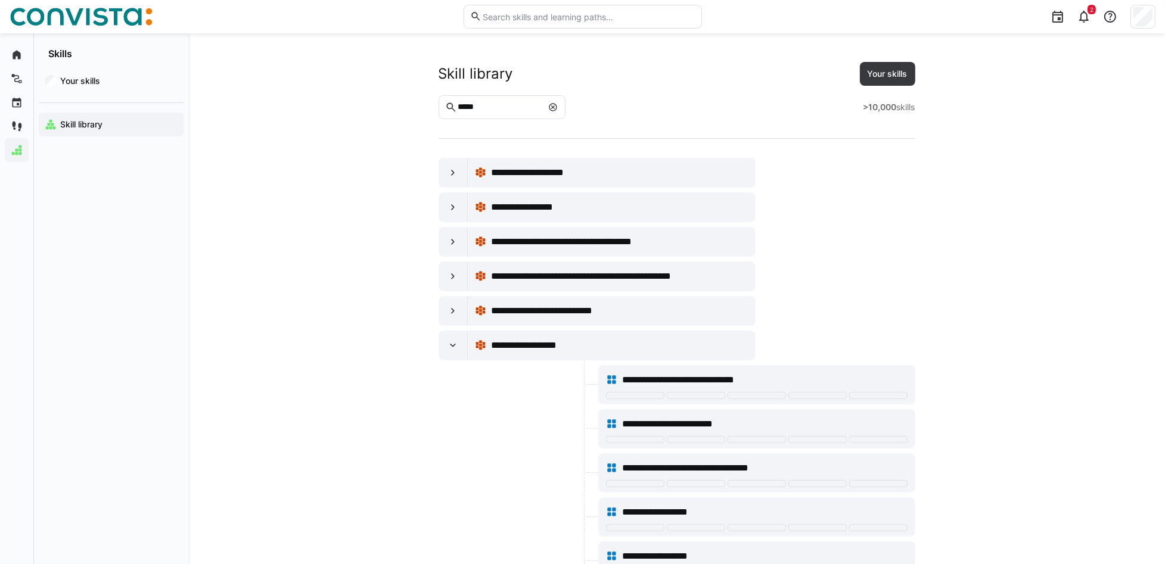
scroll to position [690, 0]
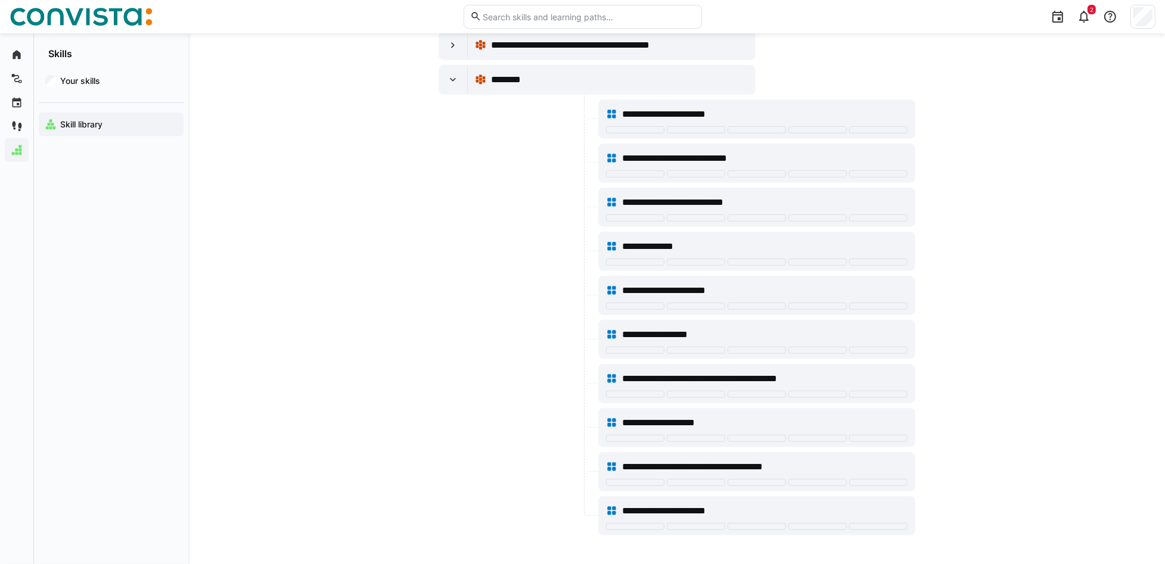
click at [530, 10] on eds-input at bounding box center [583, 17] width 238 height 24
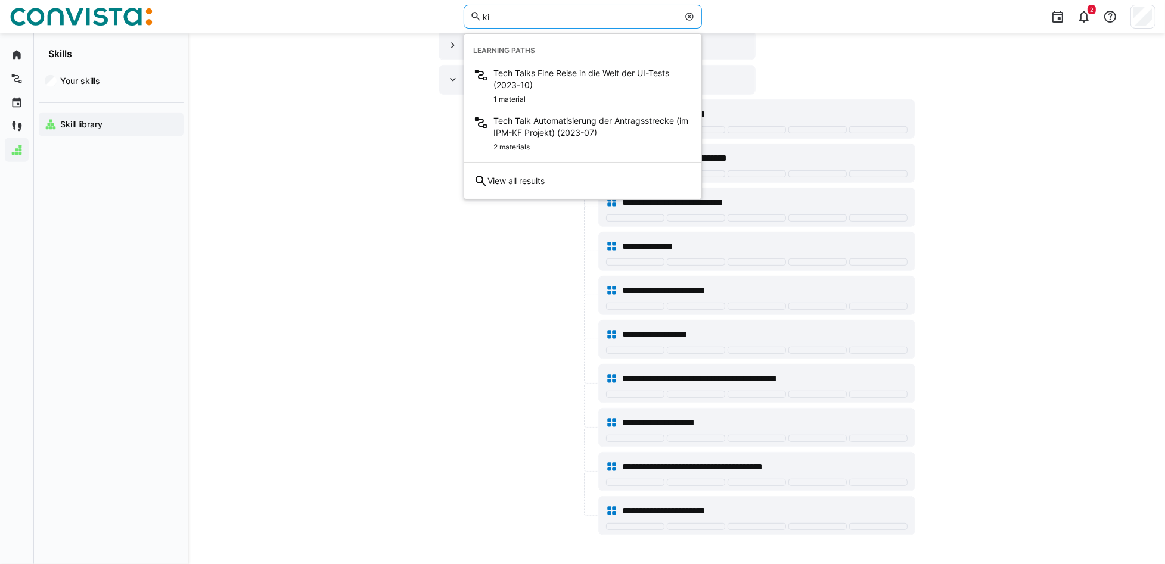
type input "ki"
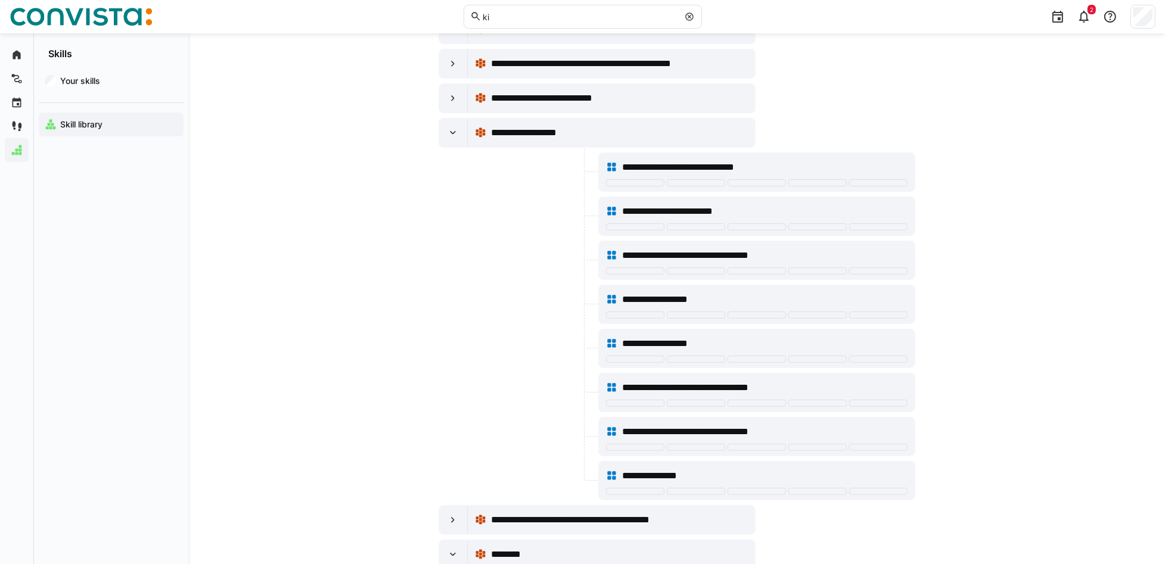
scroll to position [0, 0]
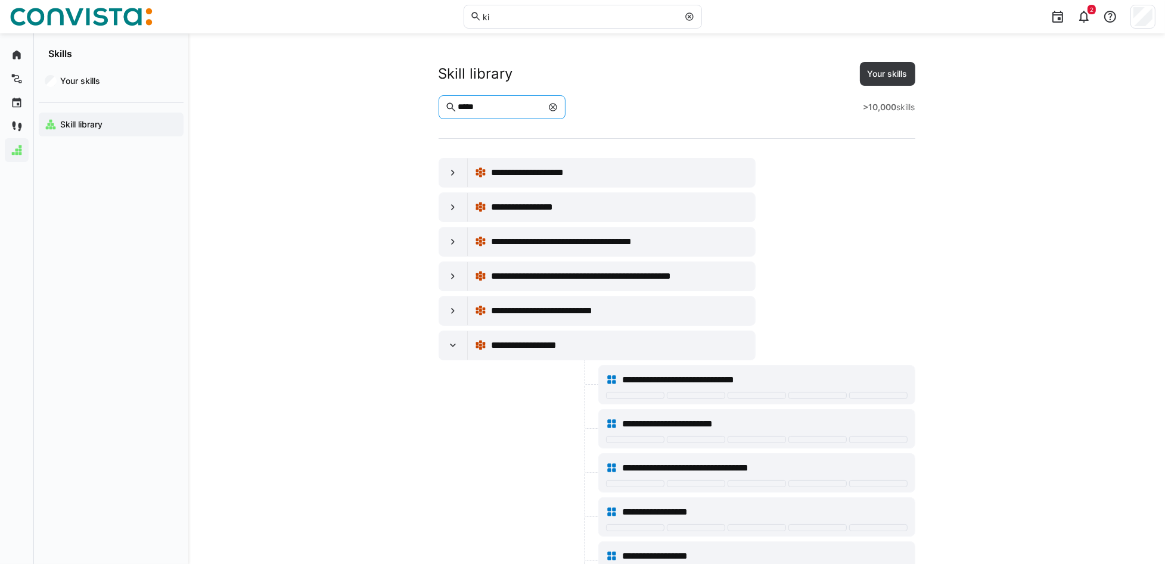
drag, startPoint x: 493, startPoint y: 105, endPoint x: 412, endPoint y: 107, distance: 81.1
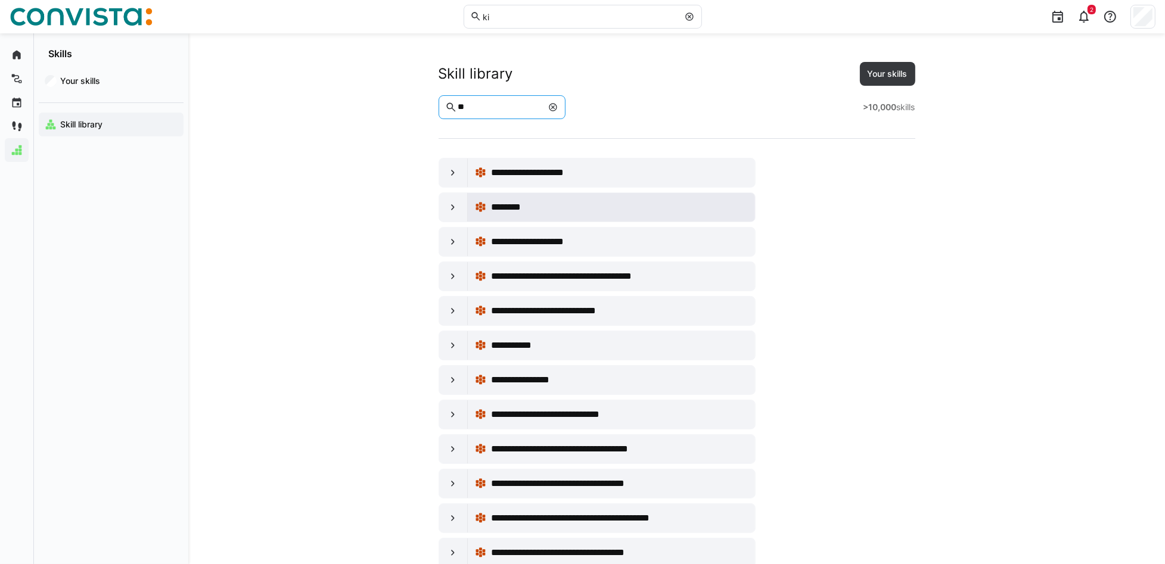
click at [501, 212] on span "********" at bounding box center [508, 207] width 34 height 14
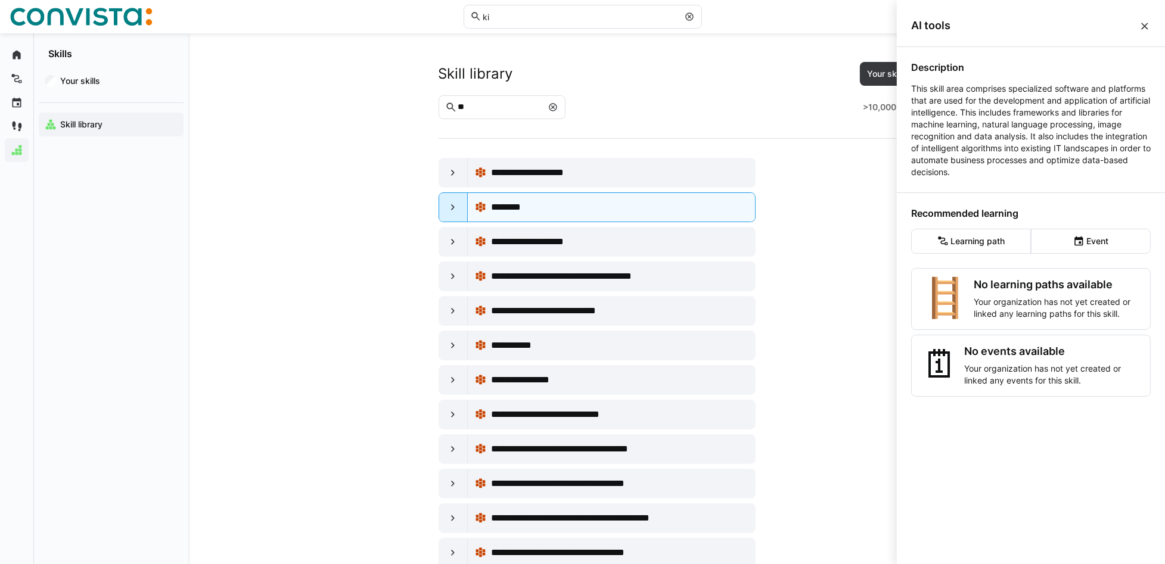
click at [450, 209] on eds-icon at bounding box center [453, 207] width 12 height 12
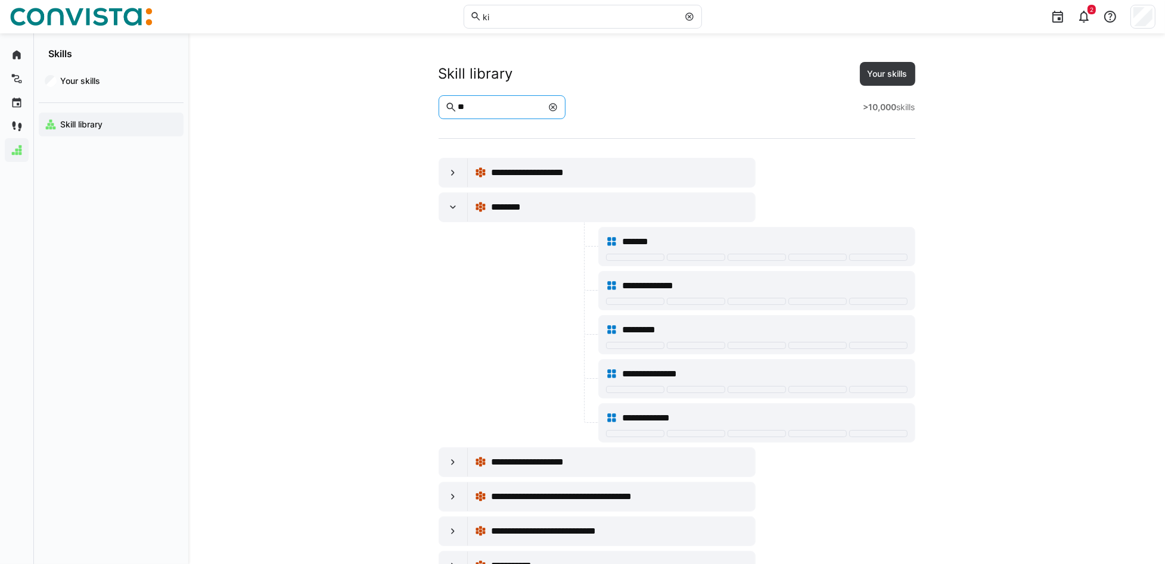
drag, startPoint x: 496, startPoint y: 105, endPoint x: 431, endPoint y: 107, distance: 65.6
click at [431, 107] on app-skills-library "**********" at bounding box center [677, 442] width 763 height 761
type input "**"
click at [498, 209] on span "********" at bounding box center [508, 207] width 34 height 14
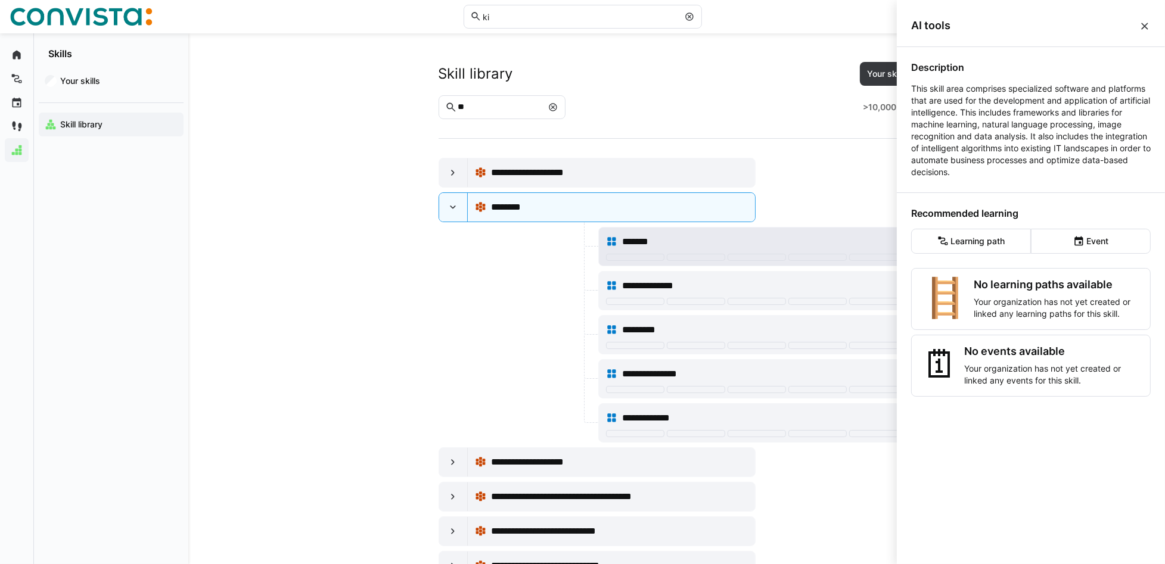
click at [621, 240] on div "*******" at bounding box center [757, 242] width 302 height 24
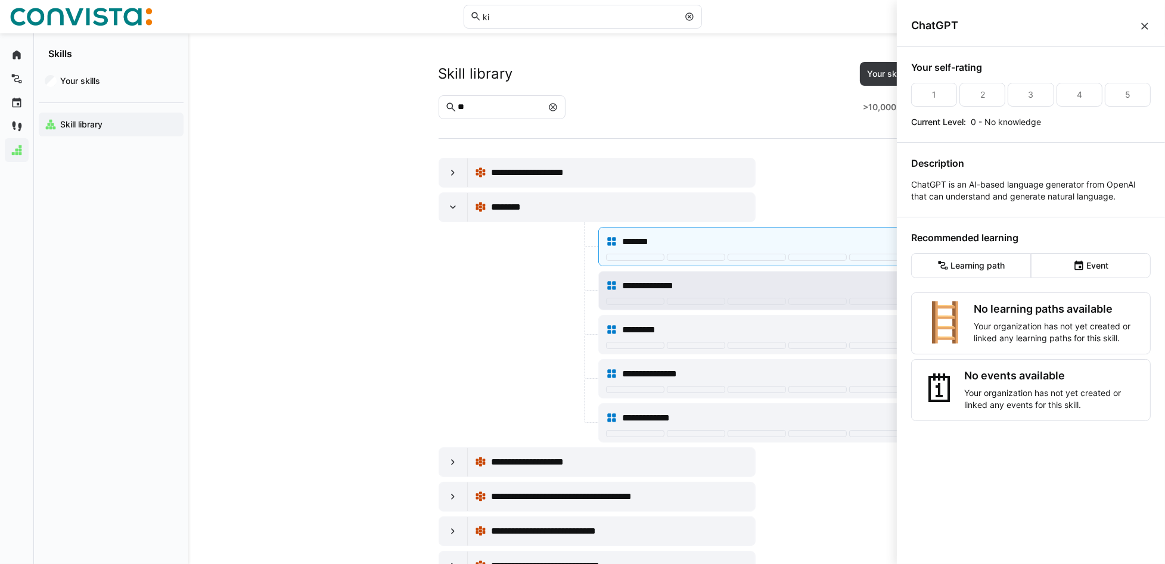
click at [619, 280] on div "**********" at bounding box center [757, 286] width 302 height 24
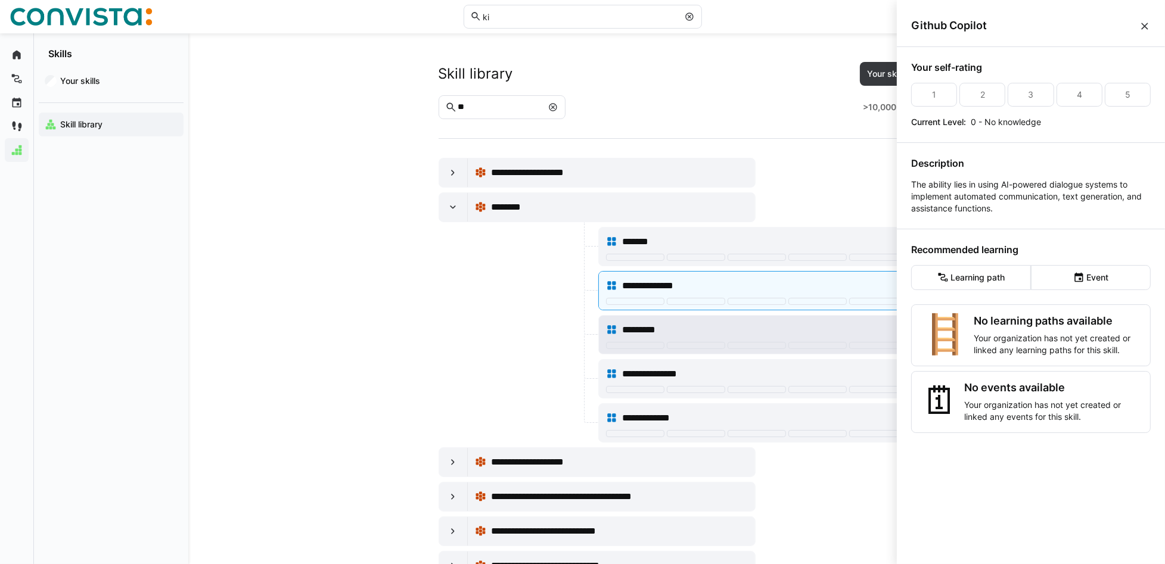
click at [615, 337] on div "*********" at bounding box center [757, 330] width 302 height 24
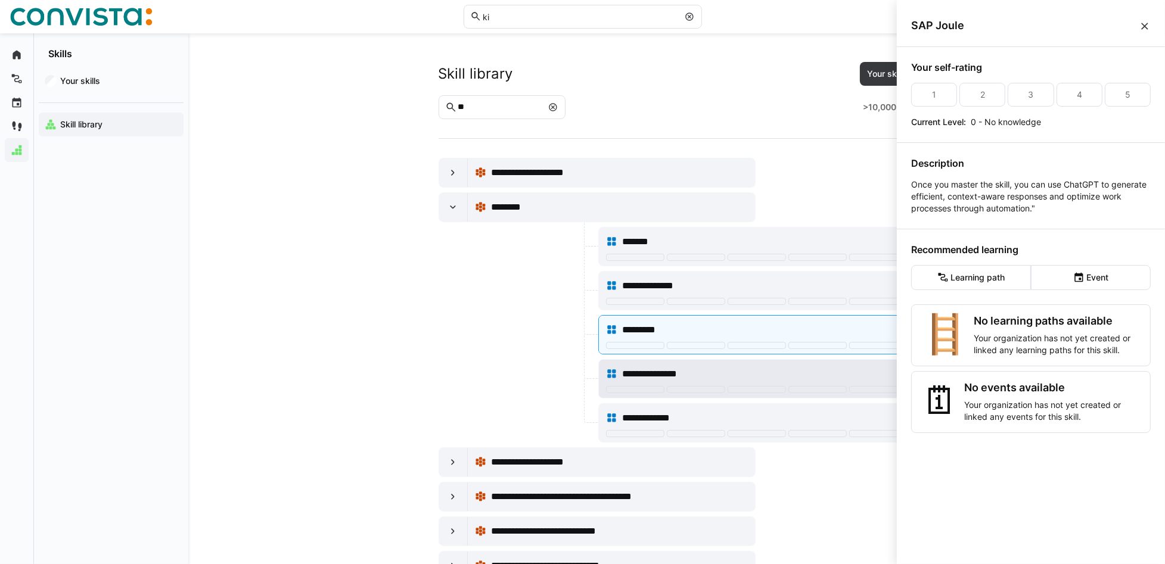
click at [620, 374] on div "**********" at bounding box center [757, 374] width 302 height 24
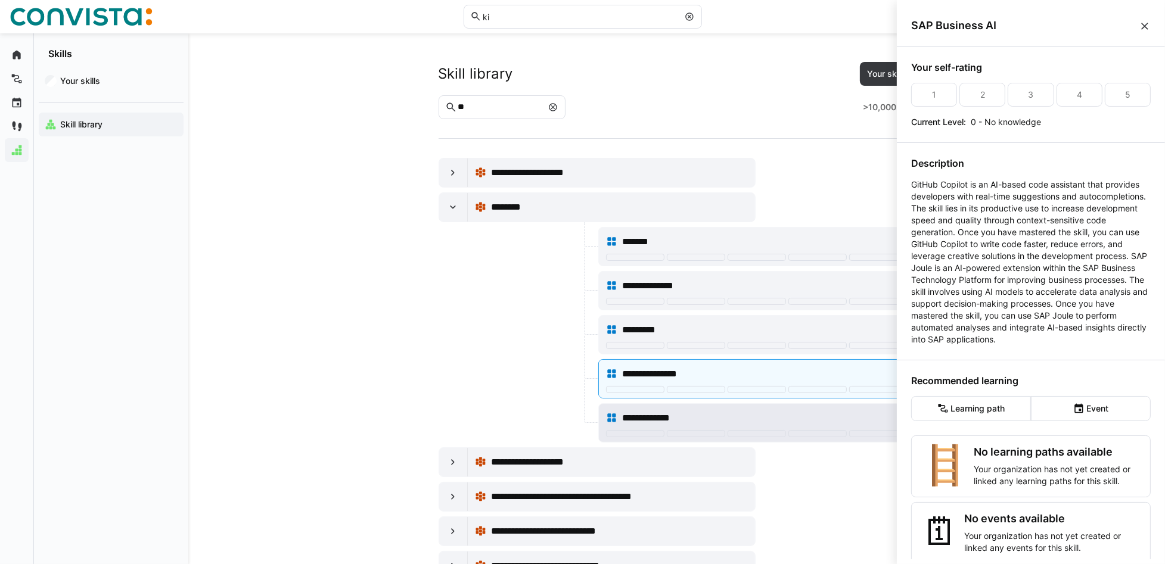
click at [619, 411] on div "**********" at bounding box center [757, 418] width 302 height 24
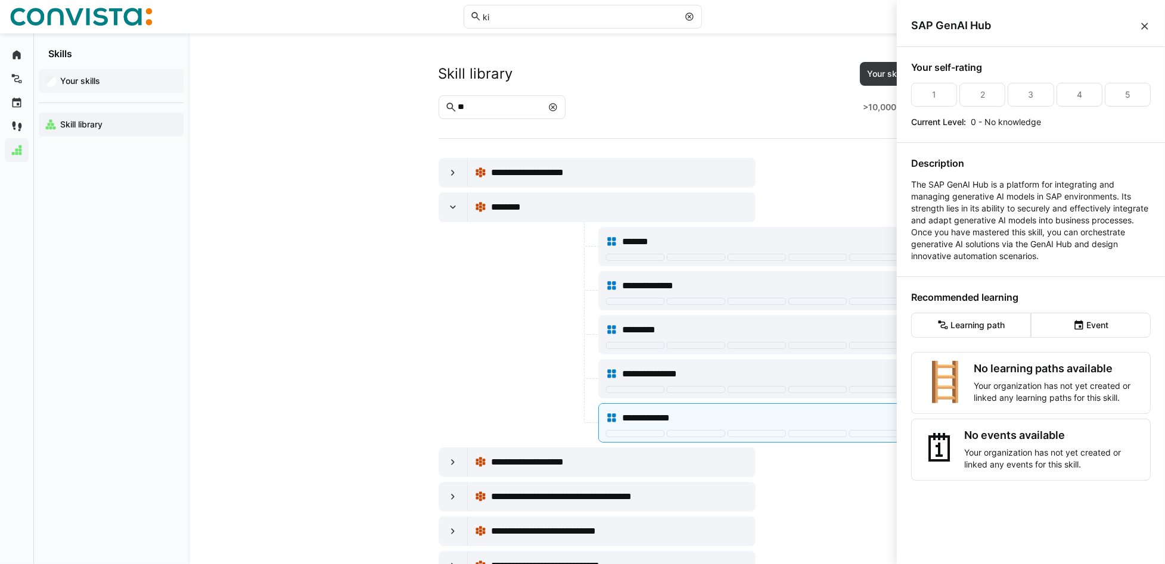
click at [104, 85] on span "Your skills" at bounding box center [117, 81] width 119 height 12
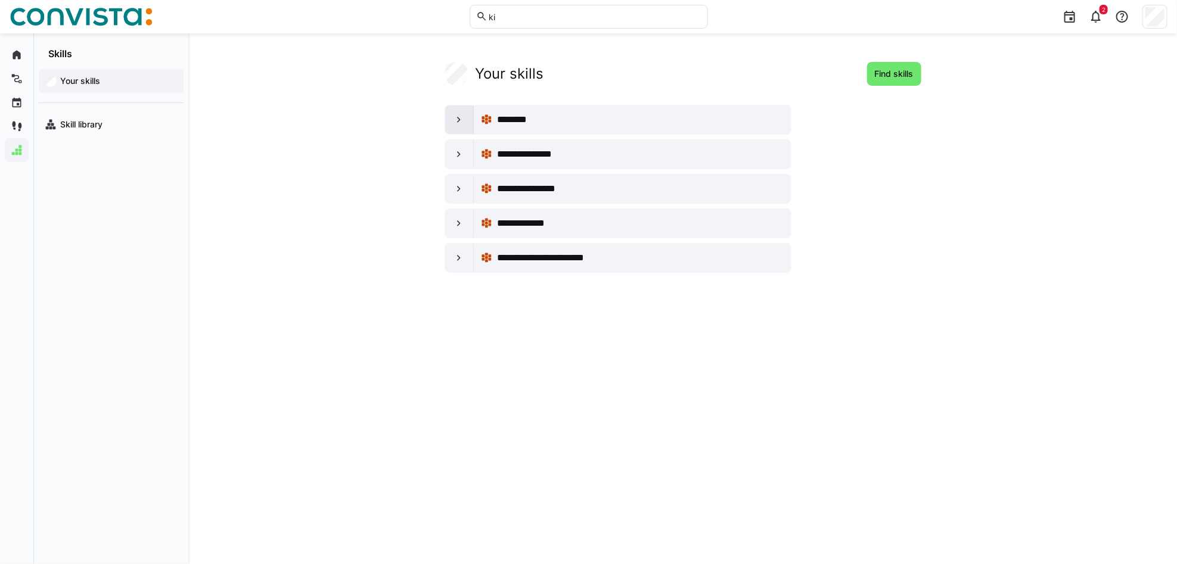
click at [454, 120] on eds-icon at bounding box center [459, 120] width 12 height 12
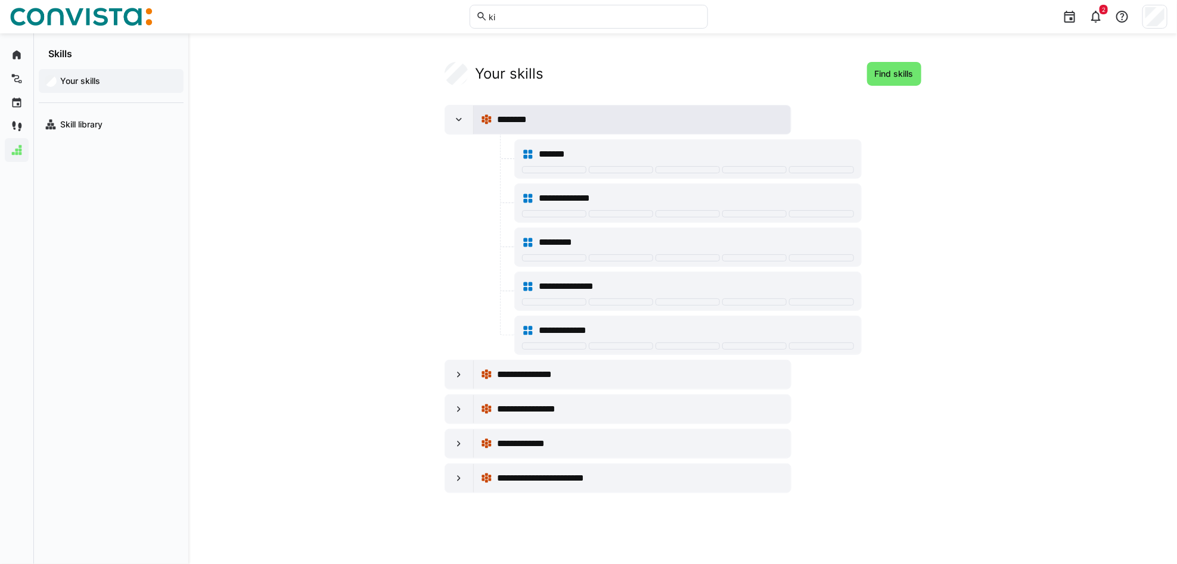
click at [515, 123] on span "********" at bounding box center [514, 120] width 34 height 14
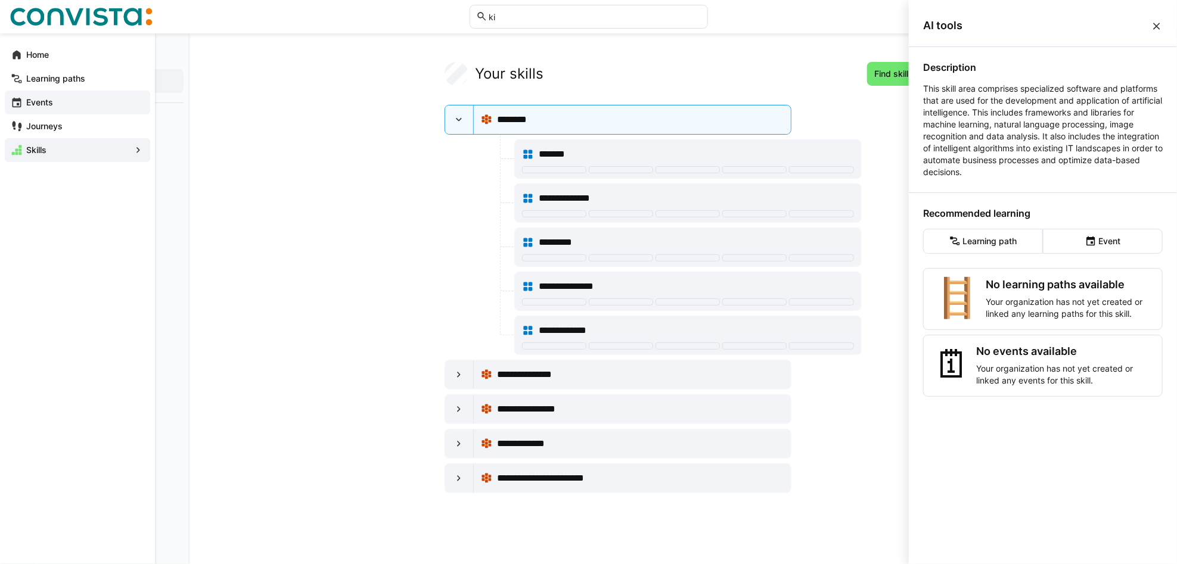
click at [20, 104] on eds-icon at bounding box center [17, 103] width 12 height 12
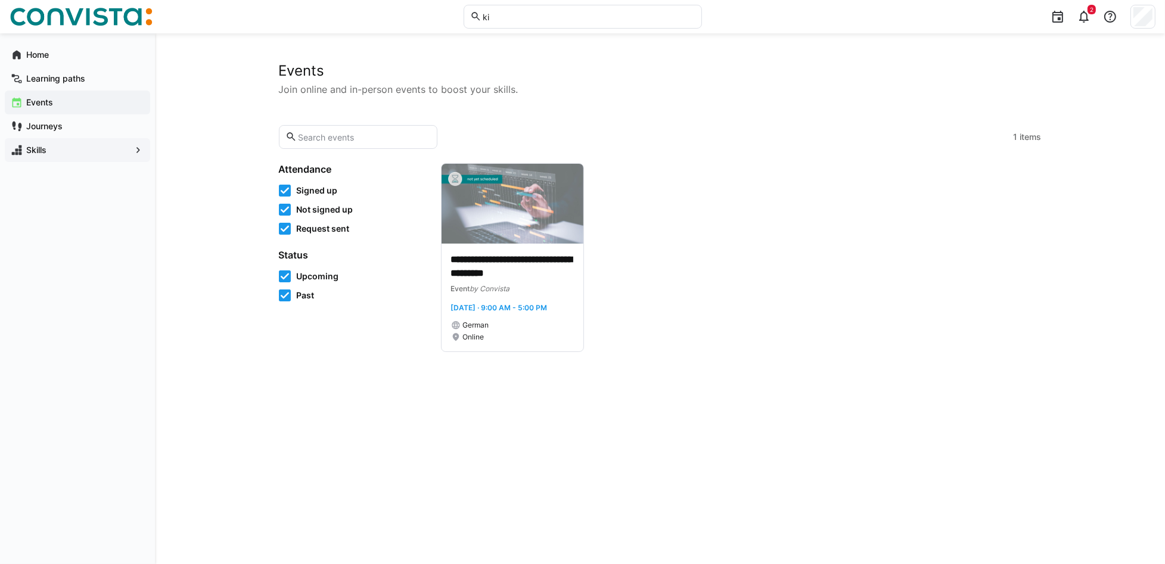
click at [336, 135] on input "text" at bounding box center [364, 137] width 134 height 11
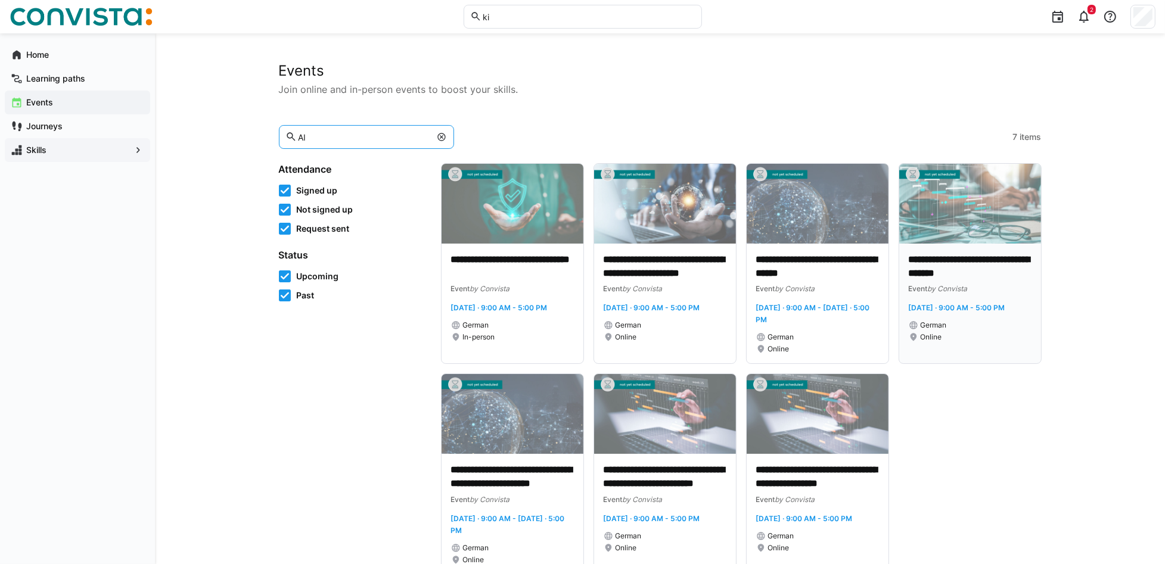
type input "AI"
click at [883, 263] on p "**********" at bounding box center [970, 266] width 123 height 27
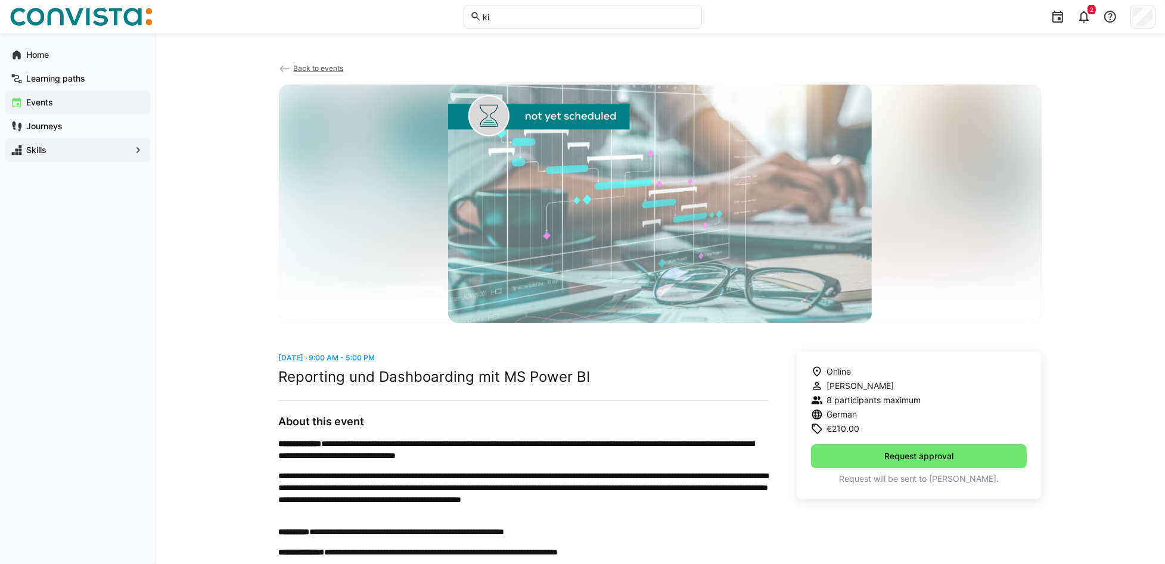
click at [306, 67] on span "Back to events" at bounding box center [318, 68] width 50 height 9
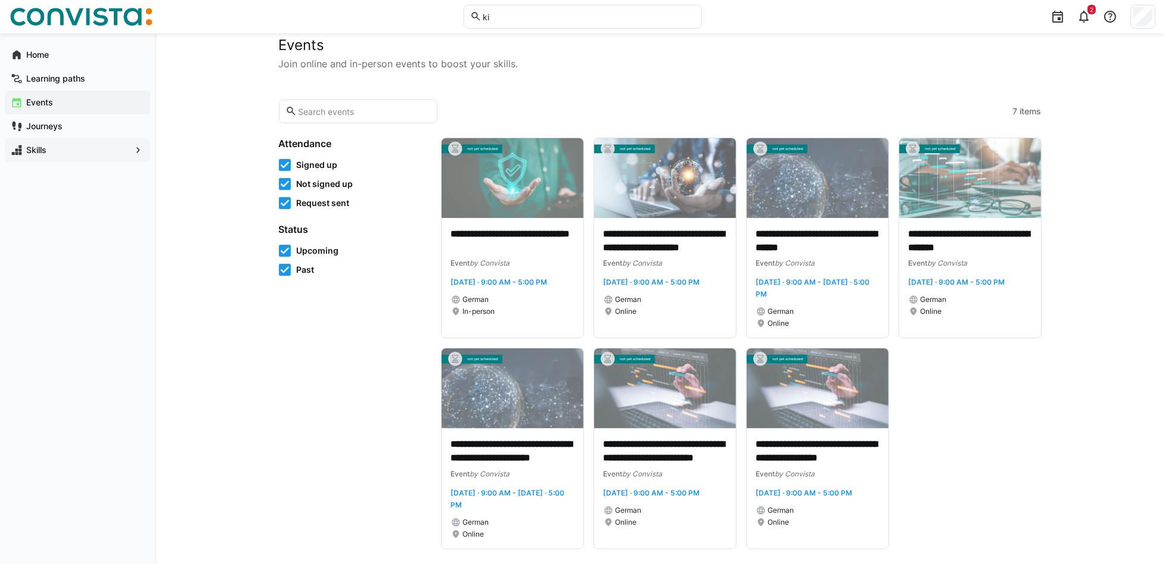
scroll to position [39, 0]
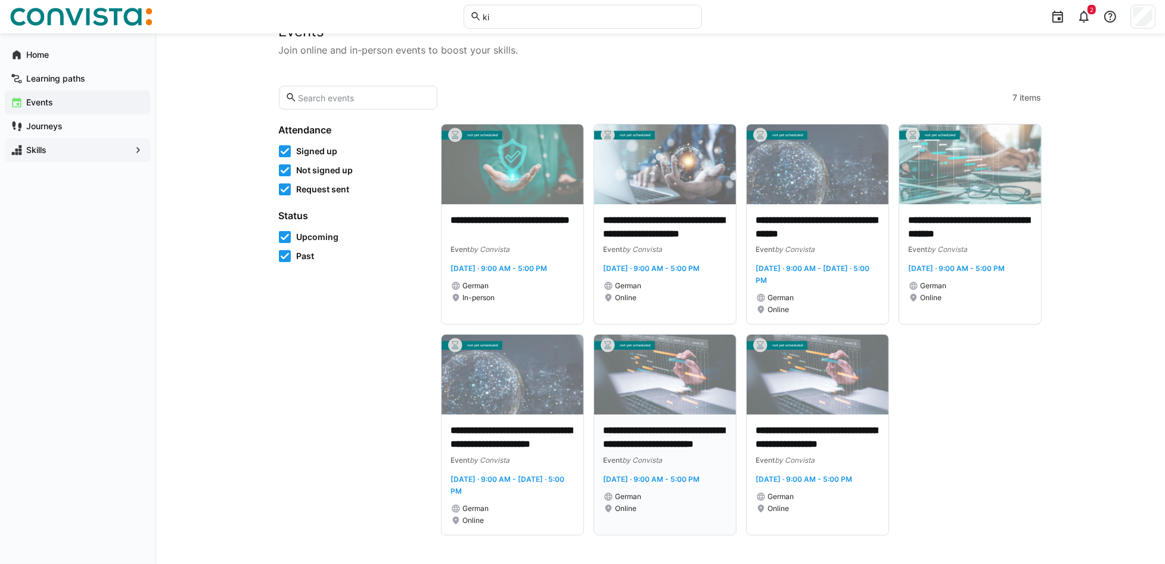
click at [651, 380] on img at bounding box center [665, 375] width 142 height 80
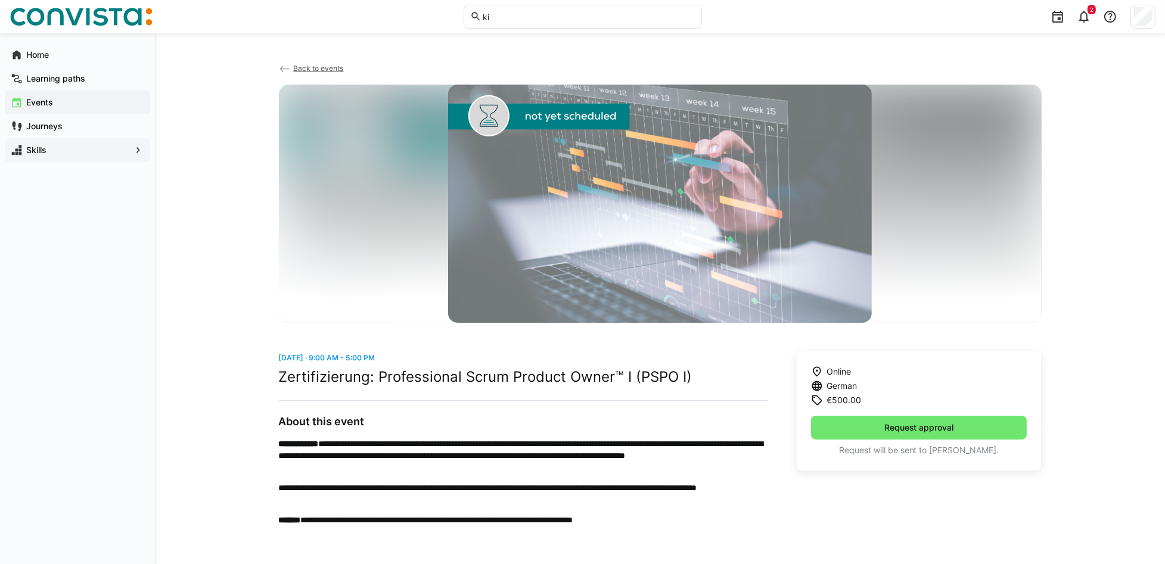
click at [316, 68] on span "Back to events" at bounding box center [318, 68] width 50 height 9
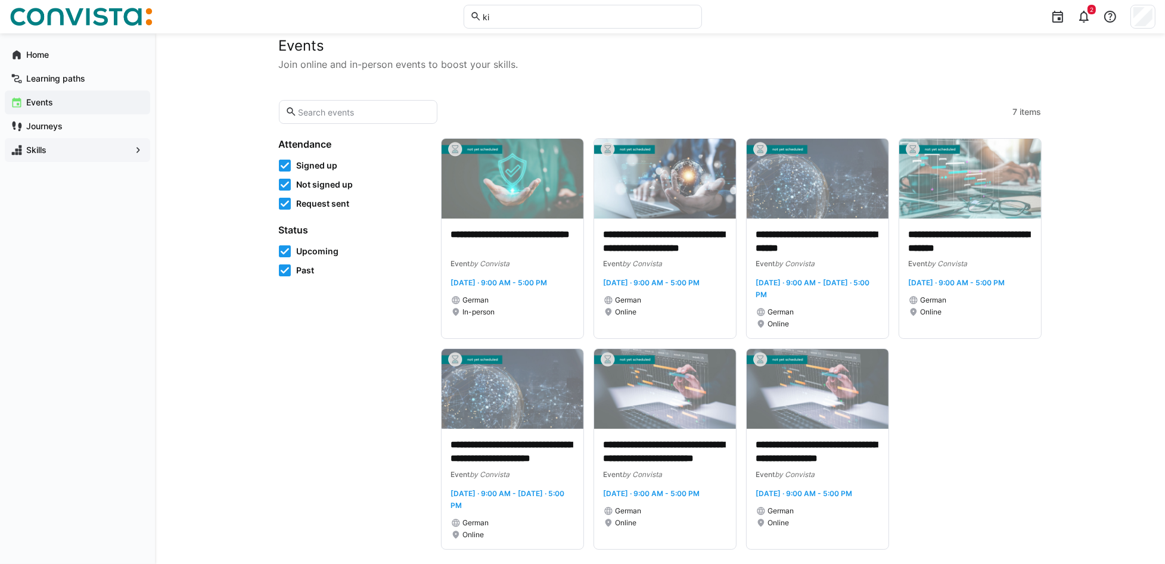
scroll to position [39, 0]
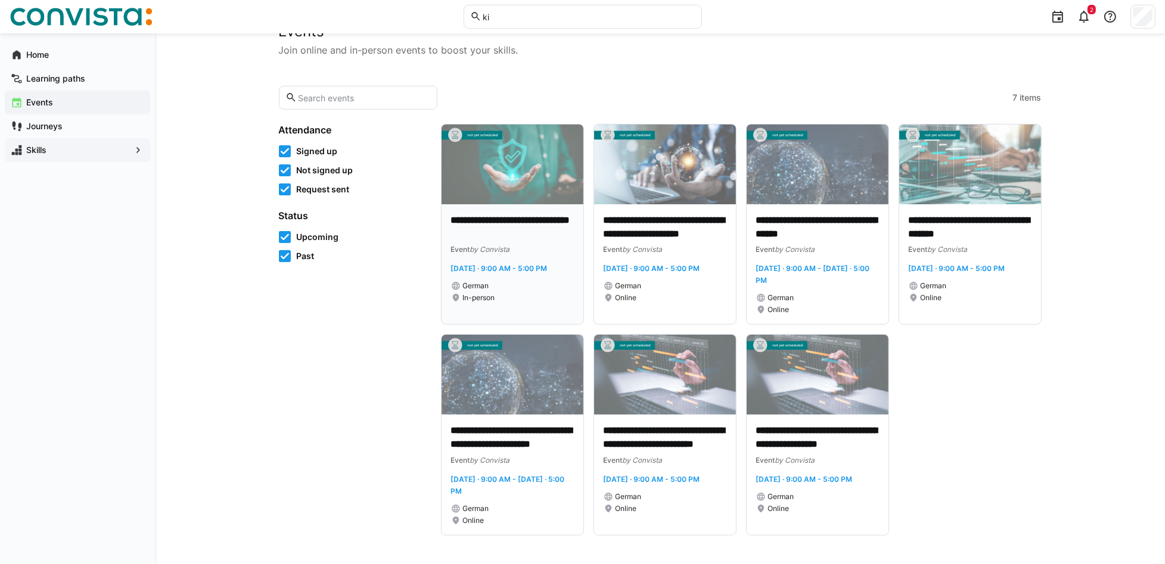
click at [499, 274] on app-date-range-label "[DATE] · 9:00 AM - 5:00 PM" at bounding box center [512, 268] width 123 height 12
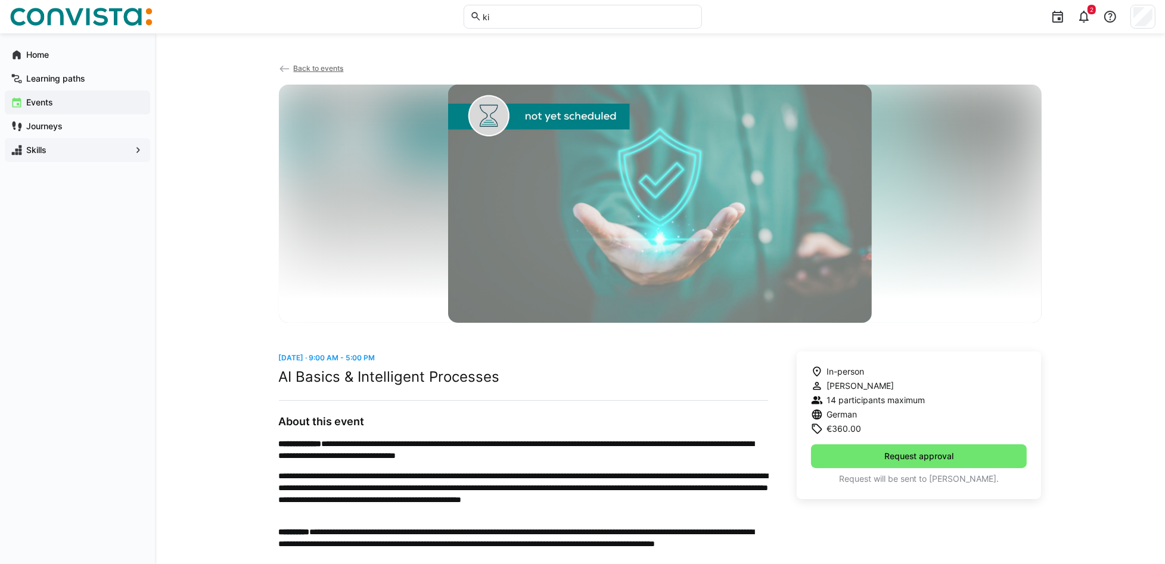
click at [310, 69] on span "Back to events" at bounding box center [318, 68] width 50 height 9
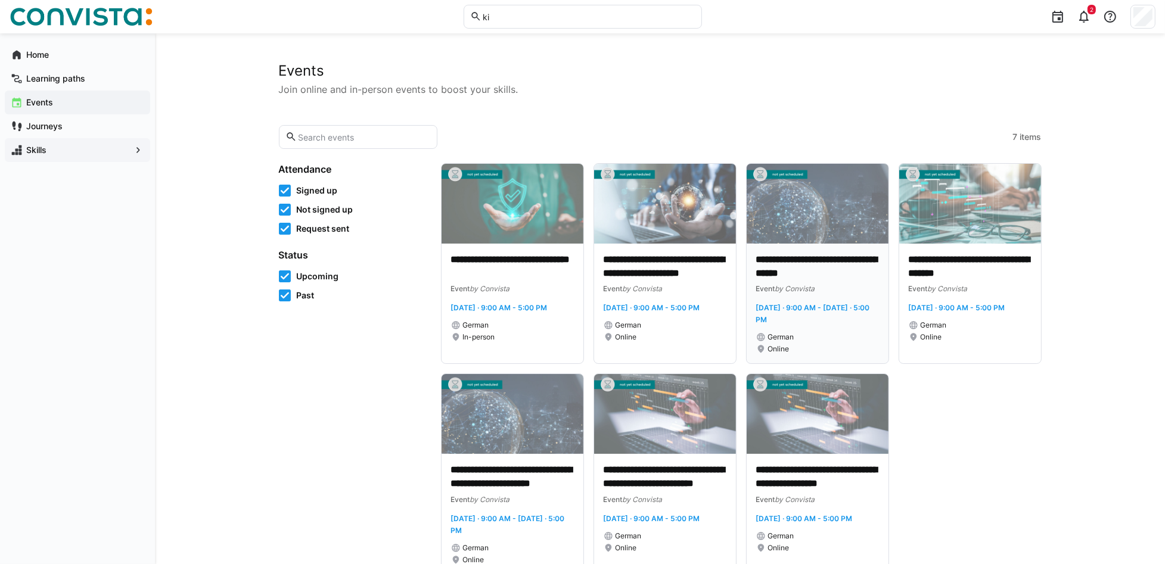
click at [825, 265] on p "**********" at bounding box center [817, 266] width 123 height 27
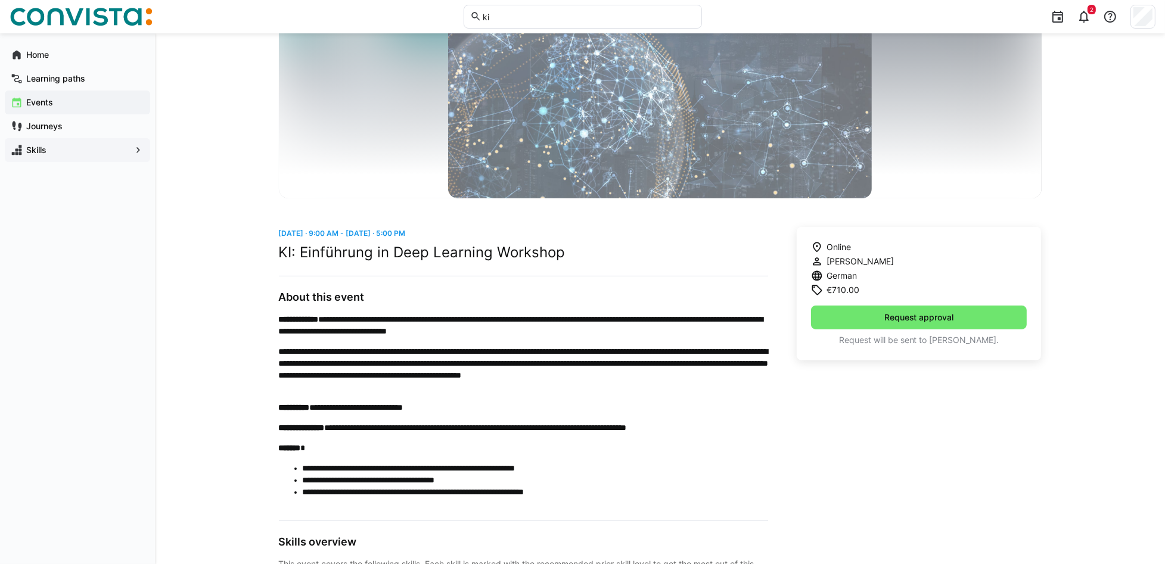
scroll to position [110, 0]
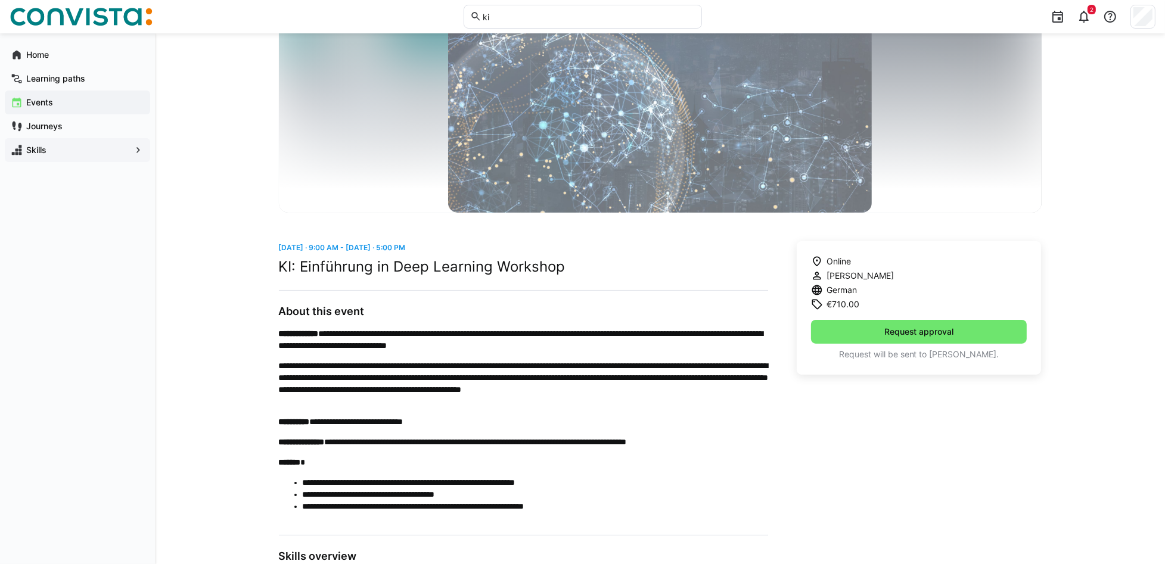
click at [0, 0] on app-navigation-label "Events" at bounding box center [0, 0] width 0 height 0
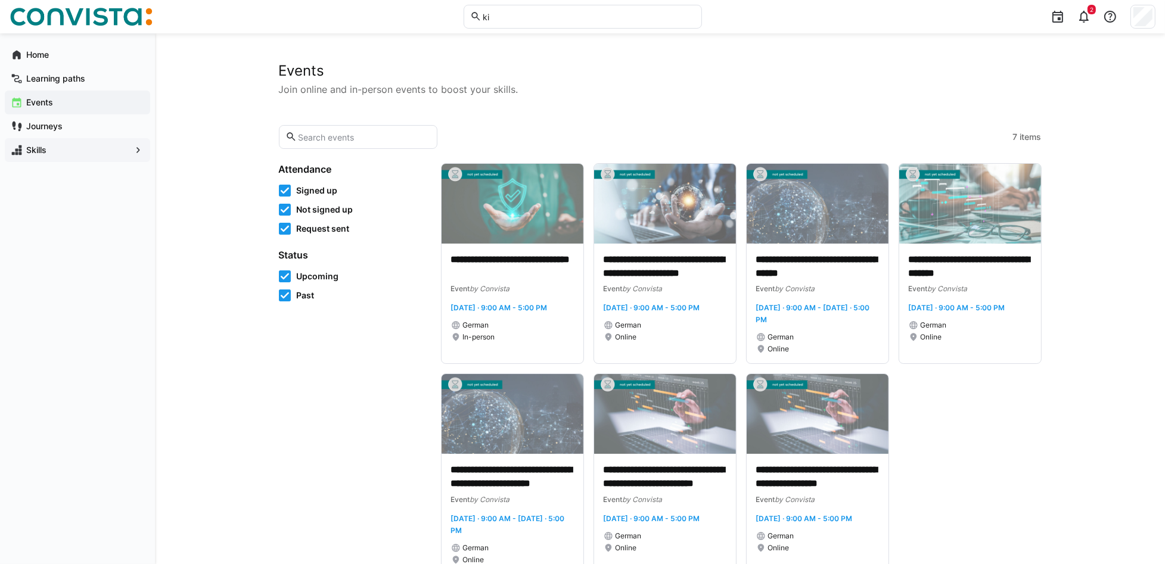
click at [0, 0] on app-navigation-label "Skills" at bounding box center [0, 0] width 0 height 0
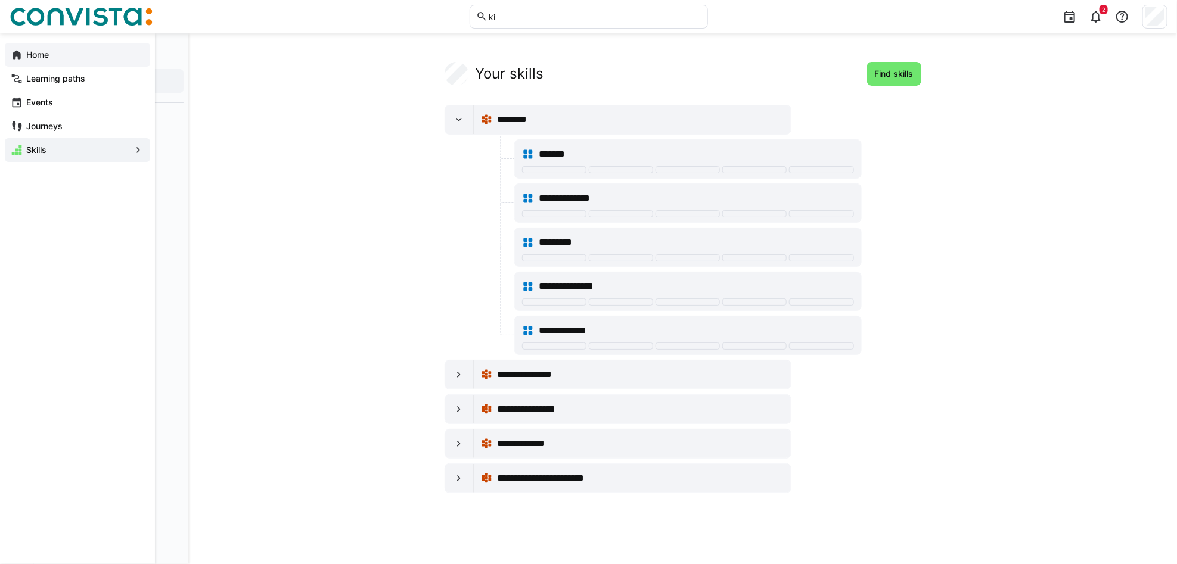
click at [18, 52] on eds-icon at bounding box center [17, 55] width 12 height 12
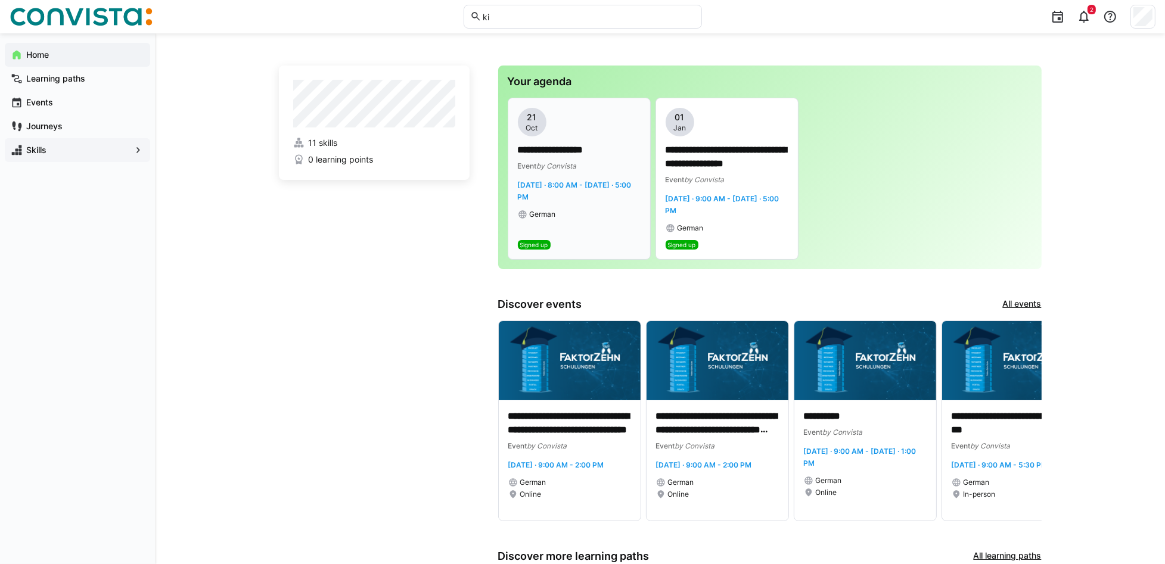
click at [535, 120] on span "21" at bounding box center [532, 117] width 10 height 12
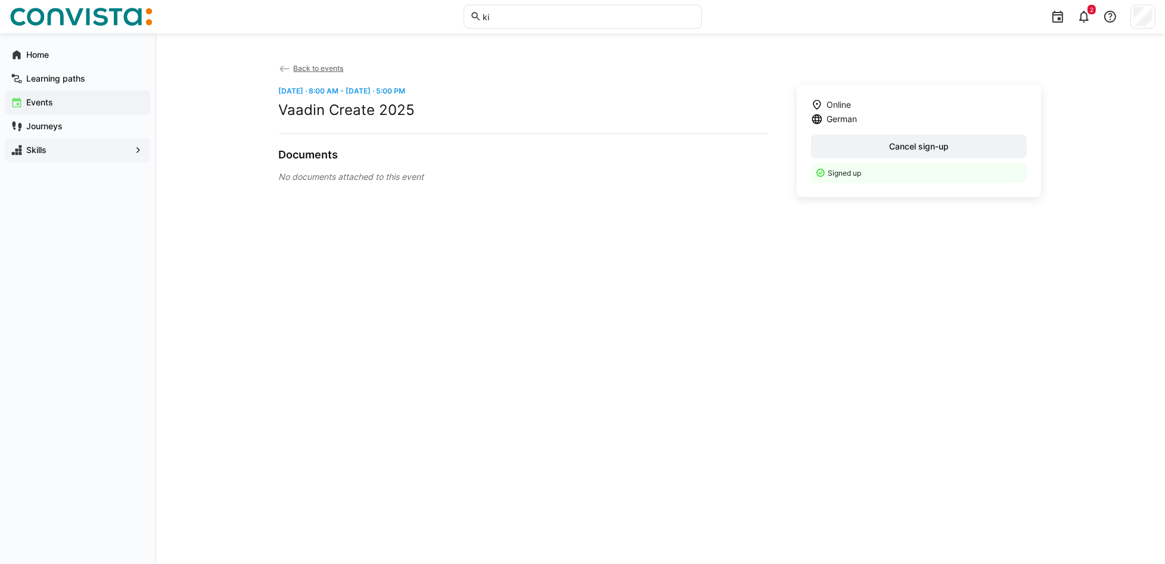
click at [320, 68] on span "Back to events" at bounding box center [318, 68] width 50 height 9
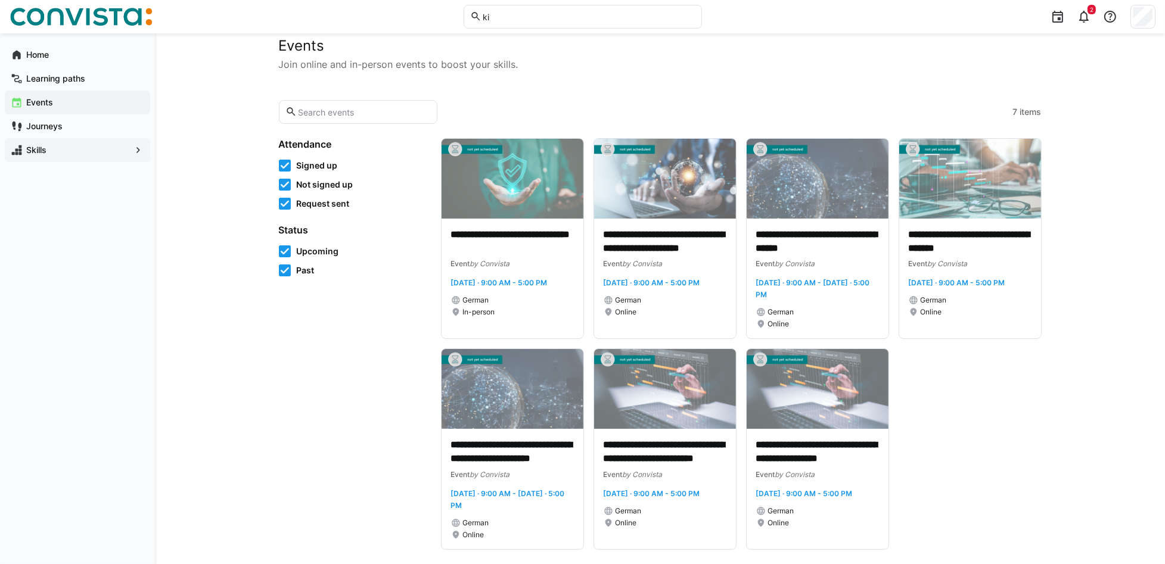
scroll to position [39, 0]
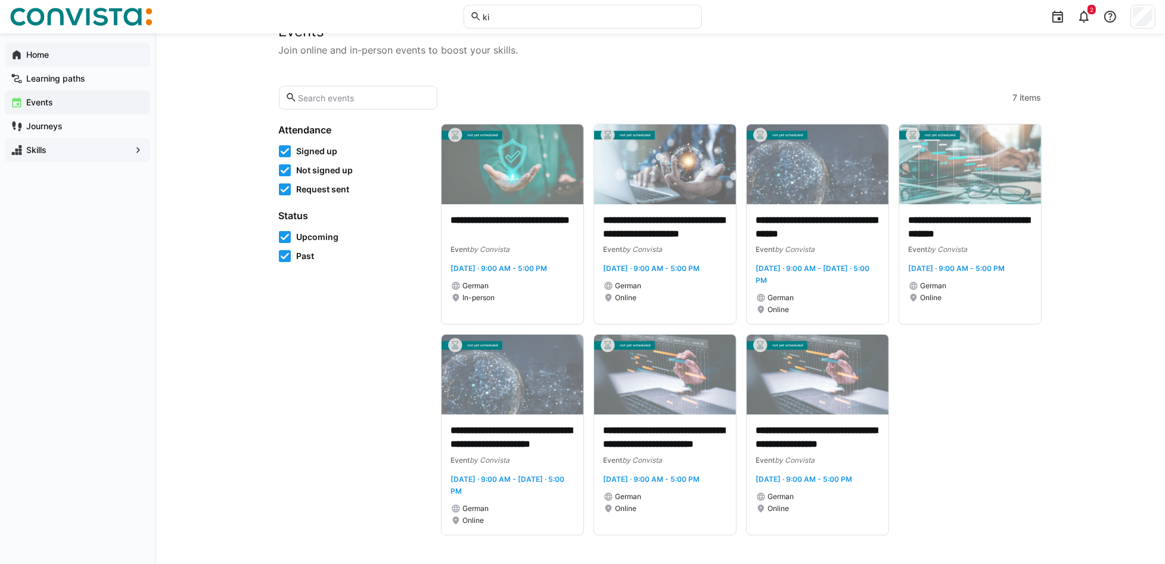
click at [0, 0] on app-navigation-label "Home" at bounding box center [0, 0] width 0 height 0
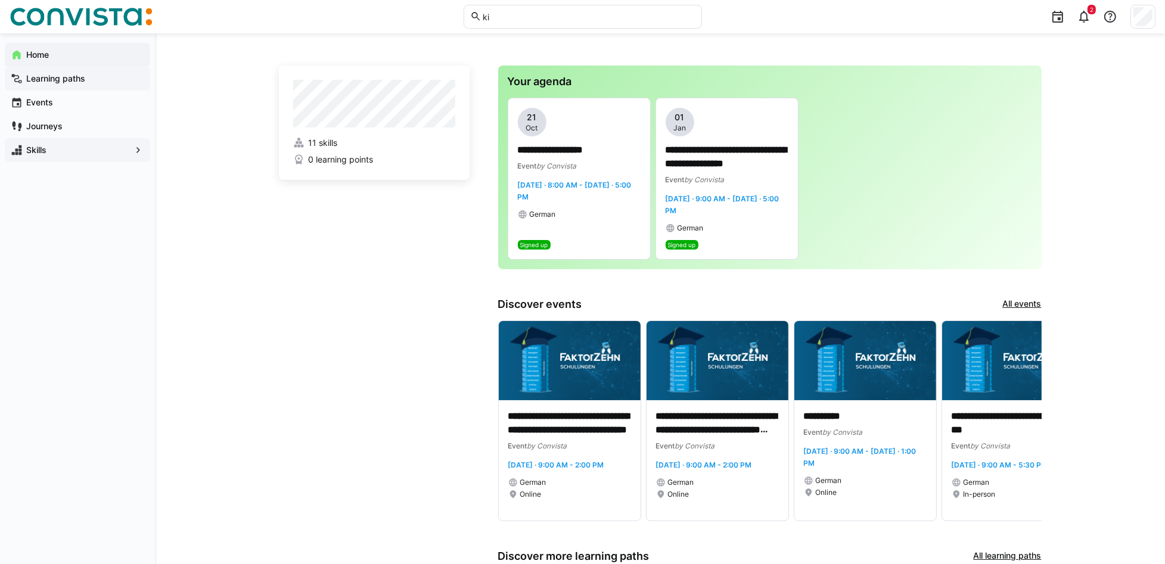
click at [0, 0] on app-navigation-label "Learning paths" at bounding box center [0, 0] width 0 height 0
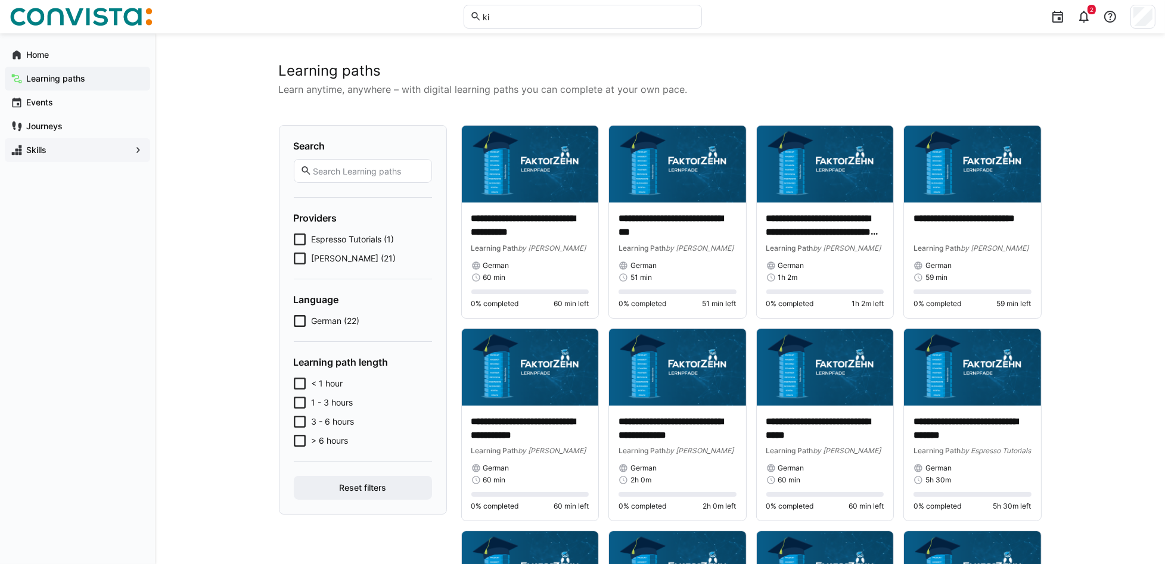
click at [38, 158] on div "Skills" at bounding box center [77, 150] width 145 height 24
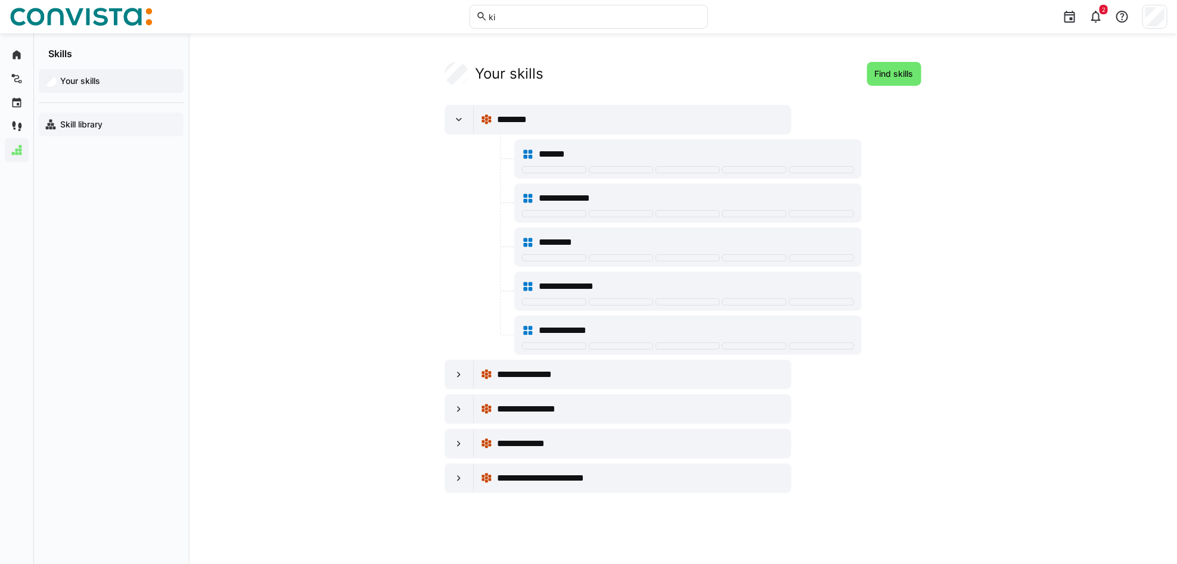
click at [0, 0] on app-navigation-label "Skill library" at bounding box center [0, 0] width 0 height 0
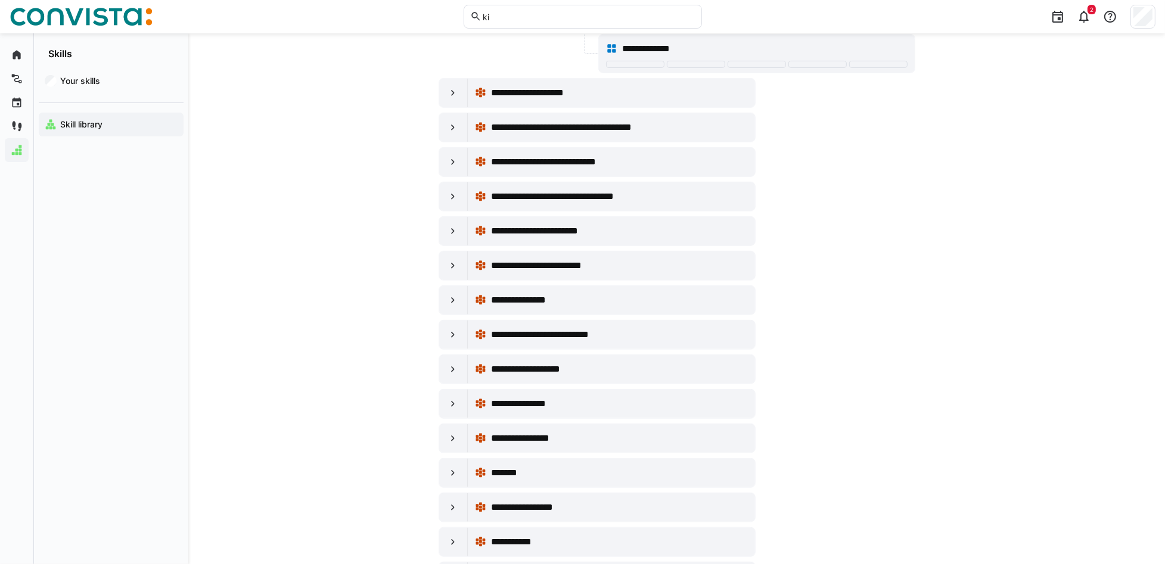
scroll to position [477, 0]
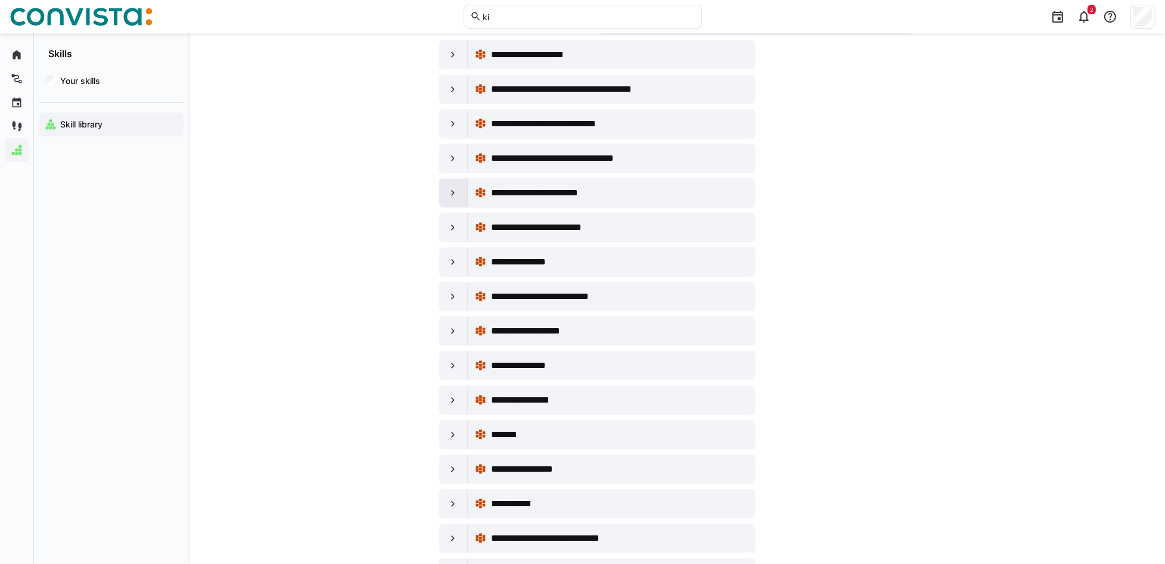
click at [455, 198] on eds-icon at bounding box center [453, 193] width 12 height 12
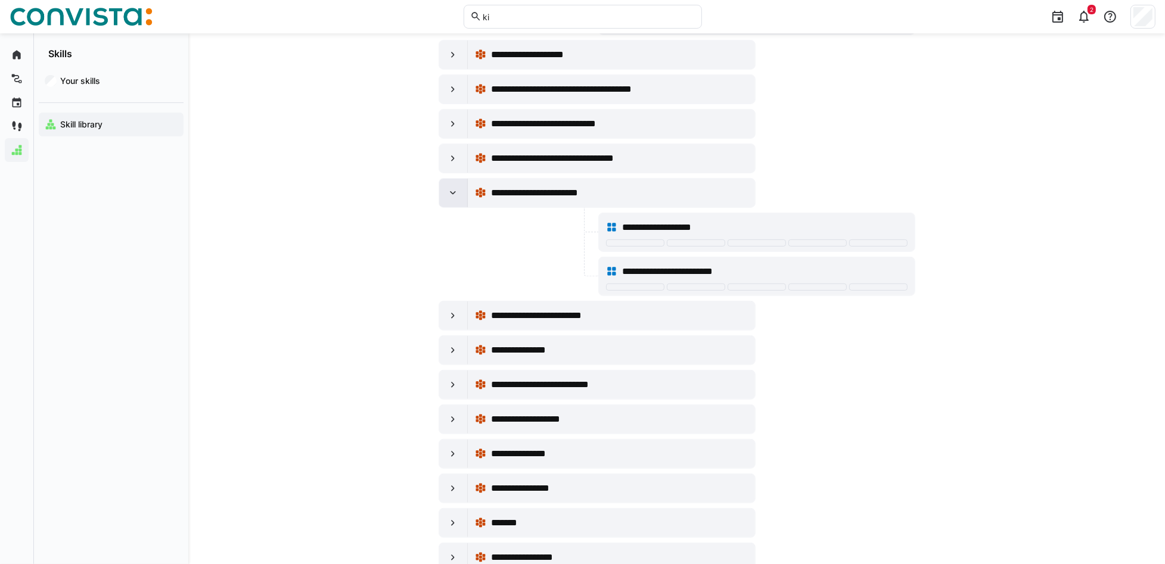
click at [455, 198] on eds-icon at bounding box center [453, 193] width 12 height 12
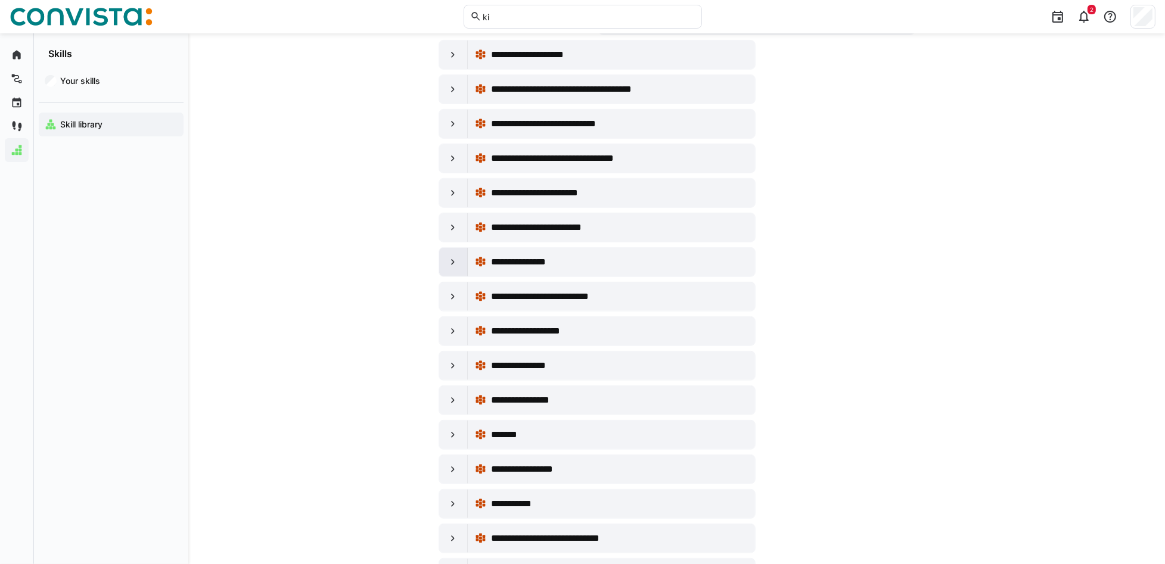
click at [455, 261] on eds-icon at bounding box center [453, 262] width 12 height 12
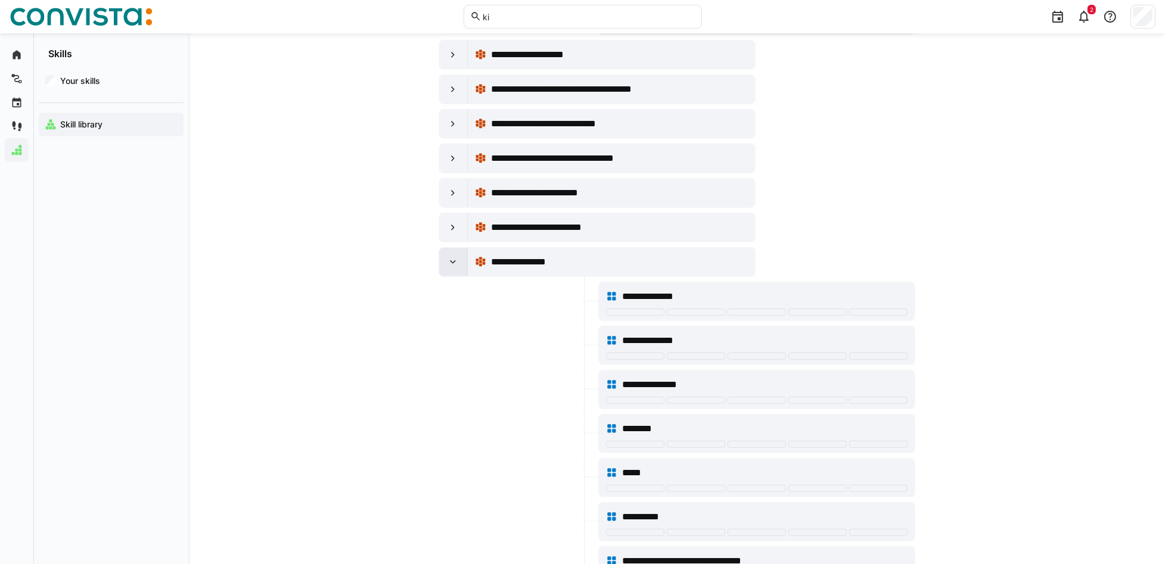
click at [455, 261] on eds-icon at bounding box center [453, 262] width 12 height 12
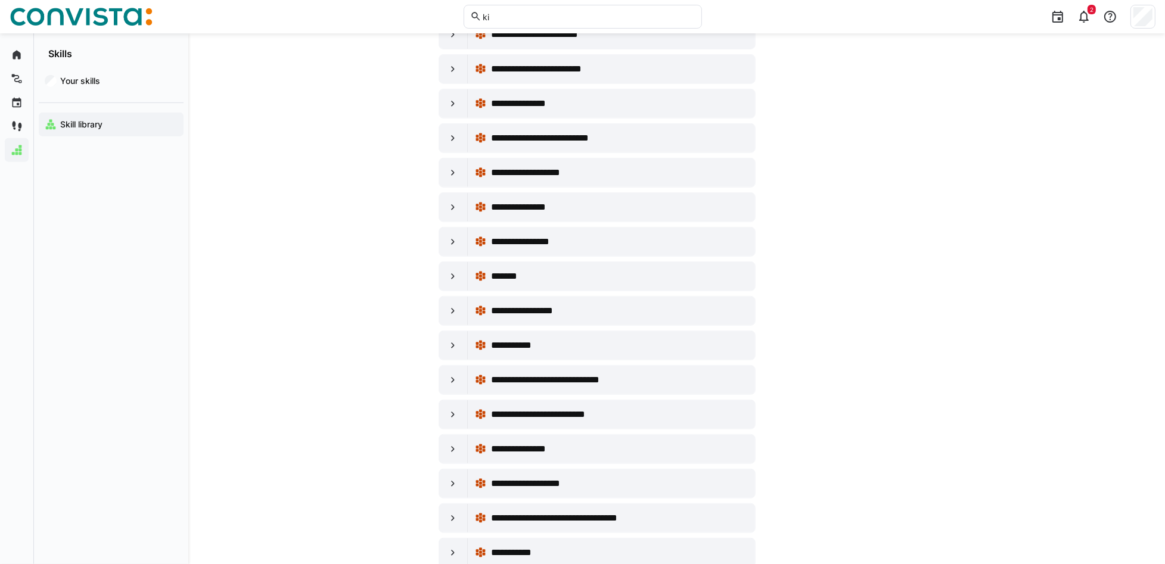
scroll to position [715, 0]
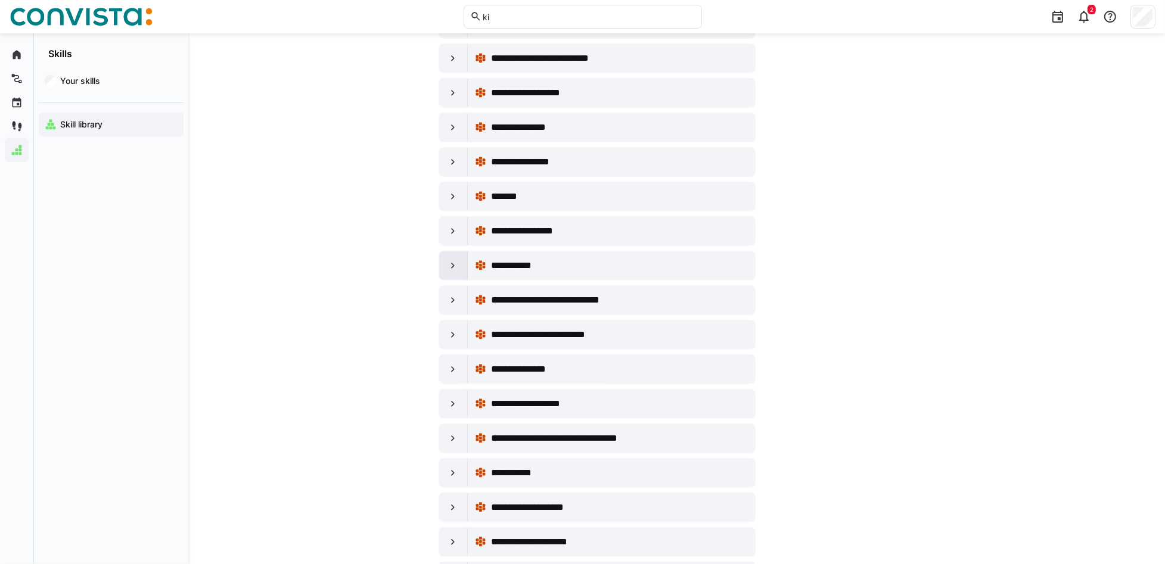
click at [447, 266] on eds-icon at bounding box center [453, 266] width 12 height 12
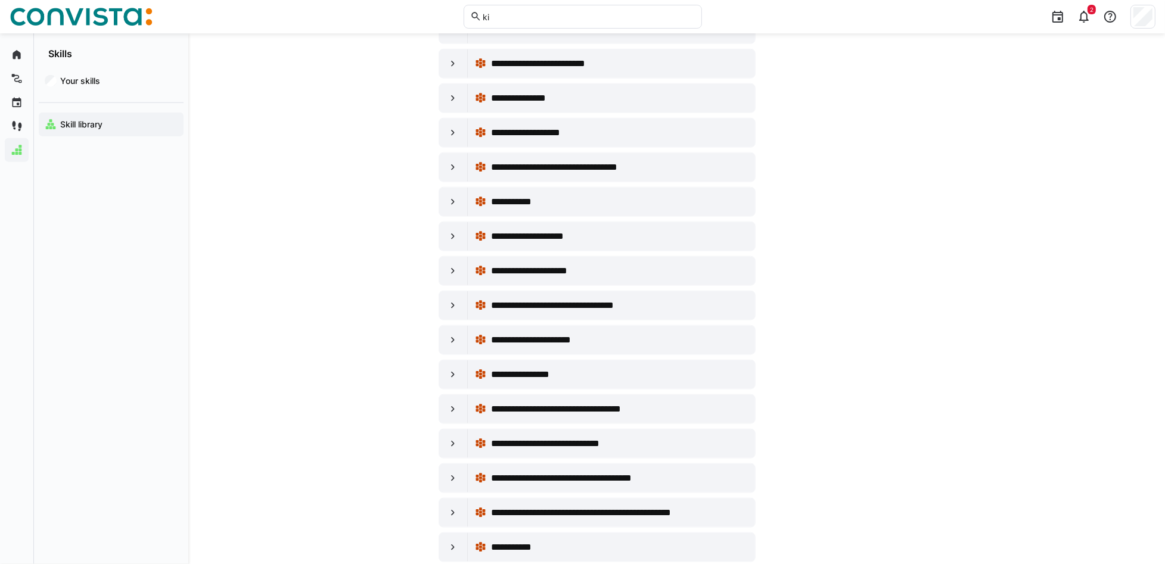
scroll to position [1827, 0]
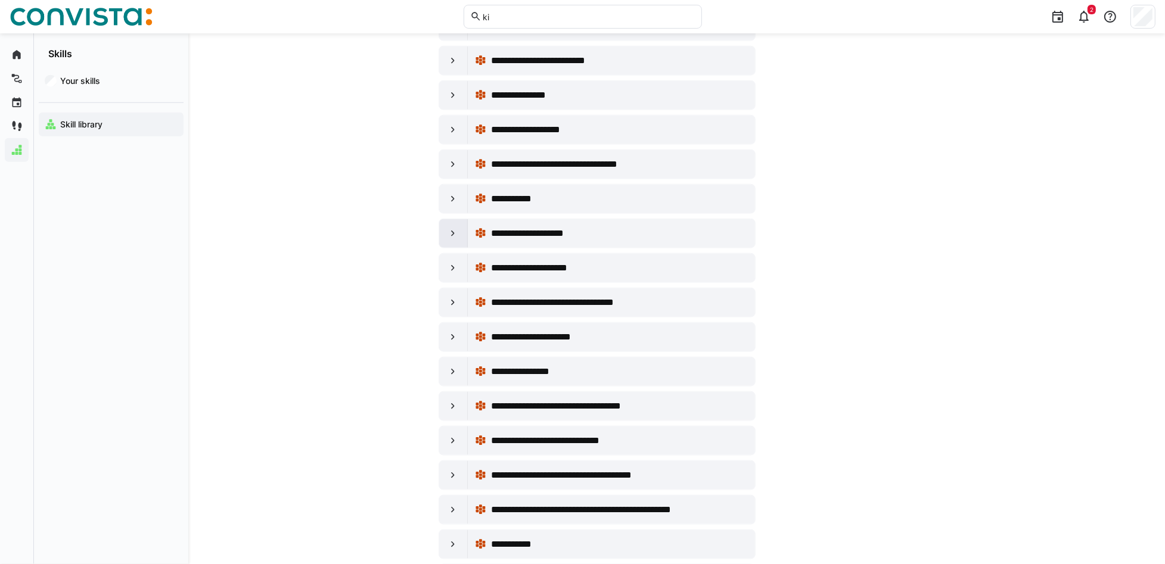
click at [455, 234] on eds-icon at bounding box center [453, 234] width 12 height 12
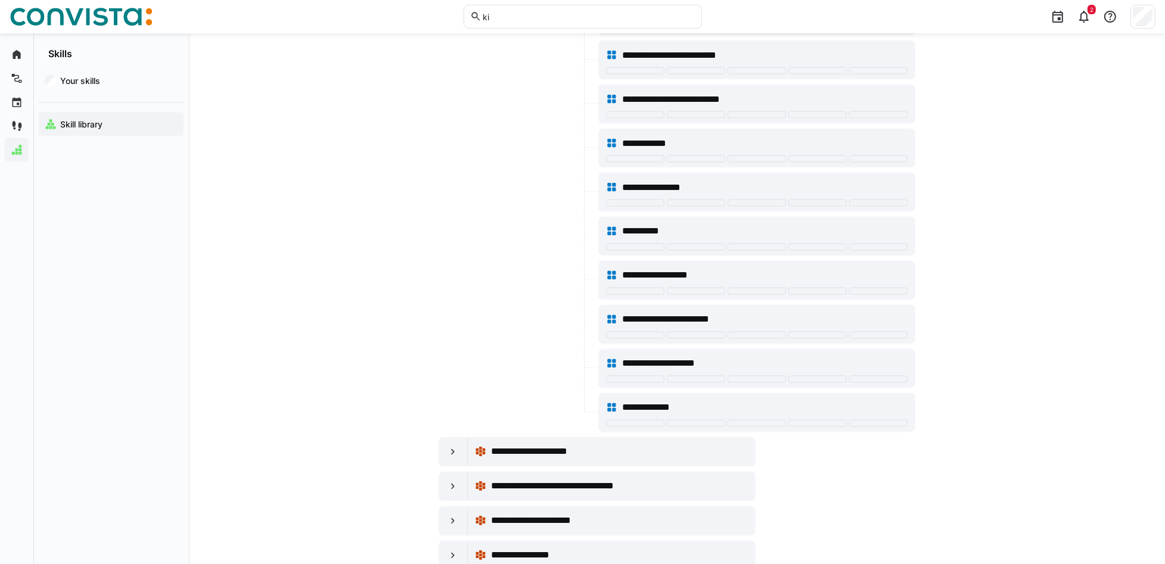
scroll to position [2940, 0]
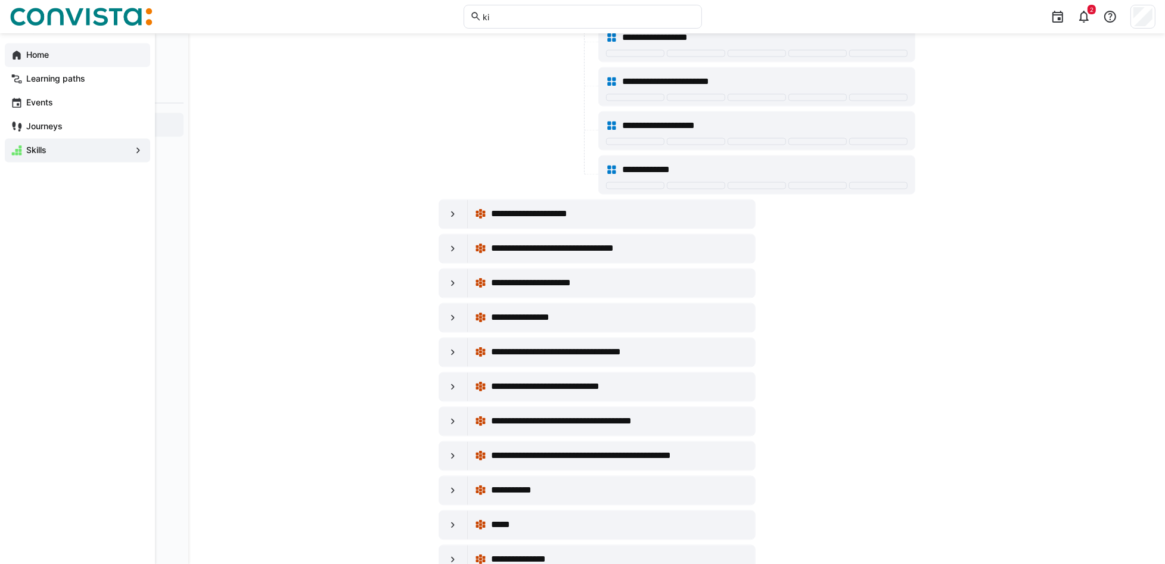
click at [21, 54] on eds-icon at bounding box center [17, 55] width 12 height 12
